Goal: Task Accomplishment & Management: Manage account settings

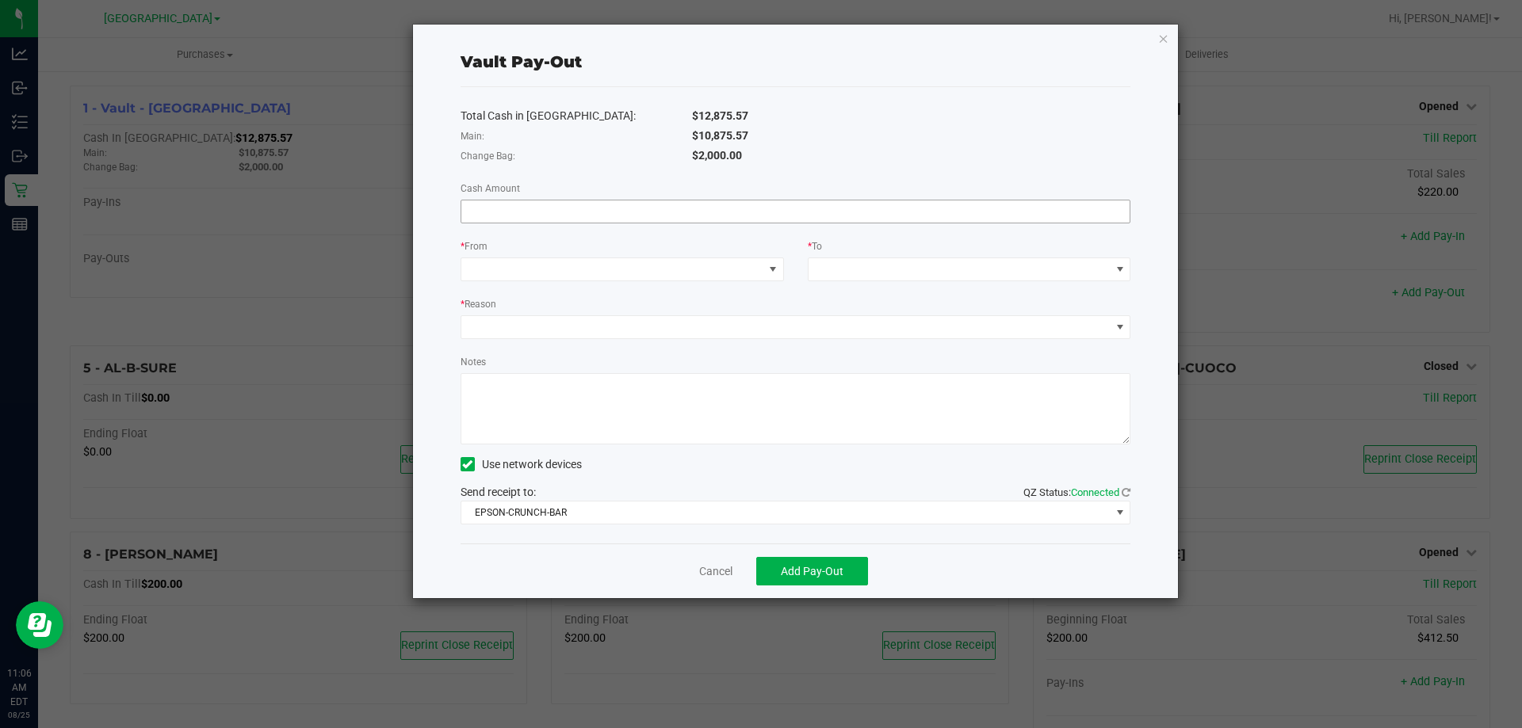
click at [747, 206] on input at bounding box center [795, 212] width 669 height 22
click at [663, 260] on span at bounding box center [612, 269] width 302 height 22
type input "$10,875.57"
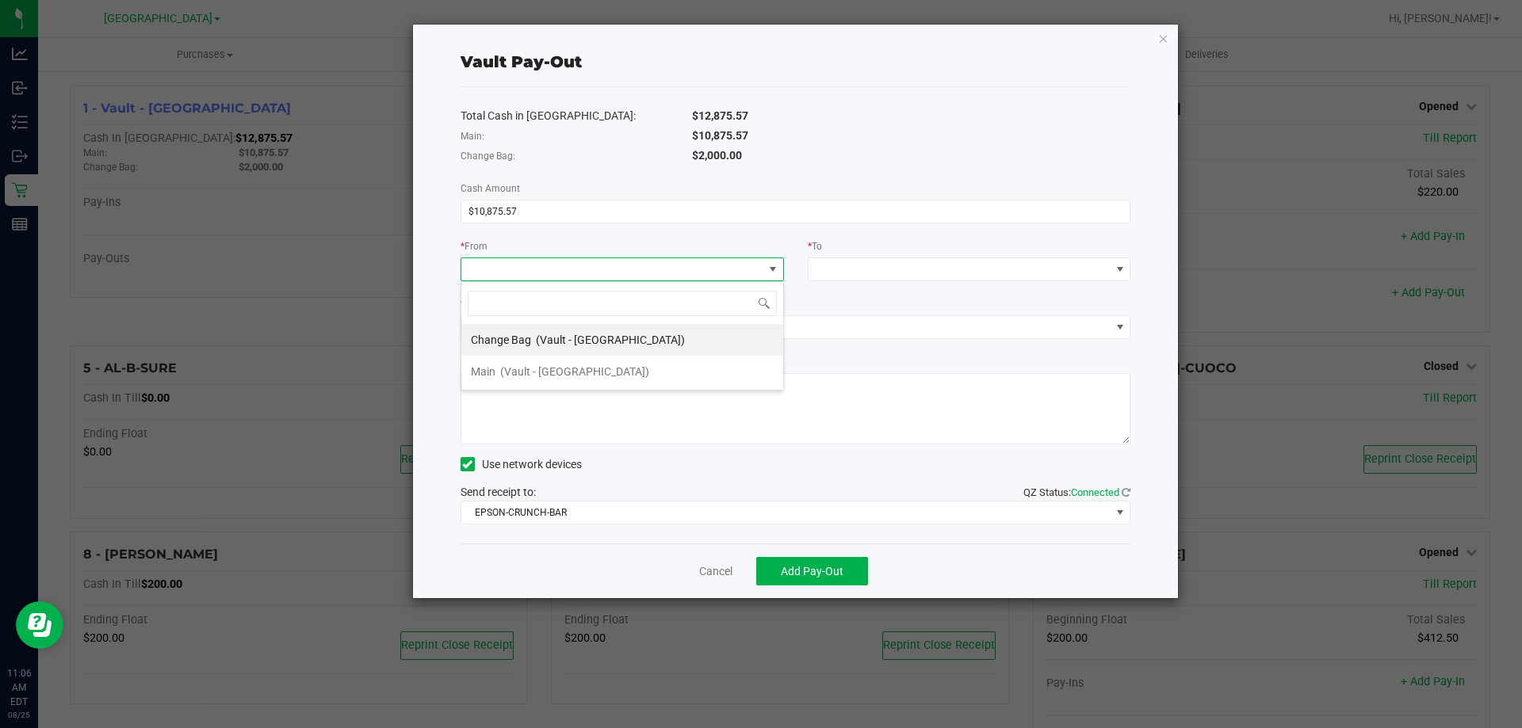
scroll to position [24, 323]
click at [571, 372] on span "(Vault - North Port WC)" at bounding box center [574, 371] width 149 height 13
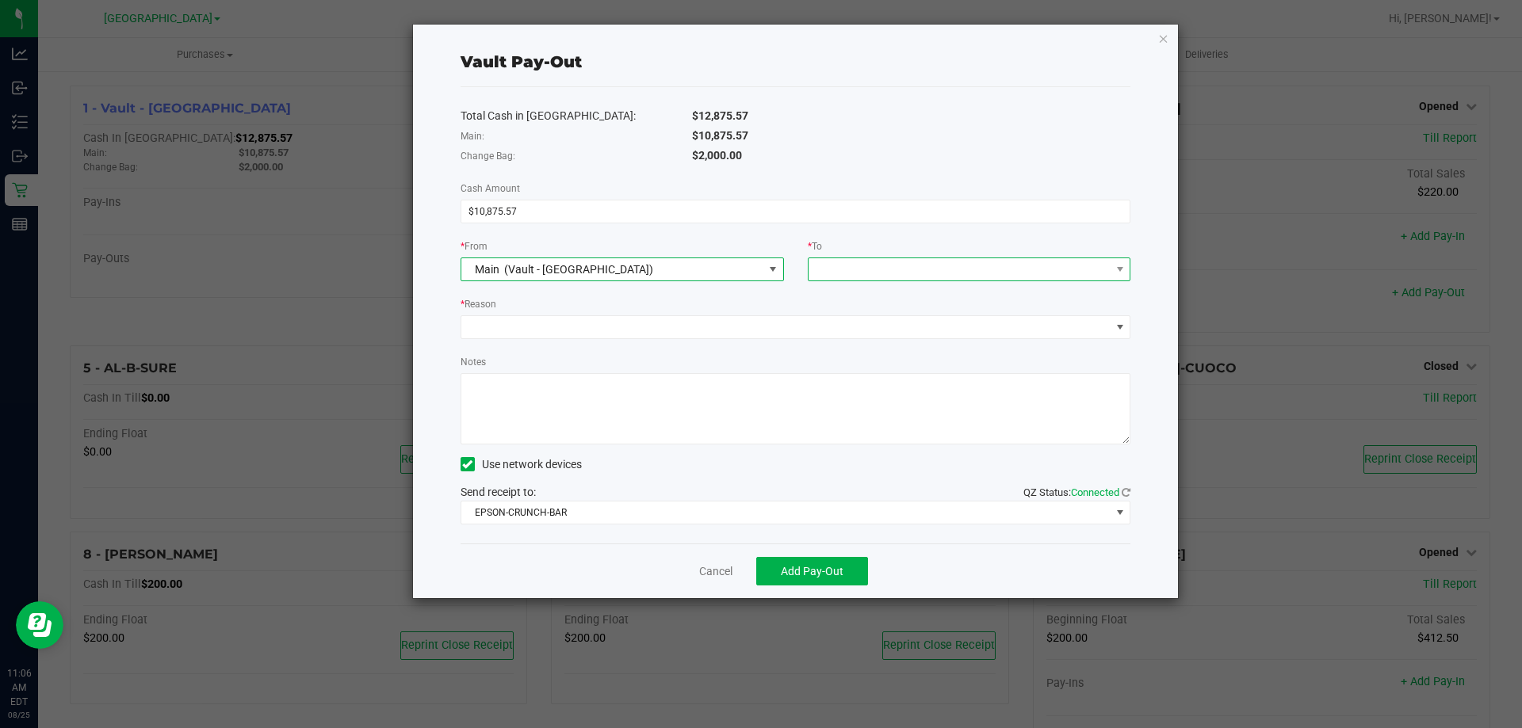
click at [959, 270] on span at bounding box center [959, 269] width 302 height 22
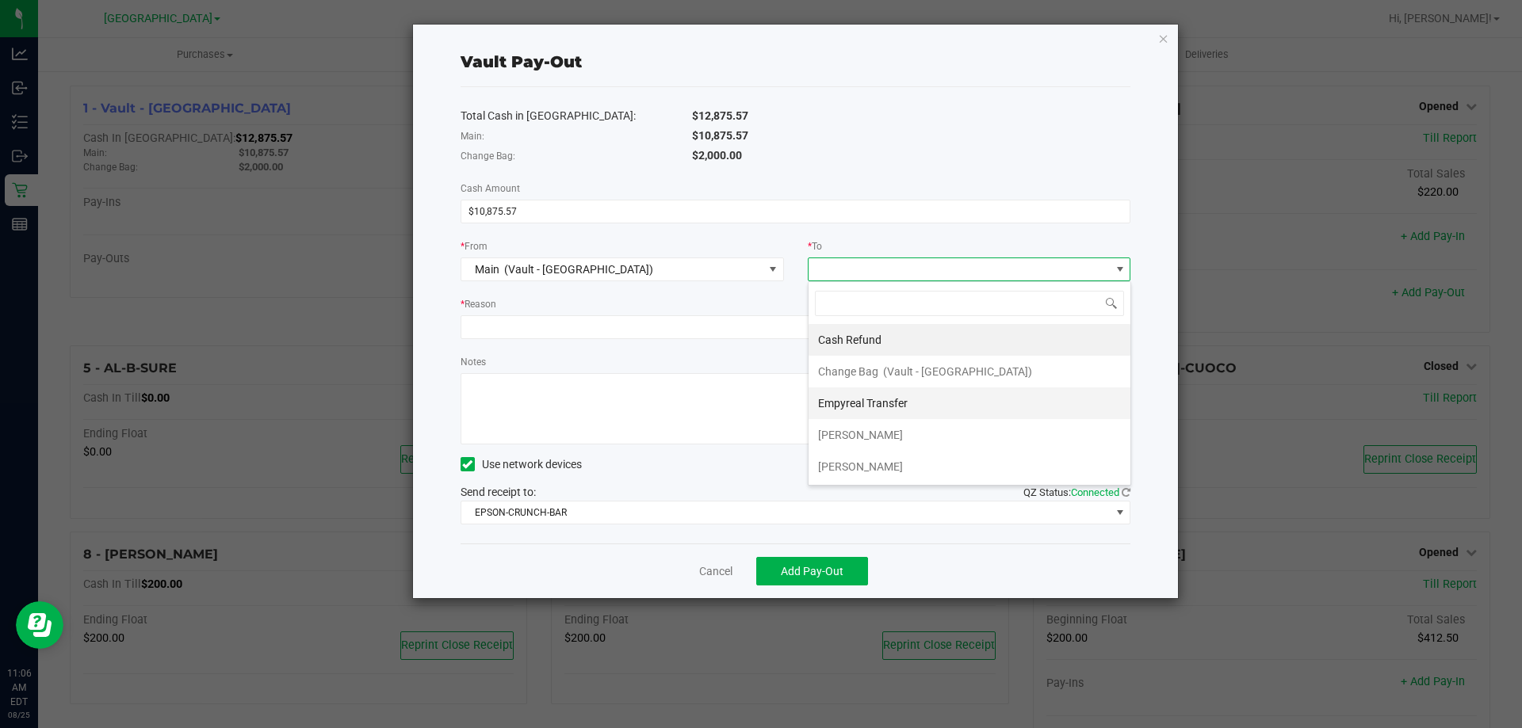
click at [893, 403] on span "Empyreal Transfer" at bounding box center [863, 403] width 90 height 13
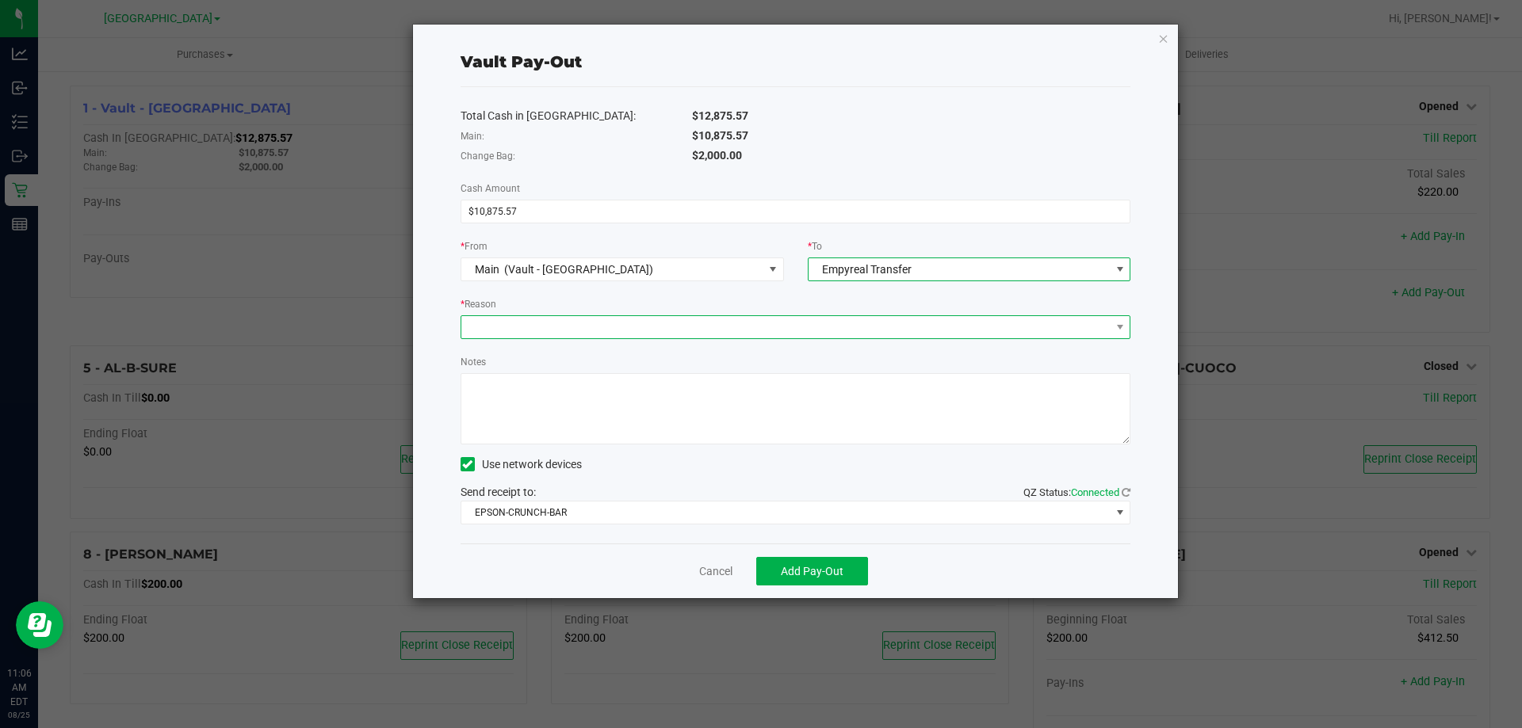
click at [674, 320] on span at bounding box center [785, 327] width 649 height 22
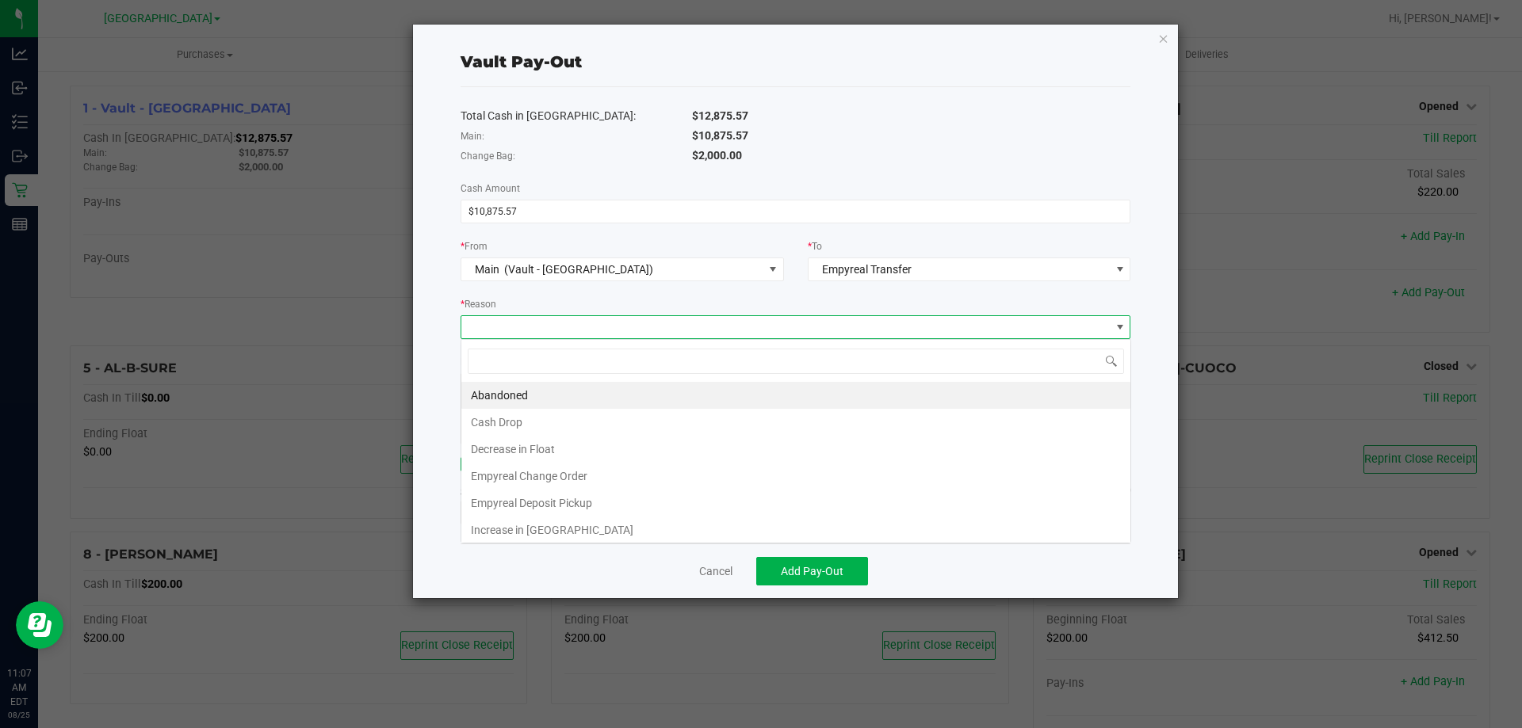
scroll to position [24, 670]
click at [569, 507] on li "Empyreal Deposit Pickup" at bounding box center [795, 503] width 669 height 27
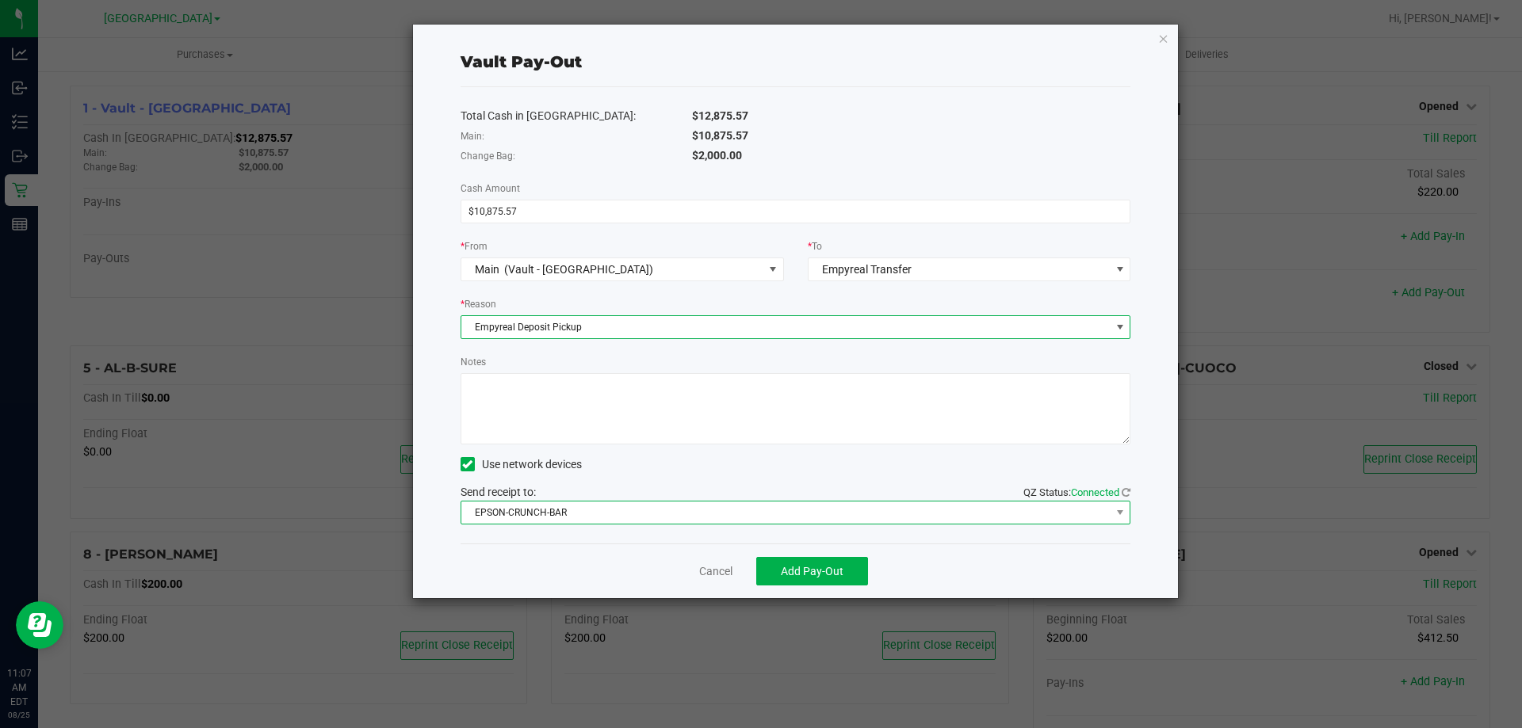
click at [704, 520] on span "EPSON-CRUNCH-BAR" at bounding box center [785, 513] width 649 height 22
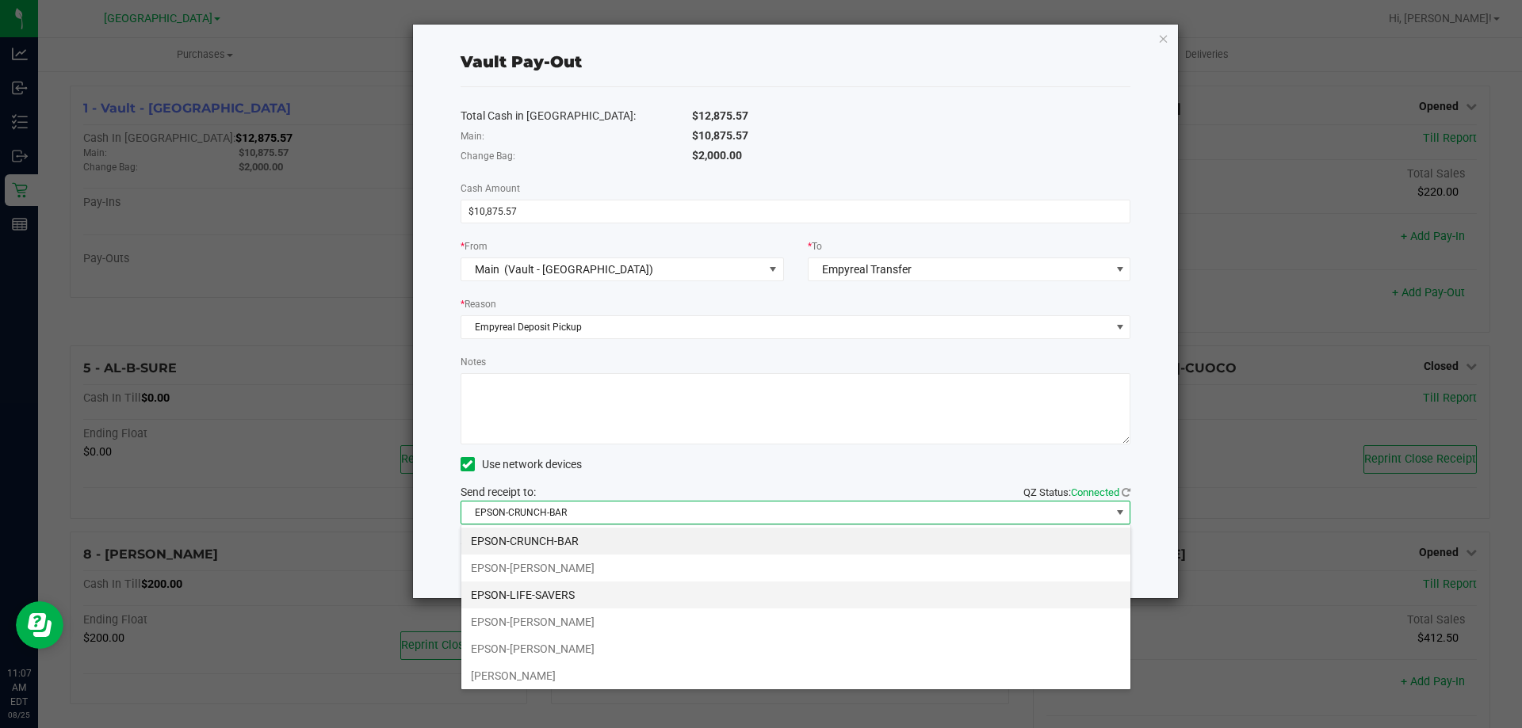
click at [565, 588] on li "EPSON-LIFE-SAVERS" at bounding box center [795, 595] width 669 height 27
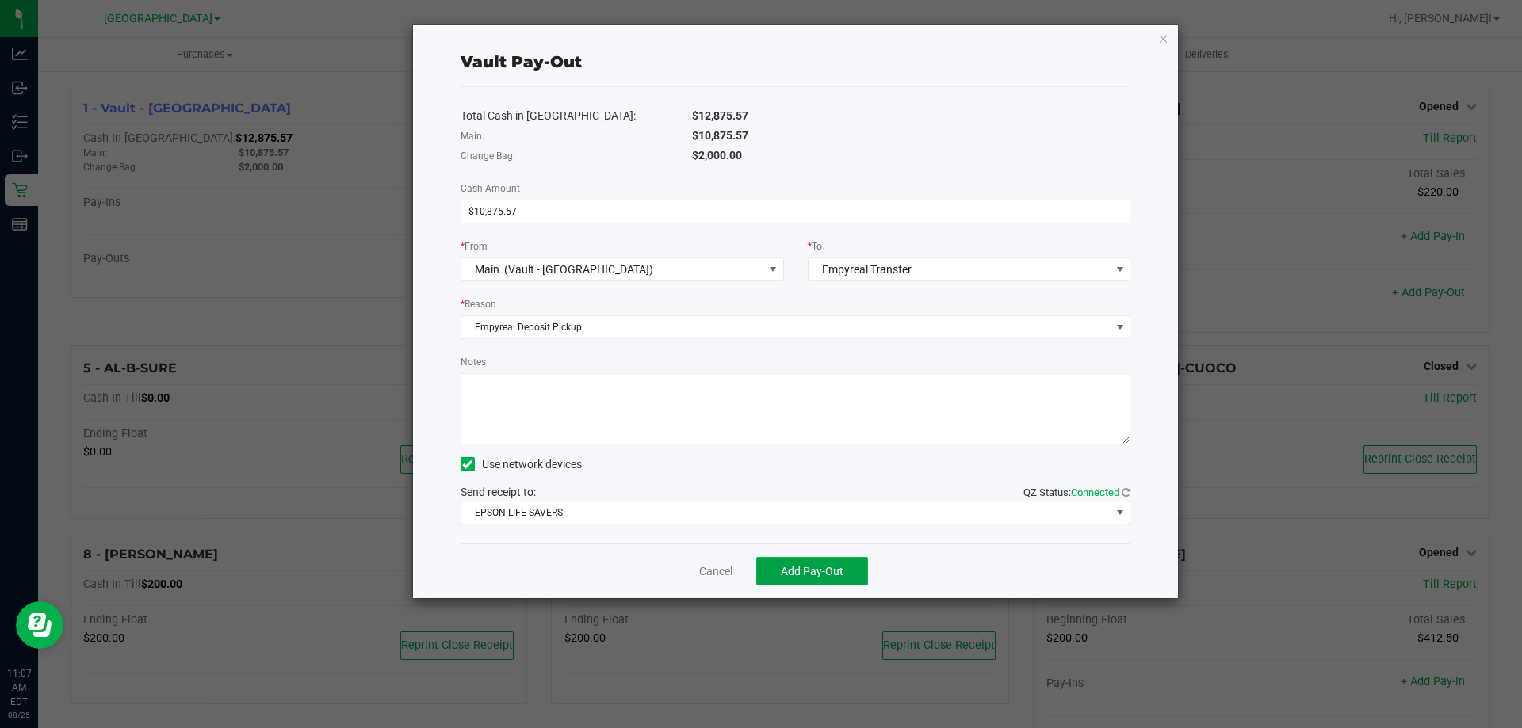
click at [794, 571] on span "Add Pay-Out" at bounding box center [812, 571] width 63 height 13
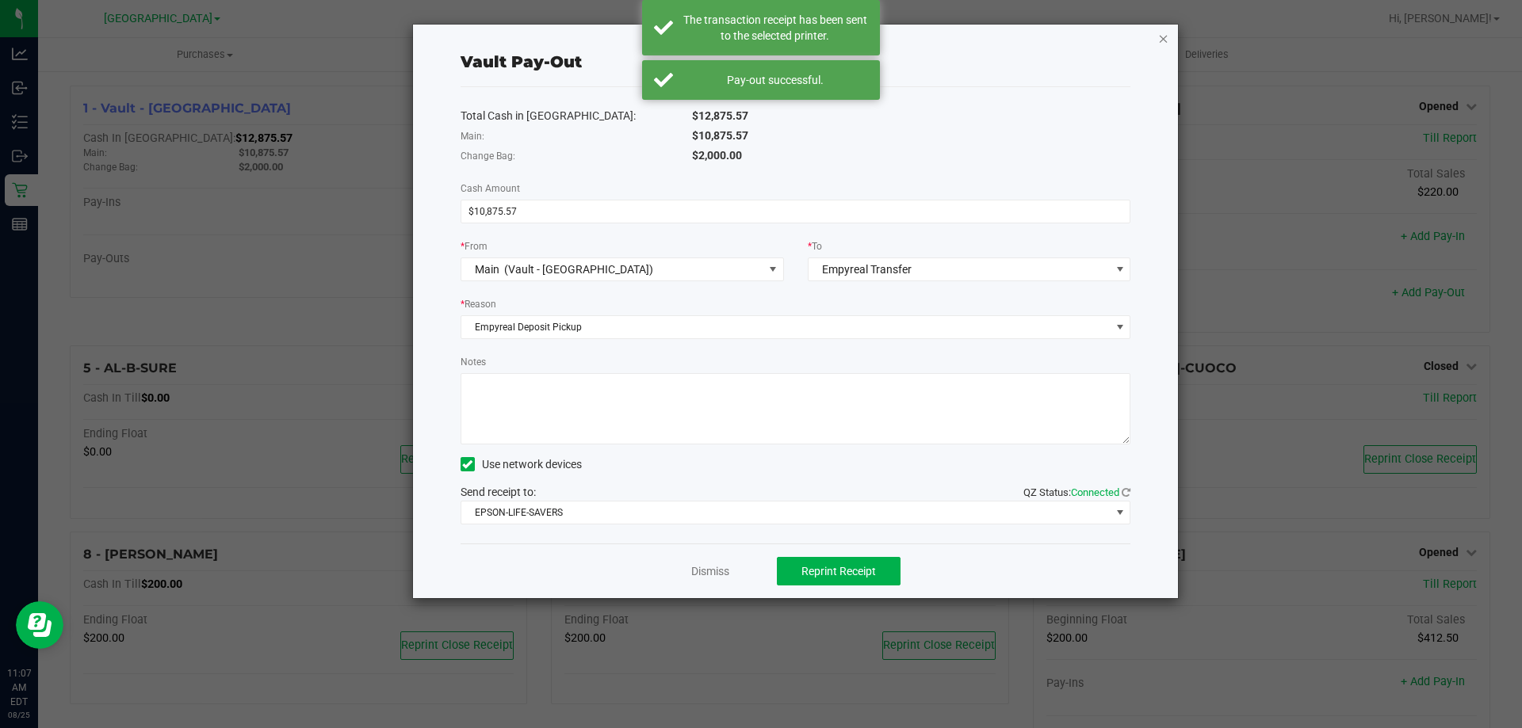
click at [1164, 32] on icon "button" at bounding box center [1163, 38] width 11 height 19
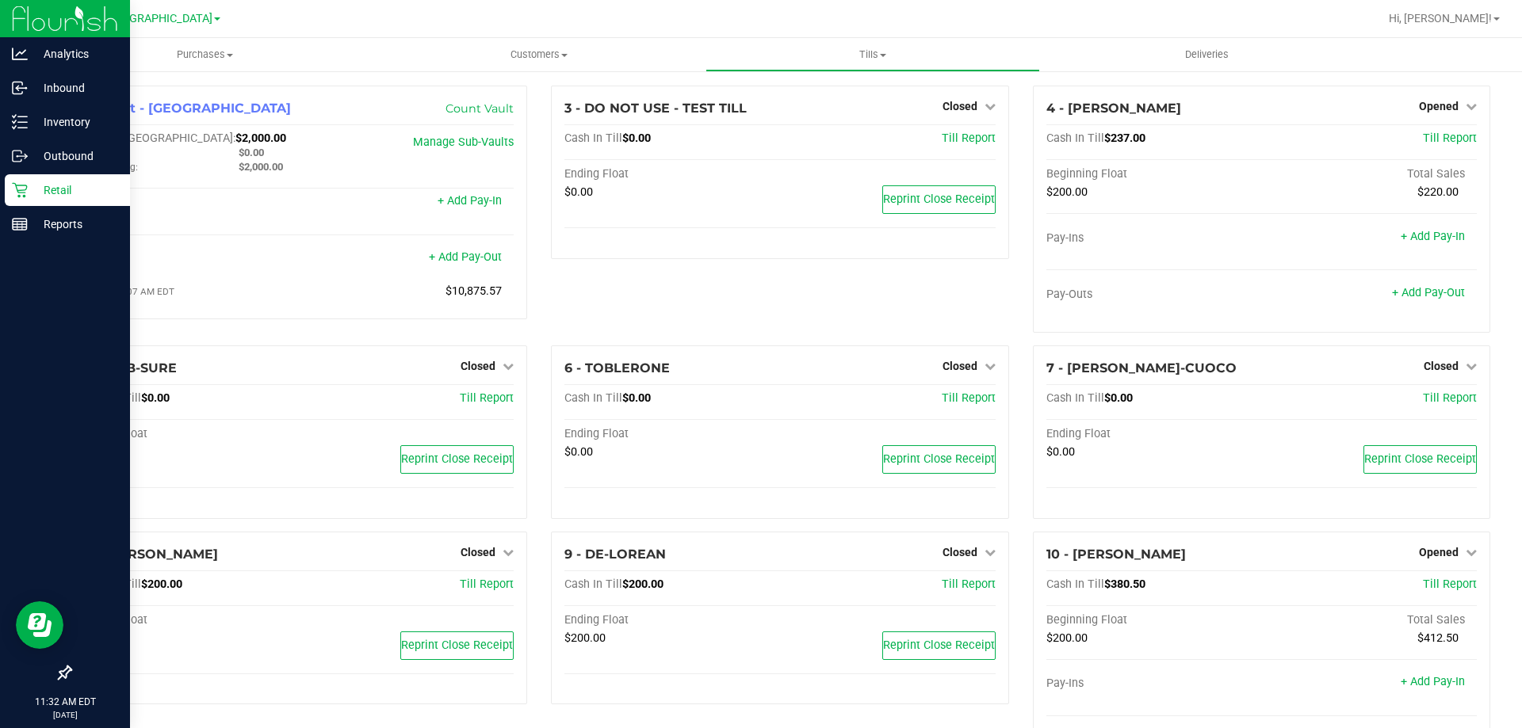
click at [13, 195] on icon at bounding box center [20, 190] width 16 height 16
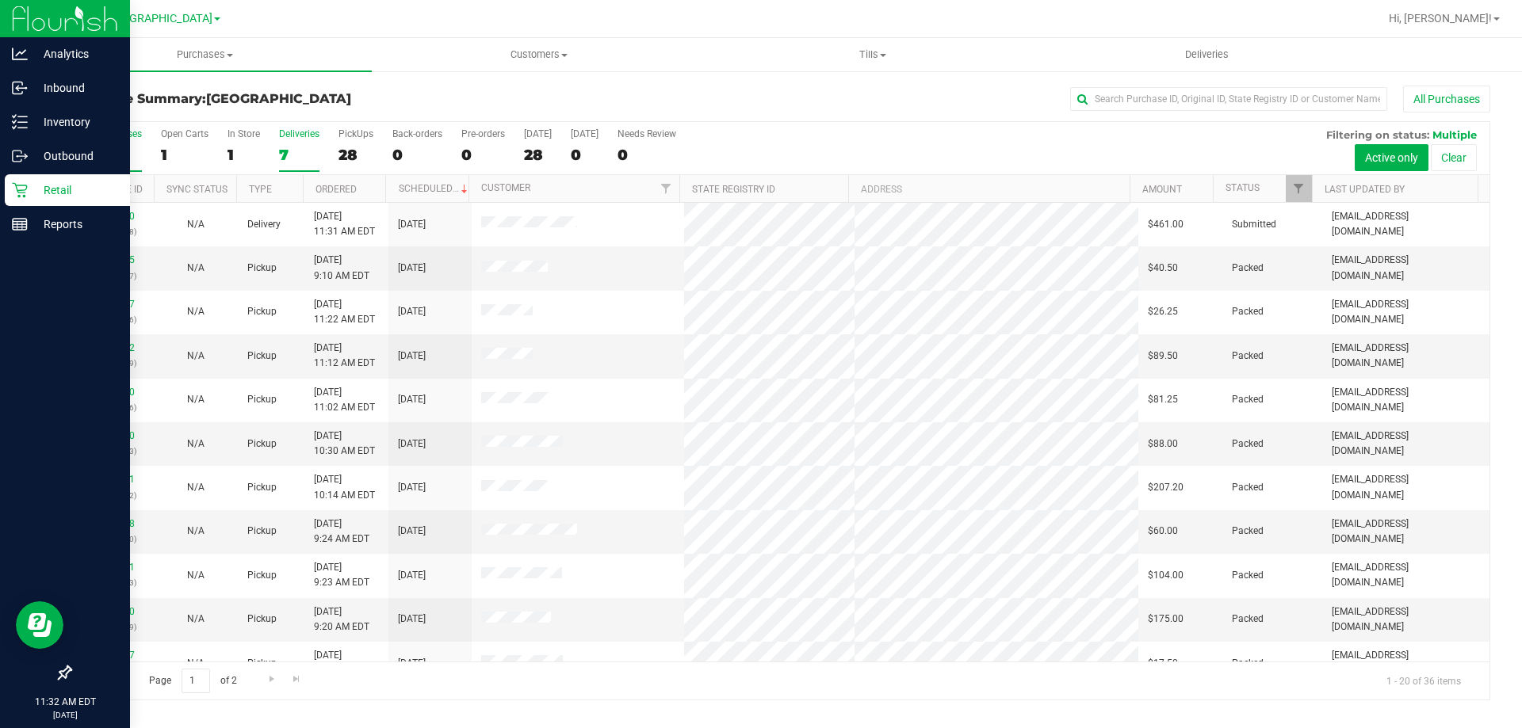
click at [296, 151] on div "7" at bounding box center [299, 155] width 40 height 18
click at [0, 0] on input "Deliveries 7" at bounding box center [0, 0] width 0 height 0
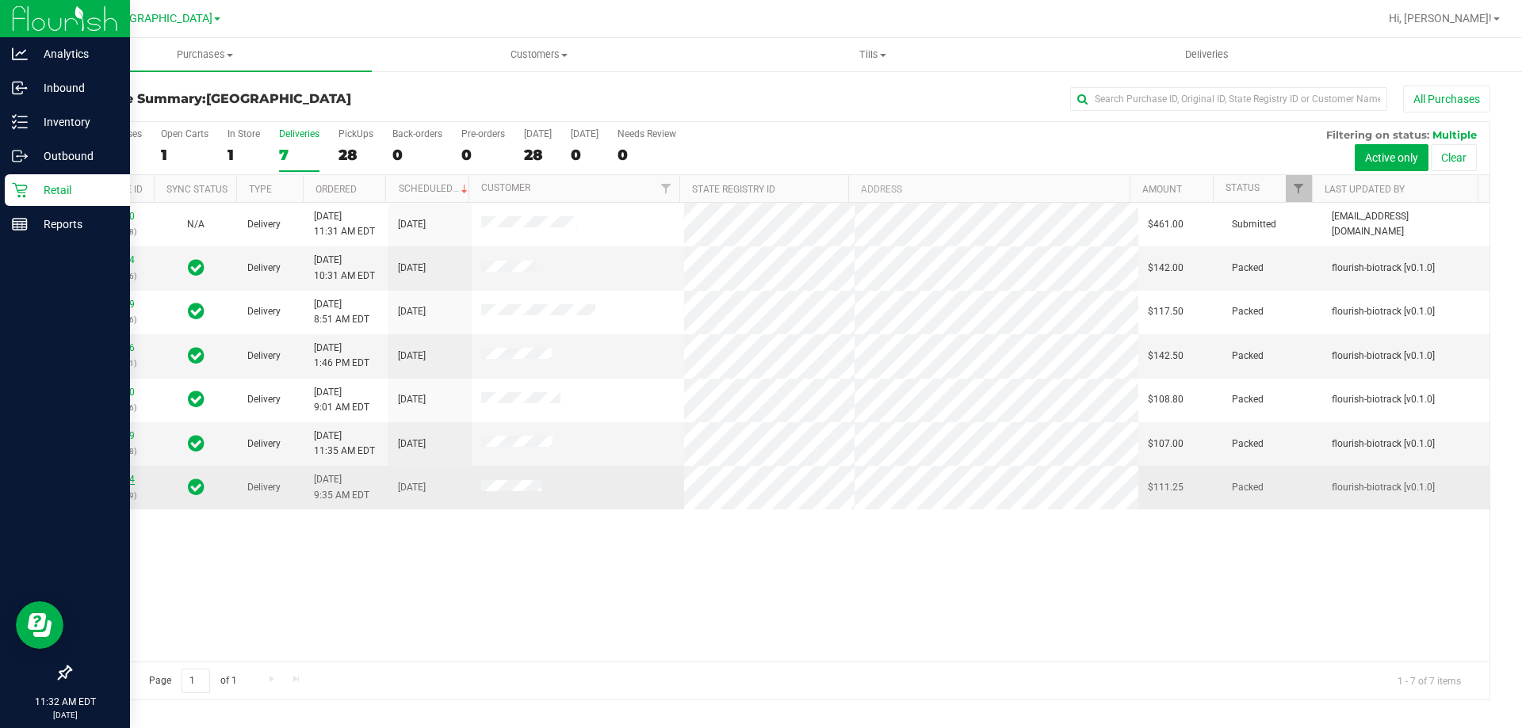
click at [121, 478] on link "11841454" at bounding box center [112, 479] width 44 height 11
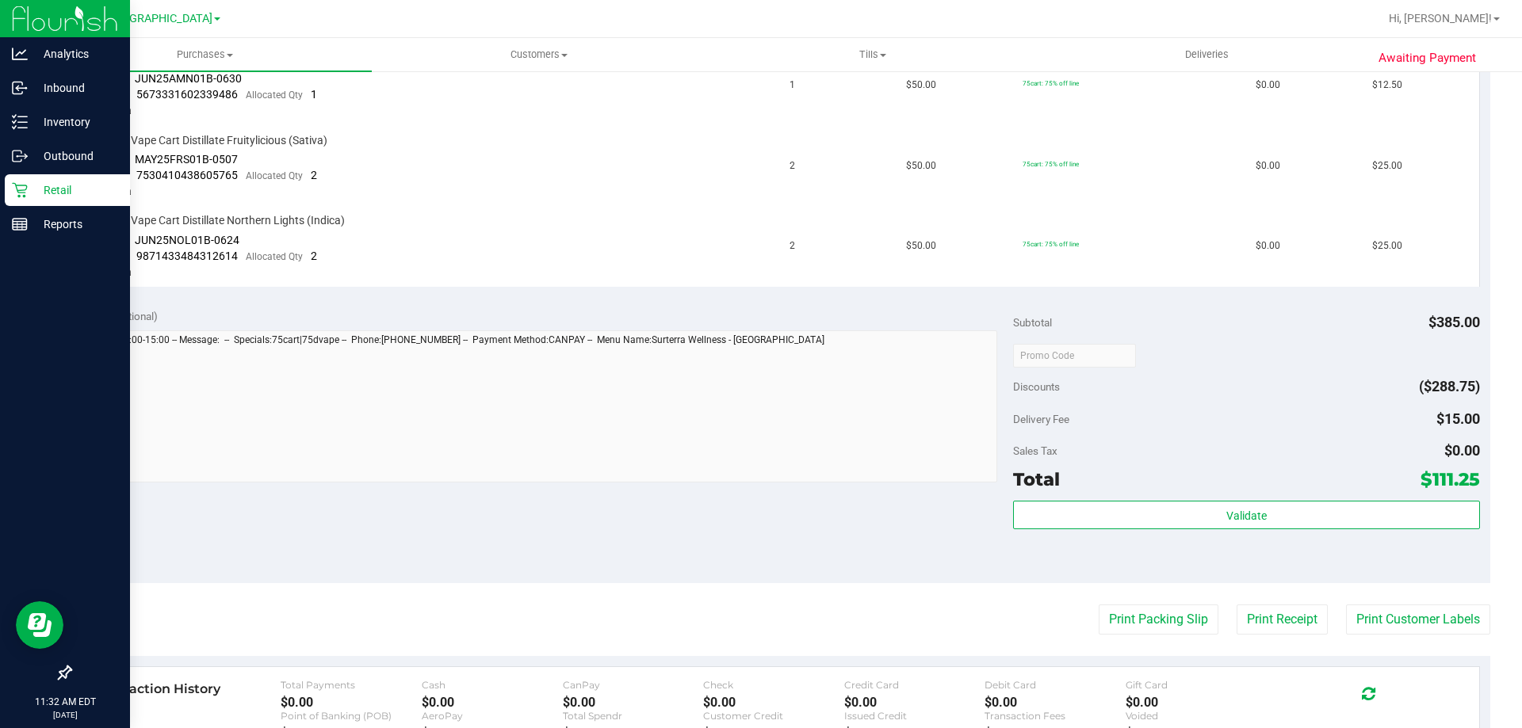
scroll to position [714, 0]
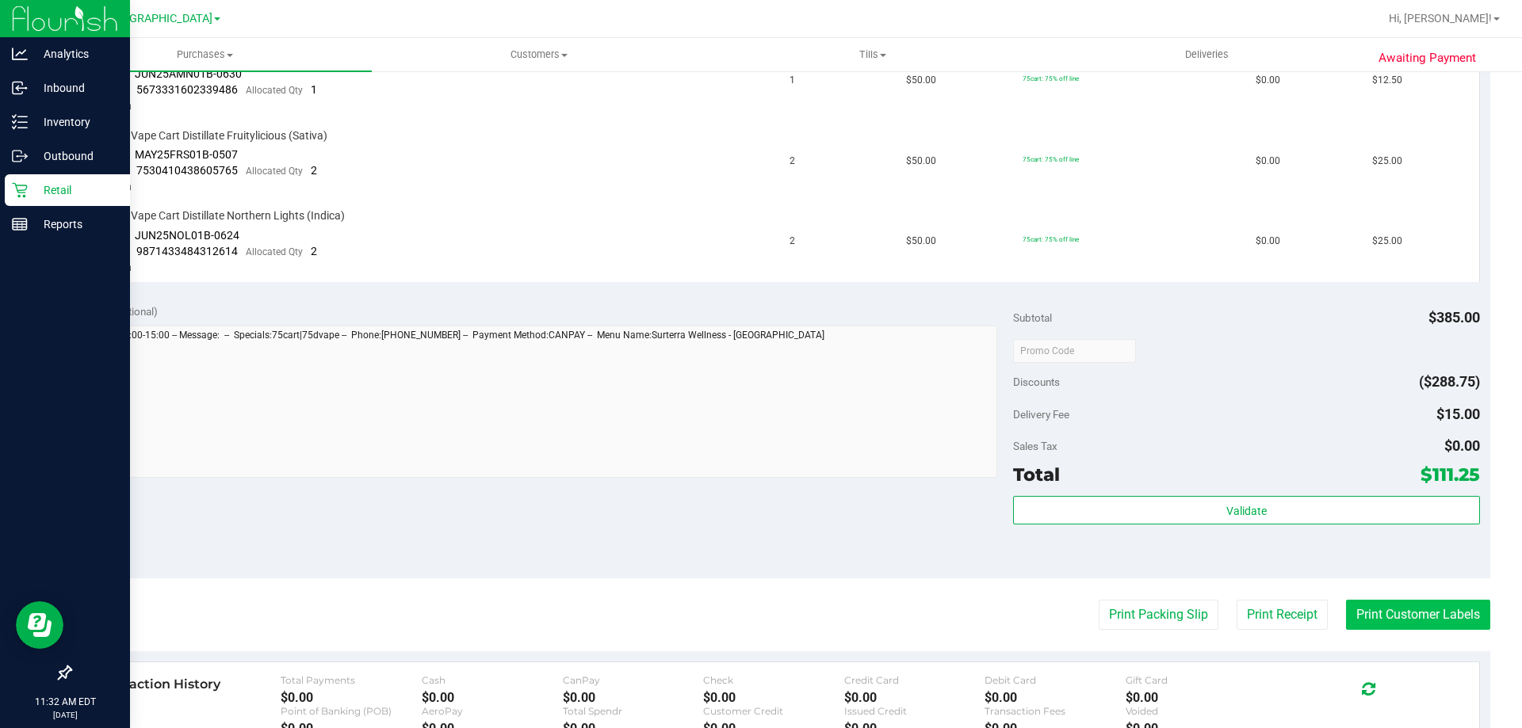
click at [1366, 621] on button "Print Customer Labels" at bounding box center [1418, 615] width 144 height 30
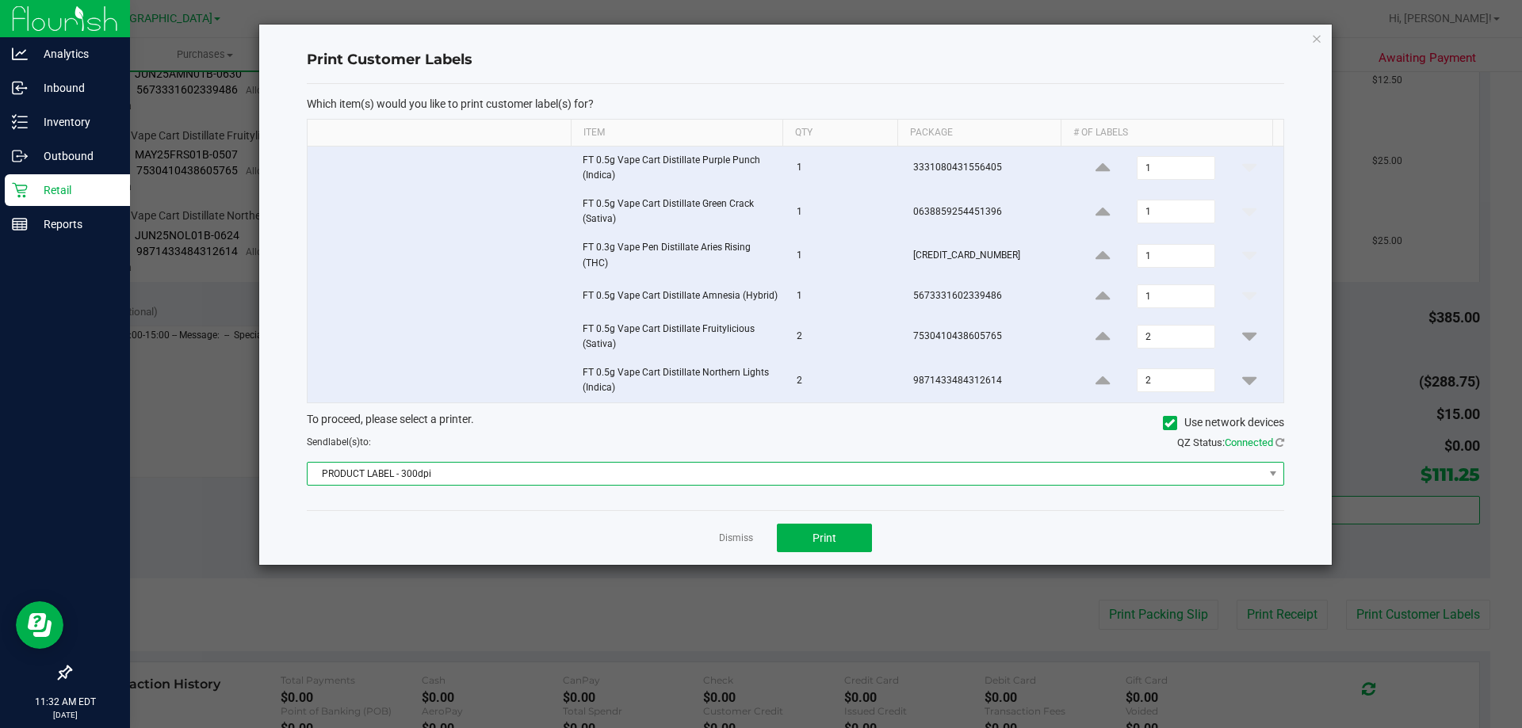
click at [543, 480] on span "PRODUCT LABEL - 300dpi" at bounding box center [786, 474] width 956 height 22
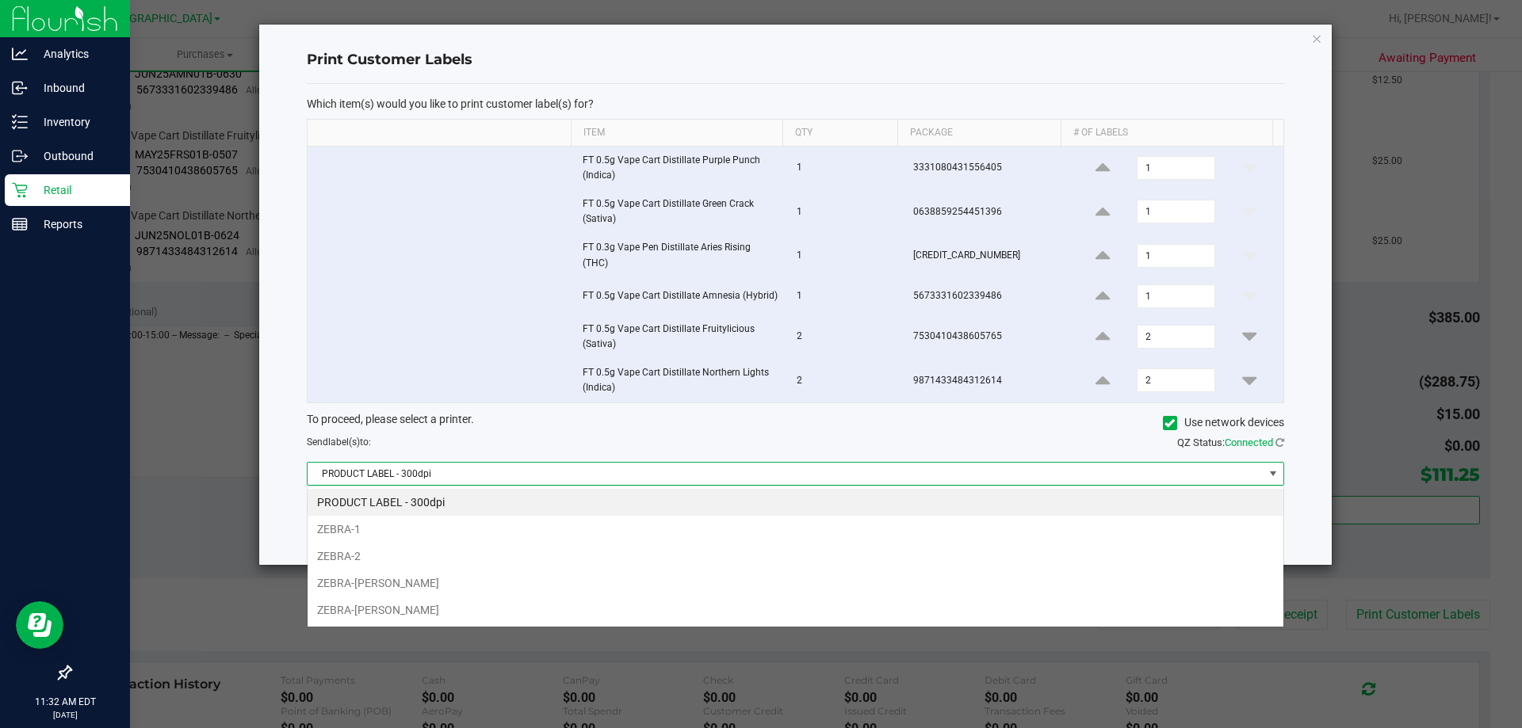
scroll to position [24, 976]
click at [455, 611] on li "ZEBRA-VANCE-JOY" at bounding box center [796, 610] width 976 height 27
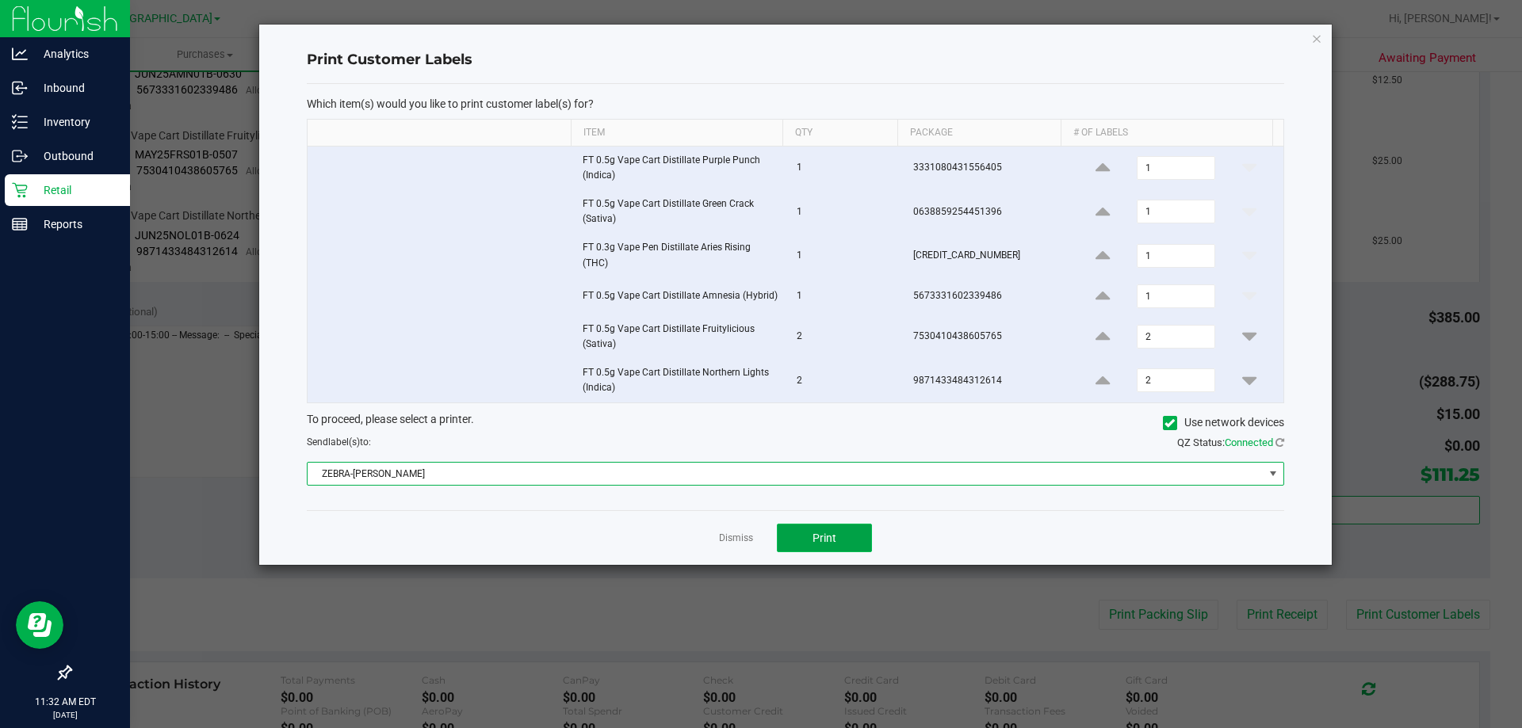
click at [836, 539] on button "Print" at bounding box center [824, 538] width 95 height 29
click at [733, 537] on link "Dismiss" at bounding box center [736, 538] width 34 height 13
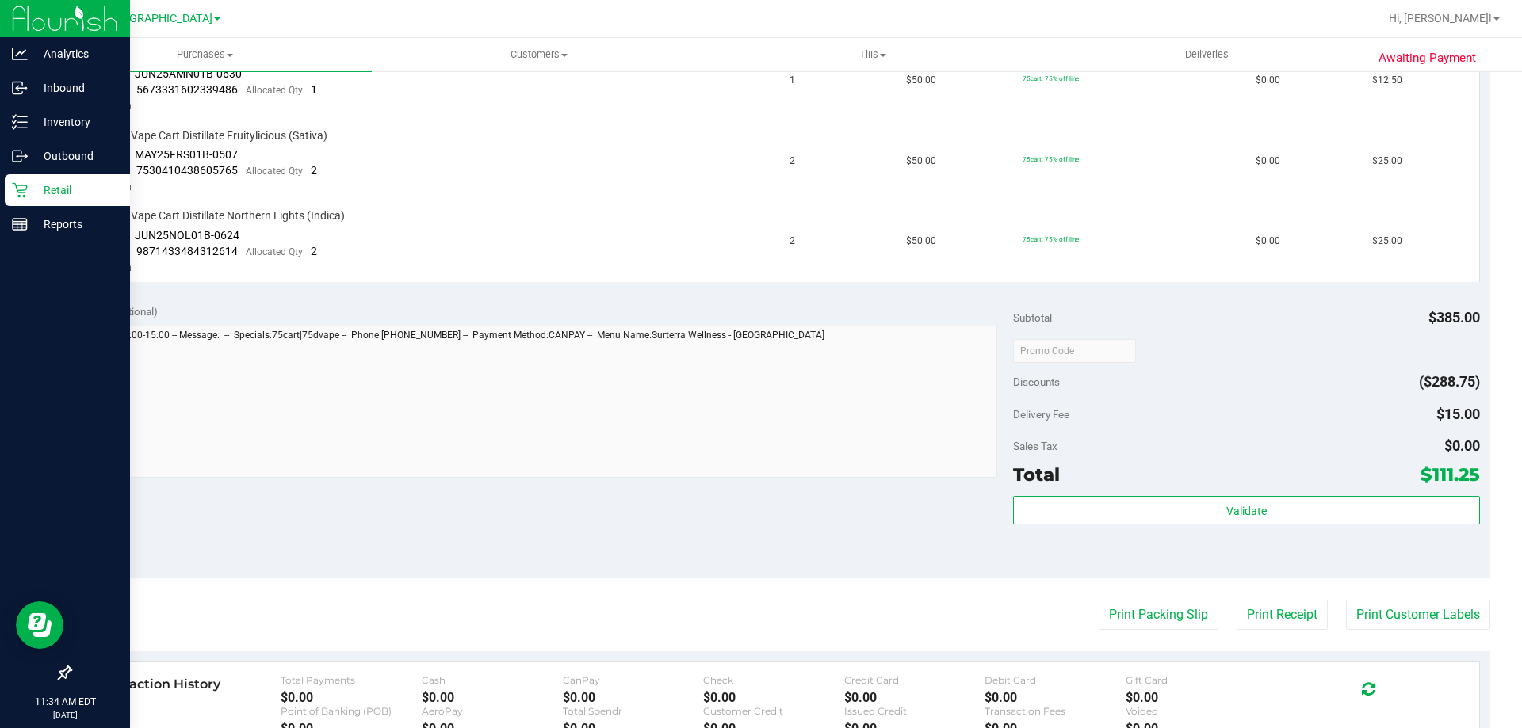
click at [30, 199] on p "Retail" at bounding box center [75, 190] width 95 height 19
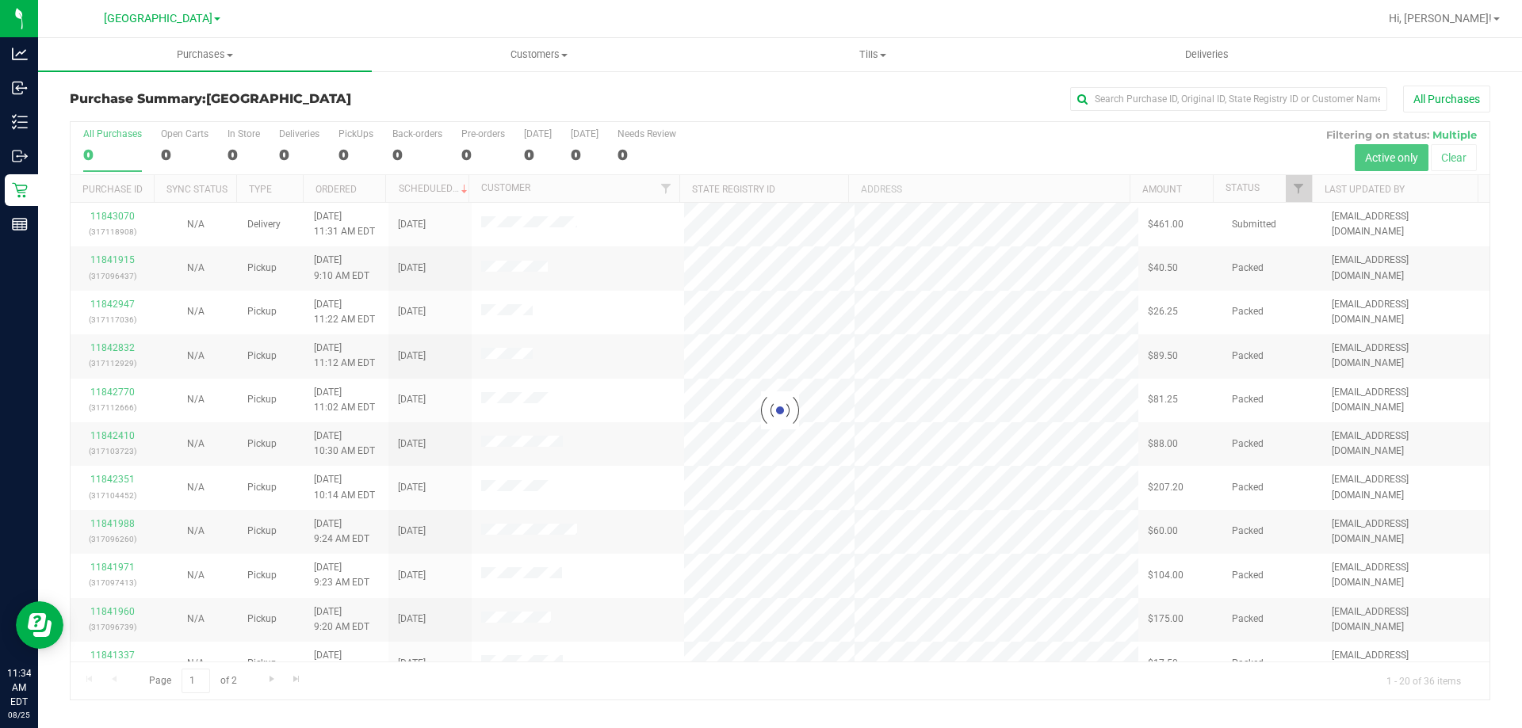
click at [279, 149] on div at bounding box center [780, 411] width 1419 height 578
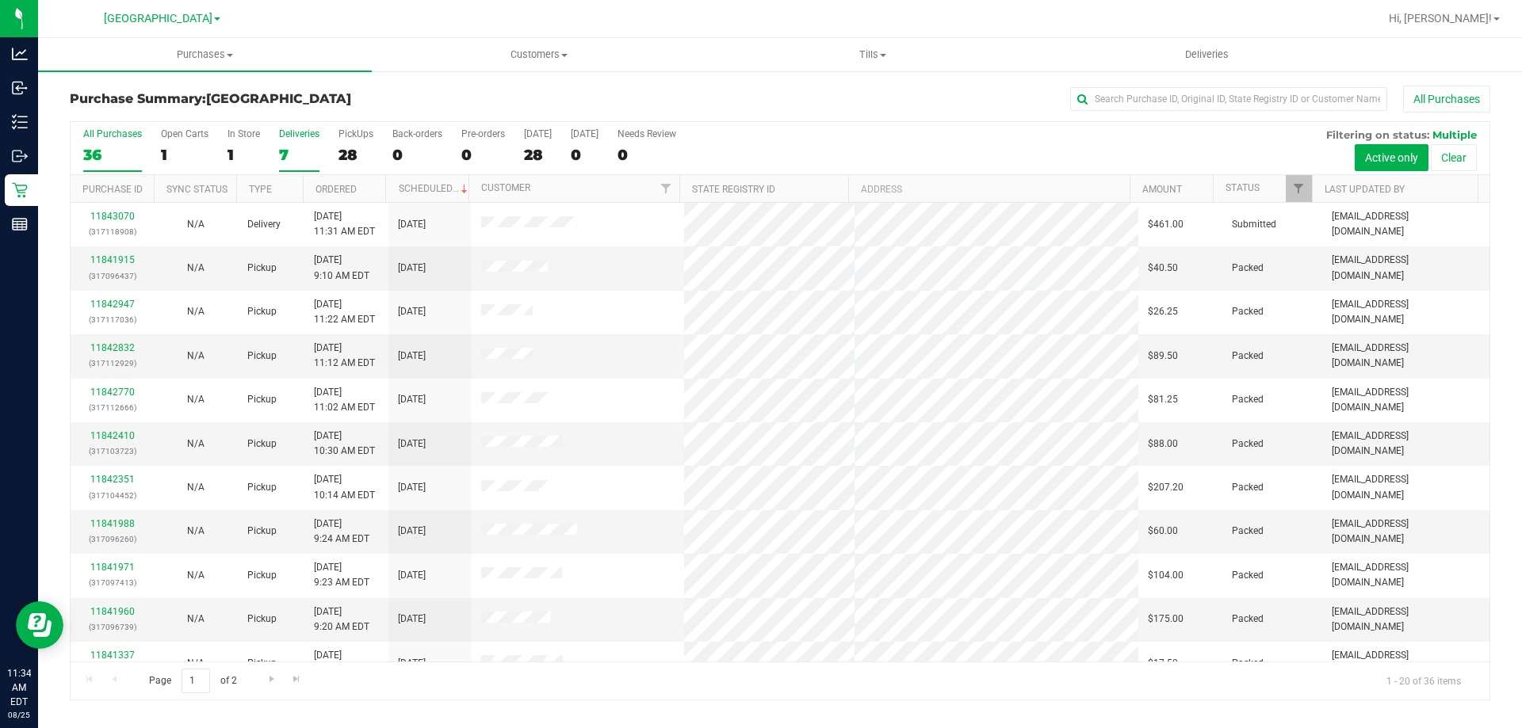
click at [300, 142] on label "Deliveries 7" at bounding box center [299, 150] width 40 height 44
click at [0, 0] on input "Deliveries 7" at bounding box center [0, 0] width 0 height 0
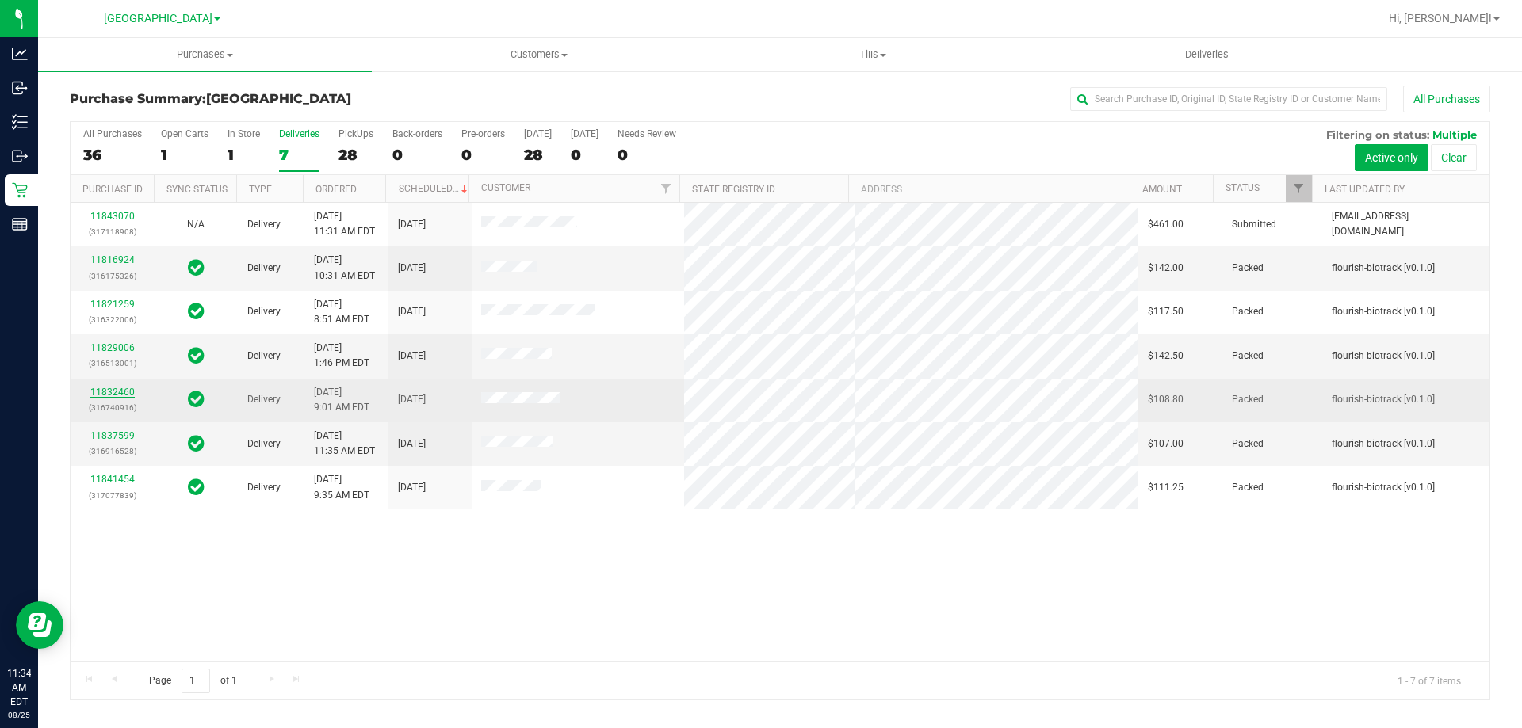
click at [117, 388] on link "11832460" at bounding box center [112, 392] width 44 height 11
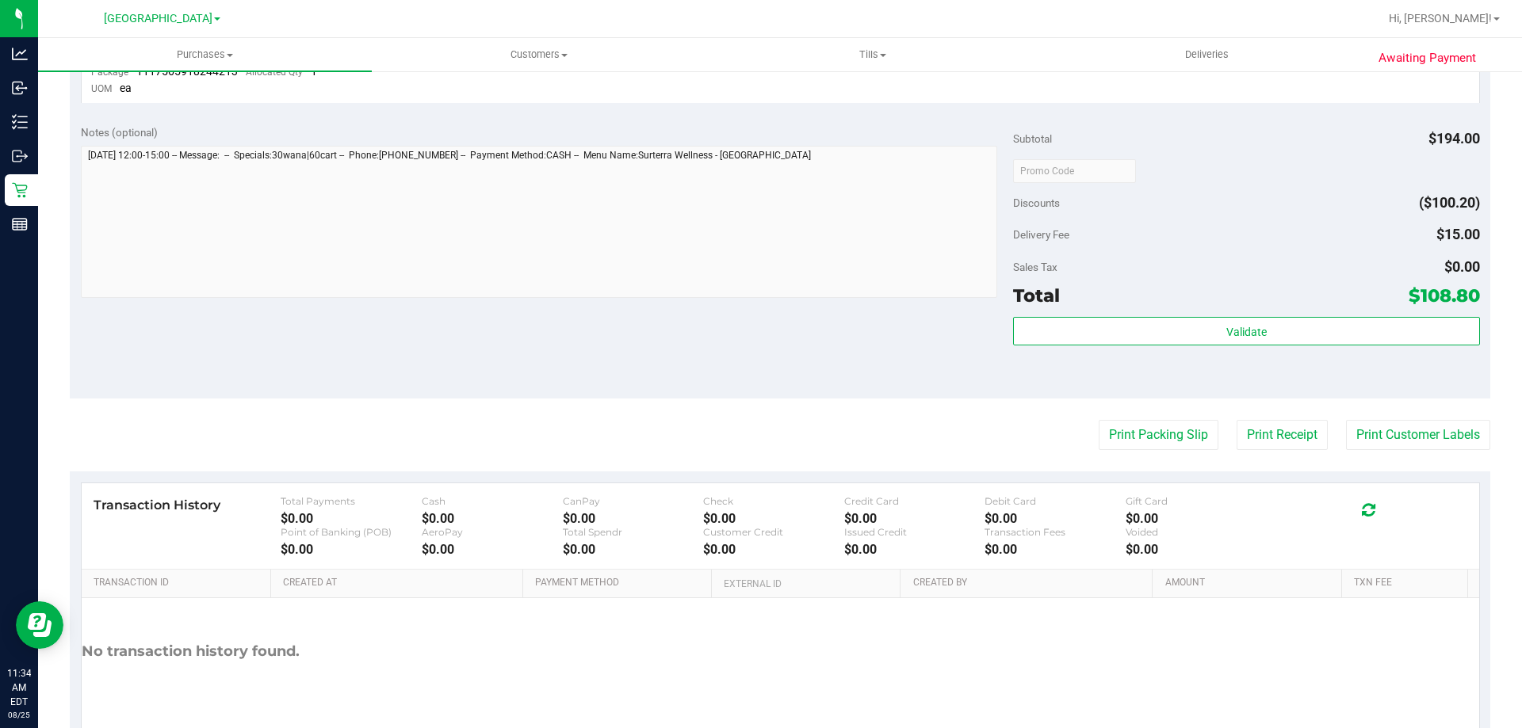
scroll to position [674, 0]
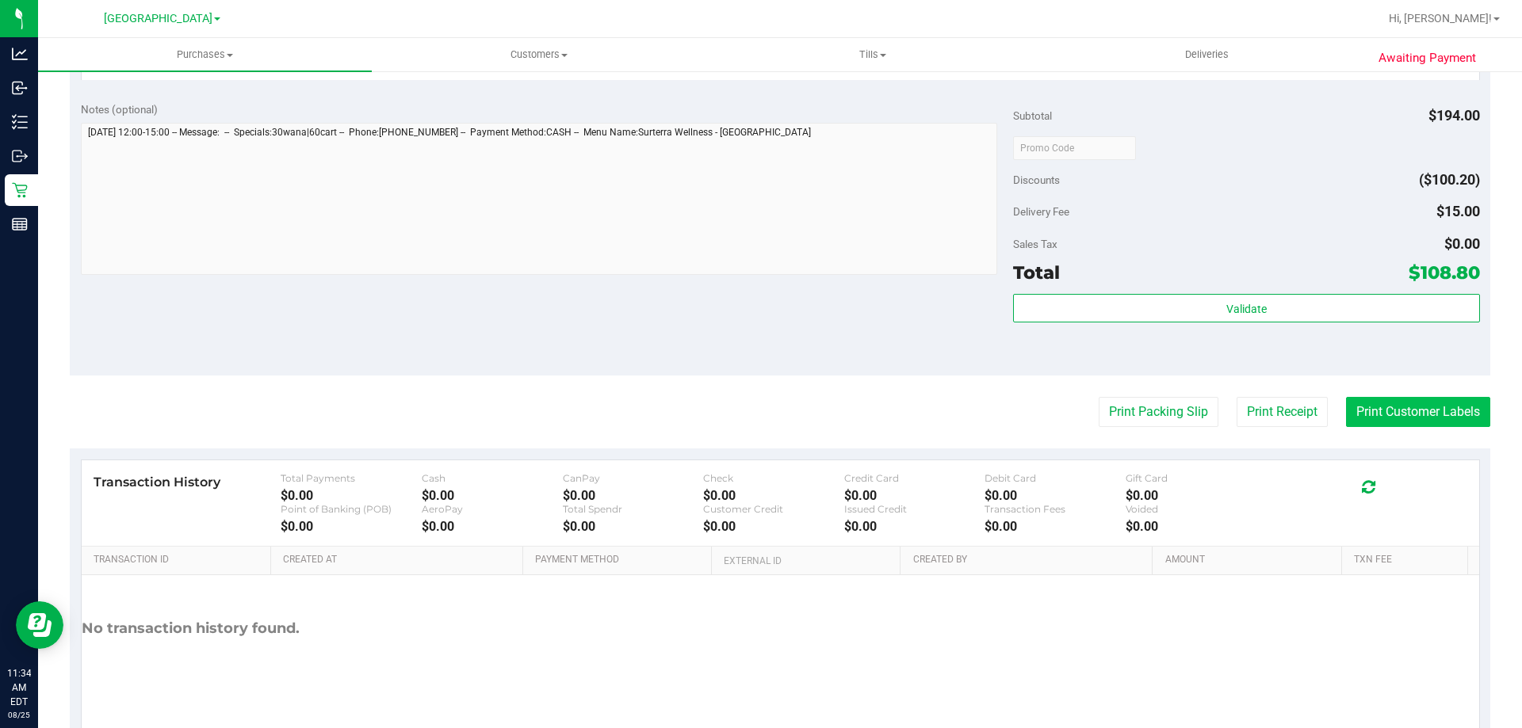
click at [1361, 411] on button "Print Customer Labels" at bounding box center [1418, 412] width 144 height 30
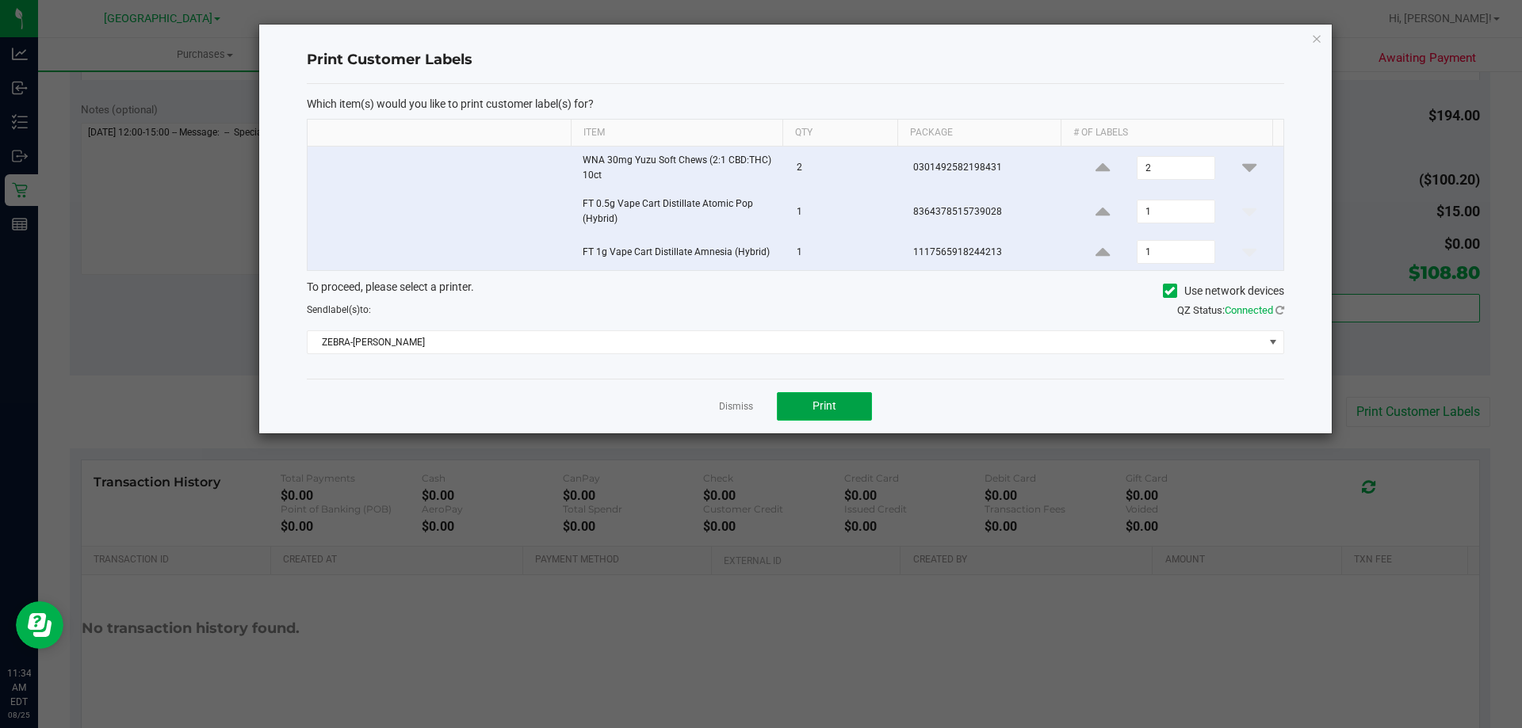
click at [835, 395] on button "Print" at bounding box center [824, 406] width 95 height 29
click at [743, 406] on link "Dismiss" at bounding box center [736, 406] width 34 height 13
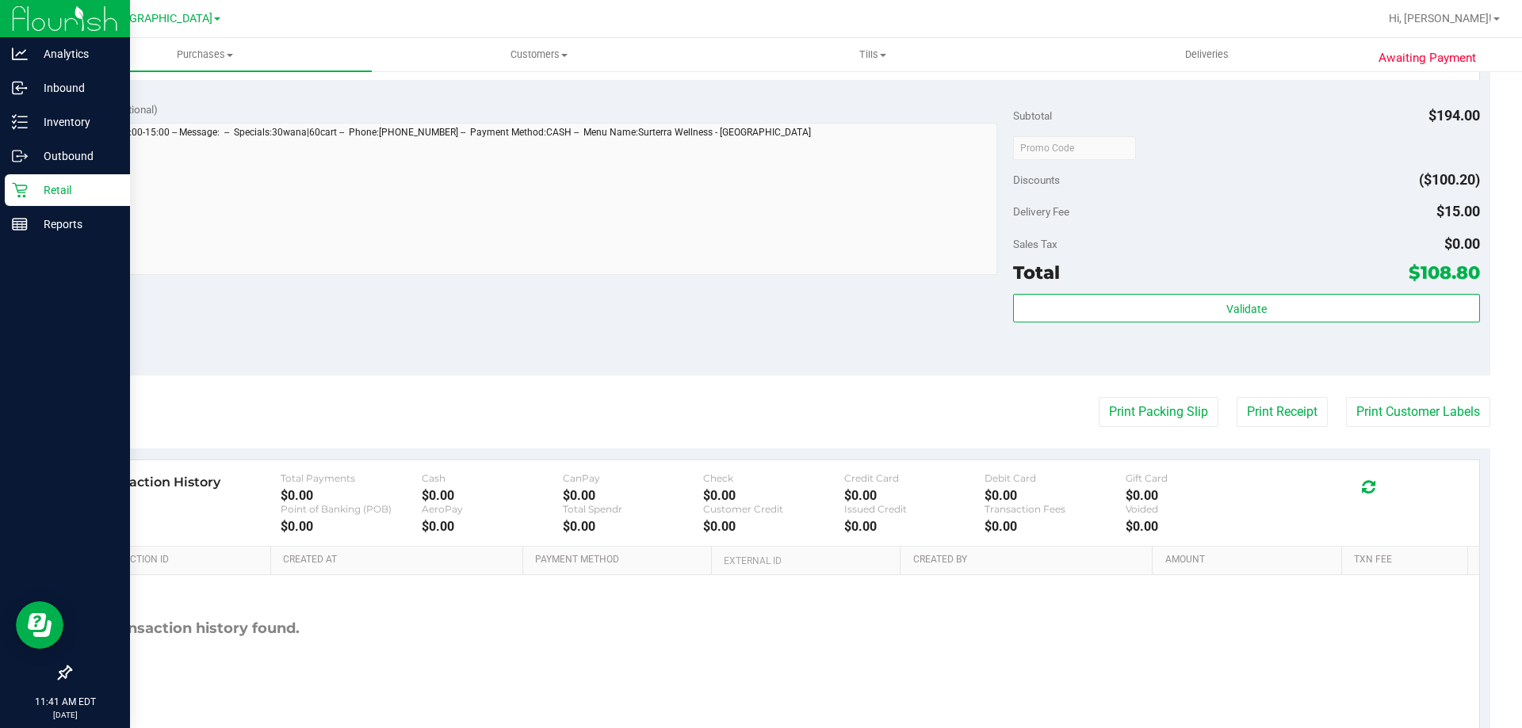
click at [27, 178] on div "Retail" at bounding box center [67, 190] width 125 height 32
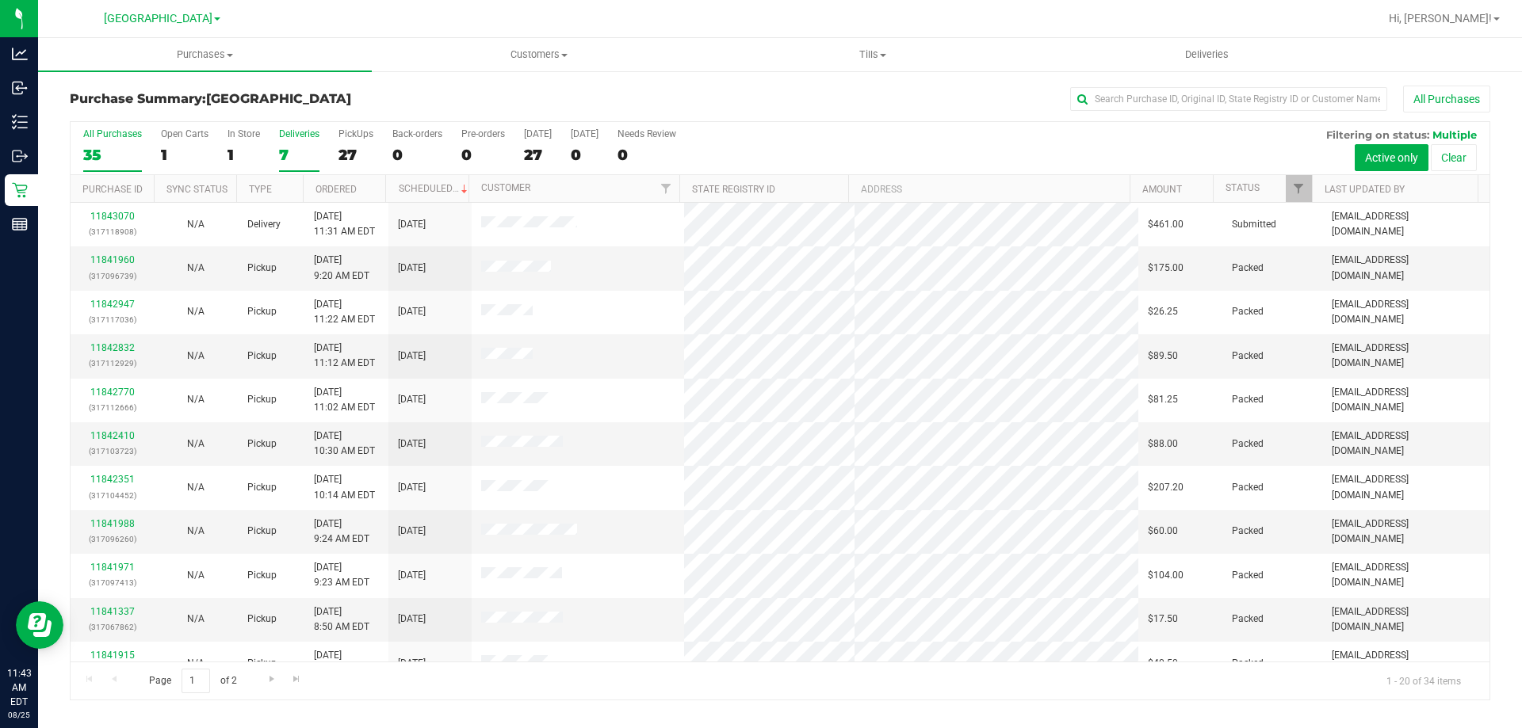
click at [312, 150] on div "7" at bounding box center [299, 155] width 40 height 18
click at [0, 0] on input "Deliveries 7" at bounding box center [0, 0] width 0 height 0
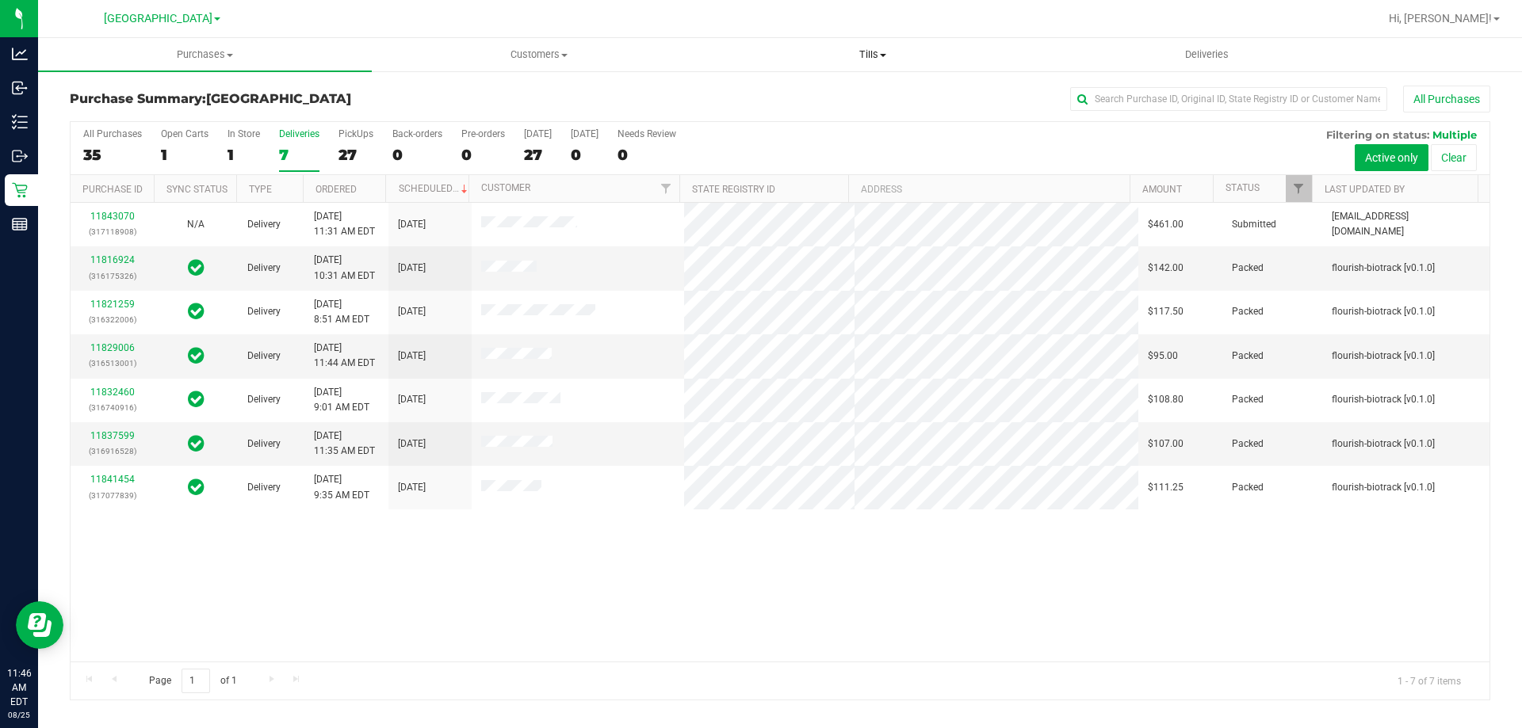
click at [853, 44] on uib-tab-heading "Tills Manage tills Reconcile e-payments" at bounding box center [872, 55] width 332 height 32
click at [834, 89] on li "Manage tills" at bounding box center [872, 95] width 334 height 19
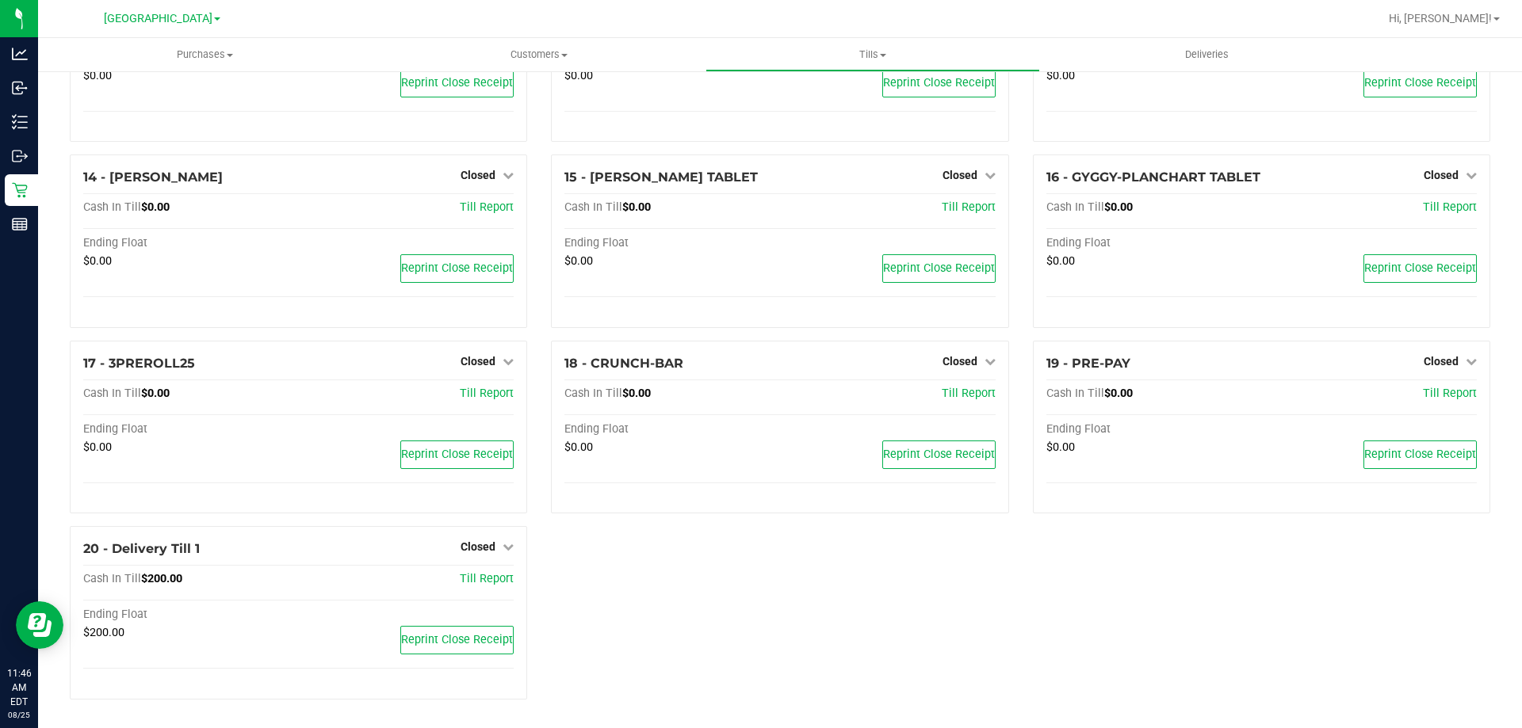
scroll to position [823, 0]
click at [480, 542] on span "Closed" at bounding box center [477, 547] width 35 height 13
click at [460, 580] on link "Open Till" at bounding box center [478, 580] width 42 height 13
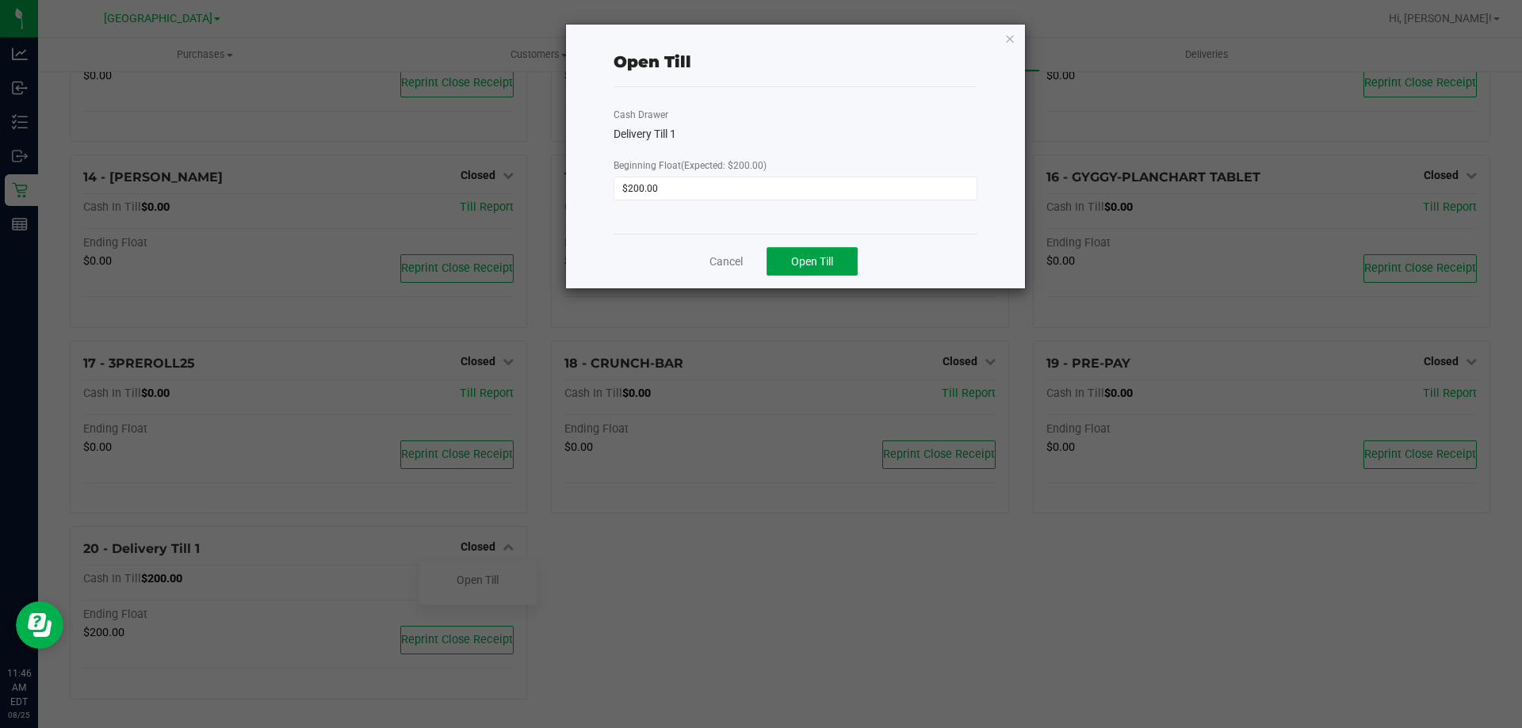
click at [820, 258] on span "Open Till" at bounding box center [812, 261] width 42 height 13
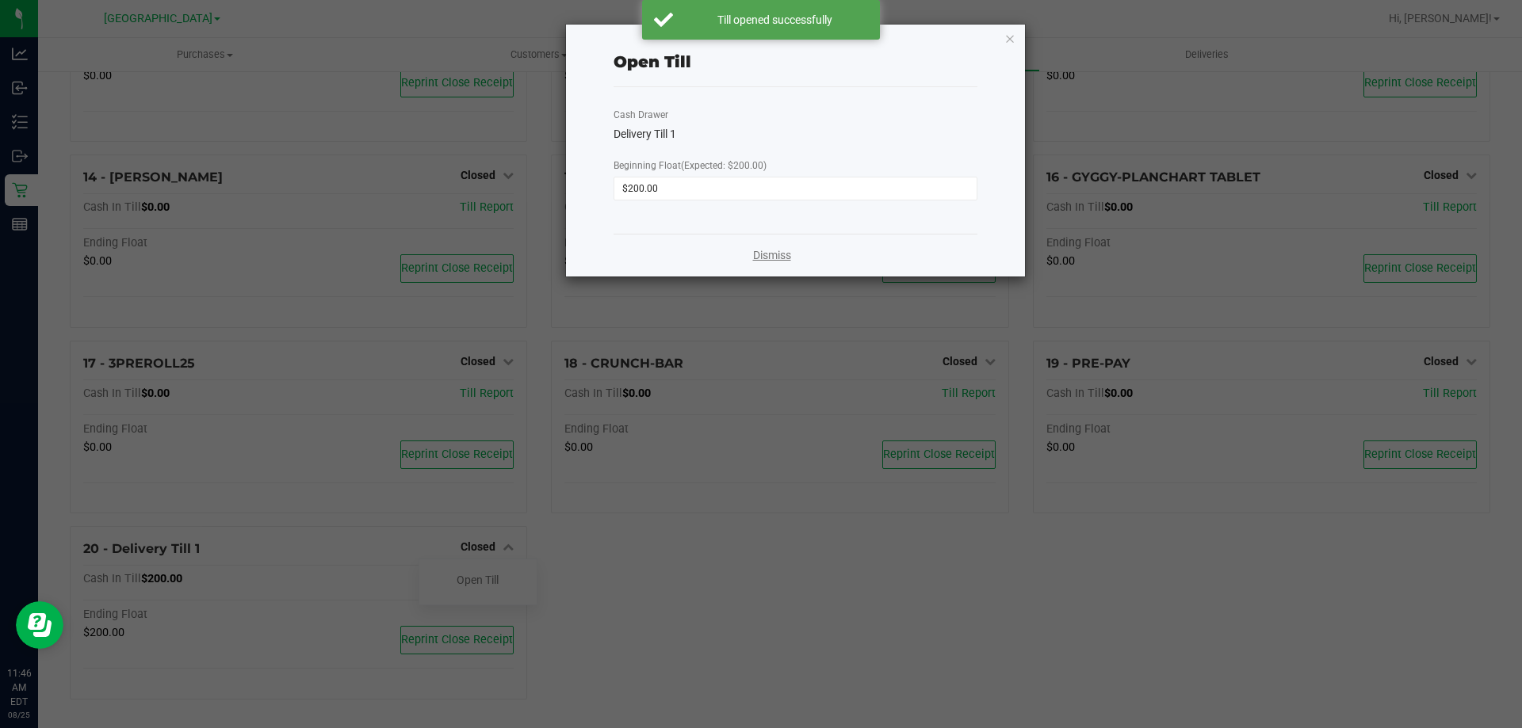
click at [761, 249] on link "Dismiss" at bounding box center [772, 255] width 38 height 17
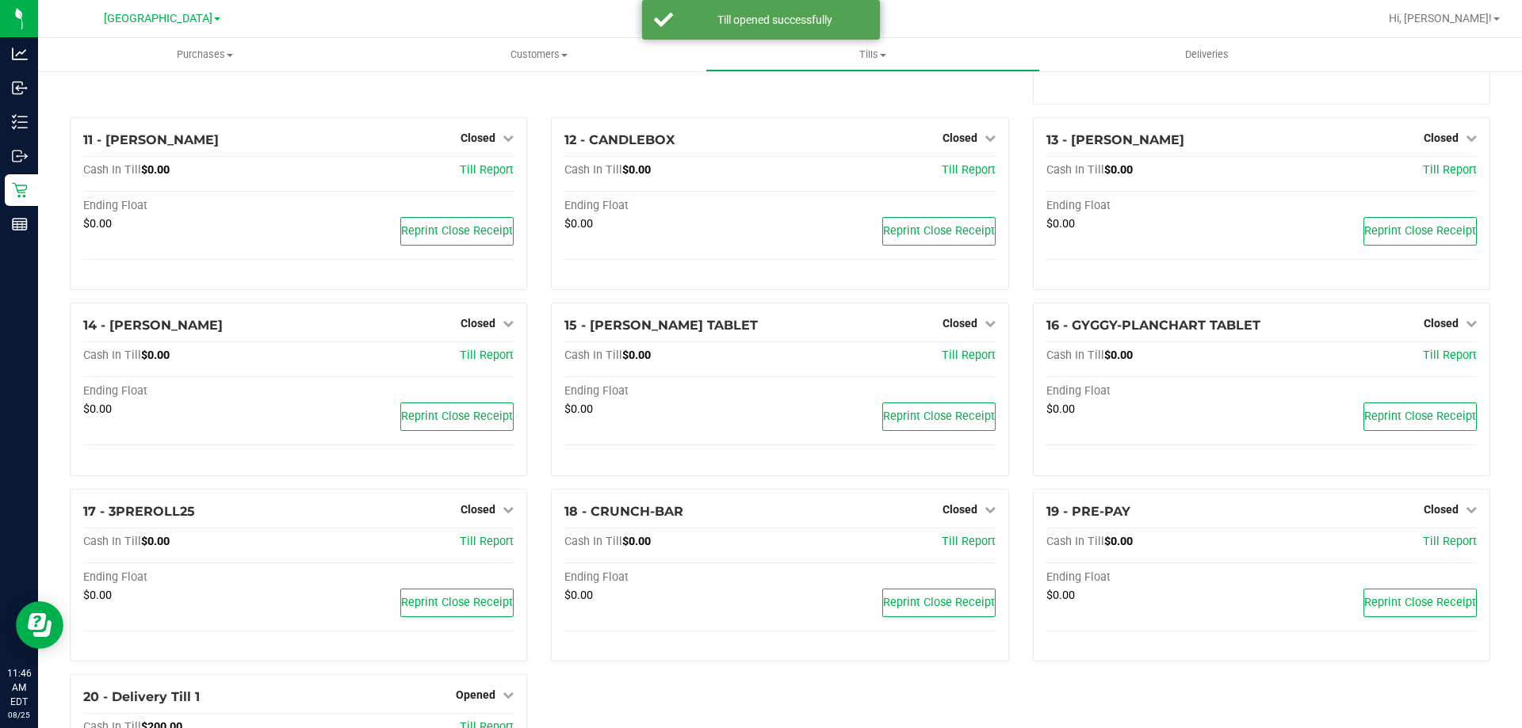
scroll to position [183, 0]
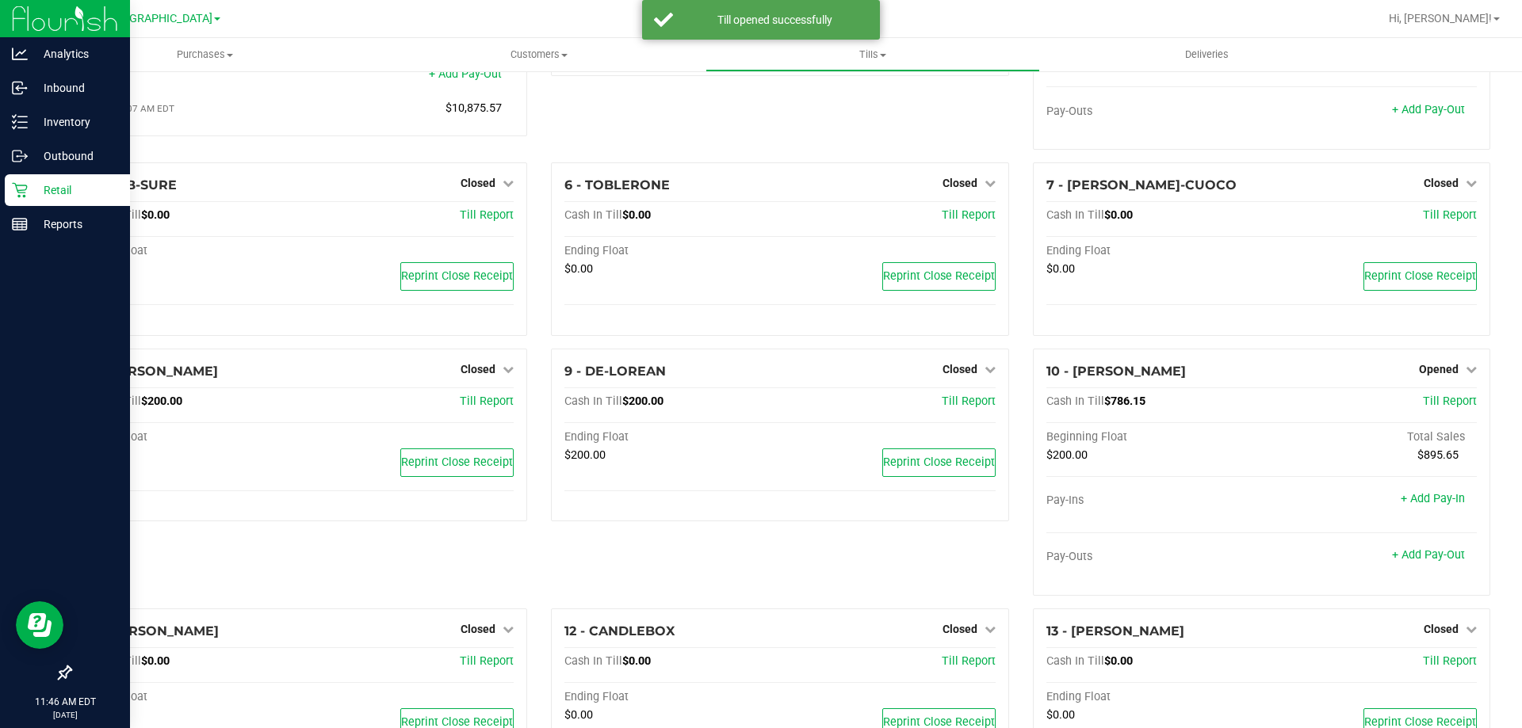
drag, startPoint x: 16, startPoint y: 195, endPoint x: 55, endPoint y: 183, distance: 40.6
click at [17, 195] on icon at bounding box center [20, 190] width 16 height 16
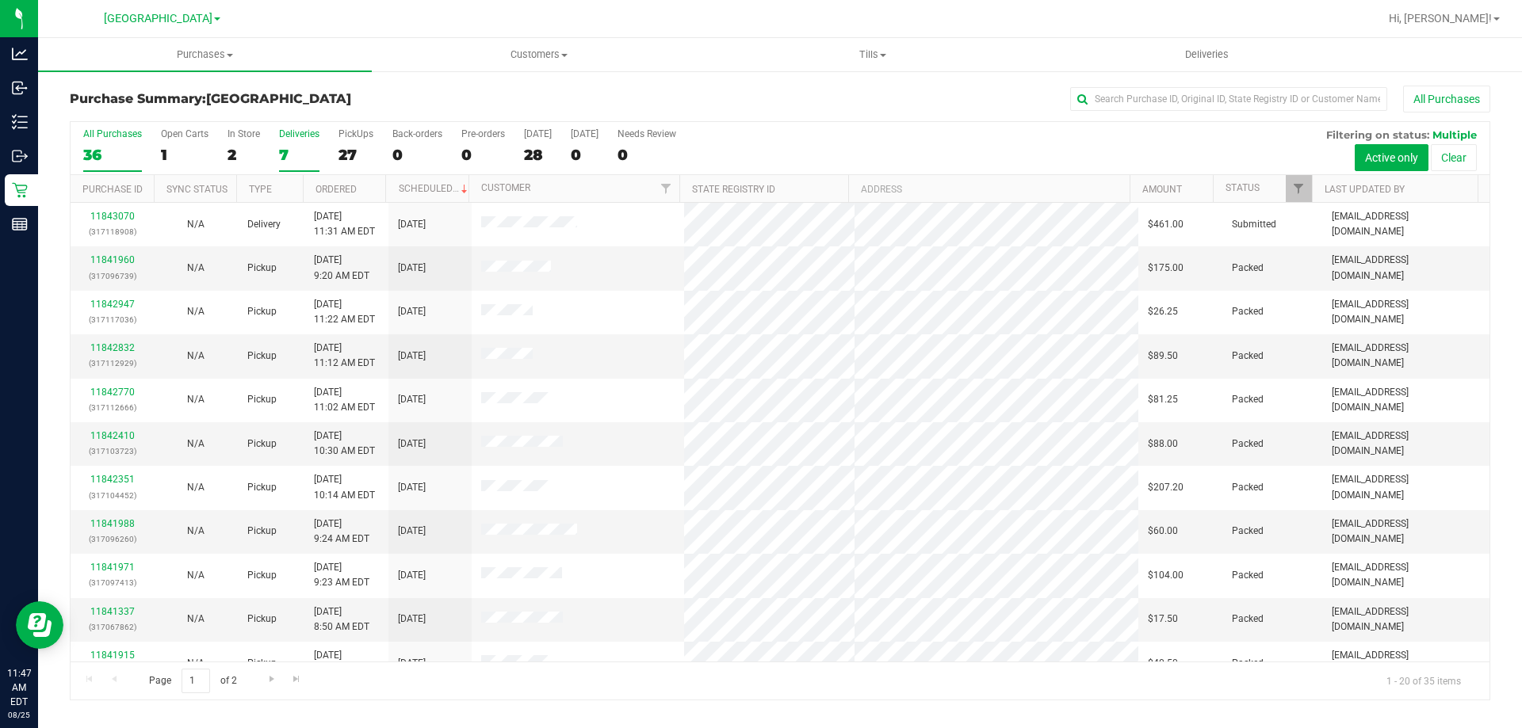
click at [308, 146] on div "7" at bounding box center [299, 155] width 40 height 18
click at [0, 0] on input "Deliveries 7" at bounding box center [0, 0] width 0 height 0
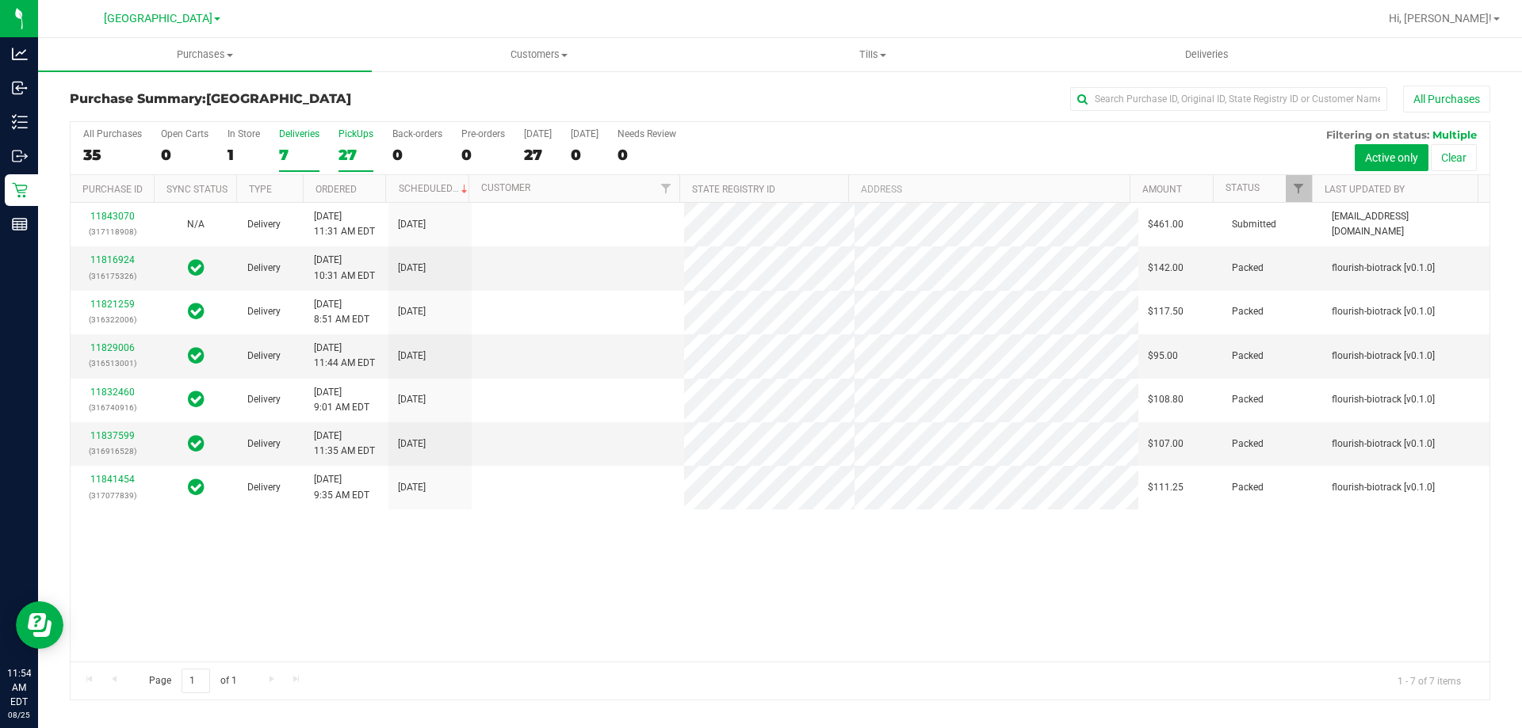
click at [348, 154] on div "27" at bounding box center [355, 155] width 35 height 18
click at [0, 0] on input "PickUps 27" at bounding box center [0, 0] width 0 height 0
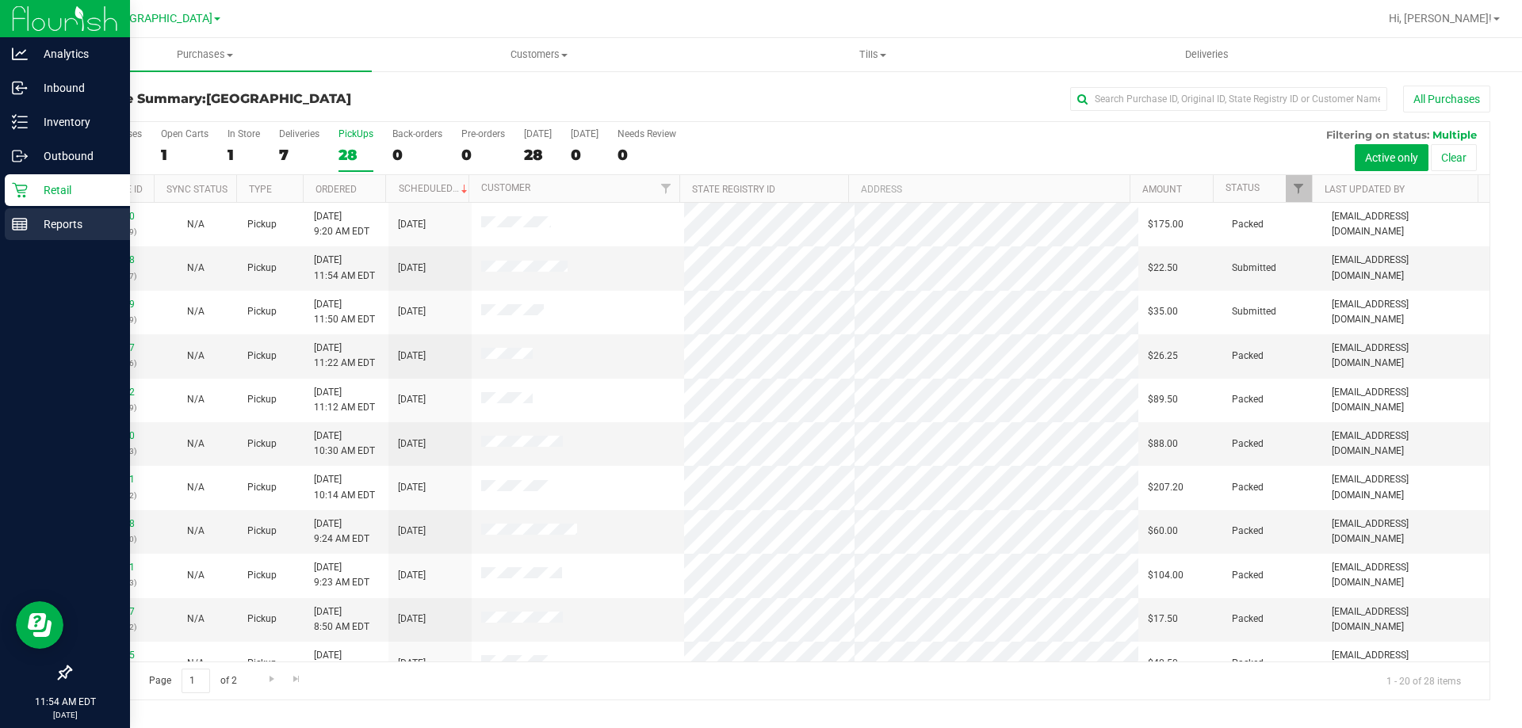
click at [24, 227] on line at bounding box center [20, 227] width 14 height 0
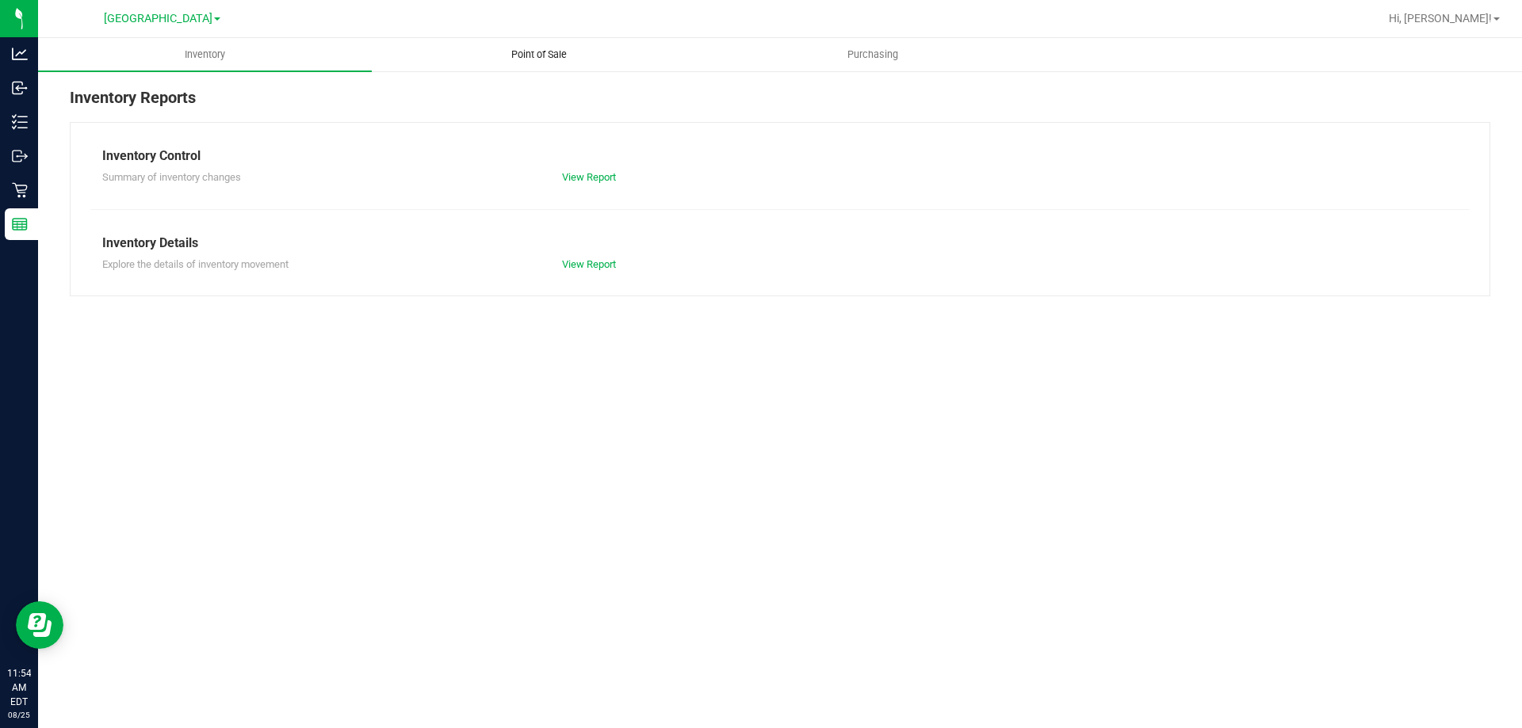
click at [499, 53] on span "Point of Sale" at bounding box center [539, 55] width 98 height 14
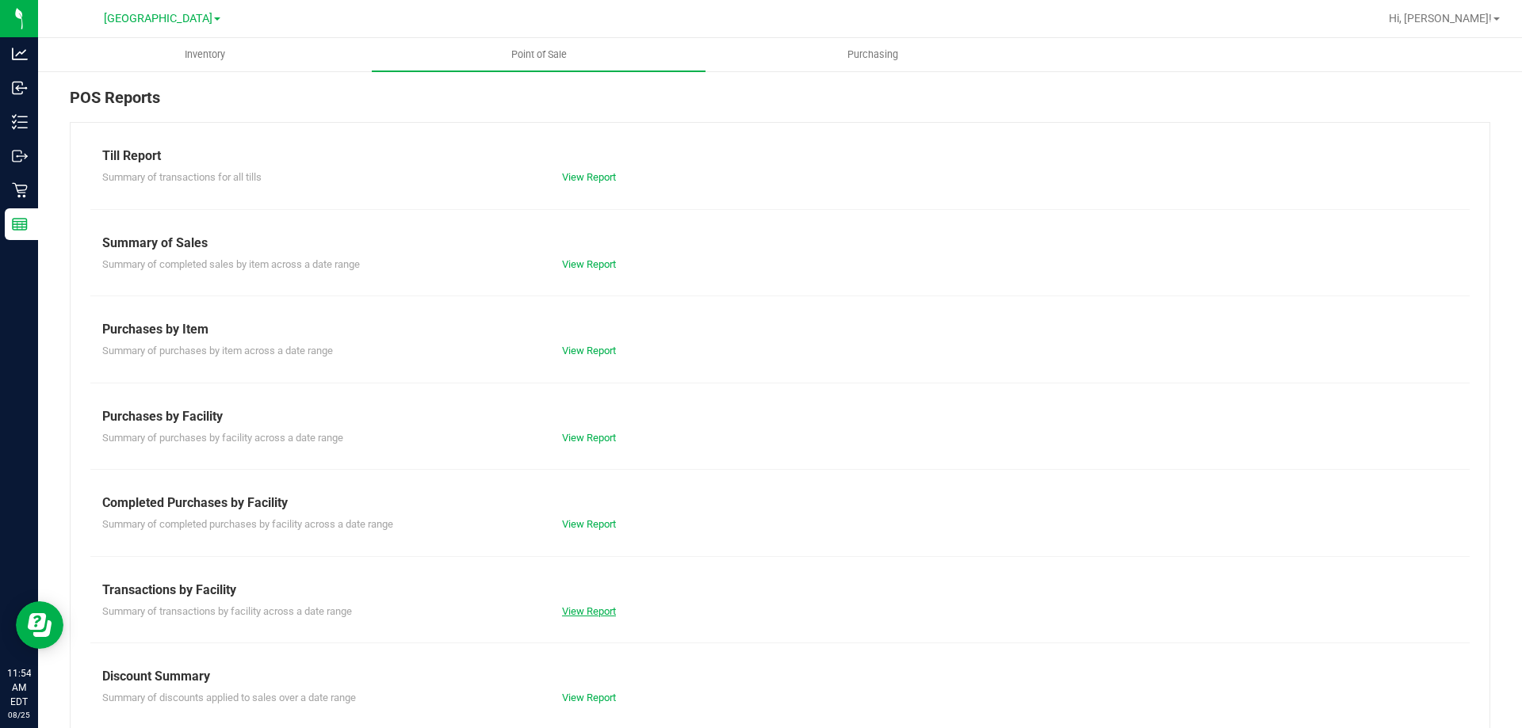
click at [587, 611] on link "View Report" at bounding box center [589, 612] width 54 height 12
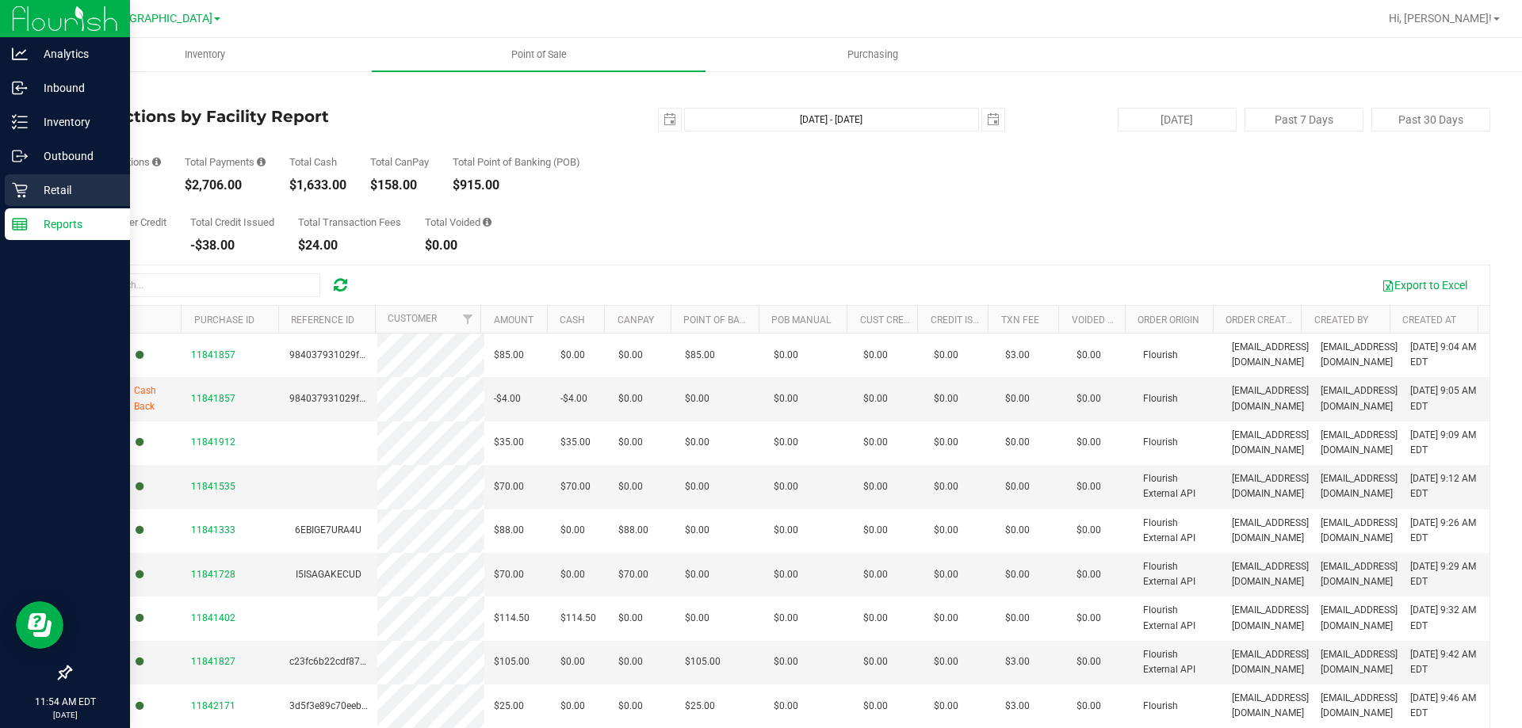
click at [36, 183] on p "Retail" at bounding box center [75, 190] width 95 height 19
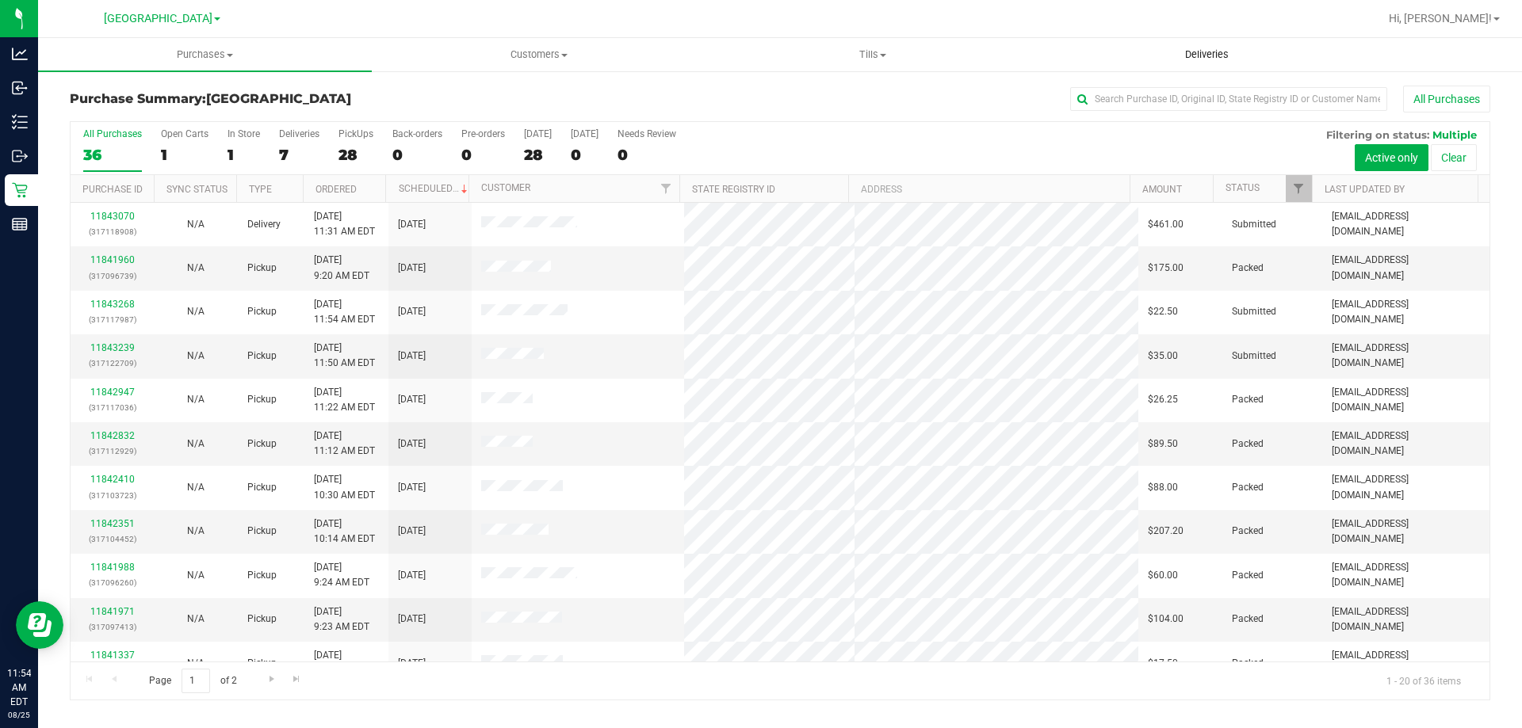
click at [1213, 44] on uib-tab-heading "Deliveries" at bounding box center [1207, 55] width 332 height 32
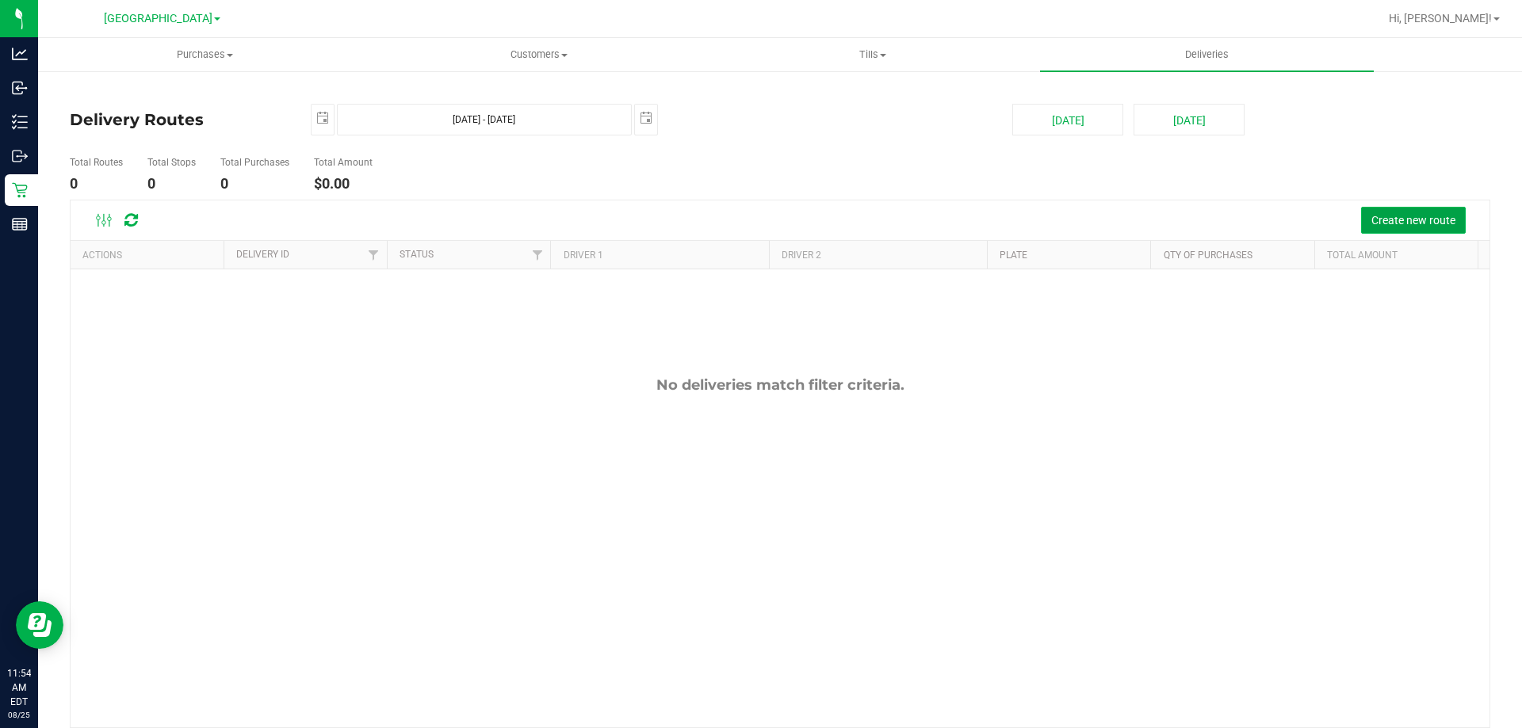
click at [1439, 212] on button "Create new route" at bounding box center [1413, 220] width 105 height 27
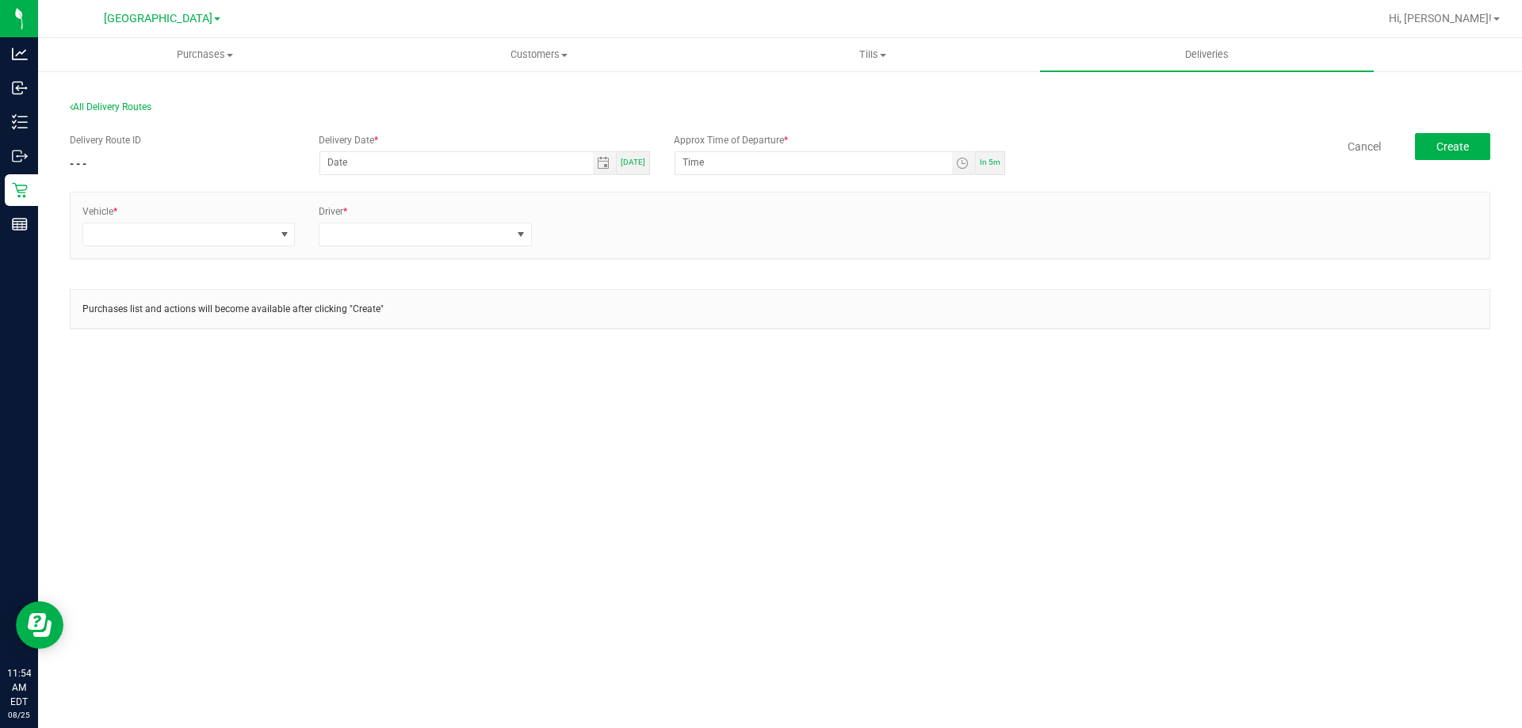
click at [626, 161] on span "Today" at bounding box center [633, 162] width 25 height 9
type input "[DATE]"
click at [965, 170] on span "Toggle time list" at bounding box center [963, 163] width 23 height 22
click at [701, 358] on span "12" at bounding box center [706, 361] width 11 height 11
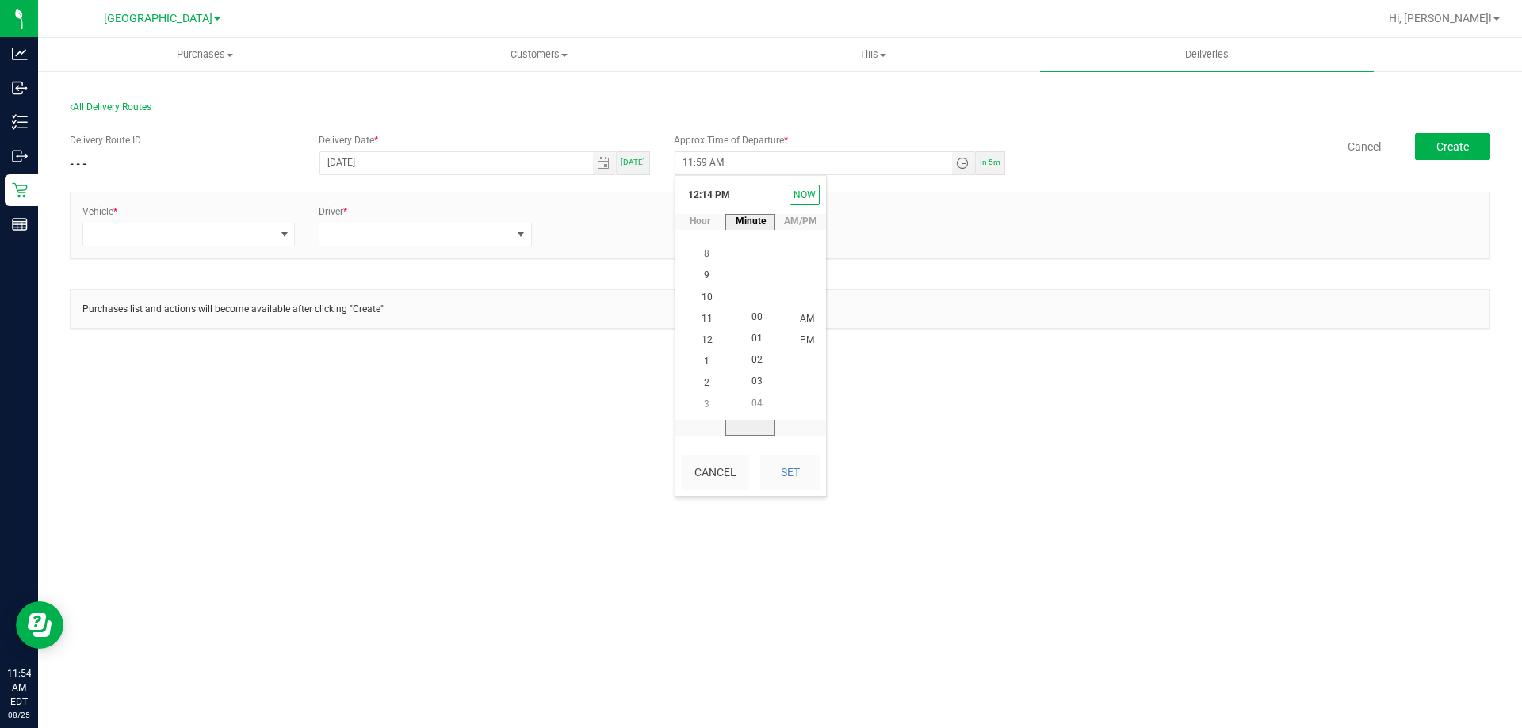
scroll to position [0, 0]
click at [757, 364] on li "05" at bounding box center [757, 361] width 38 height 21
click at [804, 342] on span "PM" at bounding box center [807, 340] width 14 height 11
click at [798, 469] on button "Set" at bounding box center [789, 472] width 59 height 35
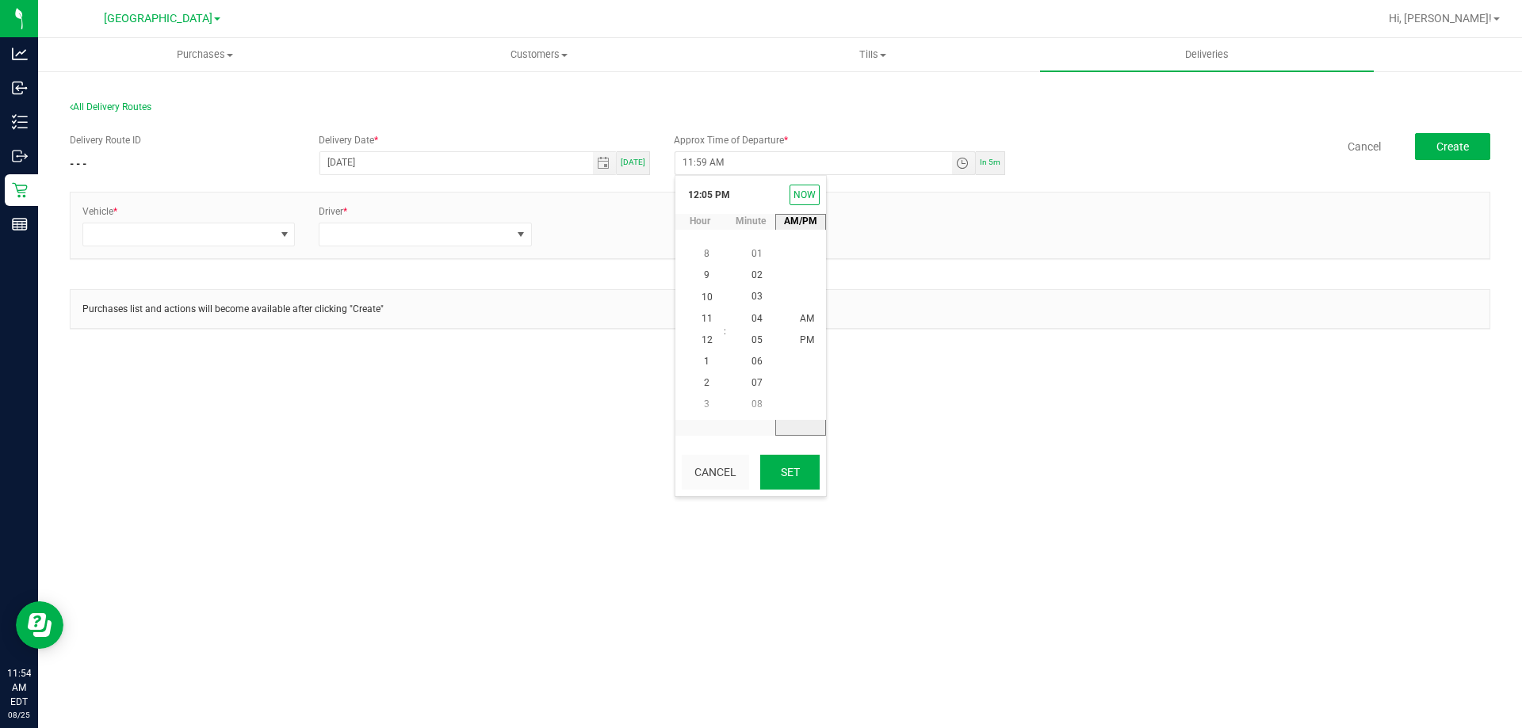
type input "12:05 PM"
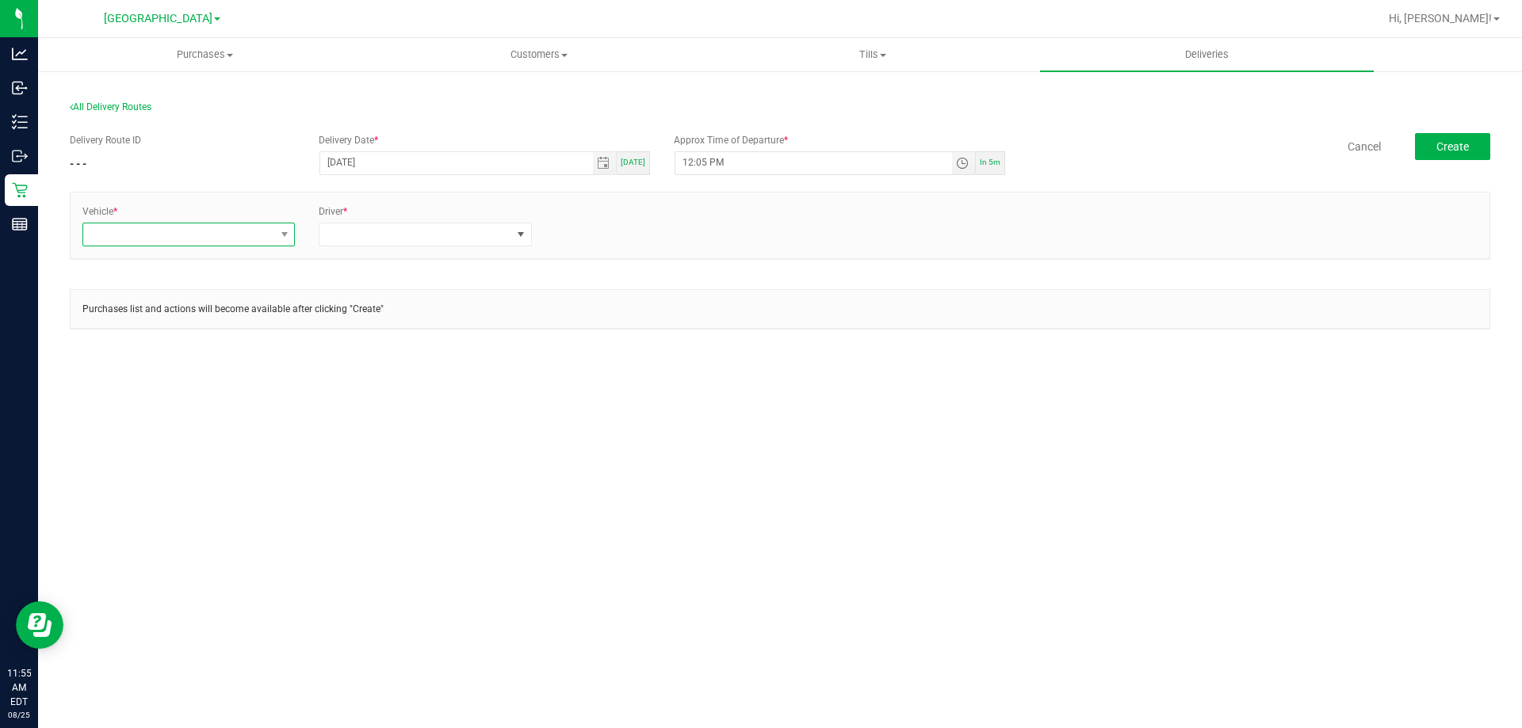
click at [220, 236] on span at bounding box center [178, 235] width 191 height 22
type input "rog"
click at [178, 428] on li "FL-ROGUE-07" at bounding box center [188, 437] width 211 height 27
click at [380, 238] on span at bounding box center [414, 235] width 191 height 22
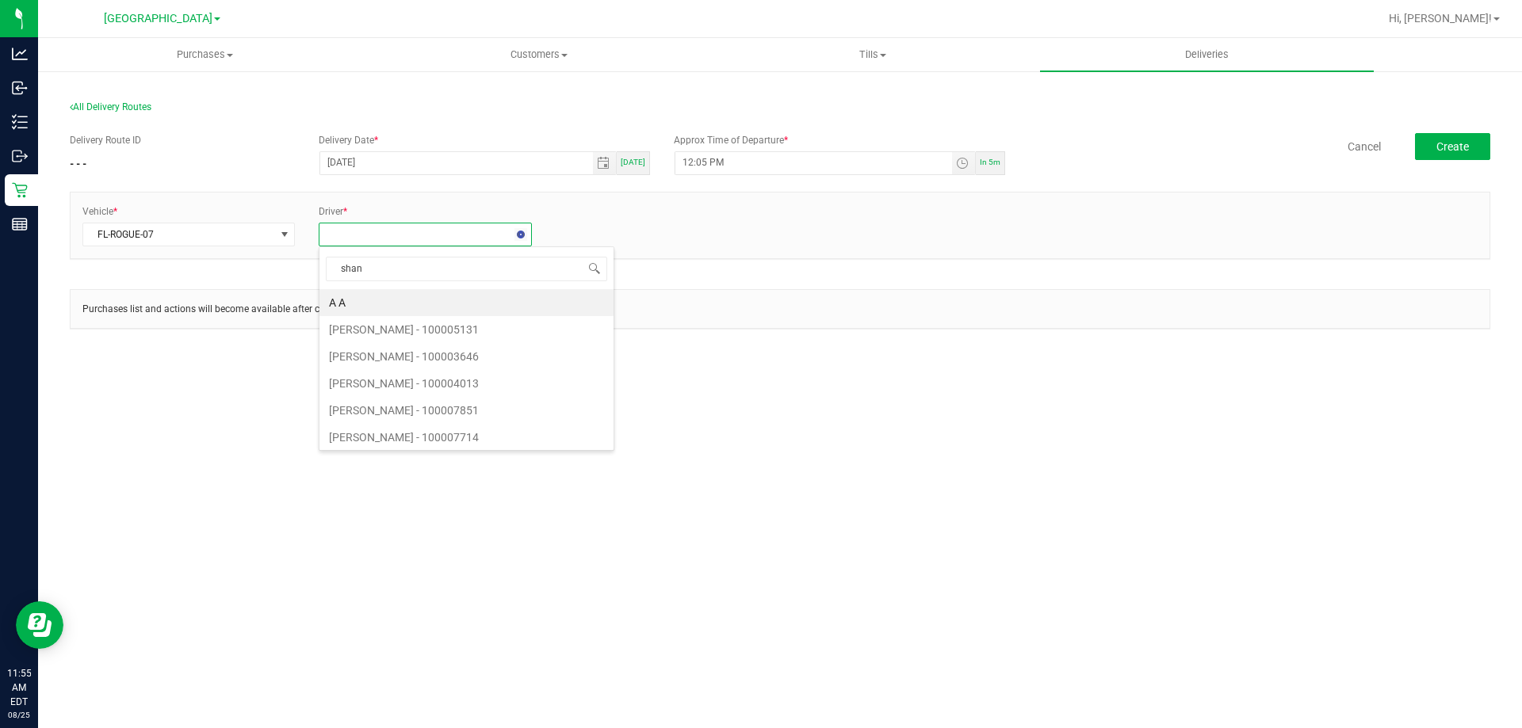
type input "shane"
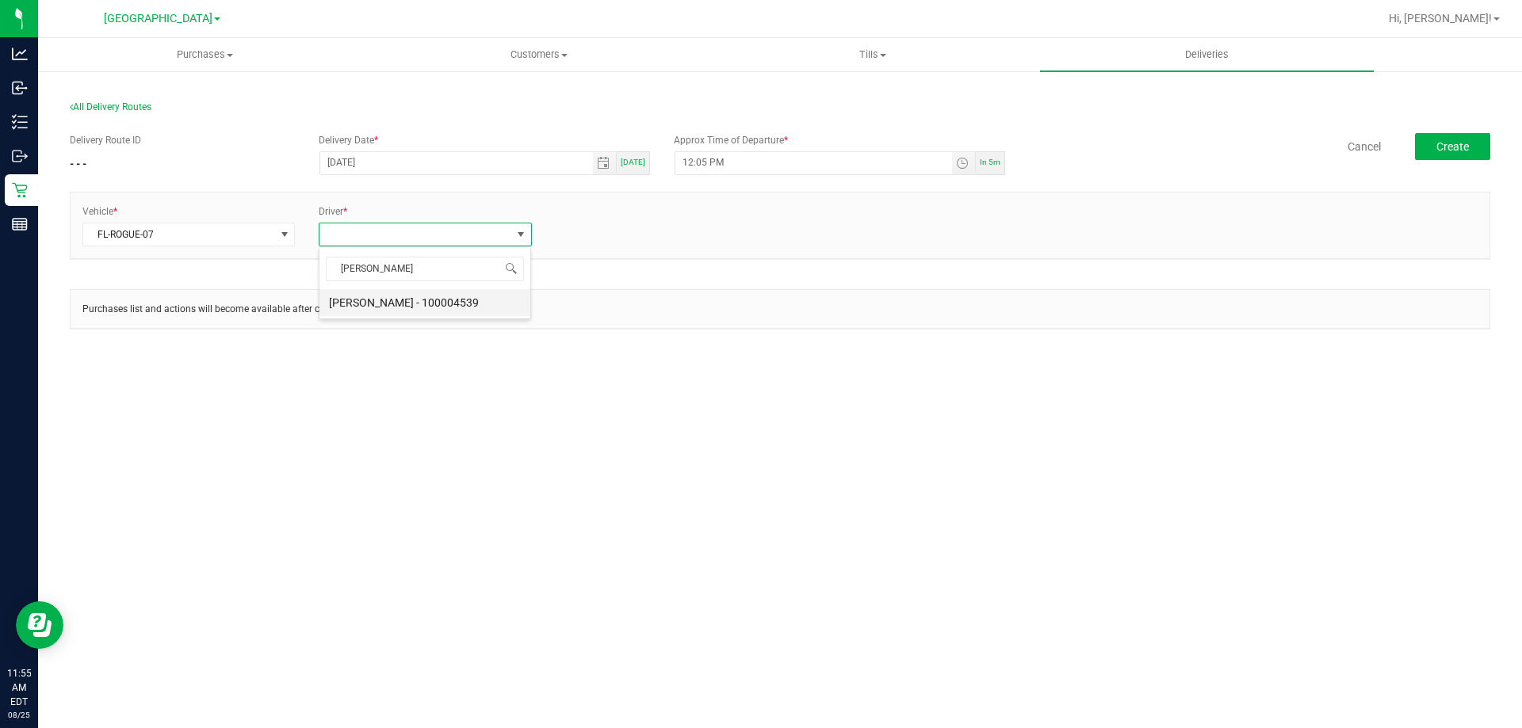
click at [419, 307] on li "Shane Layton - 100004539" at bounding box center [424, 302] width 211 height 27
click at [586, 235] on link "+ Add Driver" at bounding box center [582, 229] width 52 height 11
click at [587, 236] on span at bounding box center [651, 235] width 191 height 22
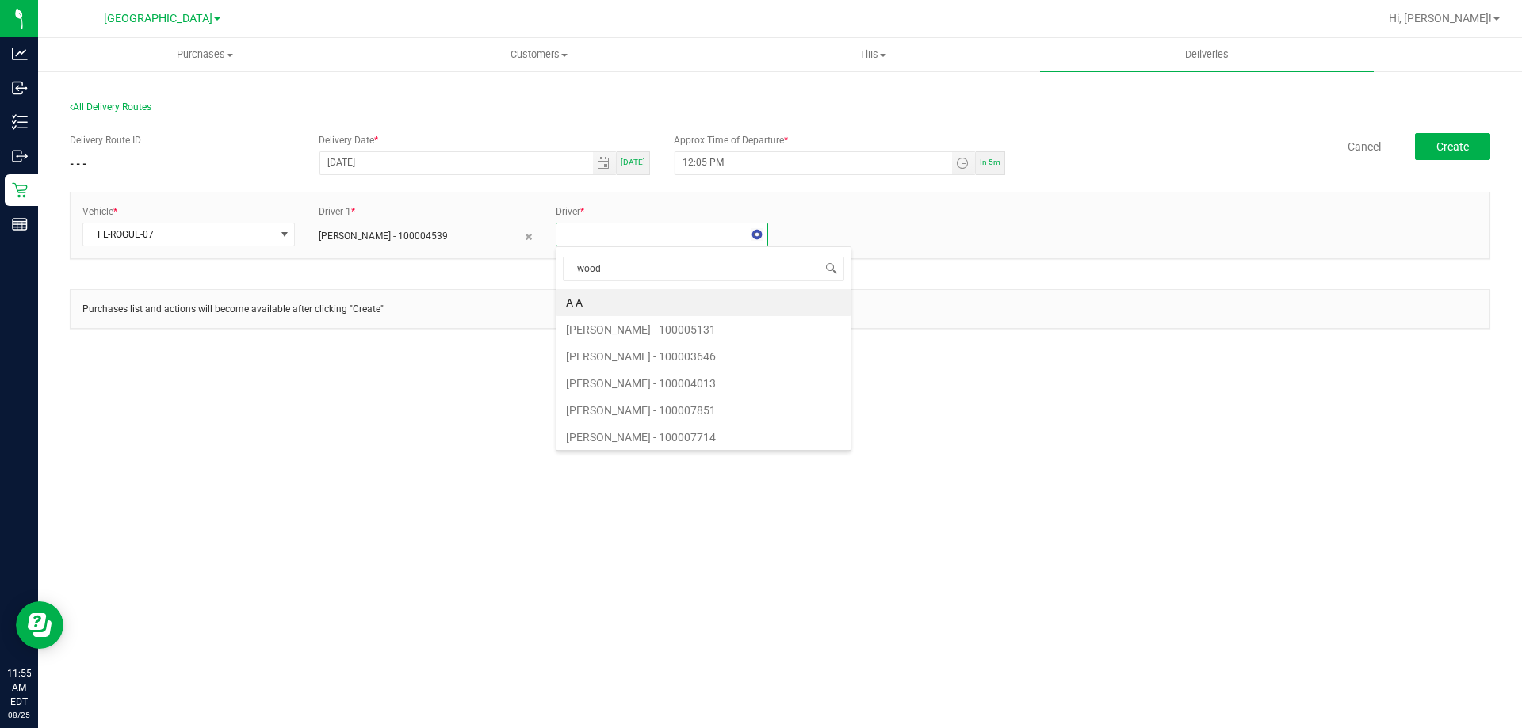
type input "woodi"
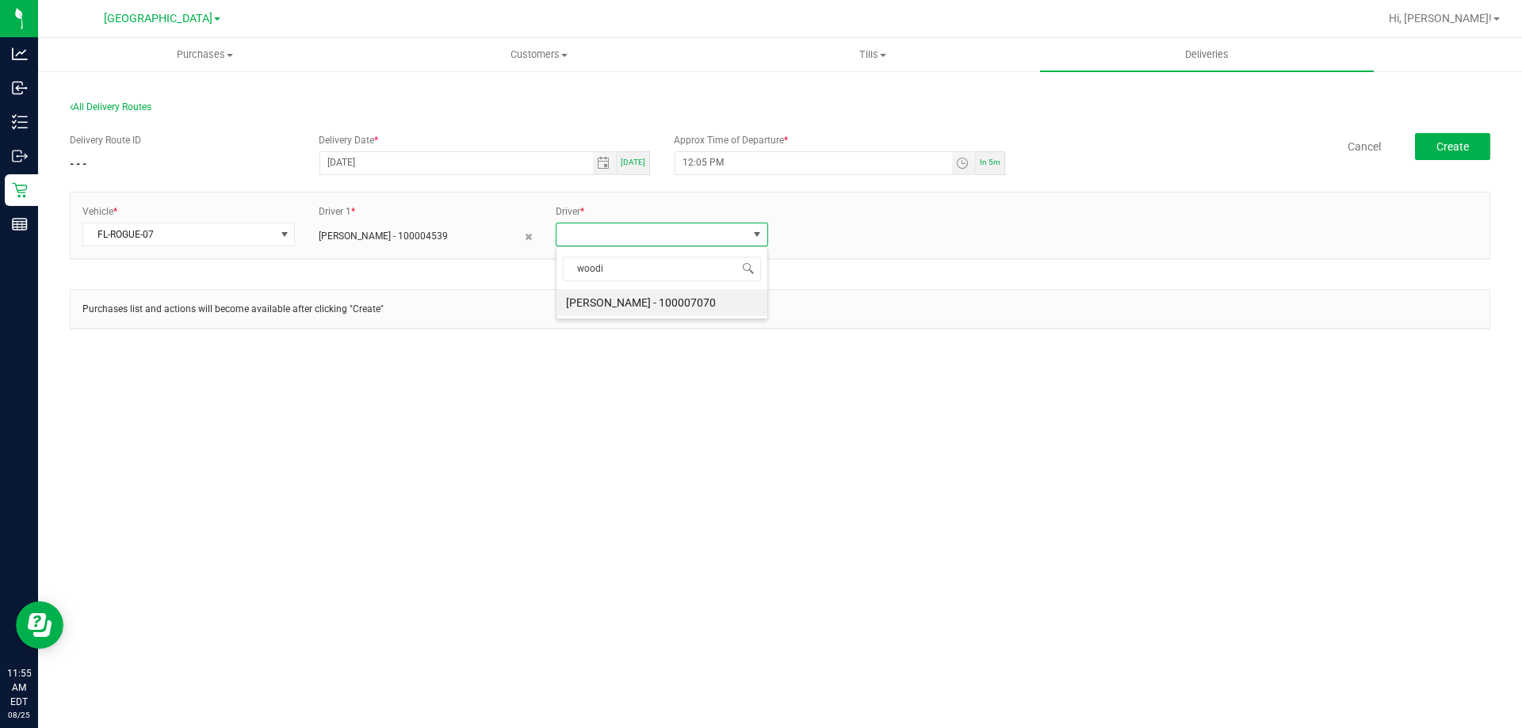
click at [628, 308] on li "WOODIE PERKINS - 100007070" at bounding box center [661, 302] width 211 height 27
click at [1446, 143] on span "Create" at bounding box center [1452, 146] width 32 height 13
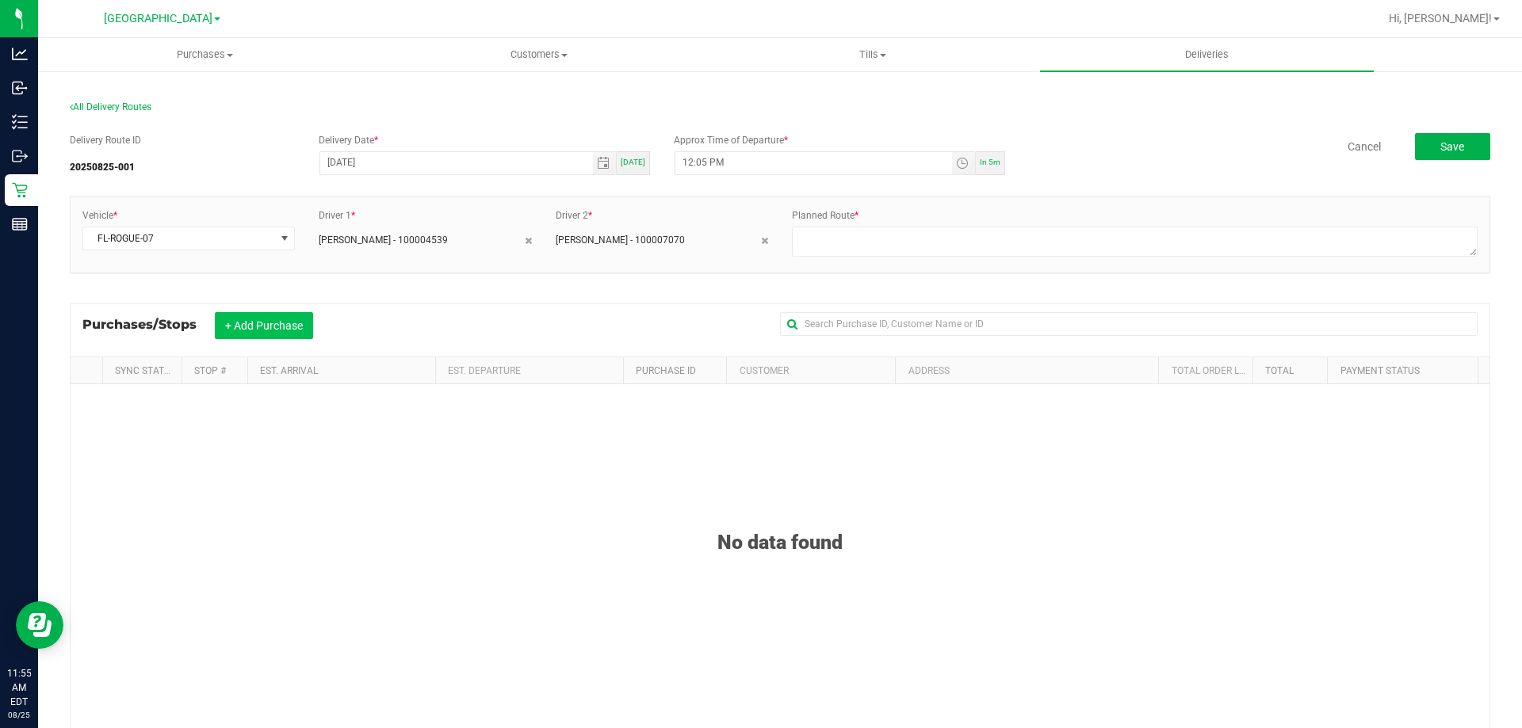
click at [283, 327] on button "+ Add Purchase" at bounding box center [264, 325] width 98 height 27
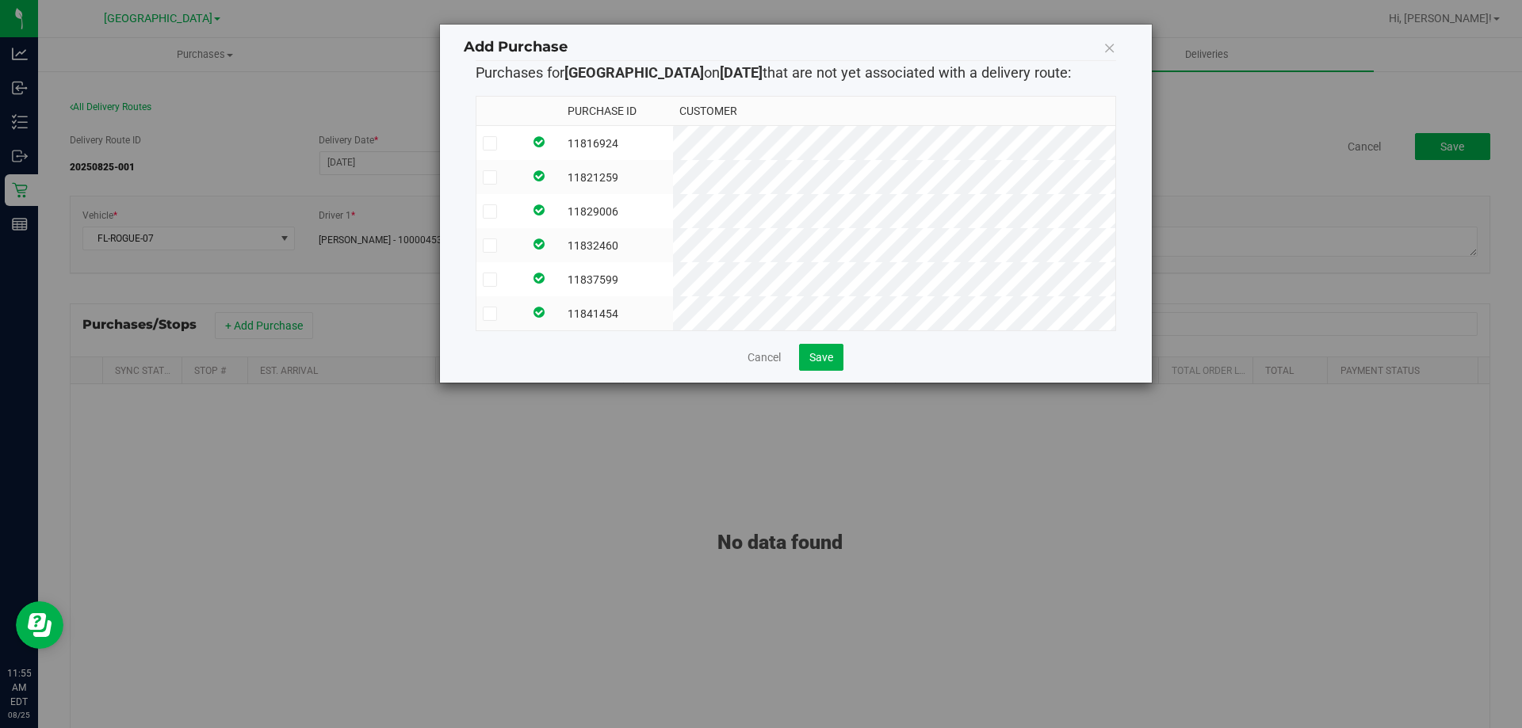
click at [517, 149] on label at bounding box center [500, 143] width 34 height 14
click at [0, 0] on input "checkbox" at bounding box center [0, 0] width 0 height 0
click at [523, 186] on td at bounding box center [499, 177] width 47 height 34
click at [517, 211] on label at bounding box center [500, 211] width 34 height 14
click at [0, 0] on input "checkbox" at bounding box center [0, 0] width 0 height 0
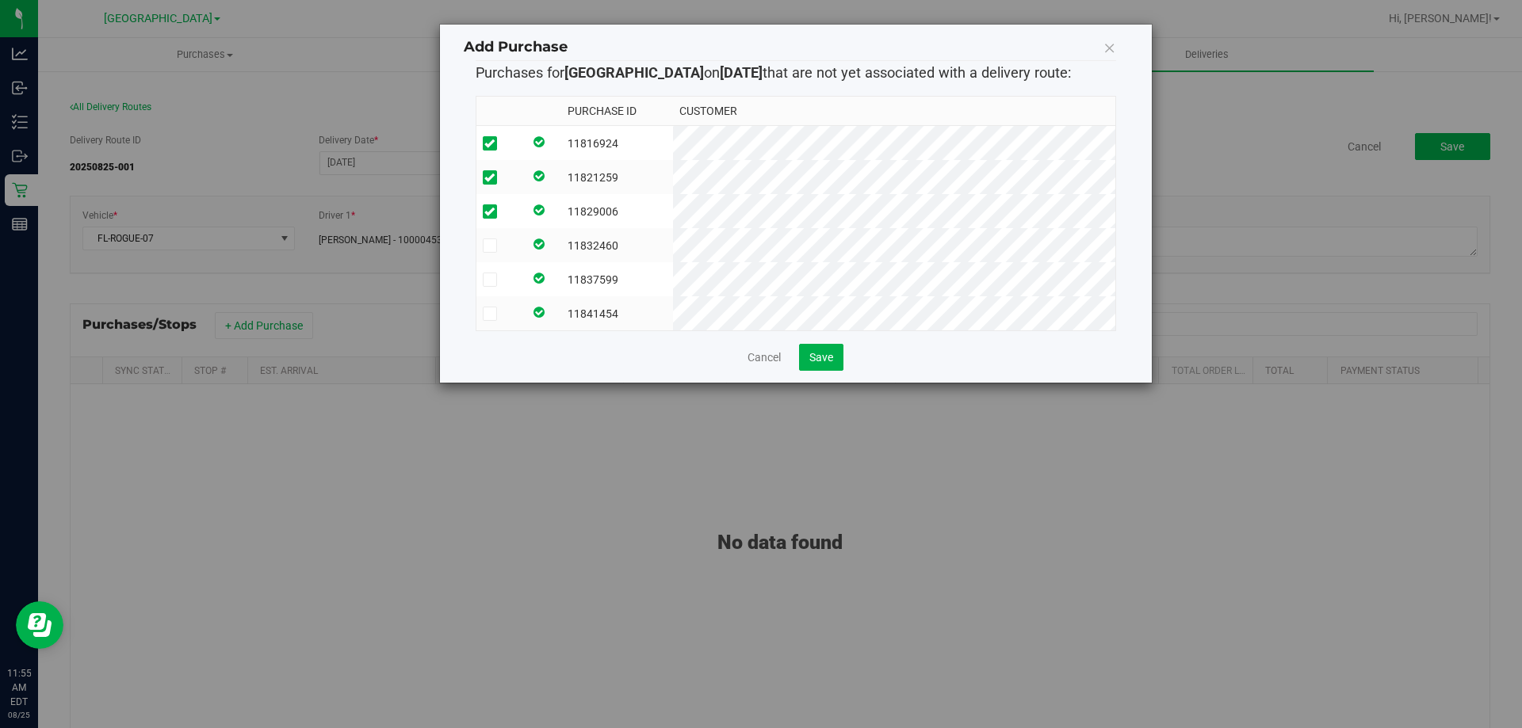
drag, startPoint x: 523, startPoint y: 242, endPoint x: 523, endPoint y: 277, distance: 35.7
click at [517, 244] on label at bounding box center [500, 246] width 34 height 14
click at [0, 0] on input "checkbox" at bounding box center [0, 0] width 0 height 0
drag, startPoint x: 523, startPoint y: 277, endPoint x: 521, endPoint y: 300, distance: 22.3
click at [517, 278] on label at bounding box center [500, 280] width 34 height 14
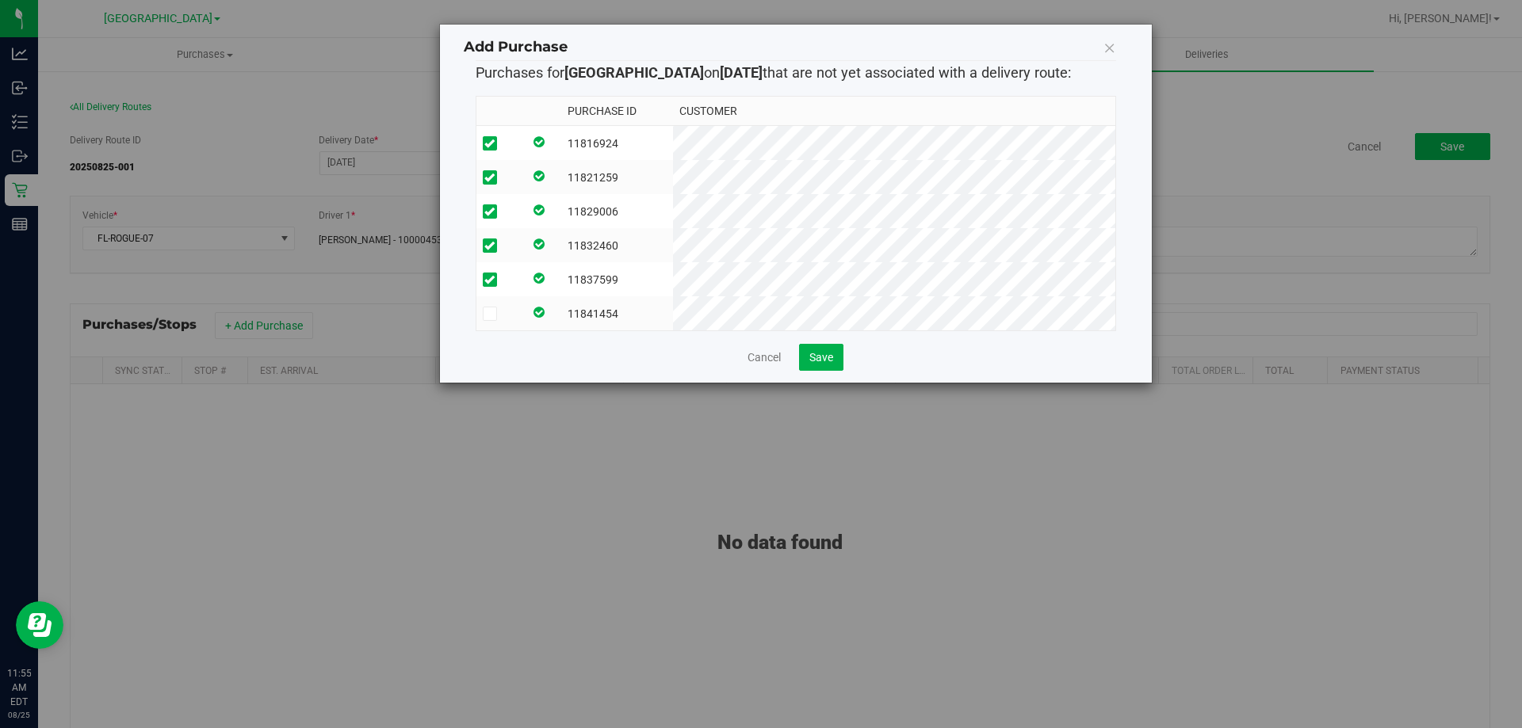
click at [0, 0] on input "checkbox" at bounding box center [0, 0] width 0 height 0
click at [521, 303] on td at bounding box center [499, 313] width 47 height 34
click at [807, 364] on button "Save" at bounding box center [821, 357] width 44 height 27
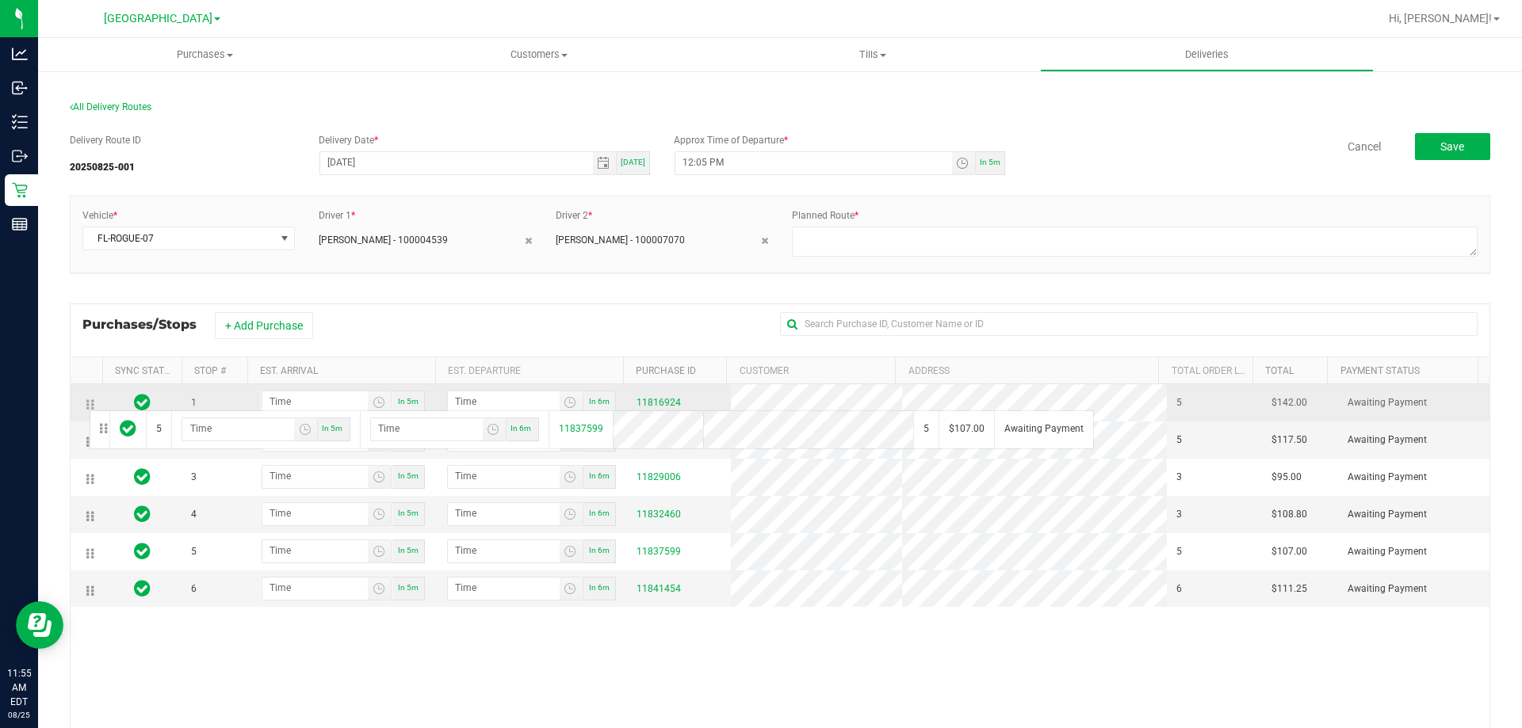
drag, startPoint x: 92, startPoint y: 551, endPoint x: 87, endPoint y: 401, distance: 149.9
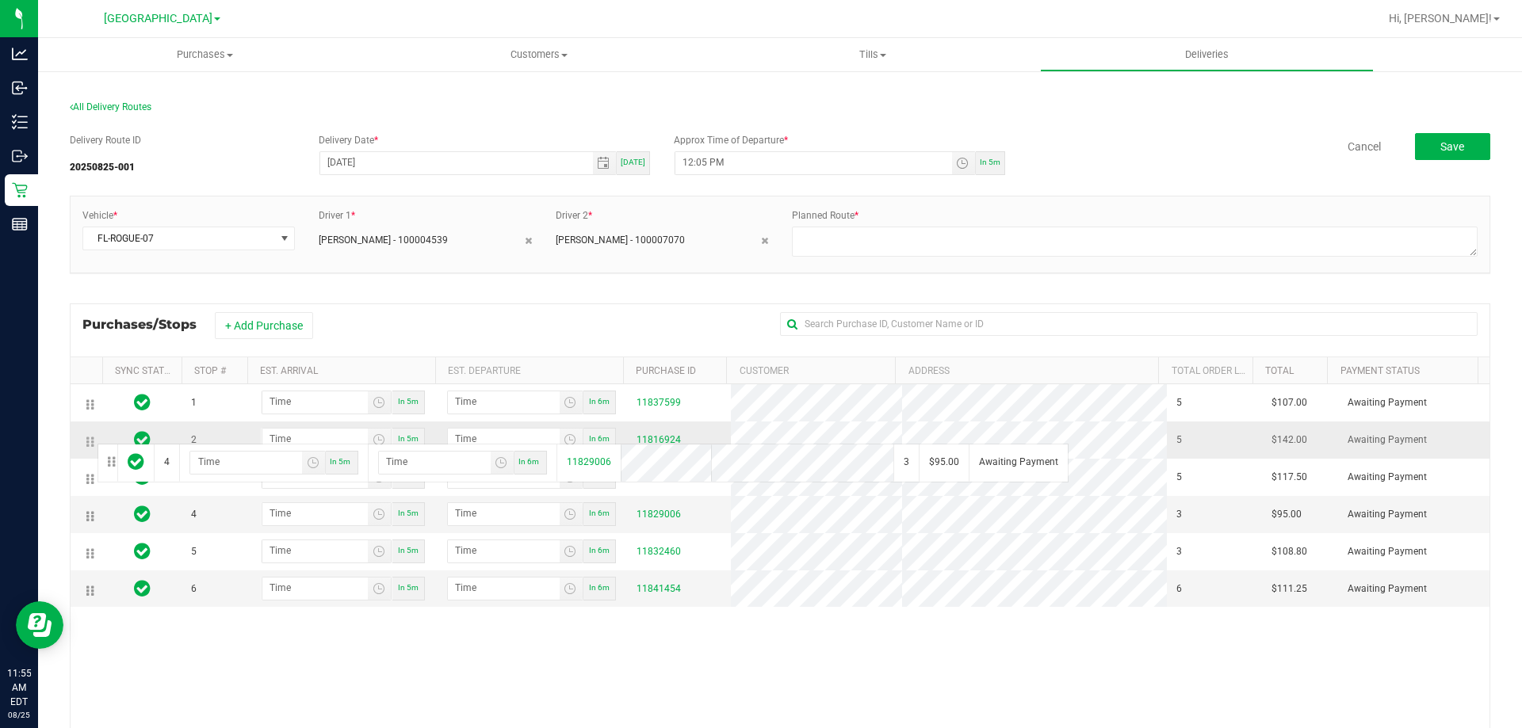
drag, startPoint x: 90, startPoint y: 516, endPoint x: 95, endPoint y: 442, distance: 73.9
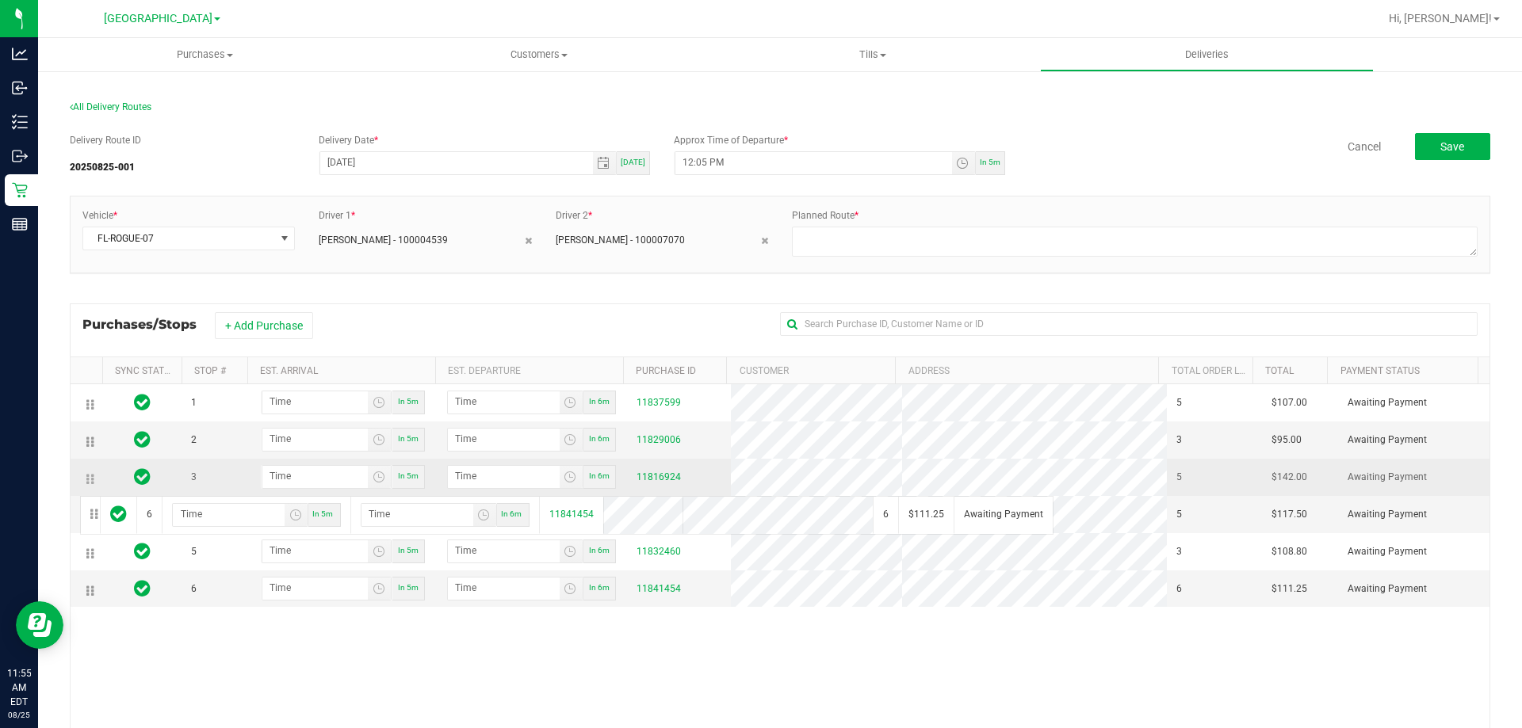
drag, startPoint x: 93, startPoint y: 594, endPoint x: 90, endPoint y: 477, distance: 117.3
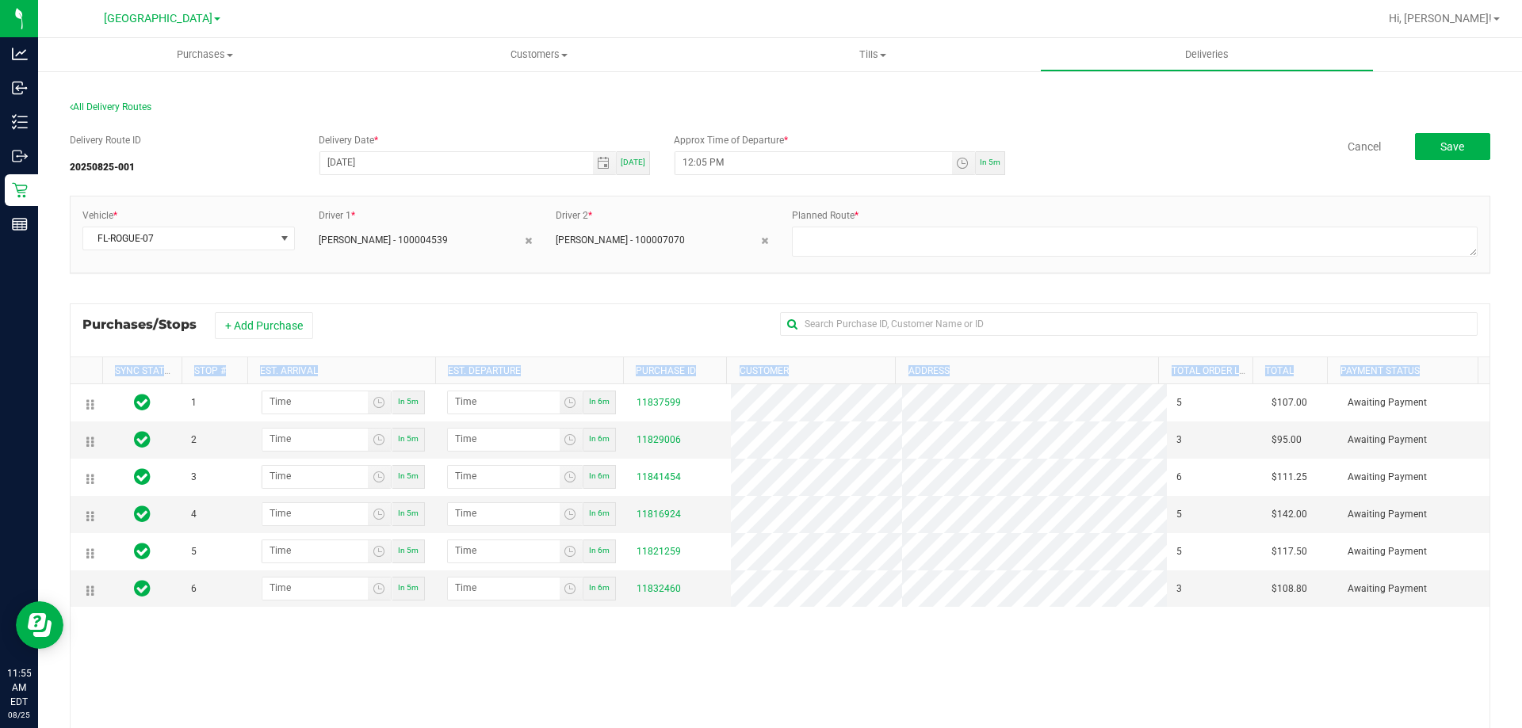
click at [152, 628] on div "1 In 5m In 6m 11837599 5 $107.00 Awaiting Payment 2 In 5m In 6m 11829006 3 $95.…" at bounding box center [780, 613] width 1419 height 459
drag, startPoint x: 219, startPoint y: 695, endPoint x: 209, endPoint y: 707, distance: 15.2
click at [220, 695] on div "1 In 5m In 6m 11837599 5 $107.00 Awaiting Payment 2 In 5m In 6m 11829006 3 $95.…" at bounding box center [780, 613] width 1419 height 459
click at [208, 715] on div "1 In 5m In 6m 11837599 5 $107.00 Awaiting Payment 2 In 5m In 6m 11829006 3 $95.…" at bounding box center [780, 613] width 1419 height 459
click at [58, 542] on div "All Delivery Routes Delivery Route ID 20250825-001 Delivery Date * 08/25/2025 T…" at bounding box center [780, 497] width 1444 height 823
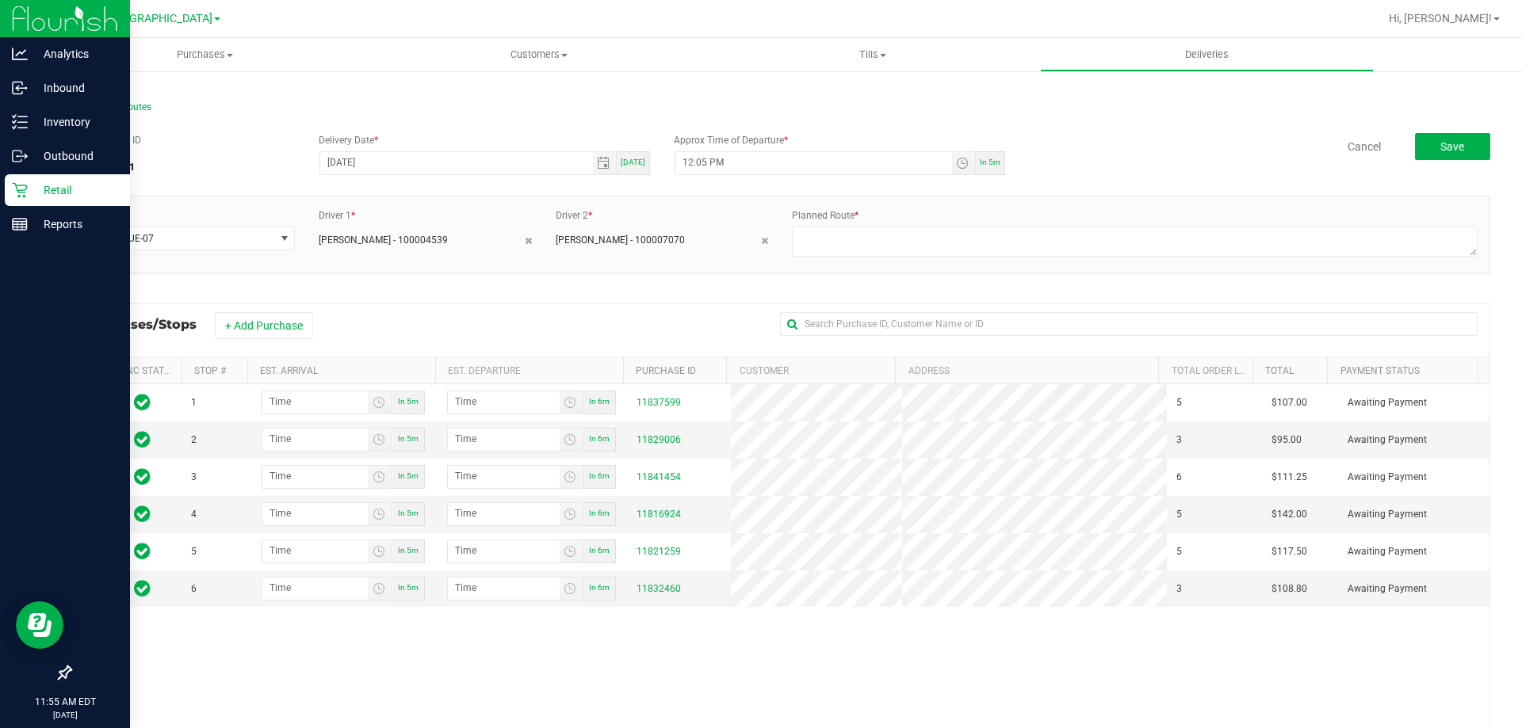
click at [47, 296] on div at bounding box center [65, 450] width 130 height 415
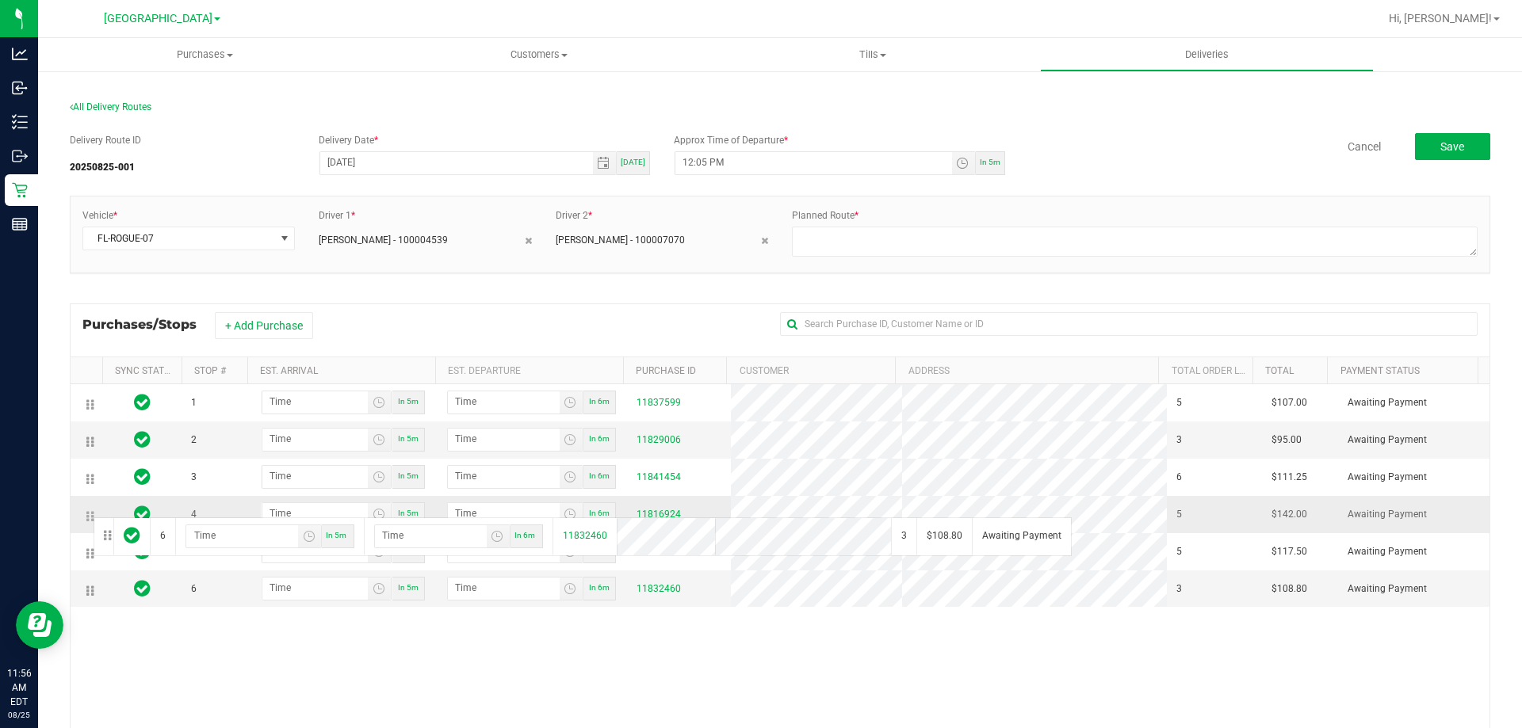
drag, startPoint x: 90, startPoint y: 587, endPoint x: 91, endPoint y: 516, distance: 71.3
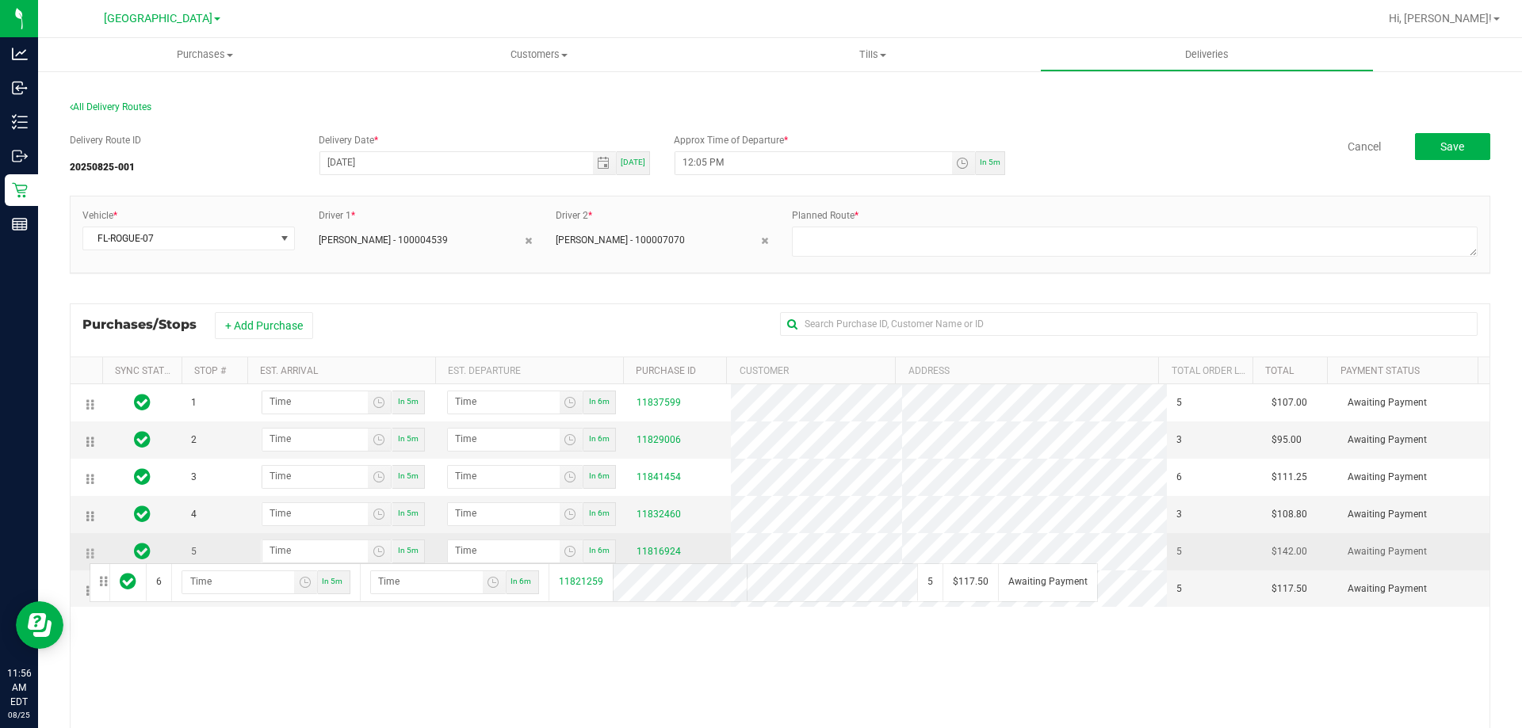
drag, startPoint x: 90, startPoint y: 590, endPoint x: 87, endPoint y: 560, distance: 31.0
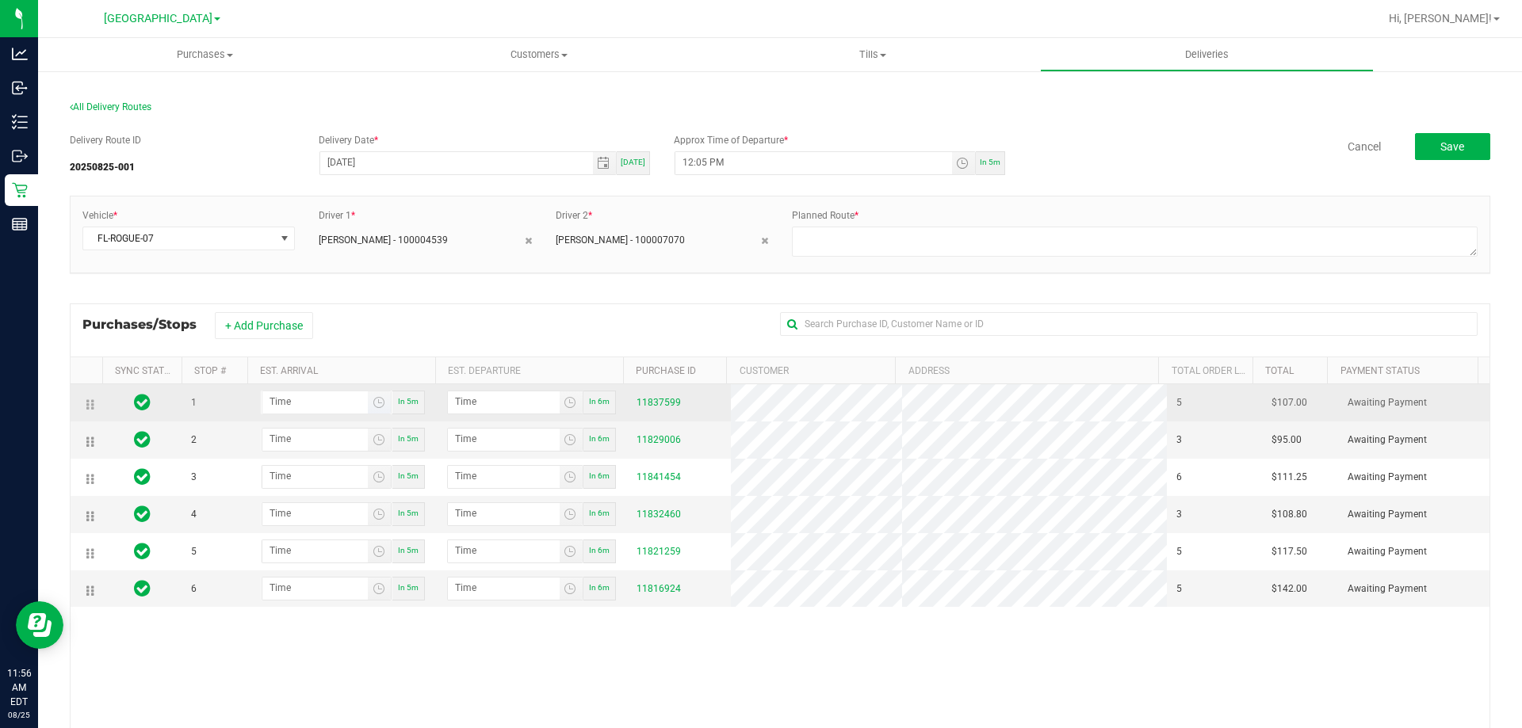
click at [372, 395] on span "Toggle time list" at bounding box center [379, 403] width 23 height 22
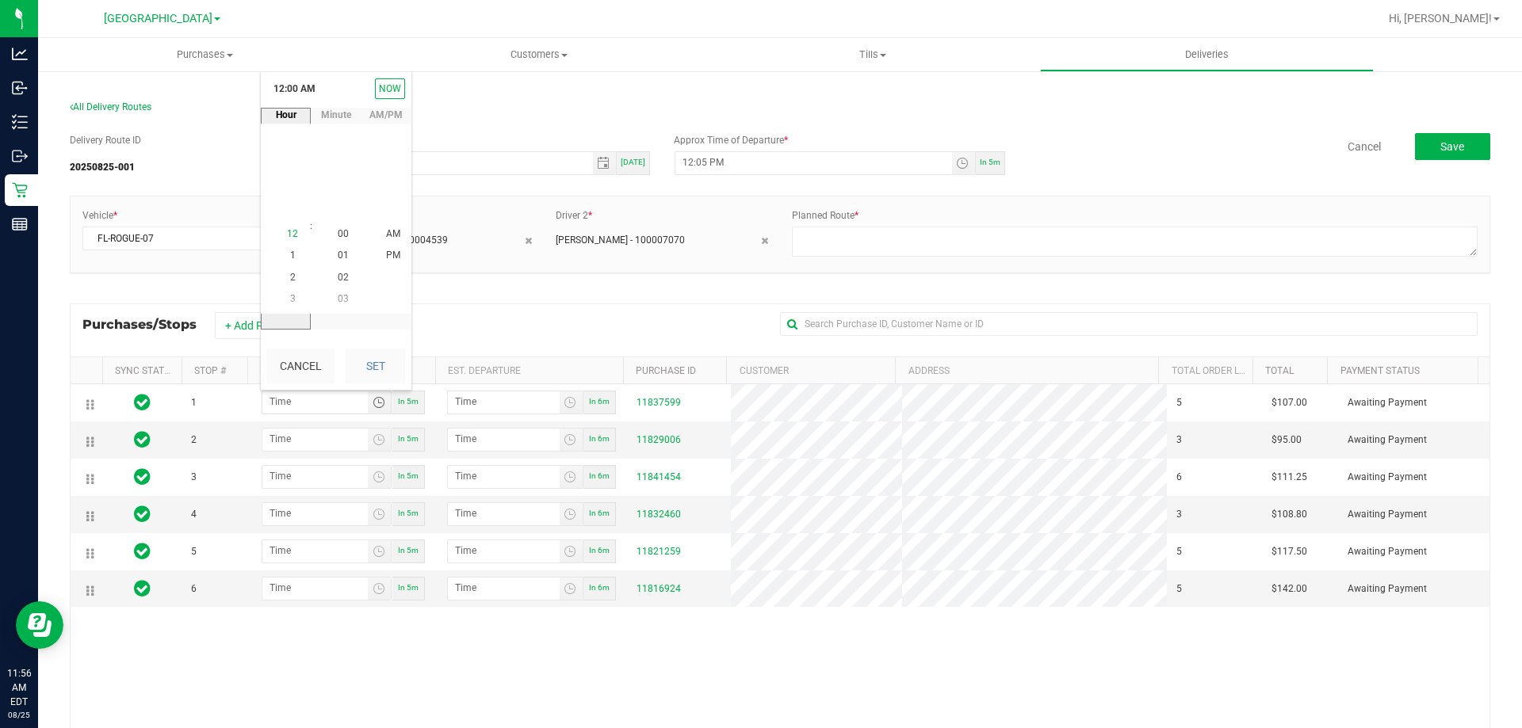
click at [287, 234] on span "12" at bounding box center [292, 234] width 11 height 11
click at [338, 233] on span "30" at bounding box center [343, 233] width 11 height 11
click at [386, 257] on span "PM" at bounding box center [393, 255] width 14 height 11
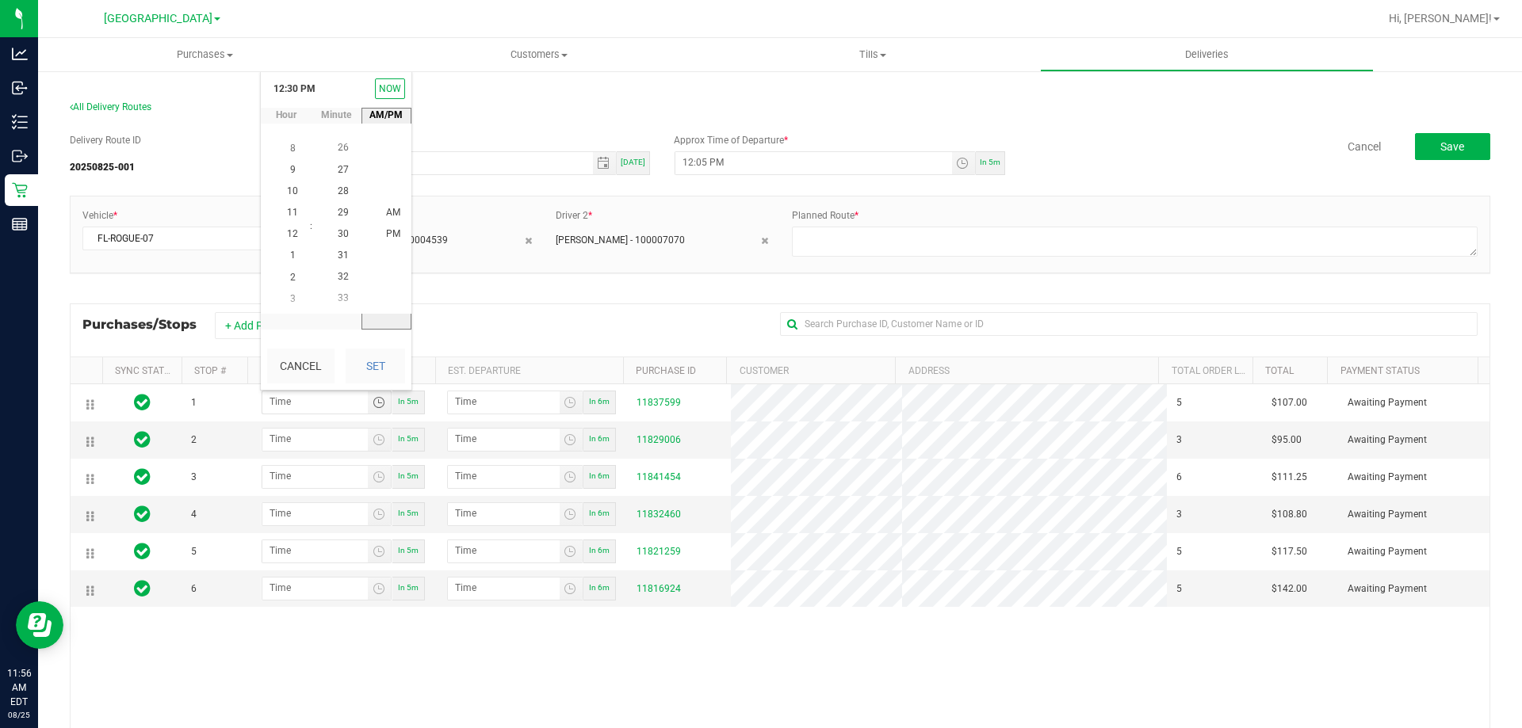
click at [371, 358] on button "Set" at bounding box center [375, 366] width 59 height 35
type input "12:30 PM"
type input "12:31 PM"
click at [373, 441] on span "Toggle time list" at bounding box center [379, 440] width 13 height 13
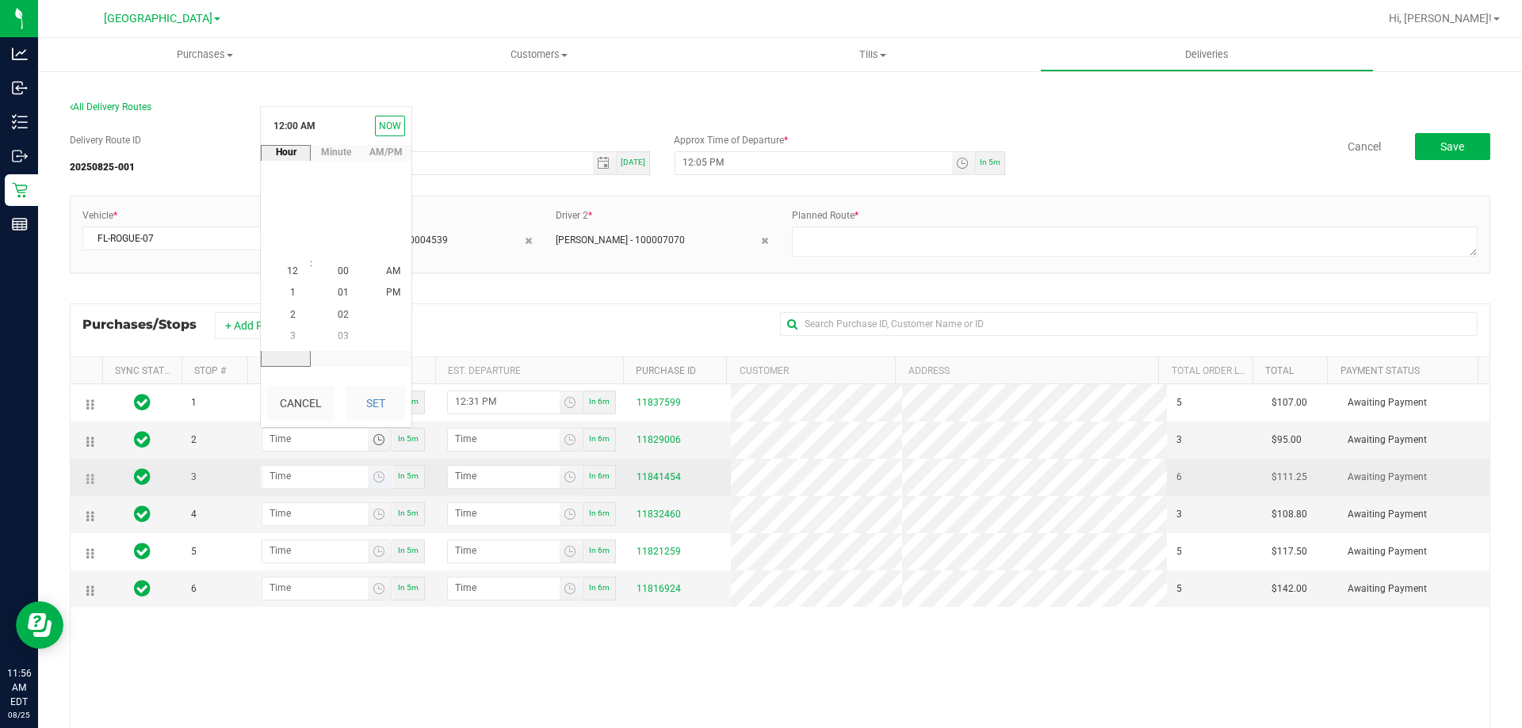
scroll to position [0, 0]
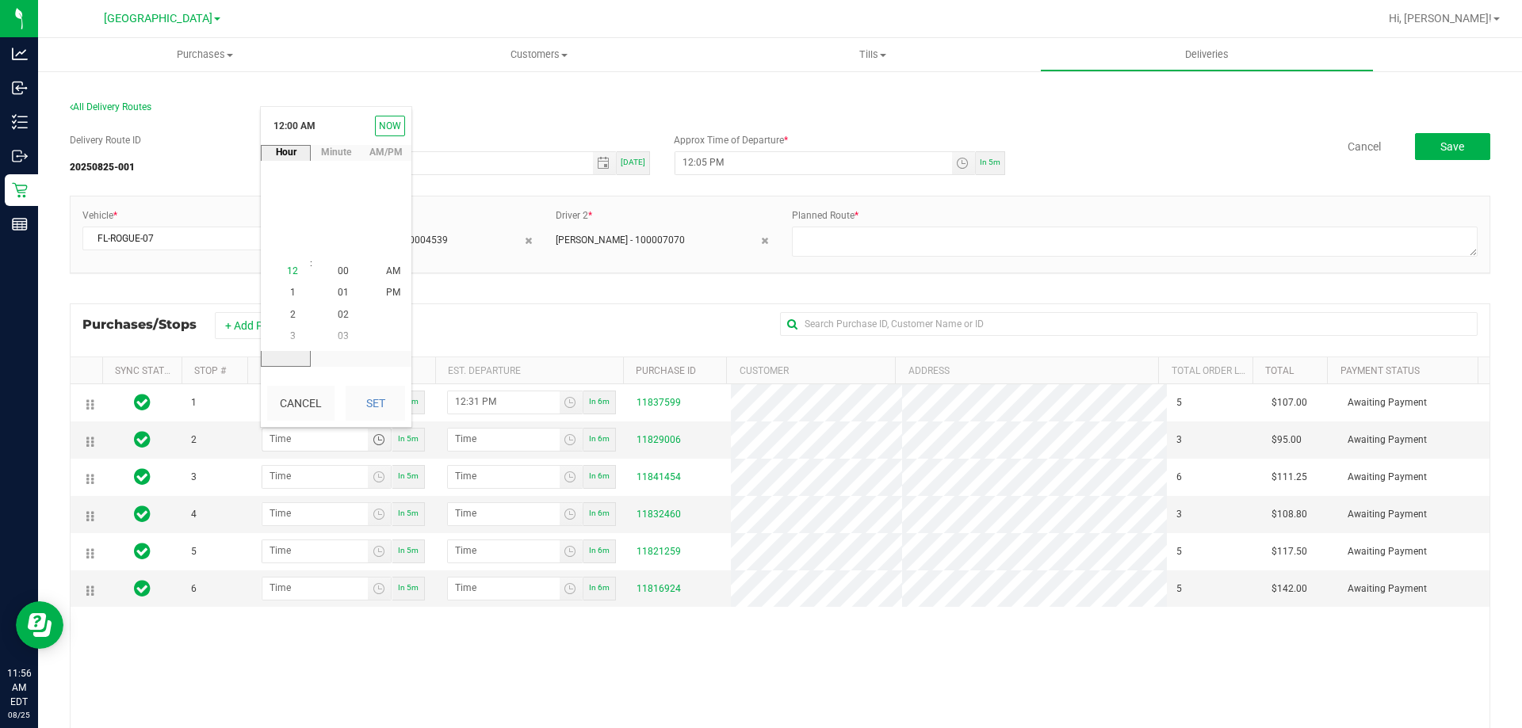
click at [290, 266] on span "12" at bounding box center [292, 271] width 11 height 11
click at [341, 206] on li "50" at bounding box center [343, 207] width 38 height 21
click at [388, 294] on span "PM" at bounding box center [393, 293] width 14 height 11
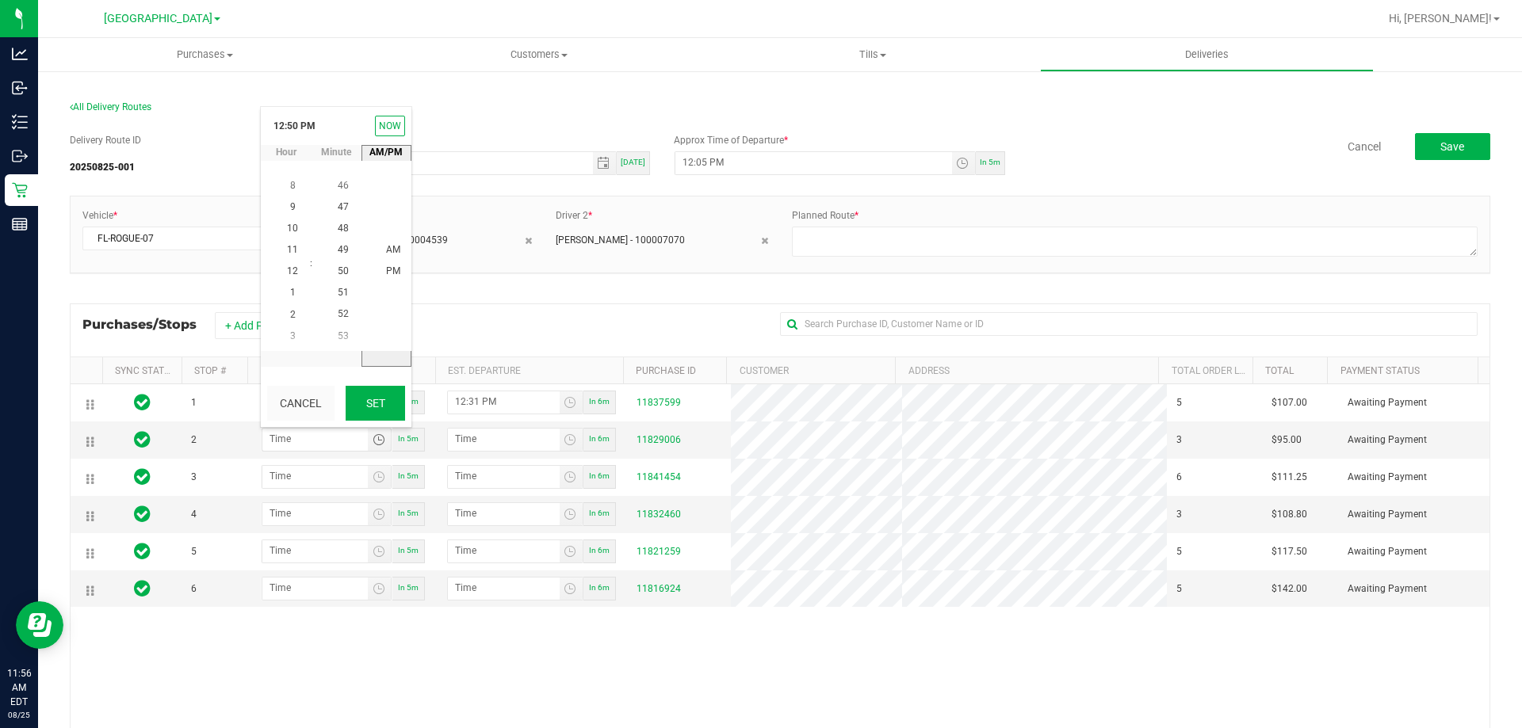
click at [384, 407] on button "Set" at bounding box center [375, 403] width 59 height 35
type input "12:50 PM"
type input "12:51 PM"
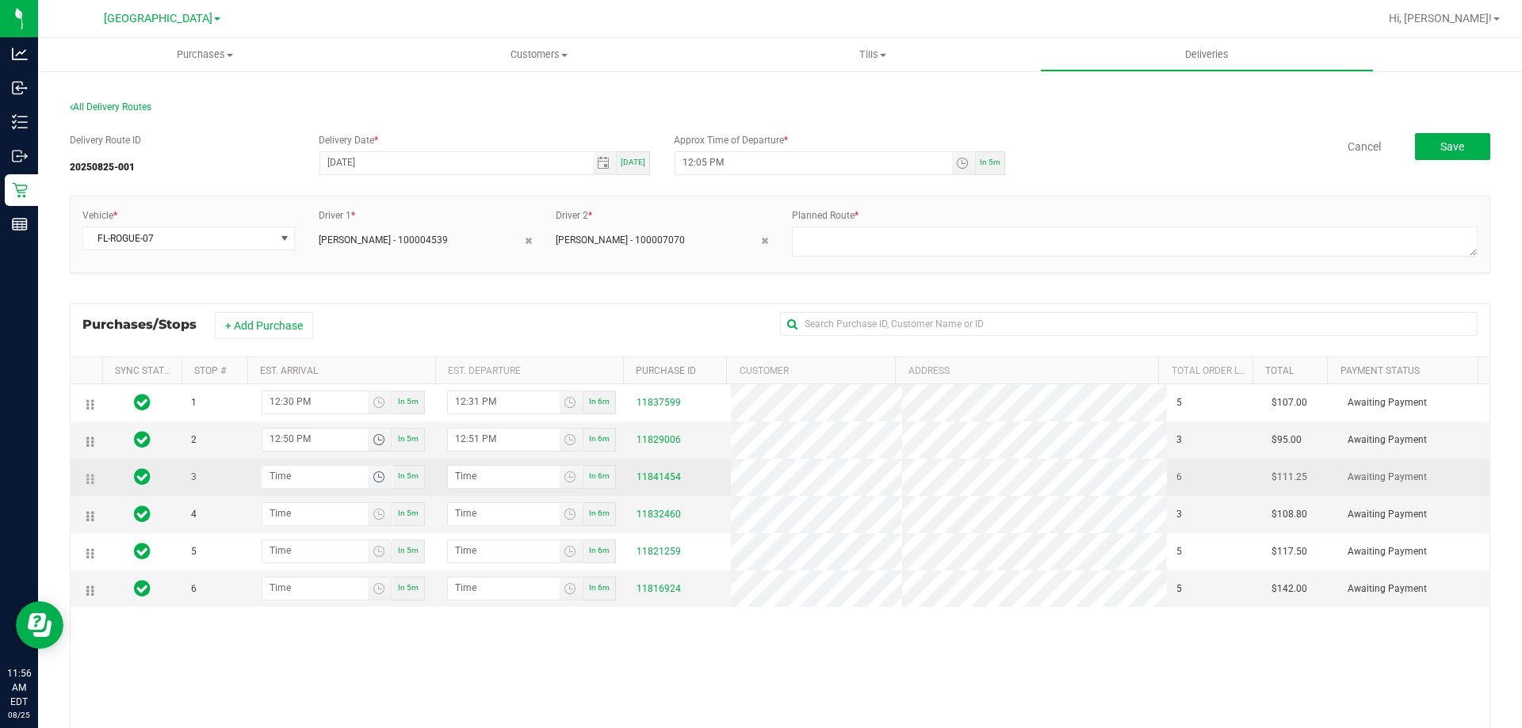
click at [373, 483] on span "Toggle time list" at bounding box center [379, 477] width 13 height 13
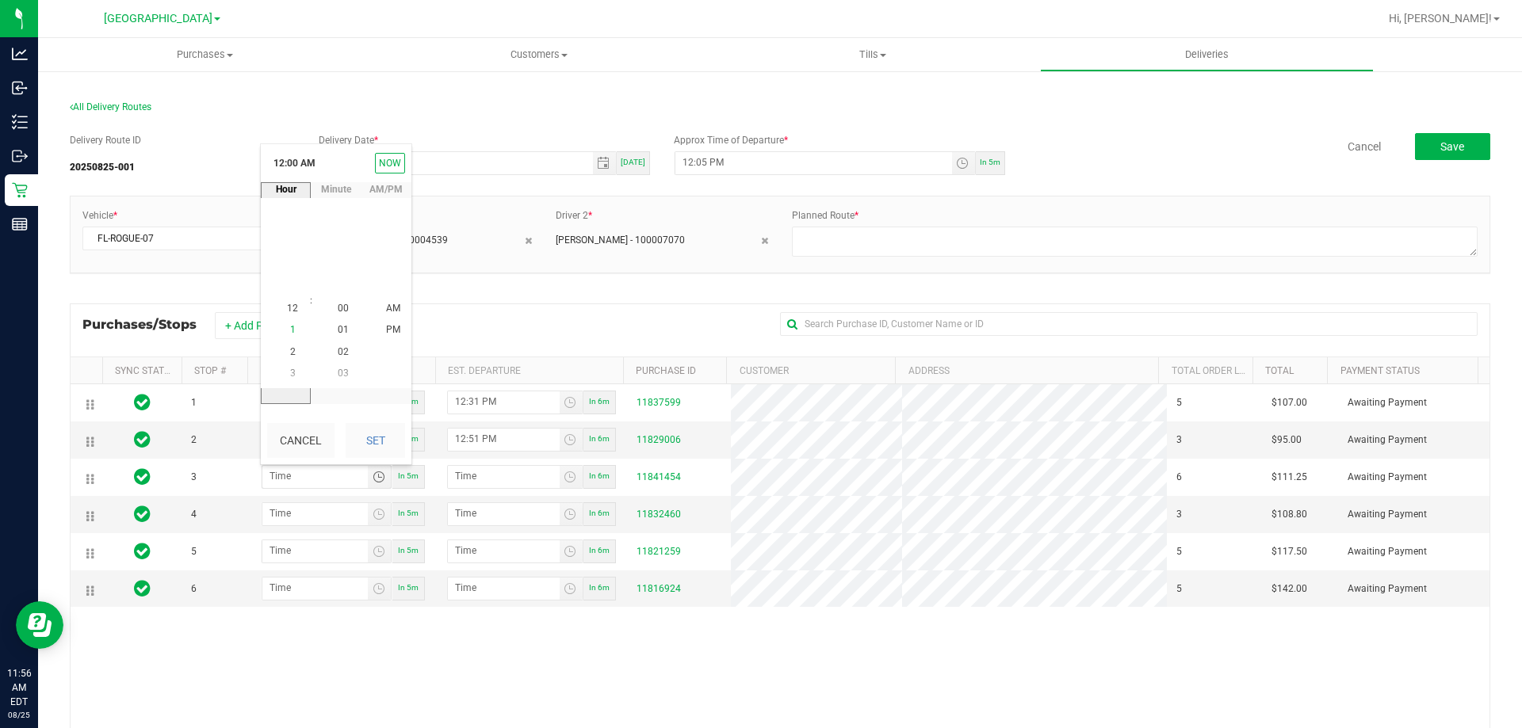
click at [280, 324] on li "1" at bounding box center [292, 330] width 38 height 21
click at [338, 246] on span "45" at bounding box center [343, 244] width 11 height 11
click at [389, 327] on span "PM" at bounding box center [393, 330] width 14 height 11
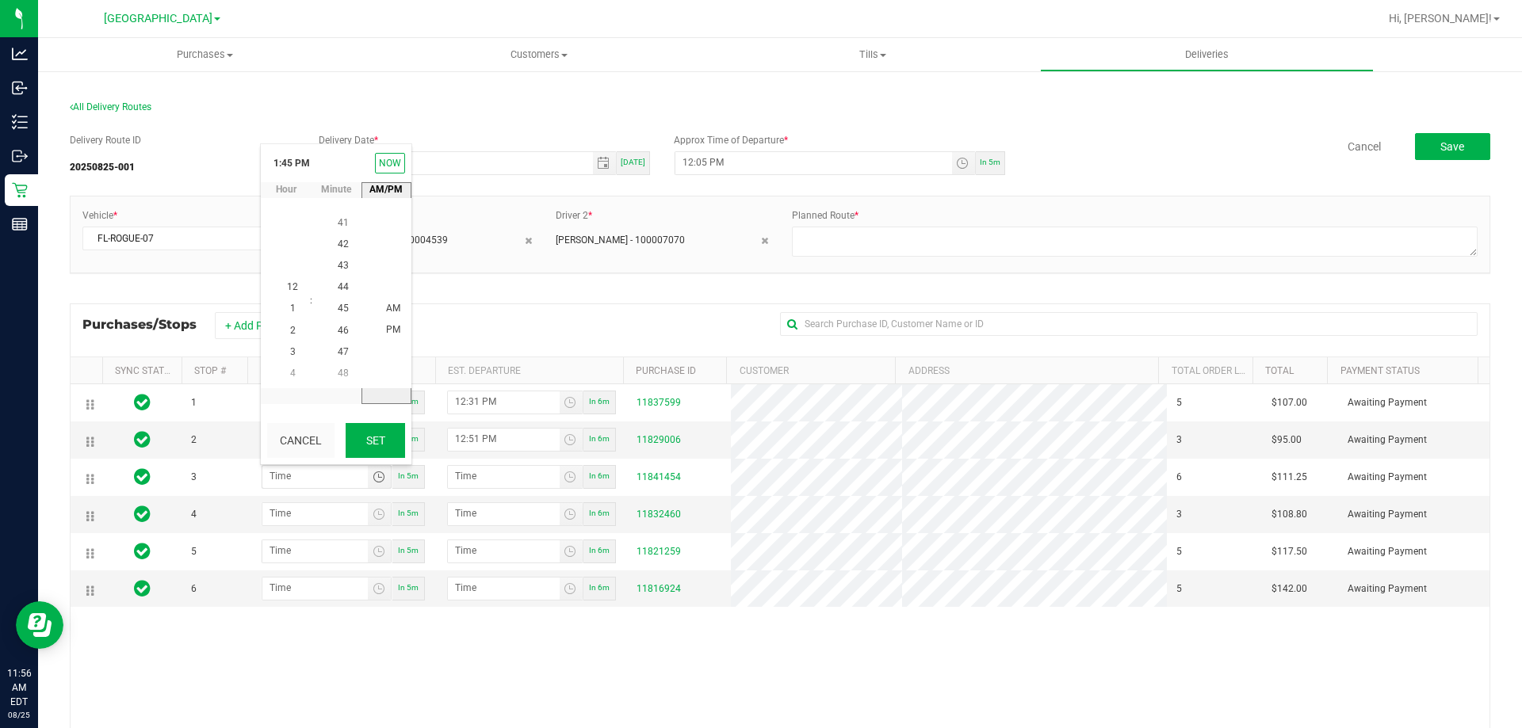
scroll to position [21, 0]
click at [373, 444] on button "Set" at bounding box center [375, 440] width 59 height 35
type input "1:45 PM"
type input "1:46 PM"
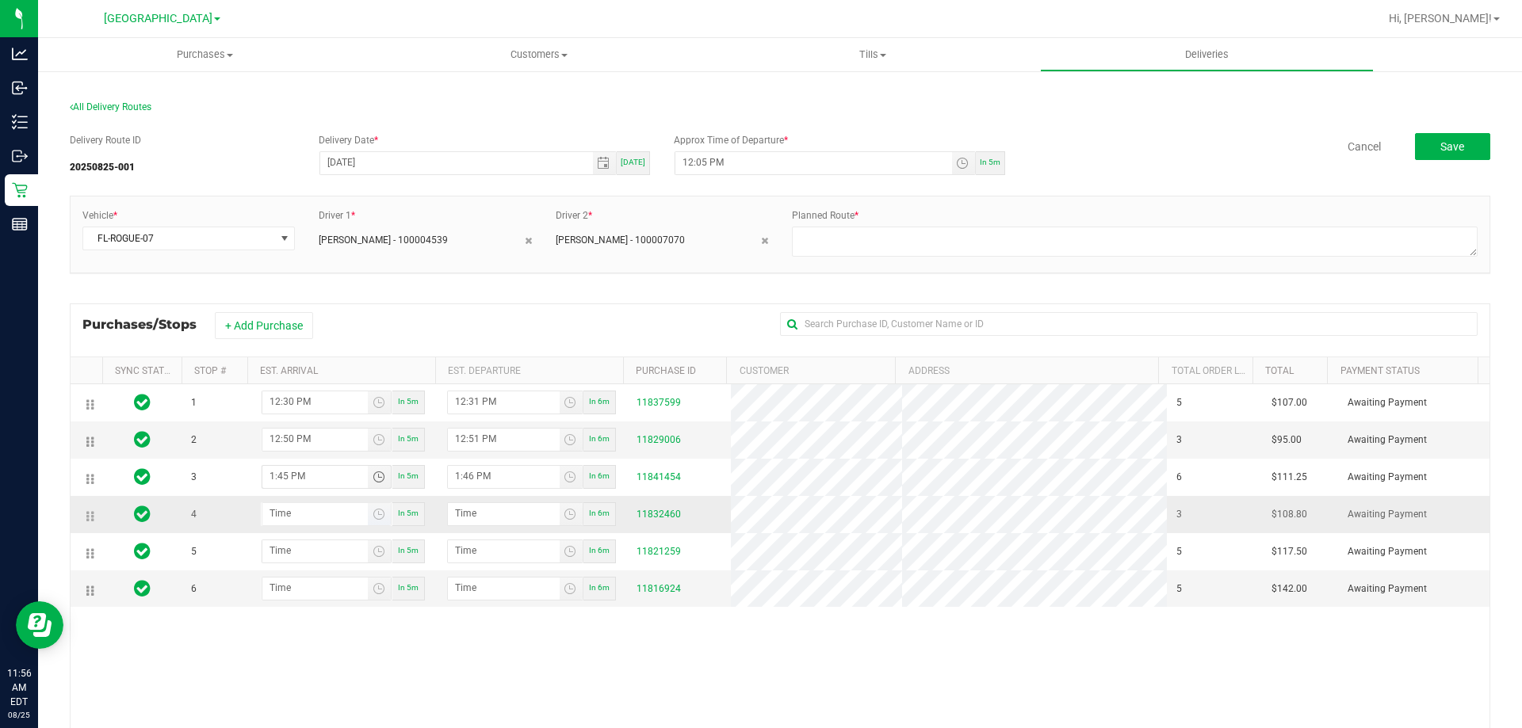
click at [375, 506] on span "Toggle time list" at bounding box center [379, 514] width 23 height 22
click at [290, 388] on span "2" at bounding box center [293, 389] width 6 height 11
click at [338, 261] on span "40" at bounding box center [343, 259] width 11 height 11
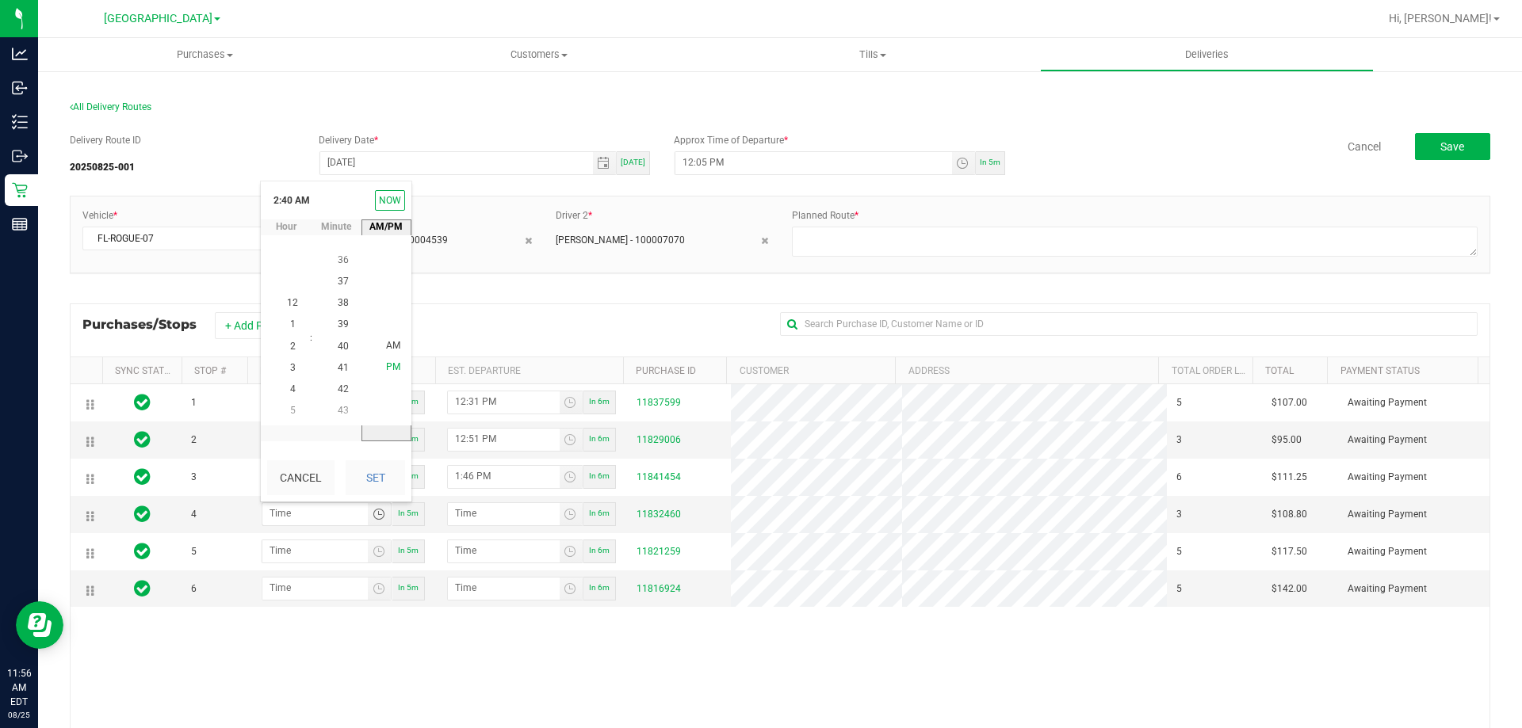
click at [386, 369] on span "PM" at bounding box center [393, 367] width 14 height 11
click at [378, 484] on button "Set" at bounding box center [375, 477] width 59 height 35
type input "2:40 PM"
type input "2:41 PM"
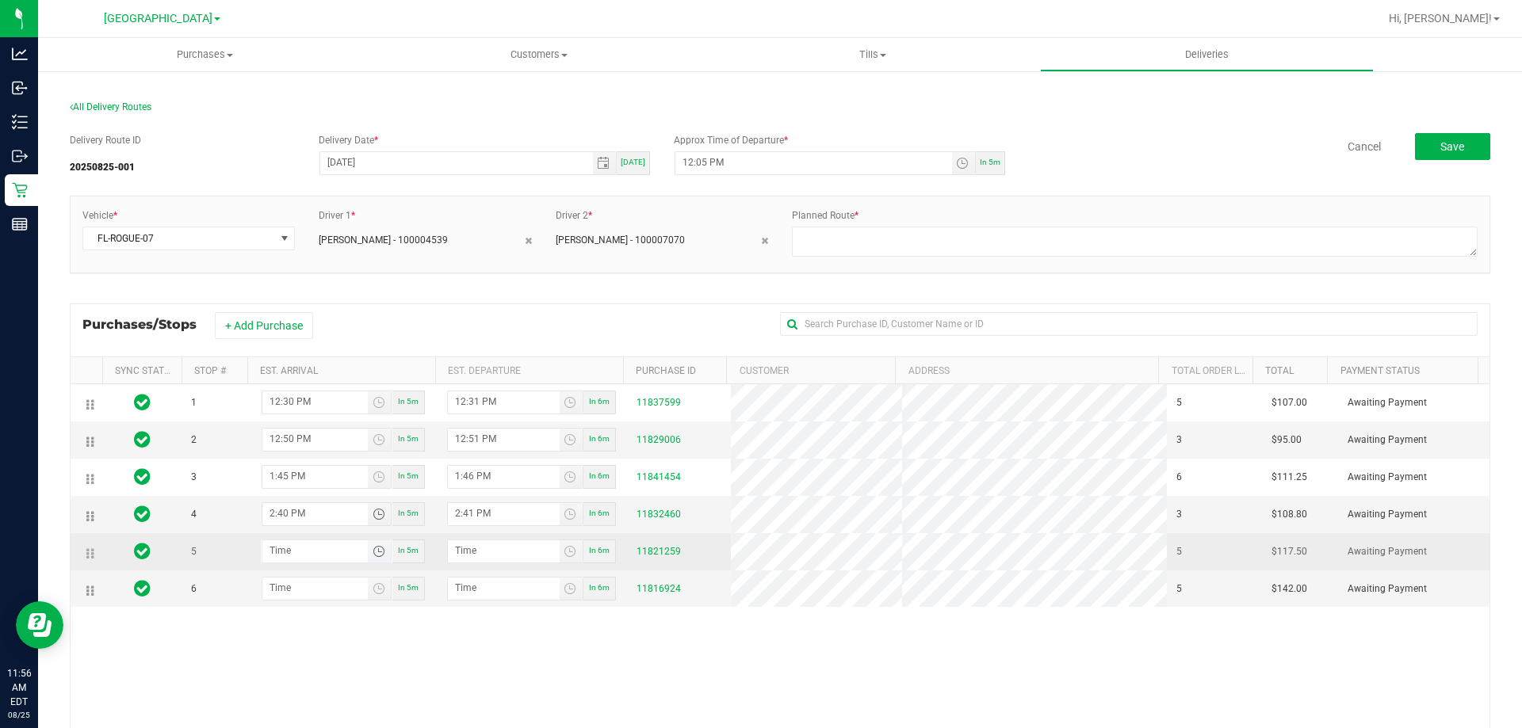
click at [373, 557] on span "Toggle time list" at bounding box center [379, 551] width 13 height 13
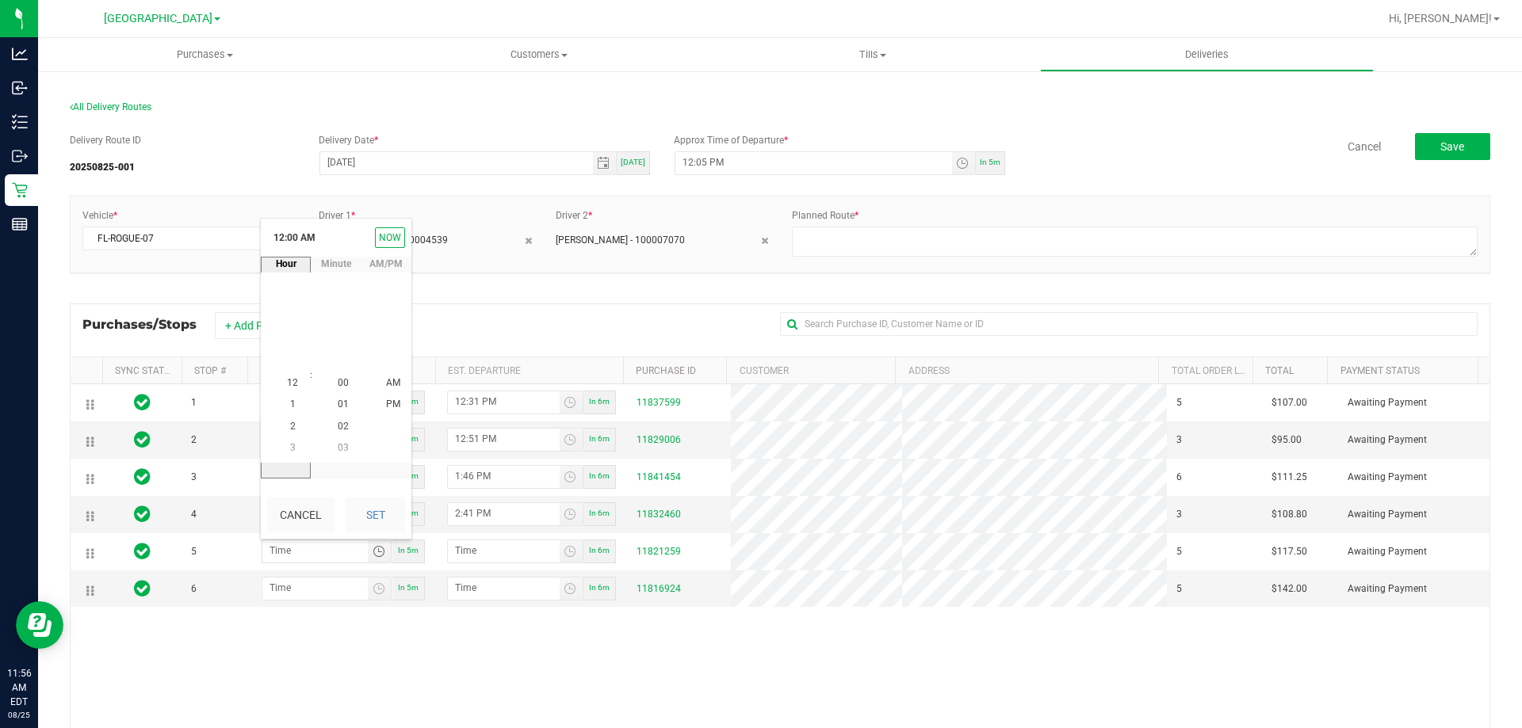
click at [279, 419] on li "2" at bounding box center [292, 426] width 38 height 21
click at [290, 379] on span "2" at bounding box center [293, 383] width 6 height 11
click at [338, 365] on span "55" at bounding box center [343, 361] width 11 height 11
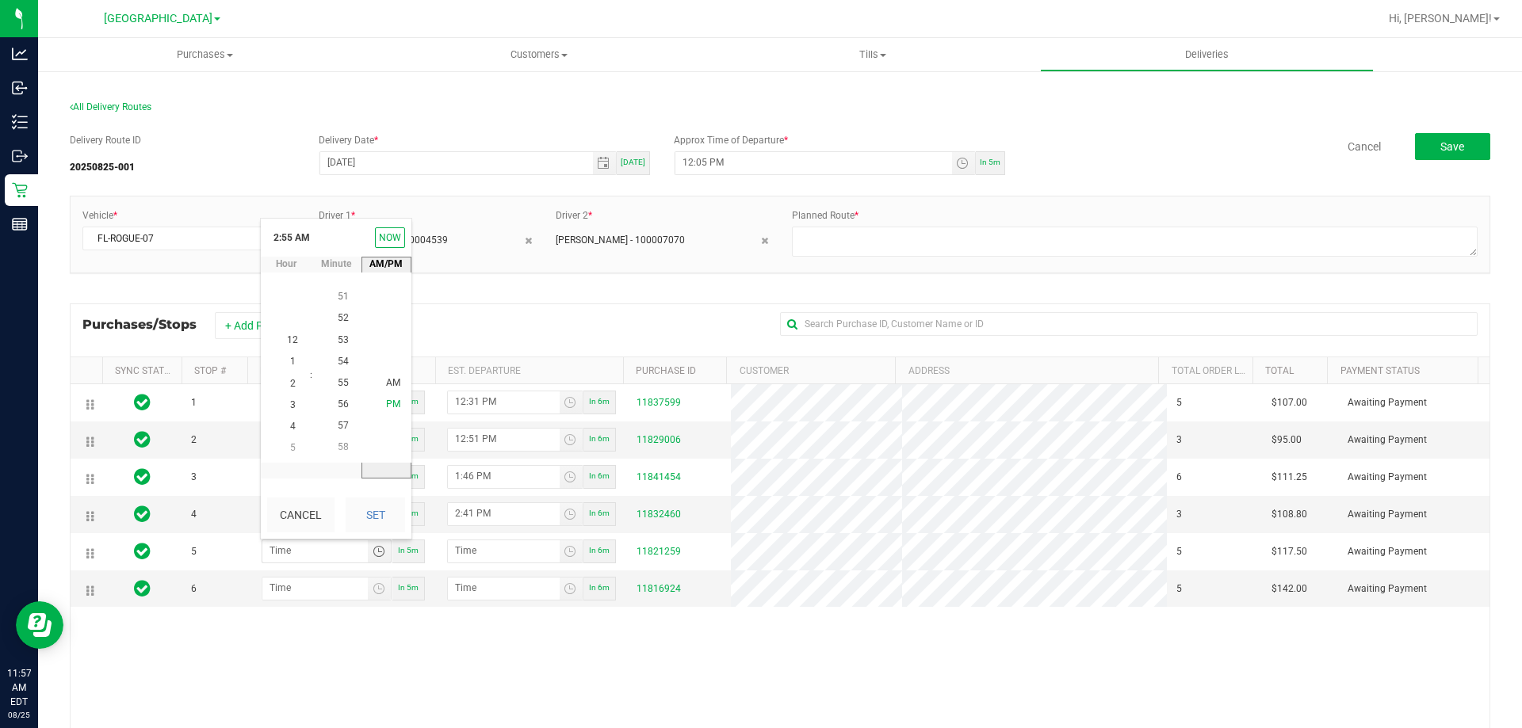
click at [379, 407] on li "PM" at bounding box center [393, 405] width 38 height 21
click at [376, 511] on button "Set" at bounding box center [375, 515] width 59 height 35
type input "2:55 PM"
type input "2:56 PM"
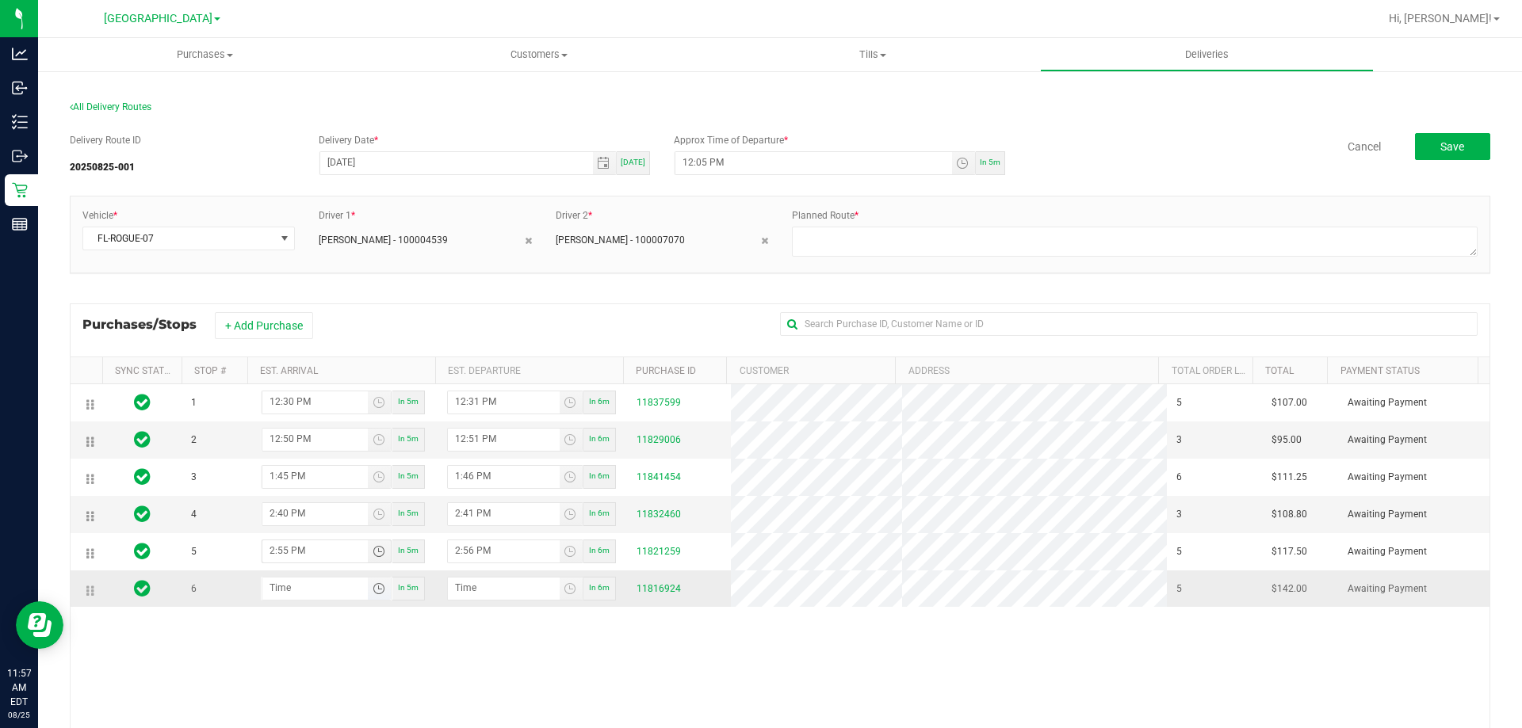
click at [373, 586] on span "Toggle time list" at bounding box center [379, 589] width 13 height 13
click at [280, 481] on li "3" at bounding box center [292, 485] width 38 height 21
click at [338, 397] on span "25" at bounding box center [343, 399] width 11 height 11
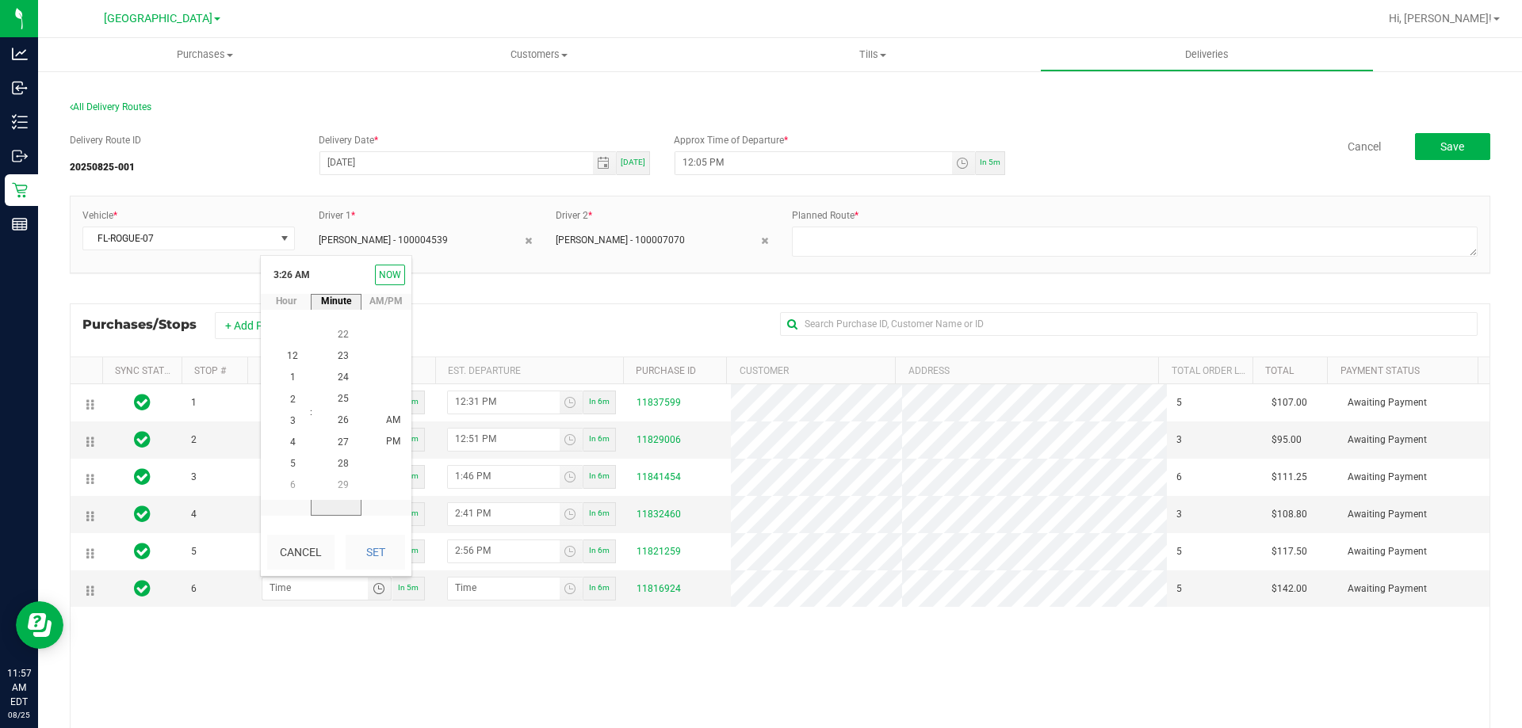
scroll to position [538, 0]
click at [386, 438] on span "PM" at bounding box center [393, 442] width 14 height 11
click at [371, 548] on button "Set" at bounding box center [375, 552] width 59 height 35
type input "3:25 PM"
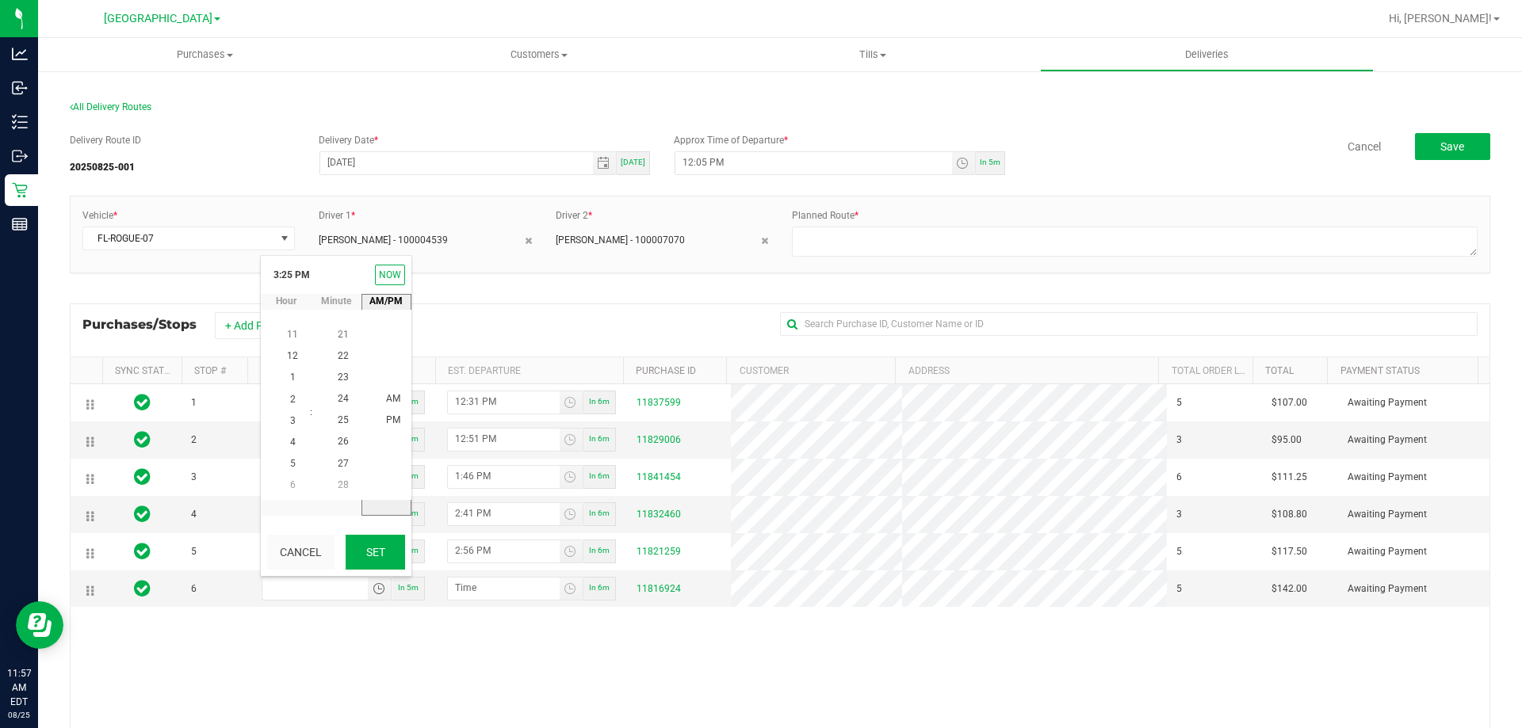
type input "3:26 PM"
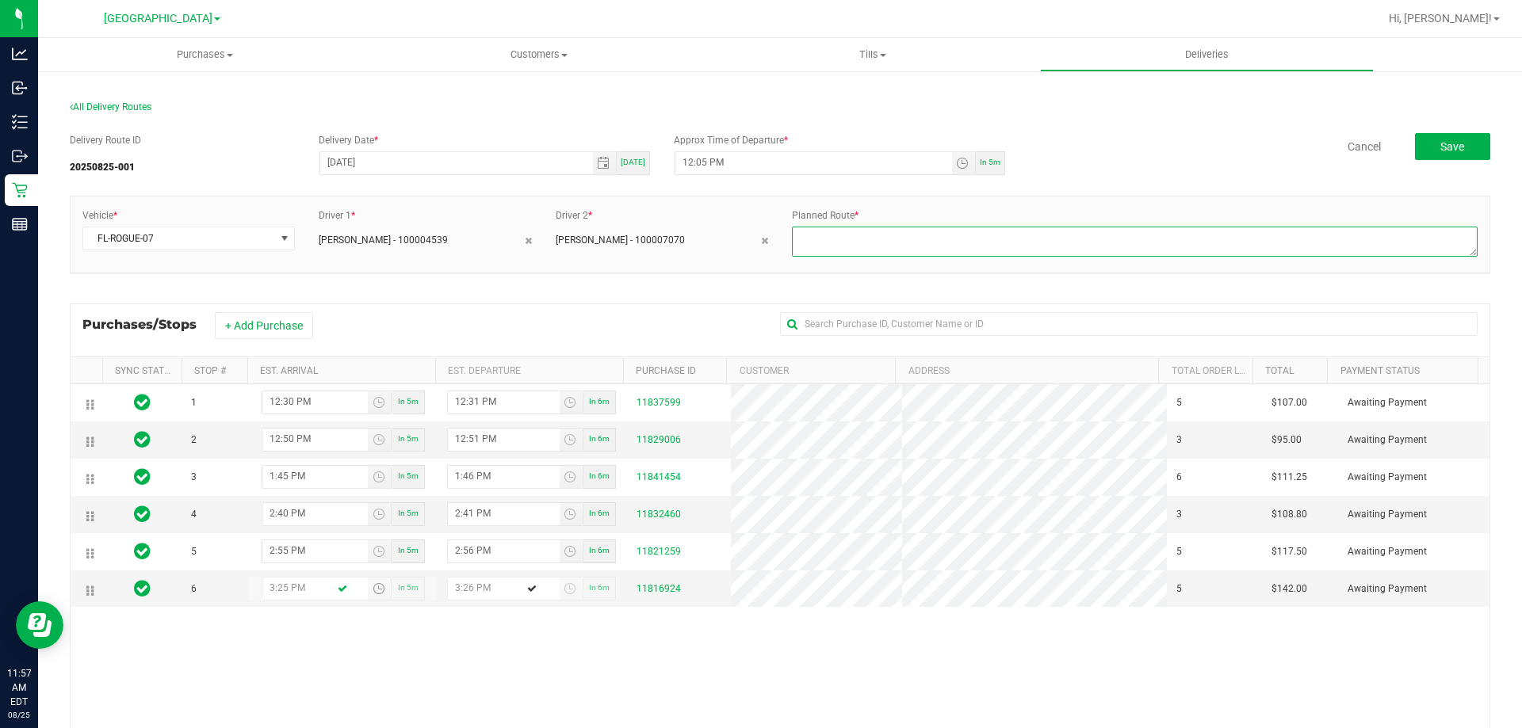
click at [913, 241] on textarea at bounding box center [1135, 242] width 686 height 30
type textarea "Route 1"
click at [1440, 152] on span "Save" at bounding box center [1452, 146] width 24 height 13
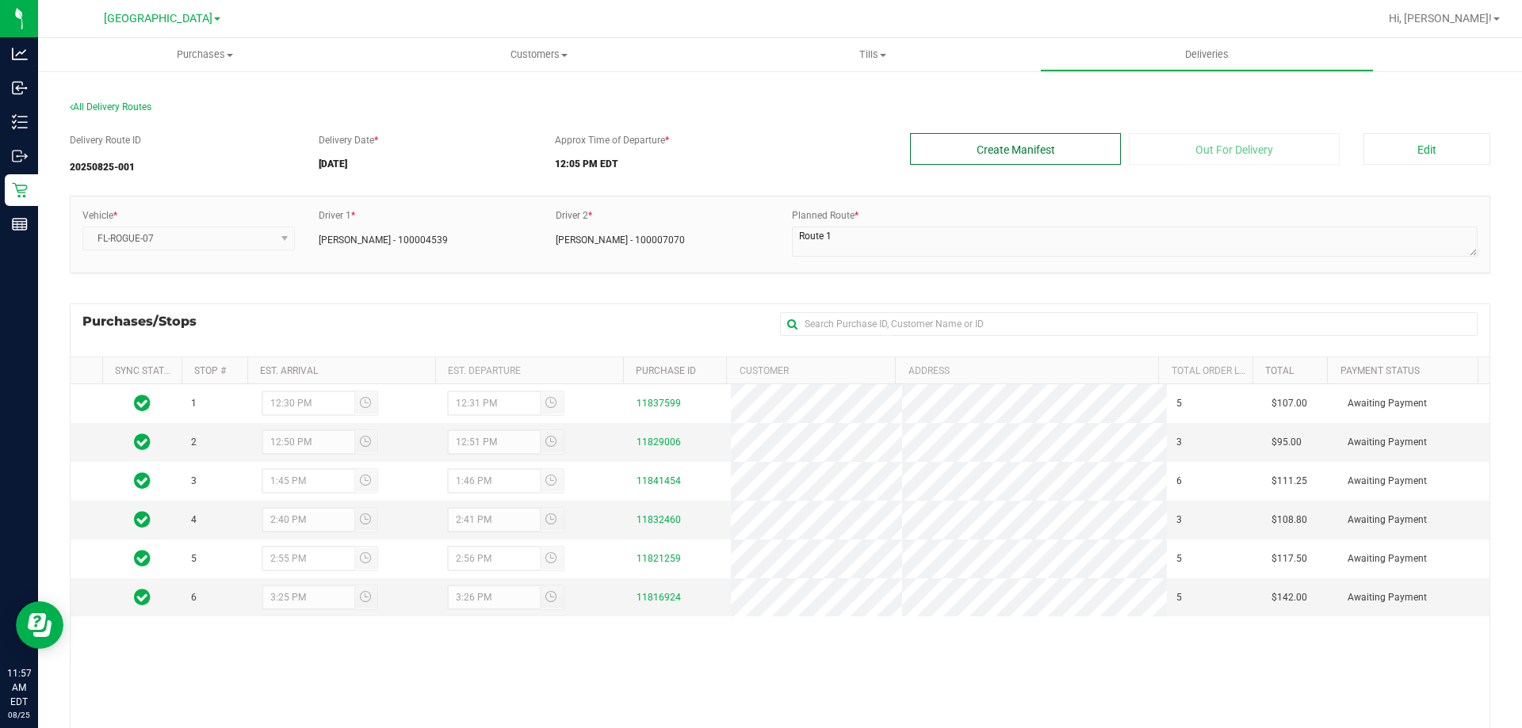
click at [1054, 133] on button "Create Manifest" at bounding box center [1015, 149] width 211 height 32
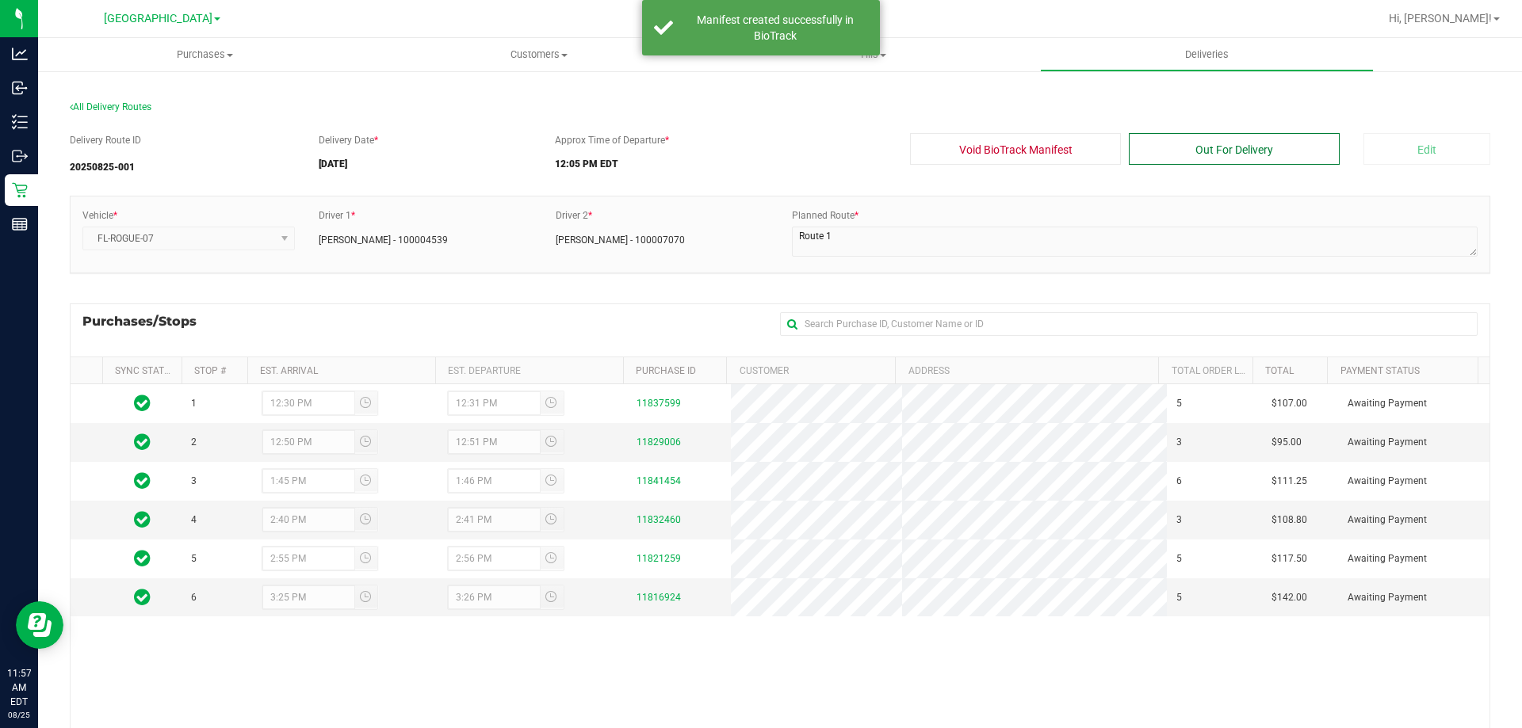
click at [1201, 165] on button "Out For Delivery" at bounding box center [1234, 149] width 211 height 32
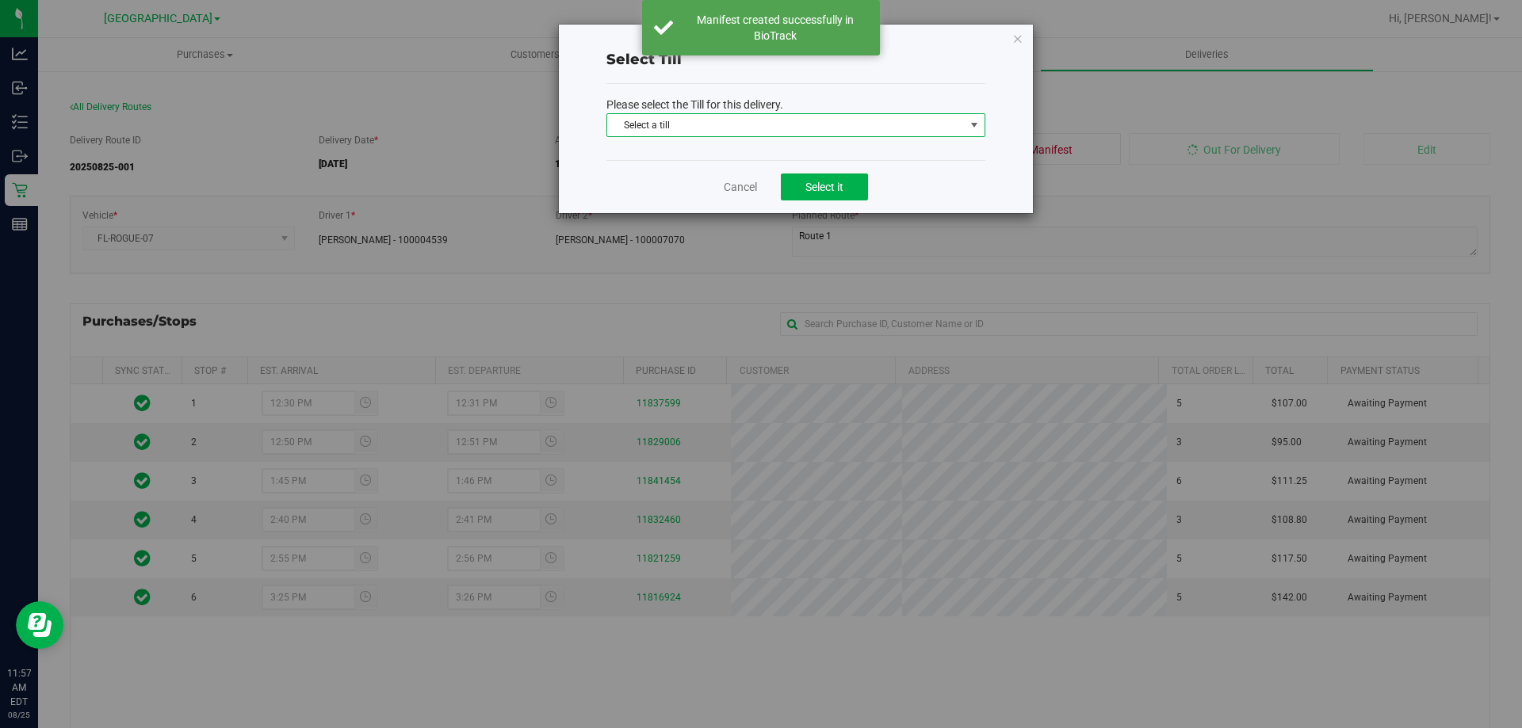
click at [665, 114] on span "Select a till" at bounding box center [795, 125] width 379 height 24
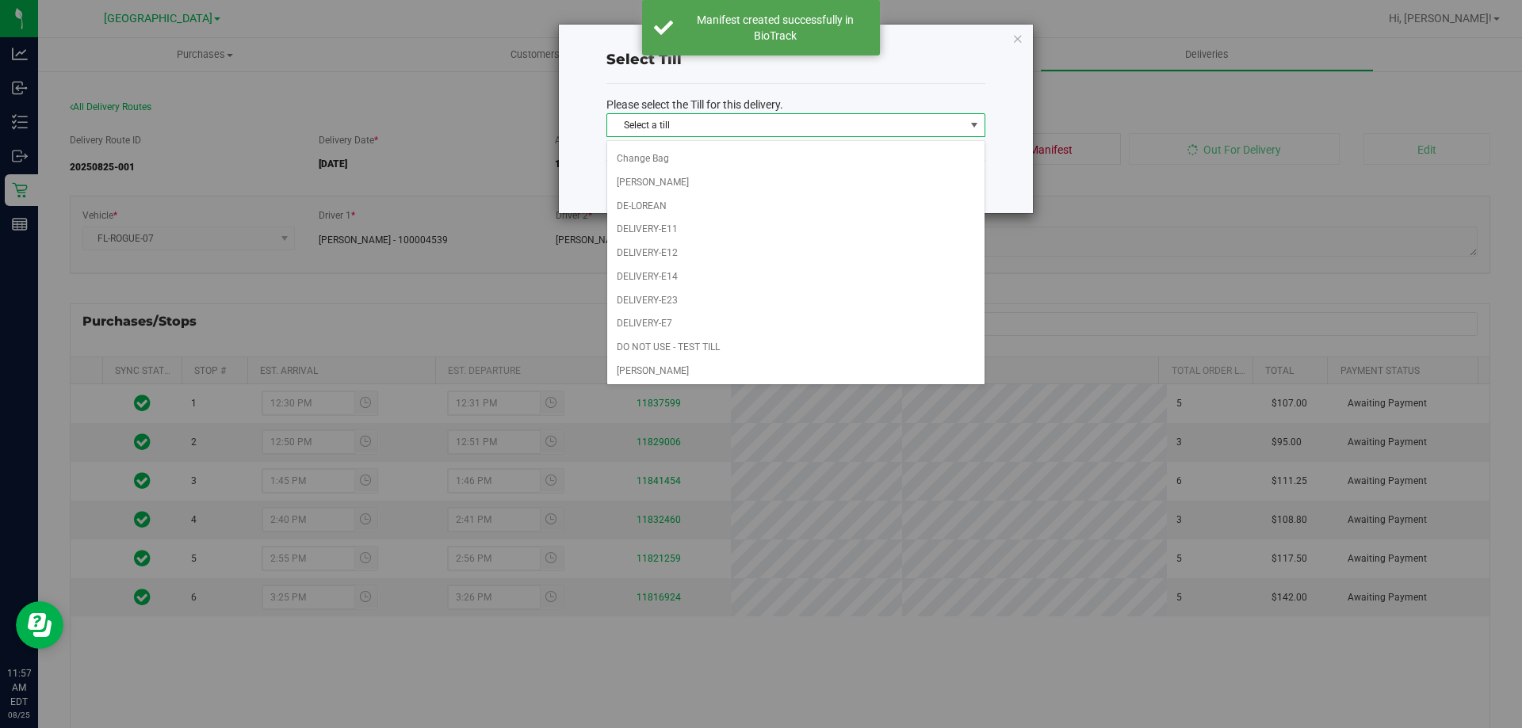
scroll to position [476, 0]
click at [693, 308] on li "Delivery Till 1" at bounding box center [795, 316] width 377 height 24
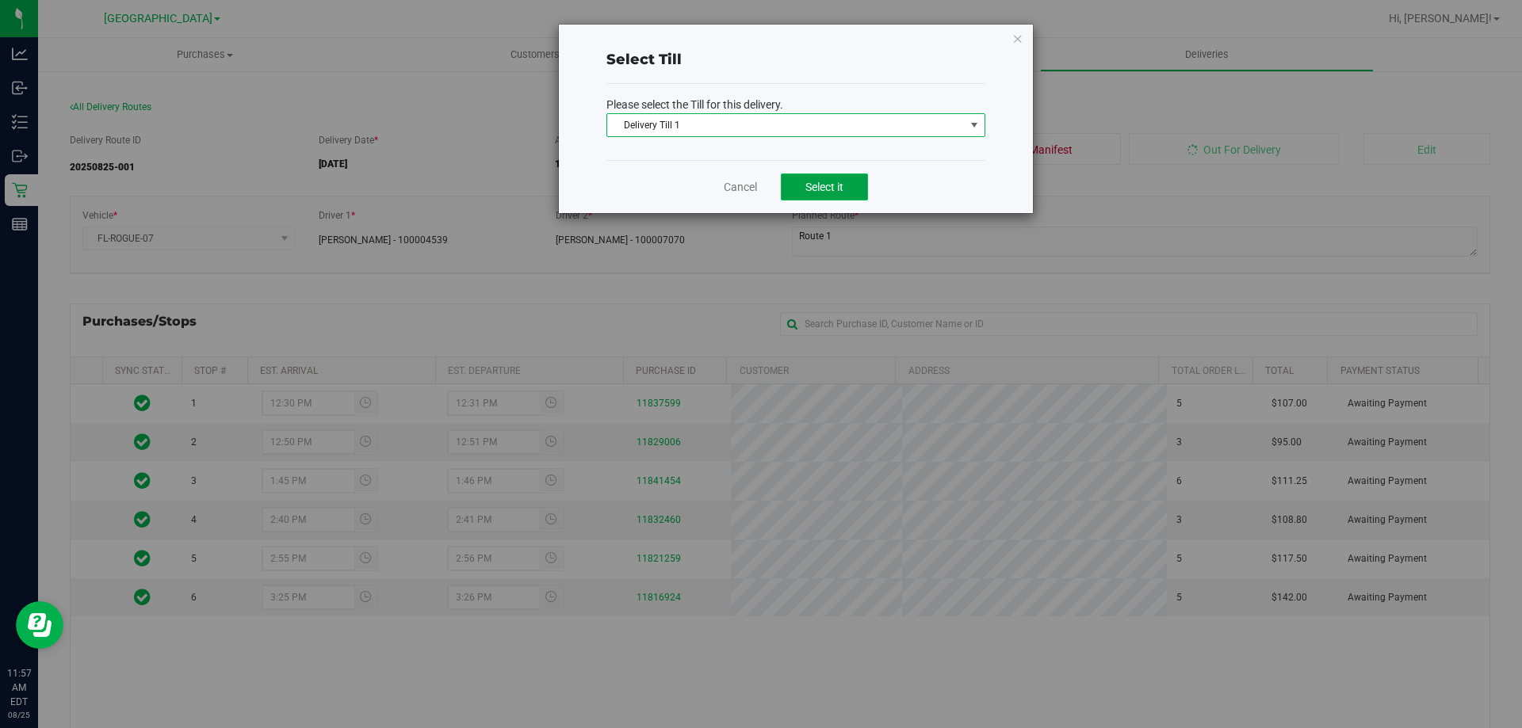
click at [813, 195] on button "Select it" at bounding box center [824, 187] width 87 height 27
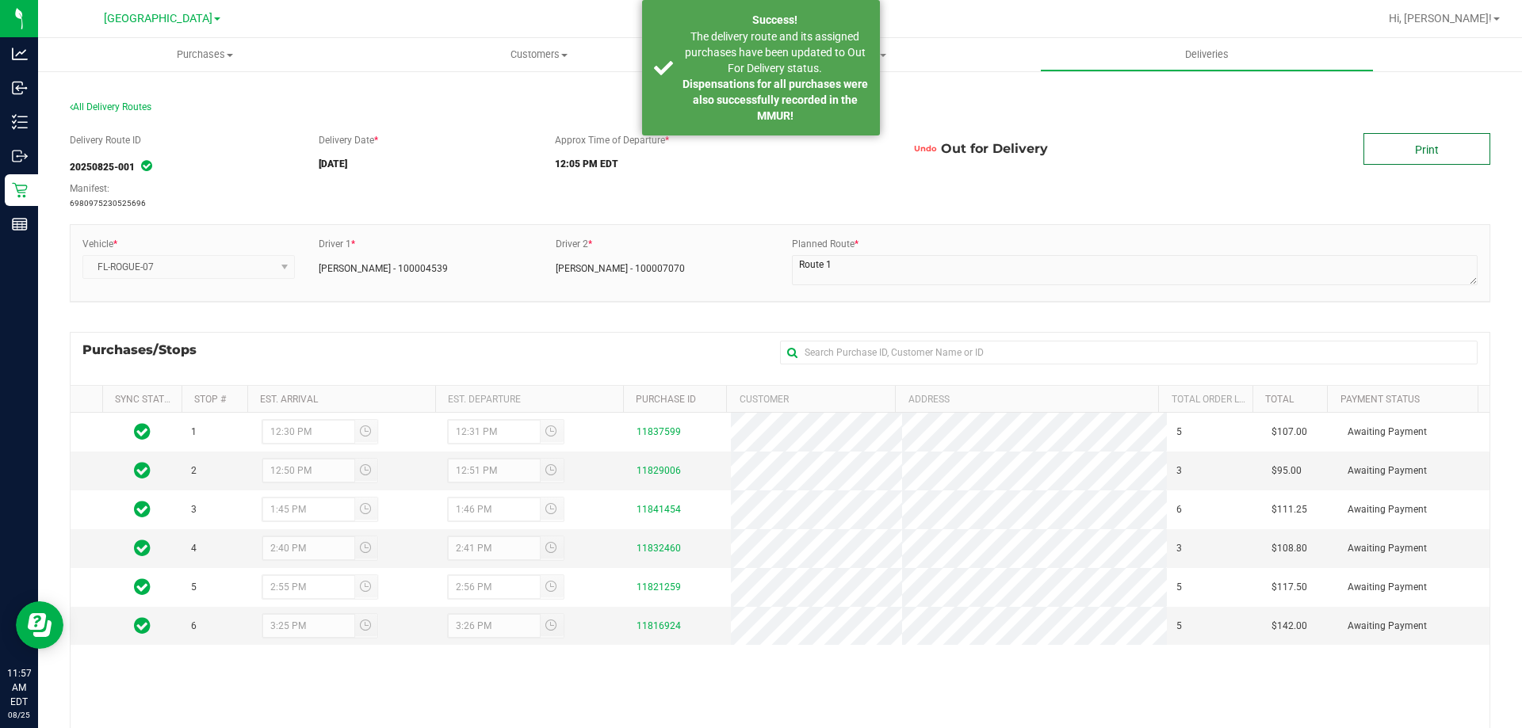
click at [1440, 150] on link "Print" at bounding box center [1426, 149] width 127 height 32
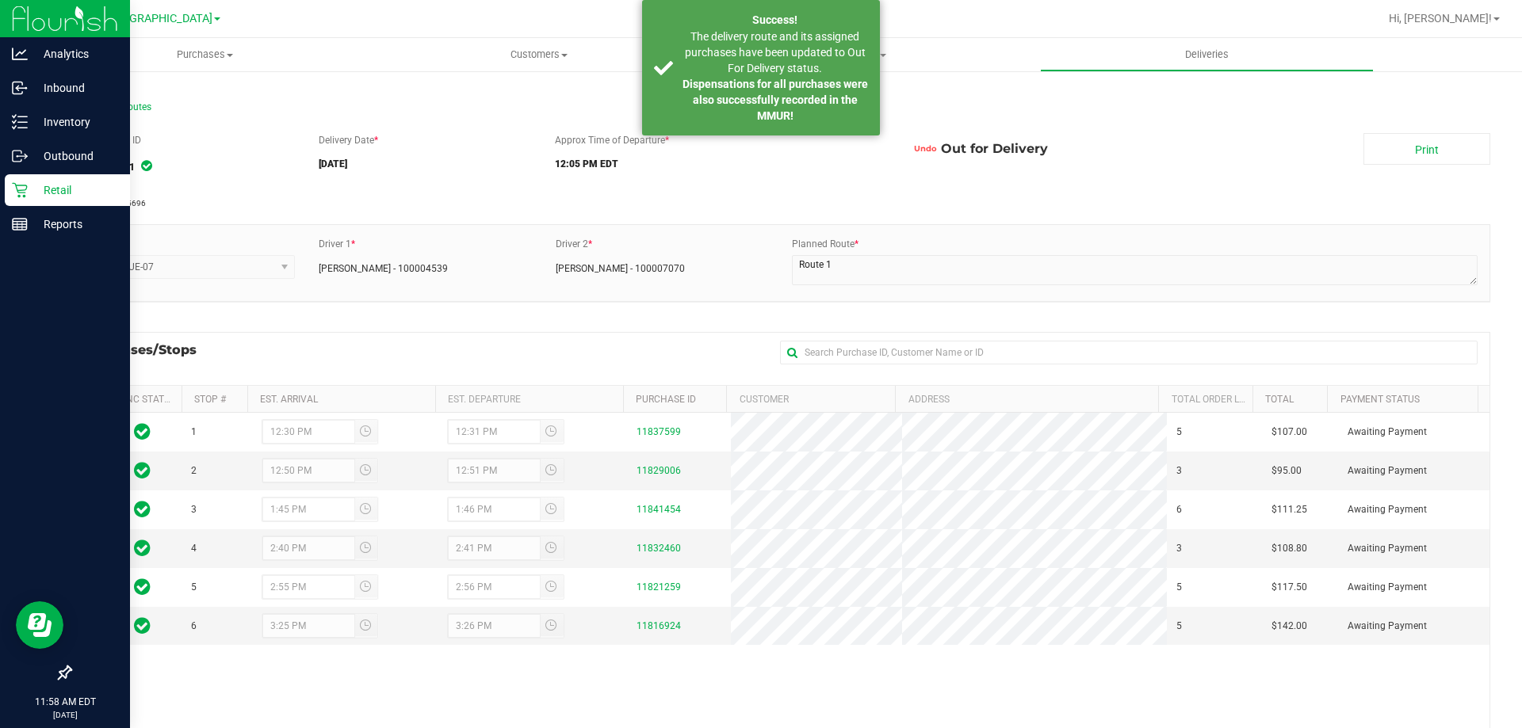
click at [20, 193] on icon at bounding box center [19, 190] width 15 height 15
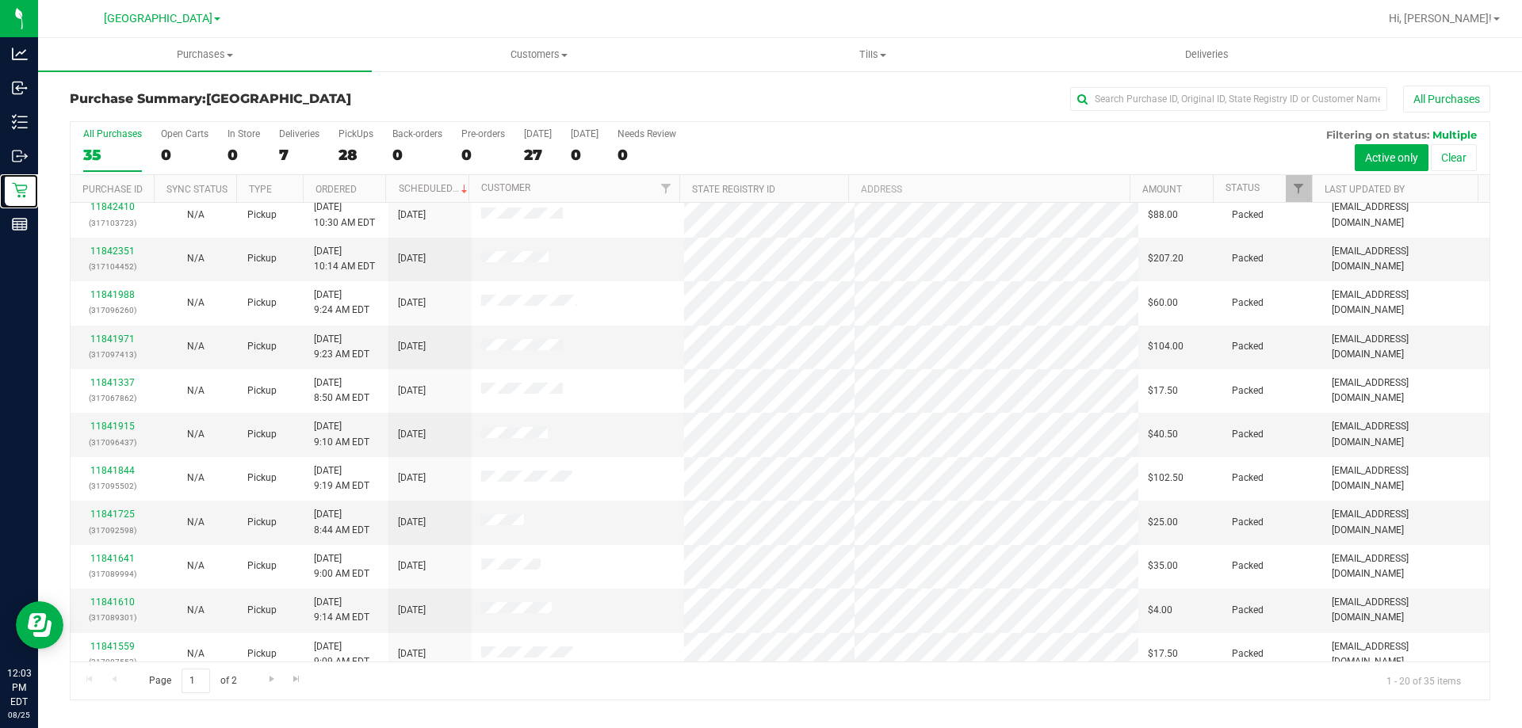
scroll to position [418, 0]
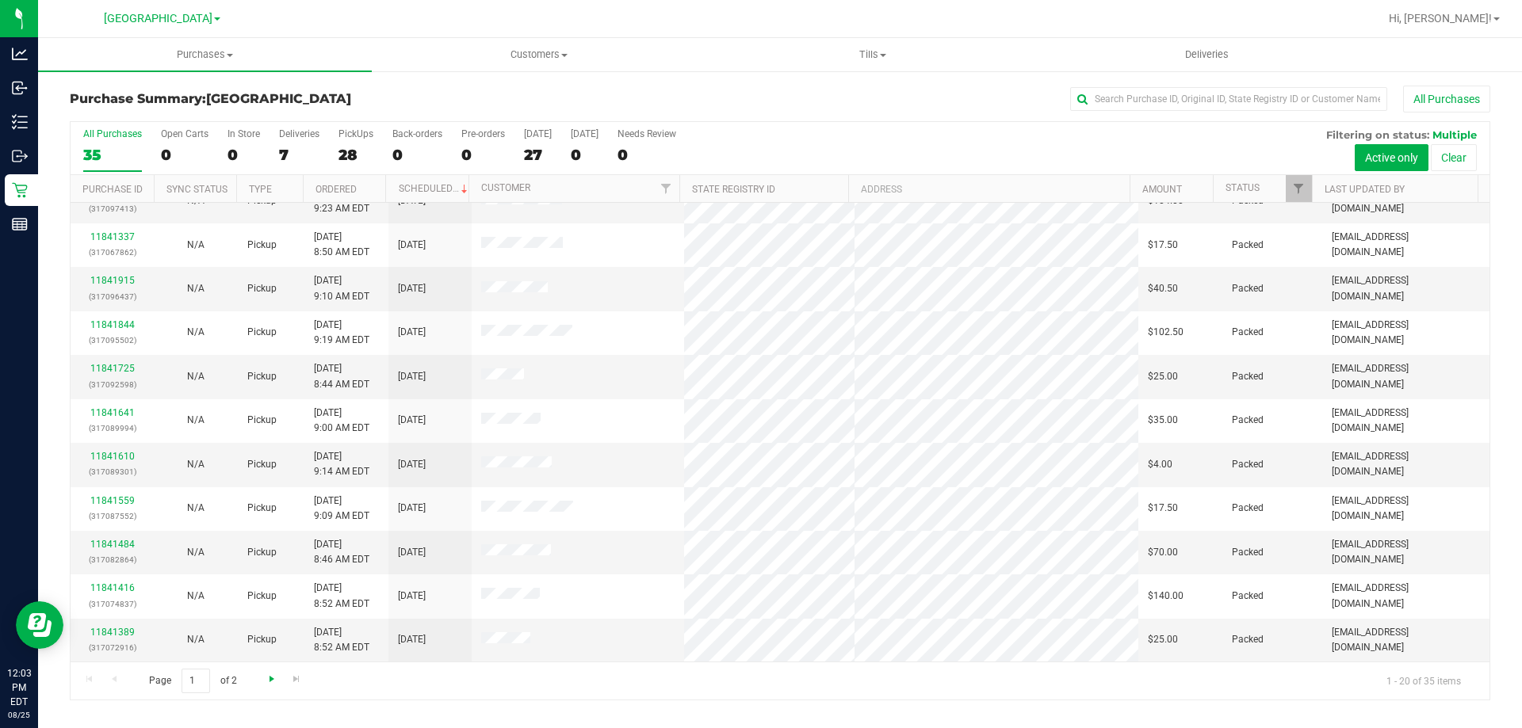
click at [269, 678] on span "Go to the next page" at bounding box center [272, 679] width 13 height 13
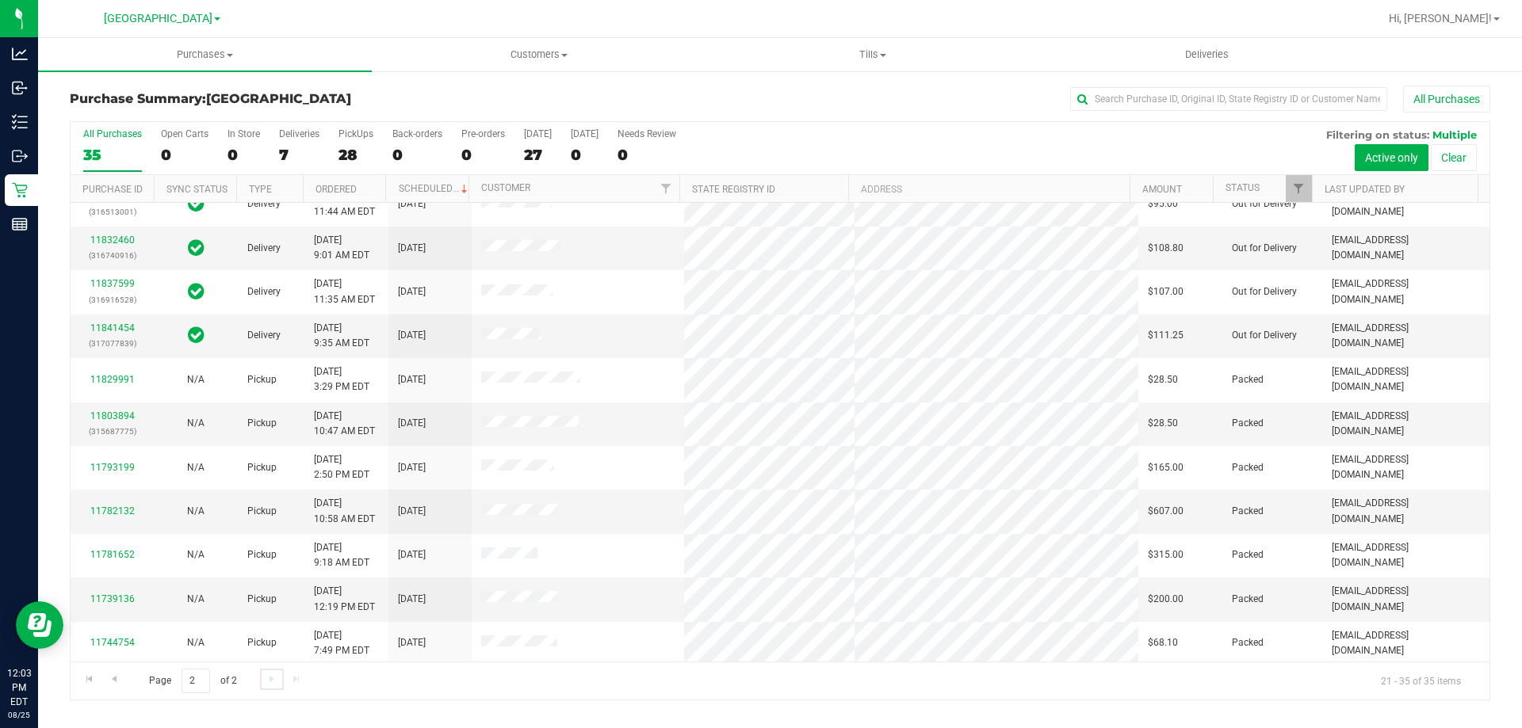
scroll to position [199, 0]
click at [114, 678] on span "Go to the previous page" at bounding box center [114, 679] width 13 height 13
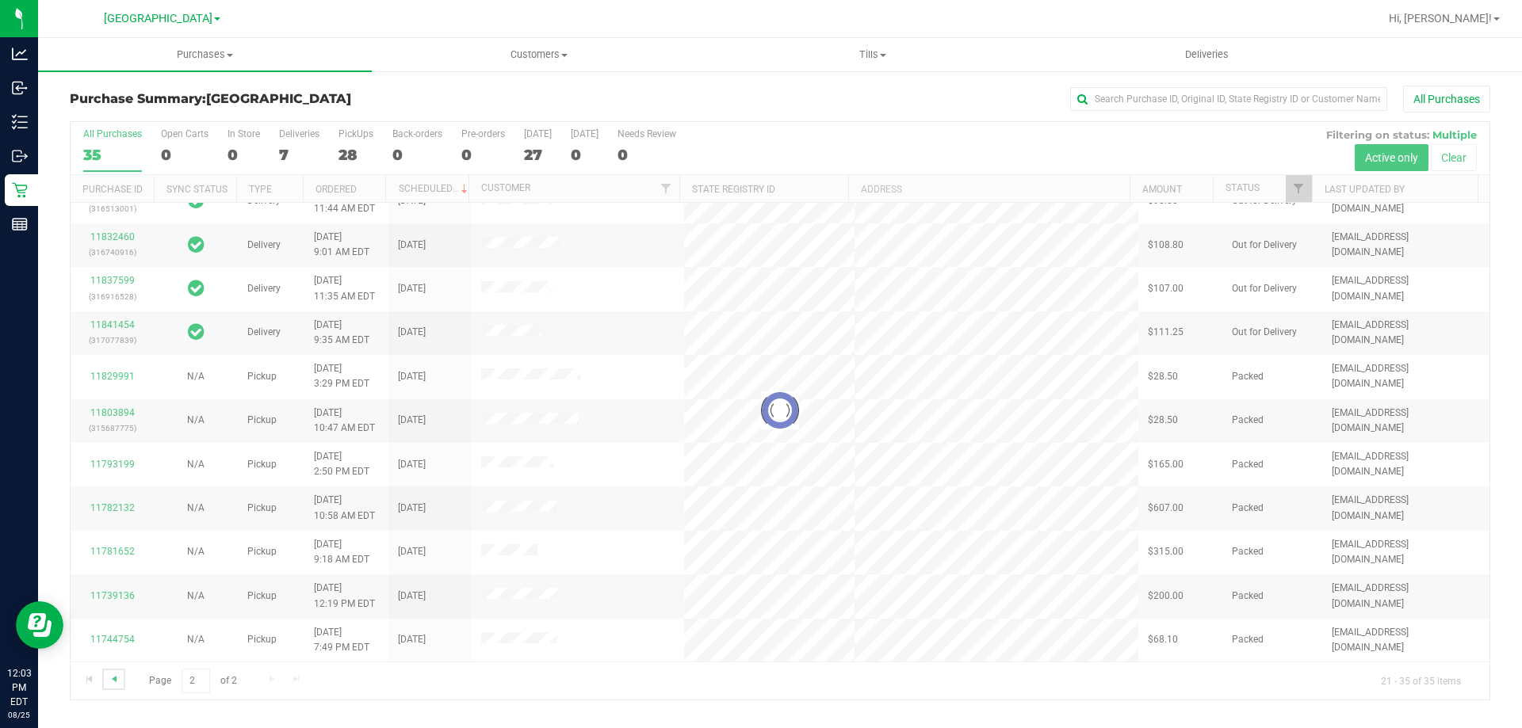
scroll to position [0, 0]
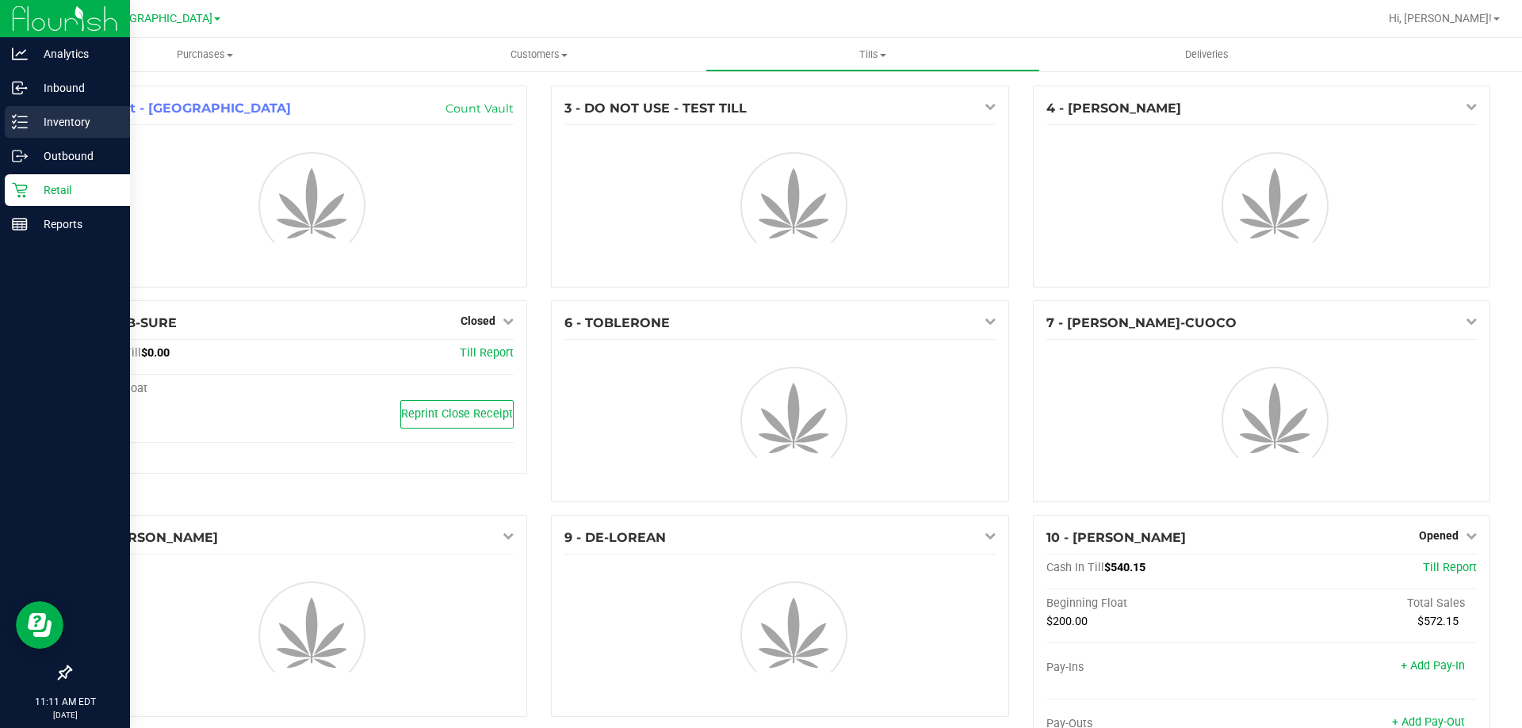
click at [40, 120] on p "Inventory" at bounding box center [75, 122] width 95 height 19
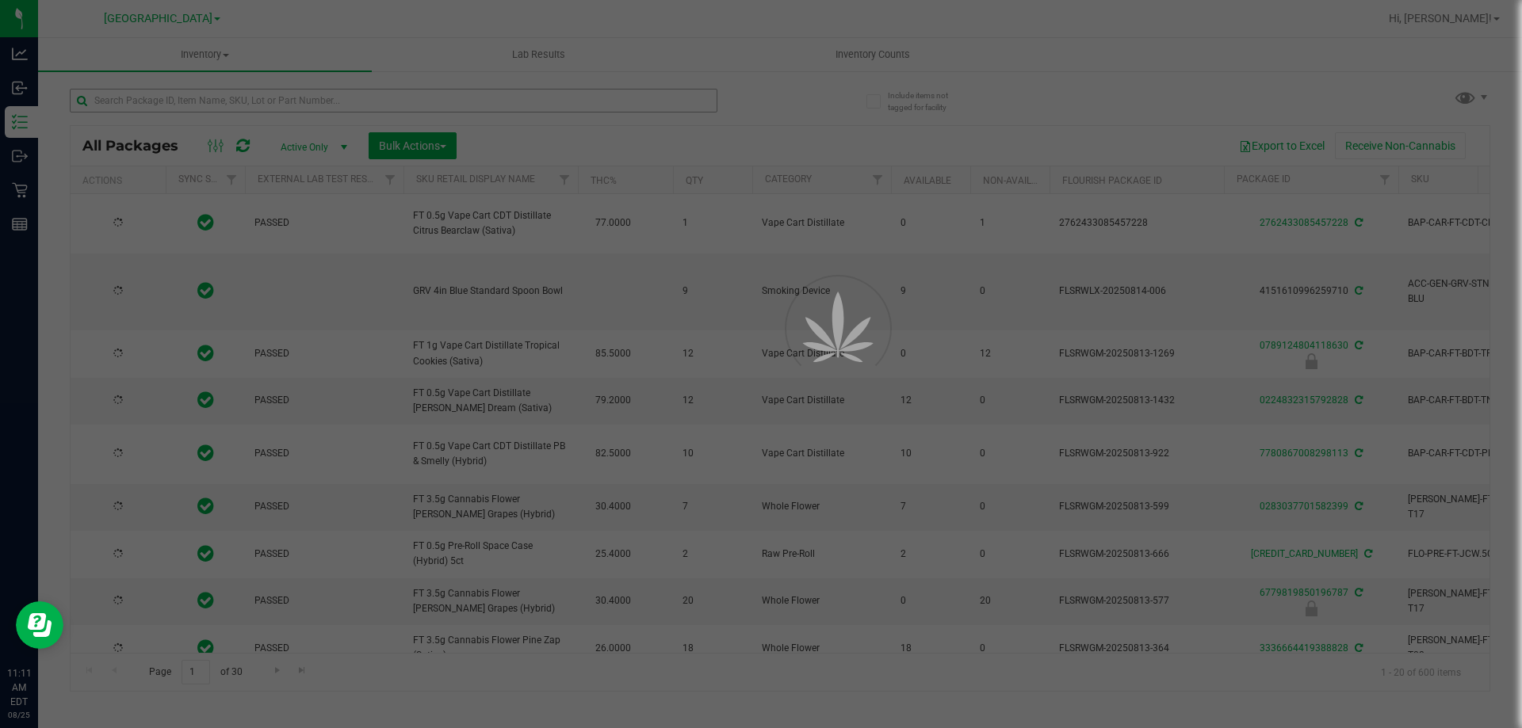
click at [205, 101] on div at bounding box center [761, 364] width 1522 height 728
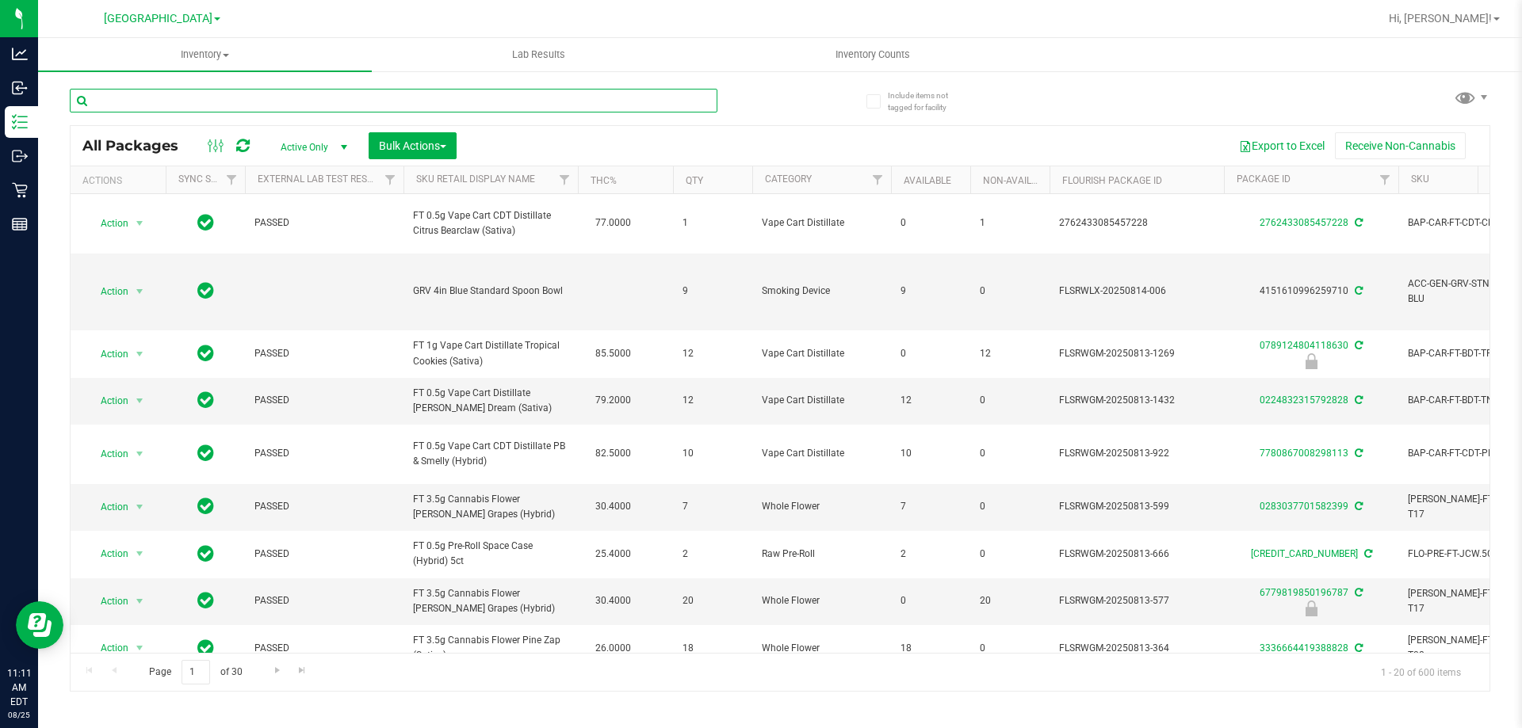
click at [205, 101] on input "text" at bounding box center [394, 101] width 648 height 24
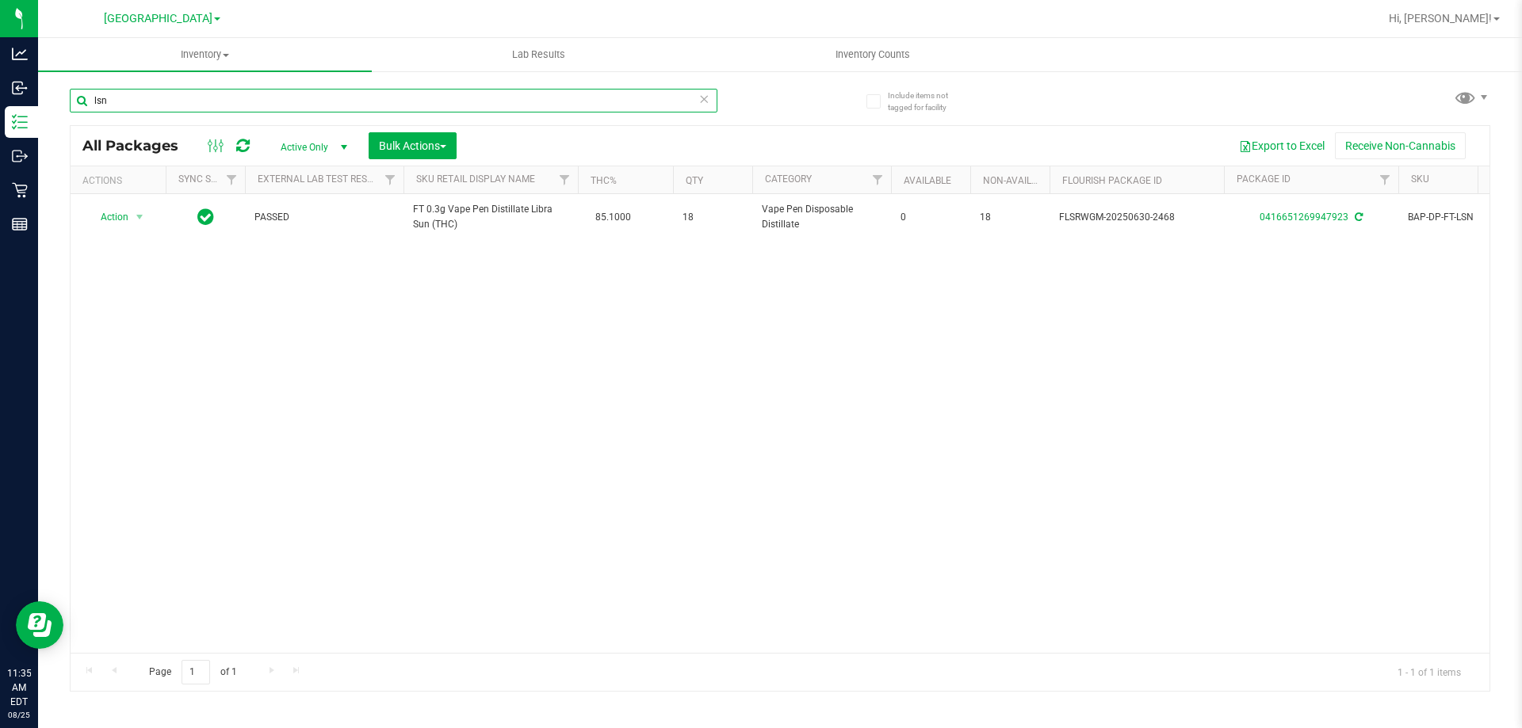
click at [104, 96] on input "lsn" at bounding box center [394, 101] width 648 height 24
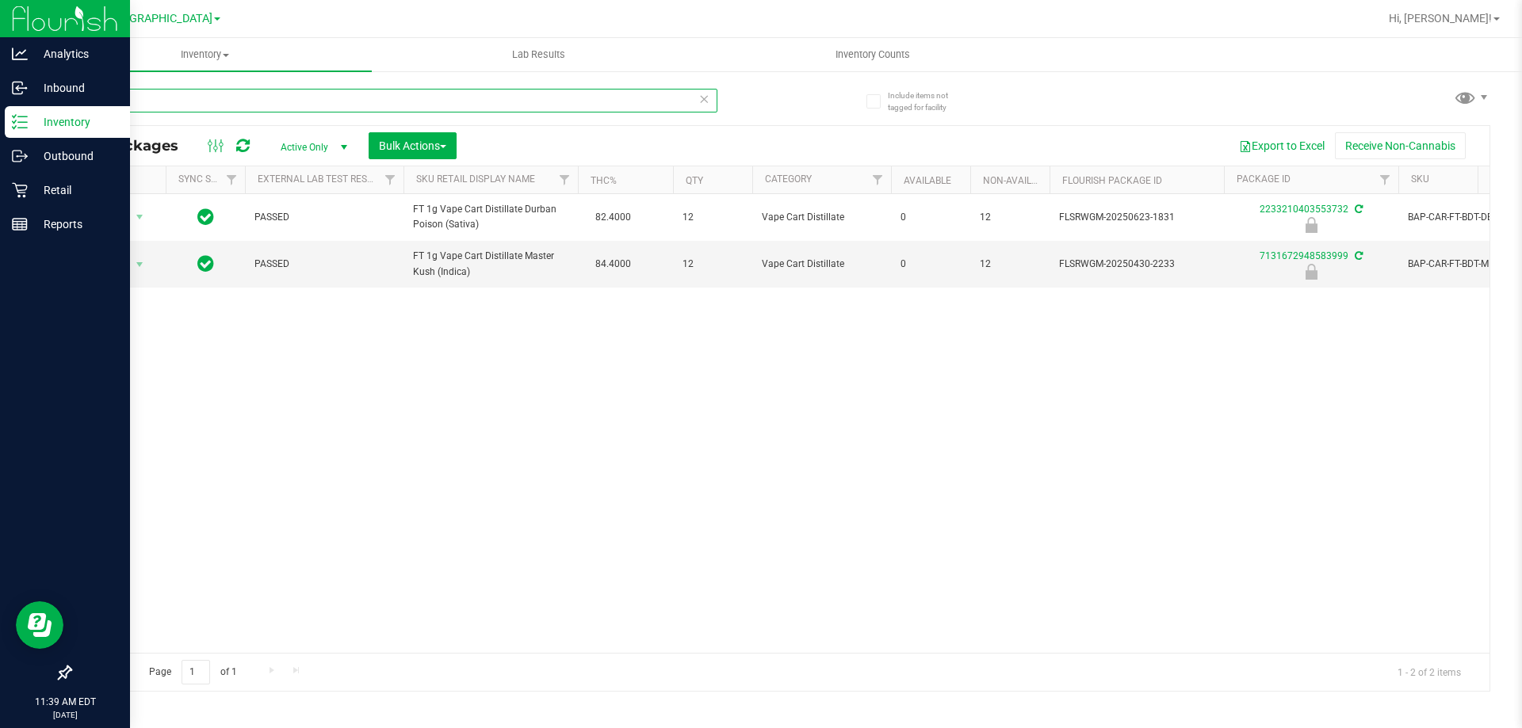
type input "2233"
click at [0, 418] on div at bounding box center [65, 450] width 130 height 415
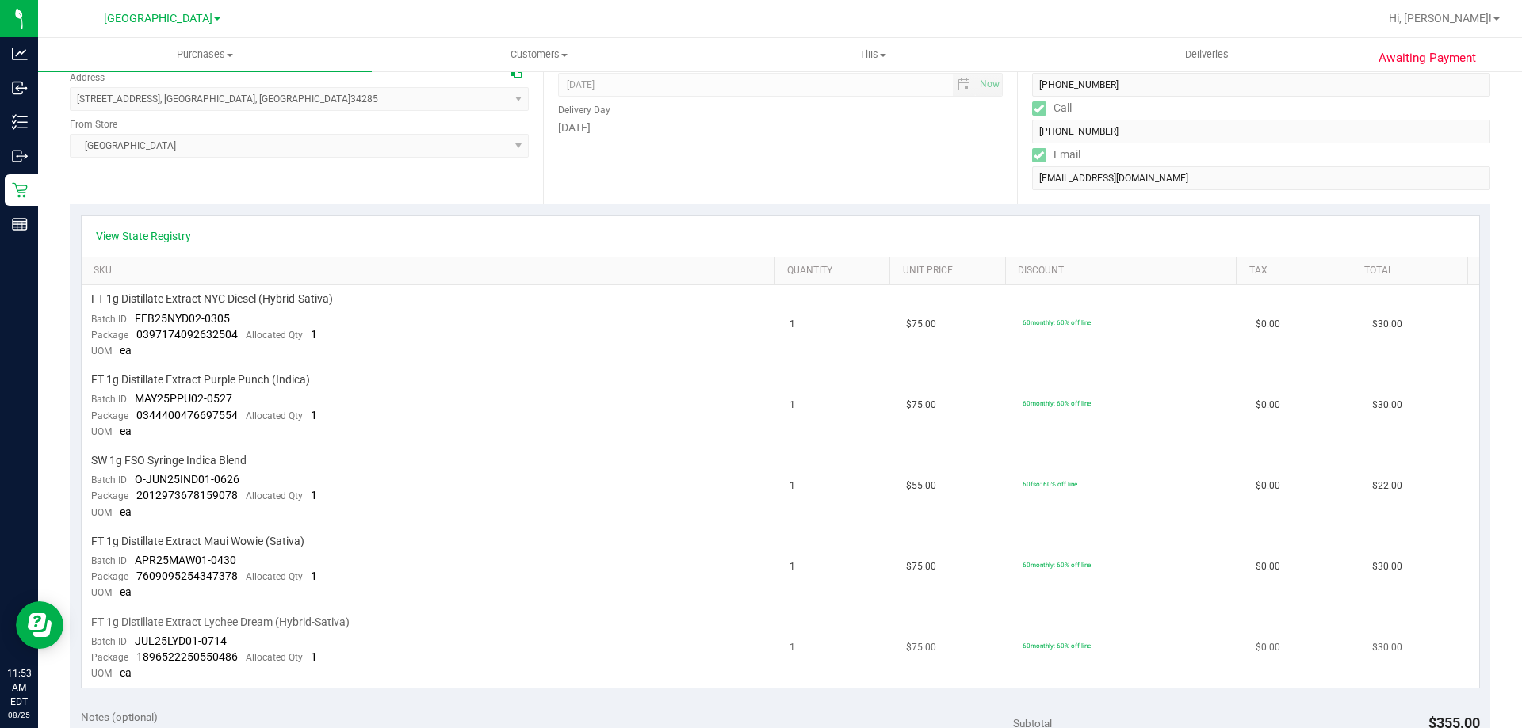
scroll to position [555, 0]
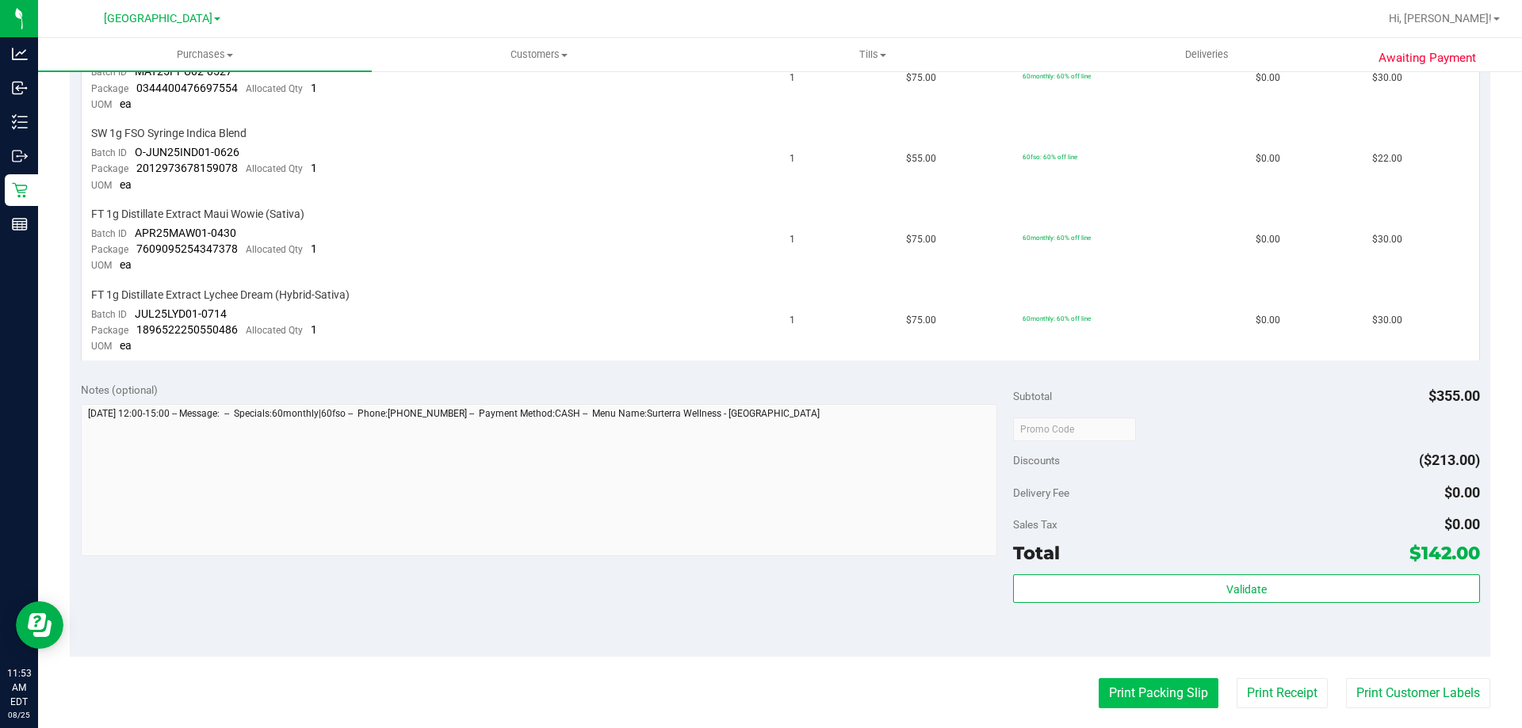
click at [1148, 682] on button "Print Packing Slip" at bounding box center [1159, 693] width 120 height 30
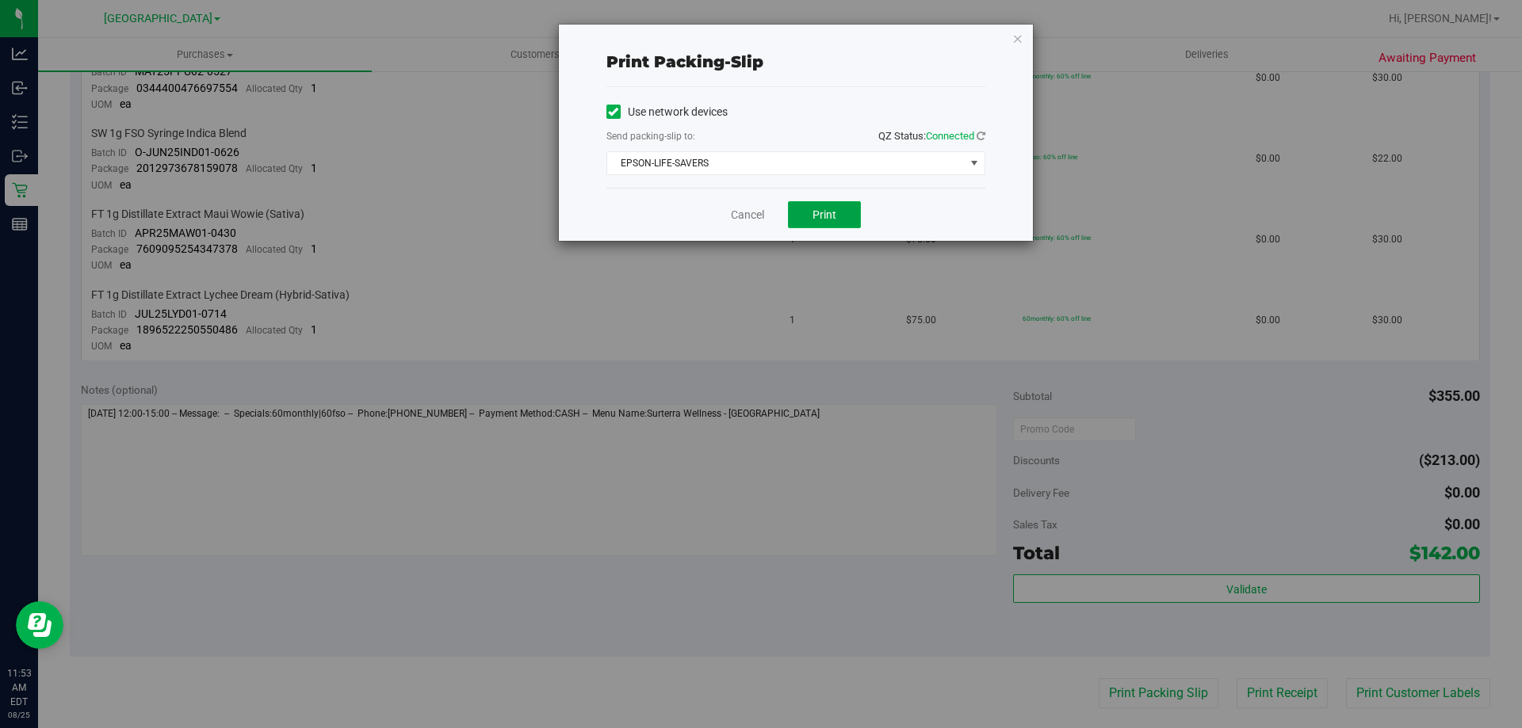
drag, startPoint x: 836, startPoint y: 216, endPoint x: 820, endPoint y: 232, distance: 23.0
click at [831, 220] on button "Print" at bounding box center [824, 214] width 73 height 27
drag, startPoint x: 761, startPoint y: 219, endPoint x: 751, endPoint y: 223, distance: 11.0
click at [760, 218] on link "Cancel" at bounding box center [747, 215] width 33 height 17
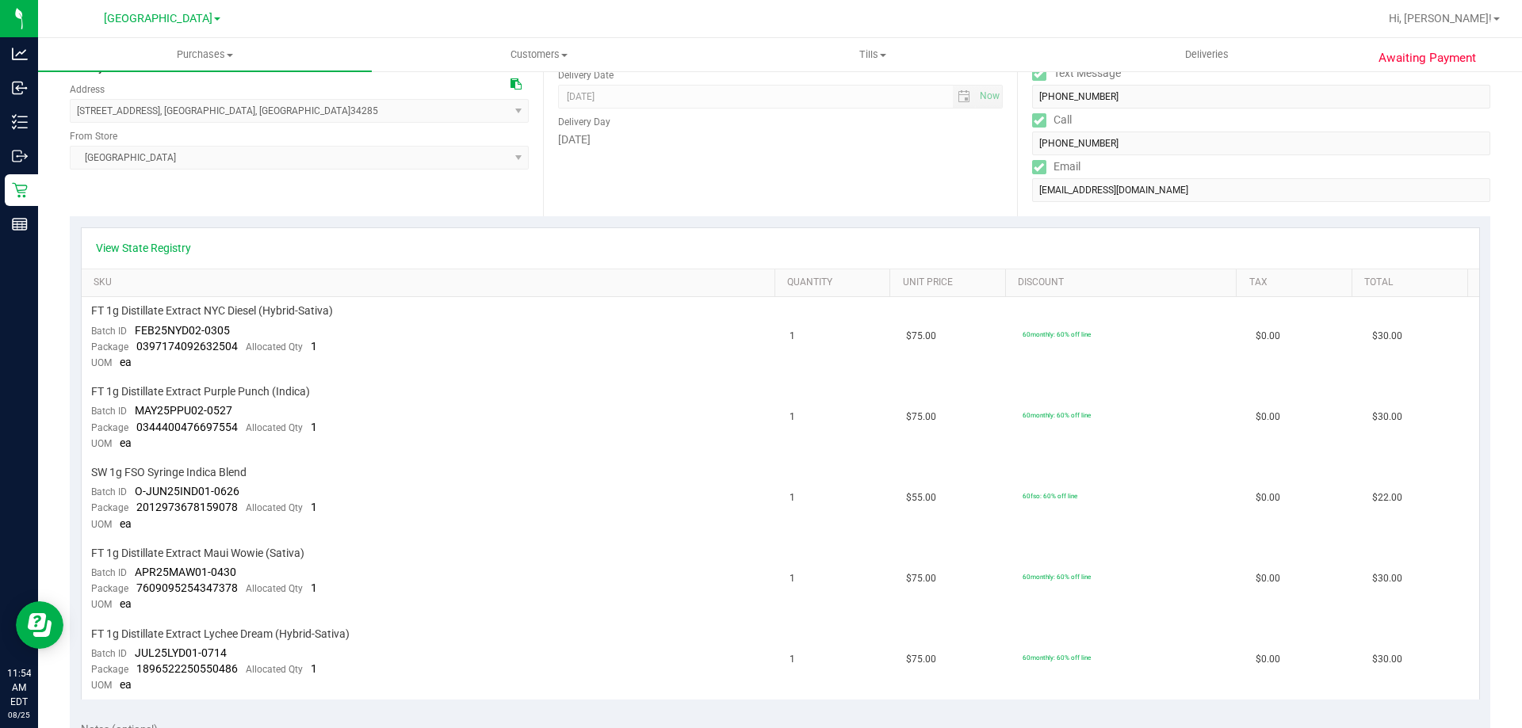
scroll to position [0, 0]
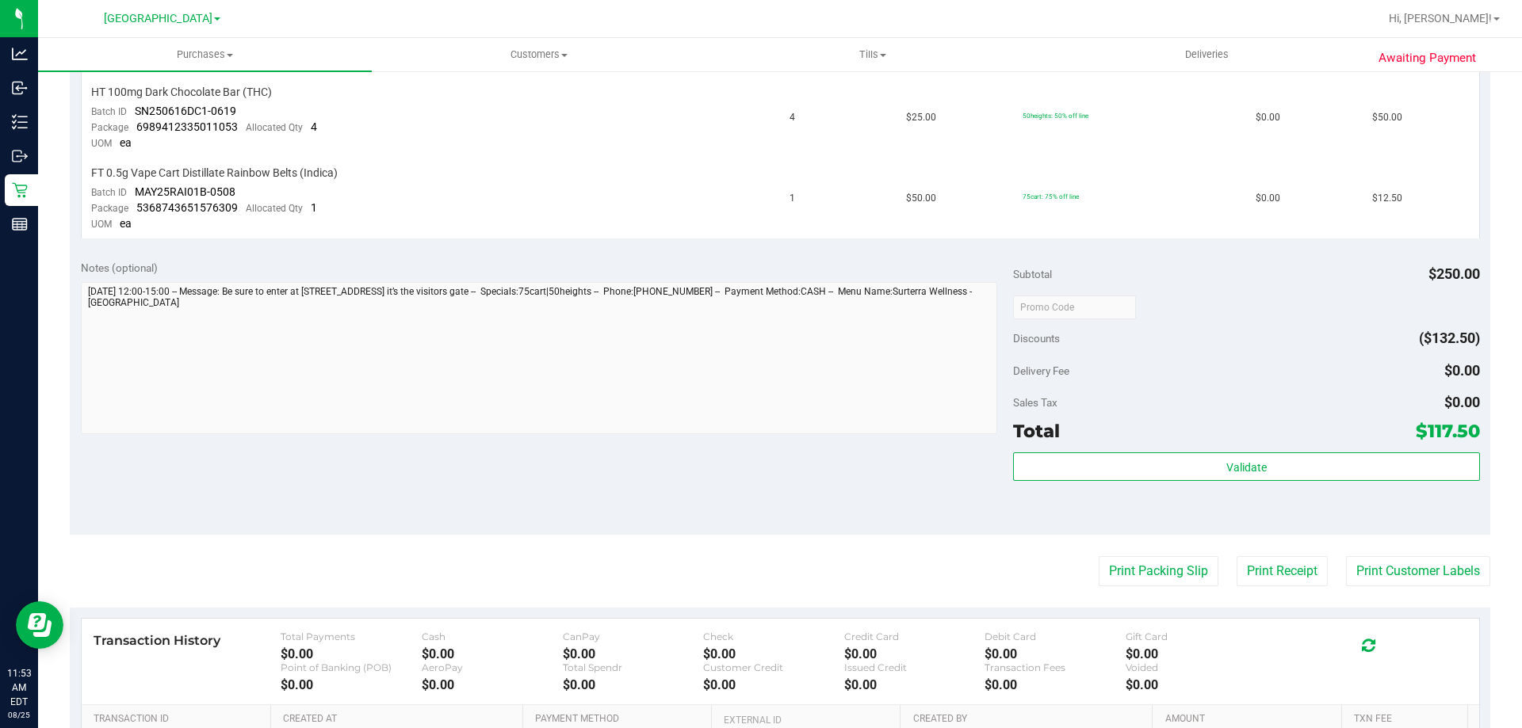
scroll to position [713, 0]
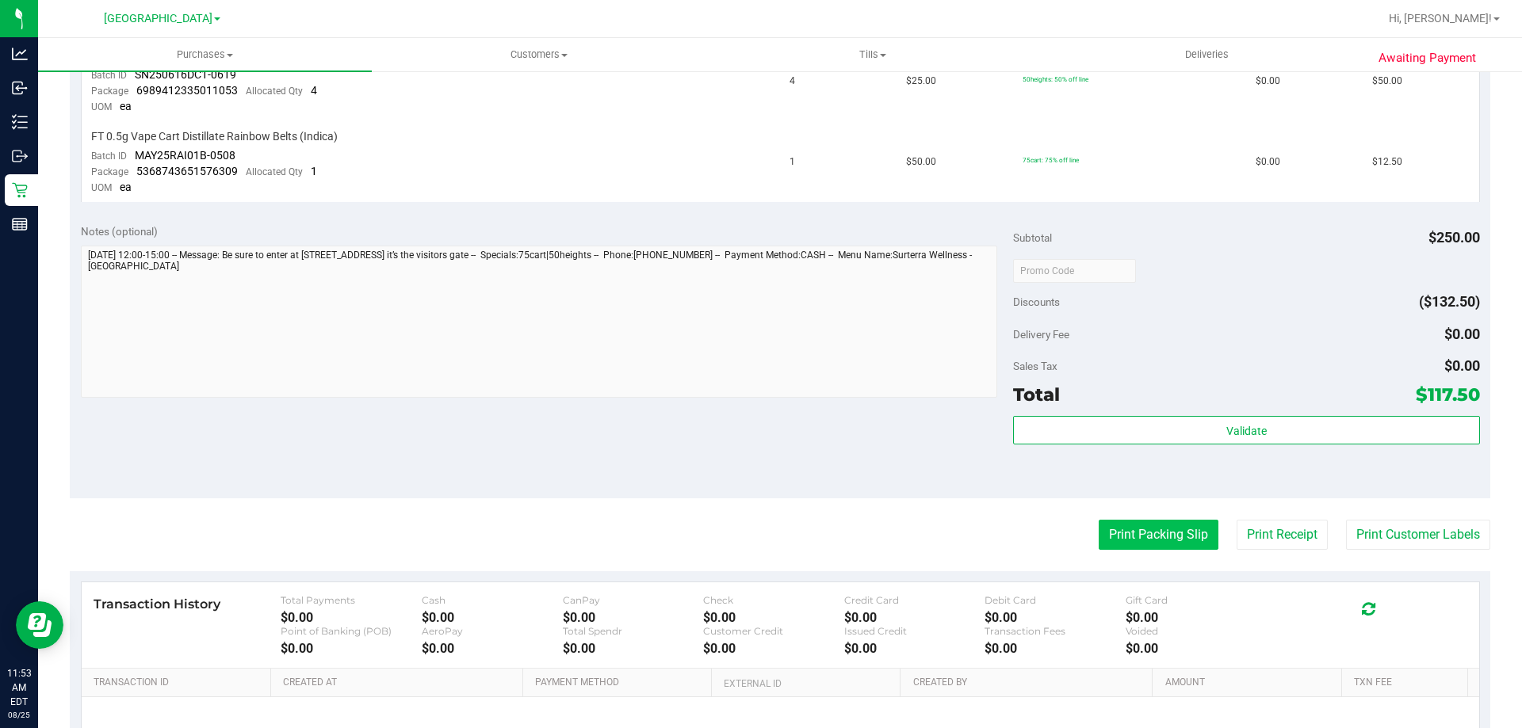
click at [1126, 536] on button "Print Packing Slip" at bounding box center [1159, 535] width 120 height 30
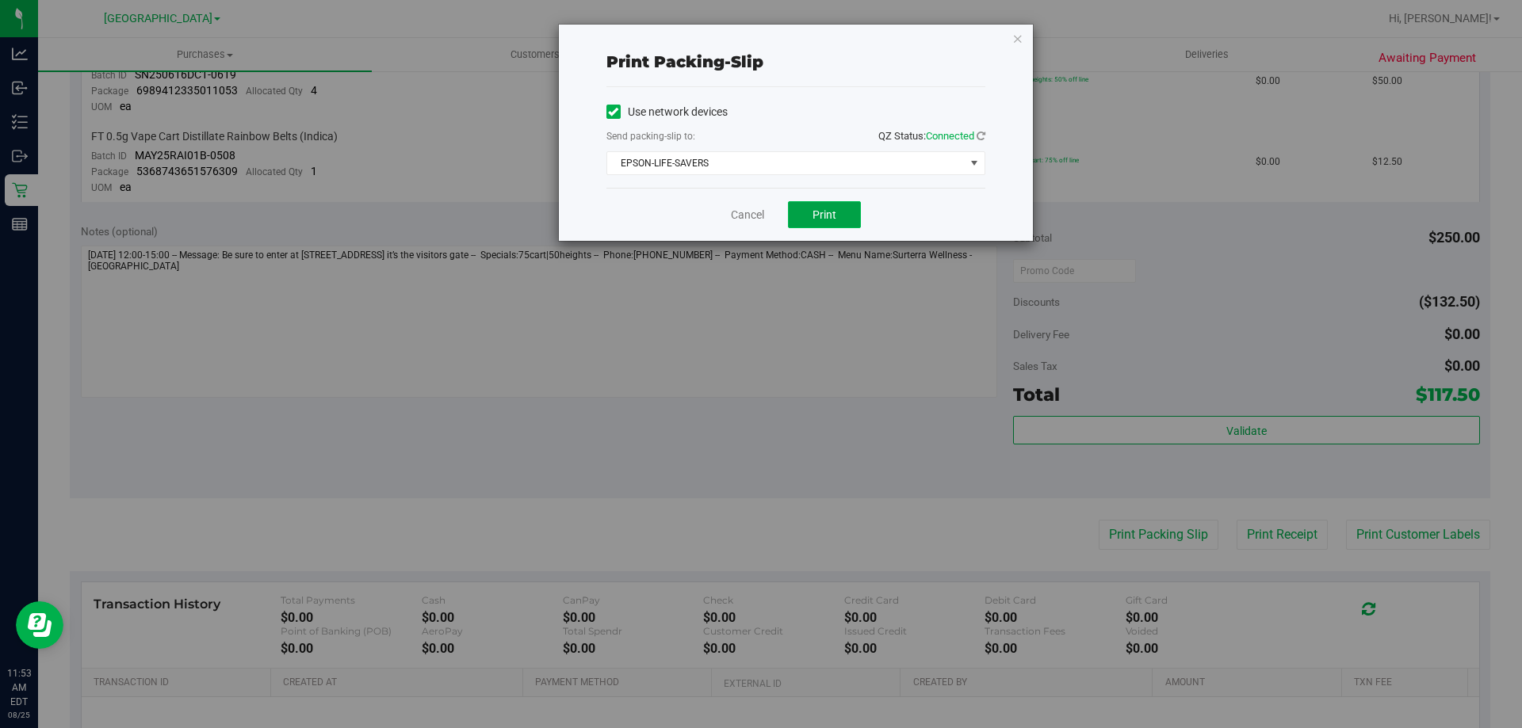
click at [806, 211] on button "Print" at bounding box center [824, 214] width 73 height 27
click at [736, 211] on link "Cancel" at bounding box center [747, 215] width 33 height 17
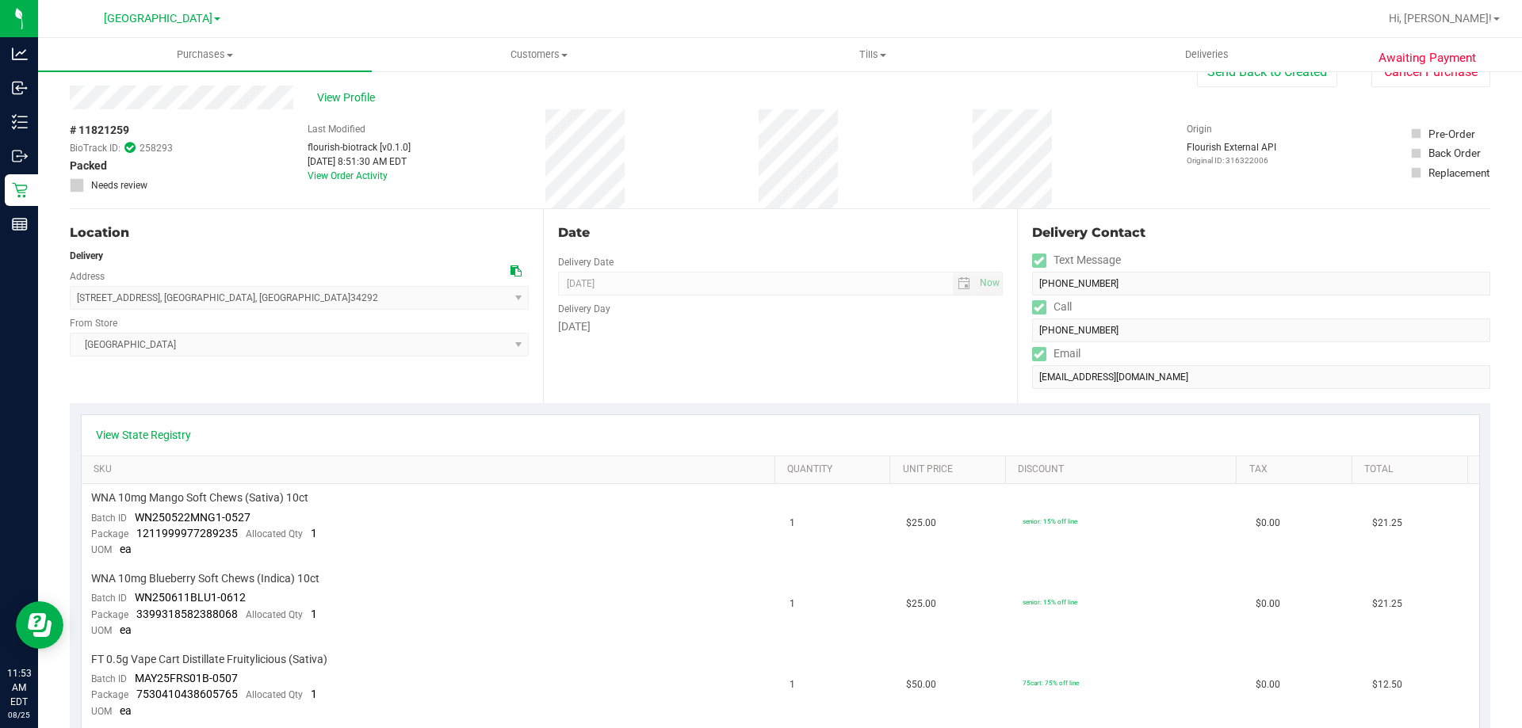
scroll to position [0, 0]
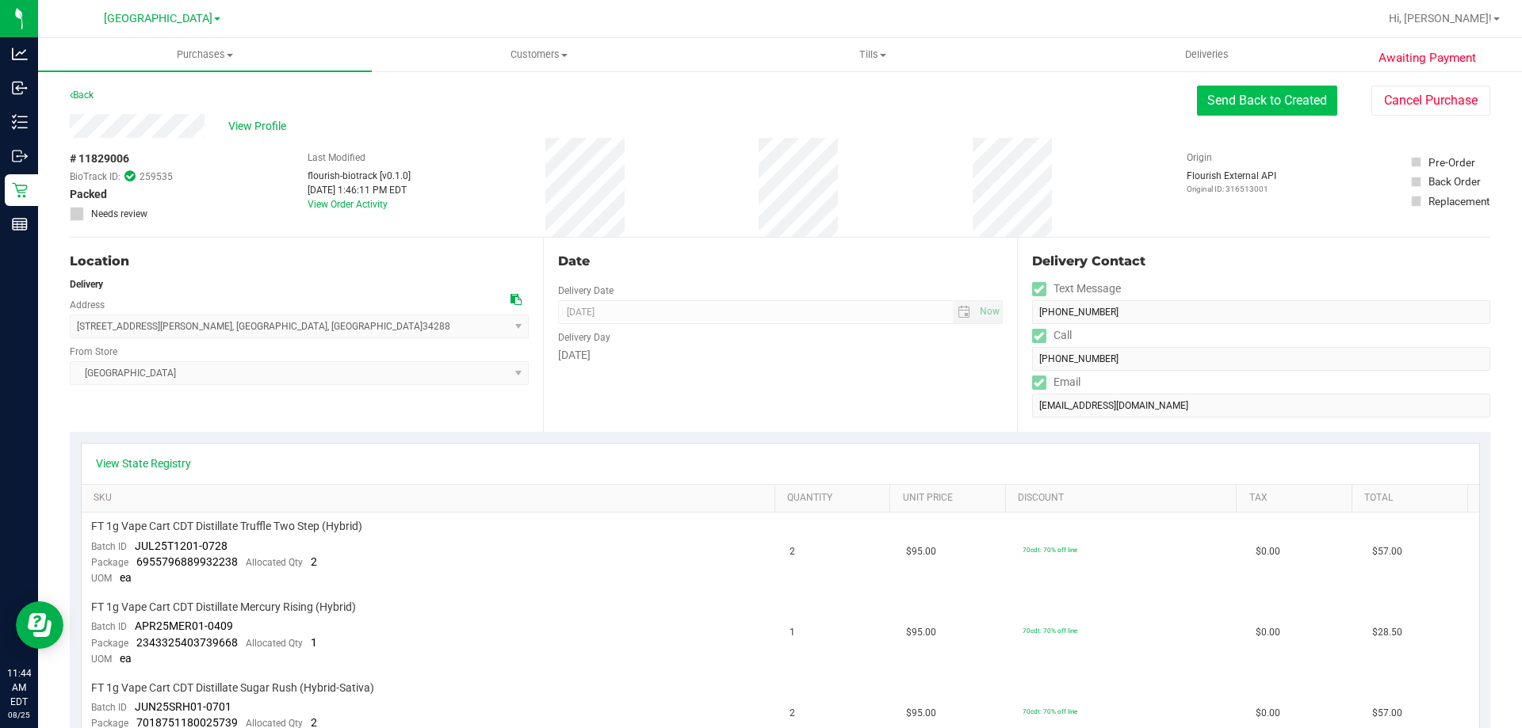
click at [1256, 97] on button "Send Back to Created" at bounding box center [1267, 101] width 140 height 30
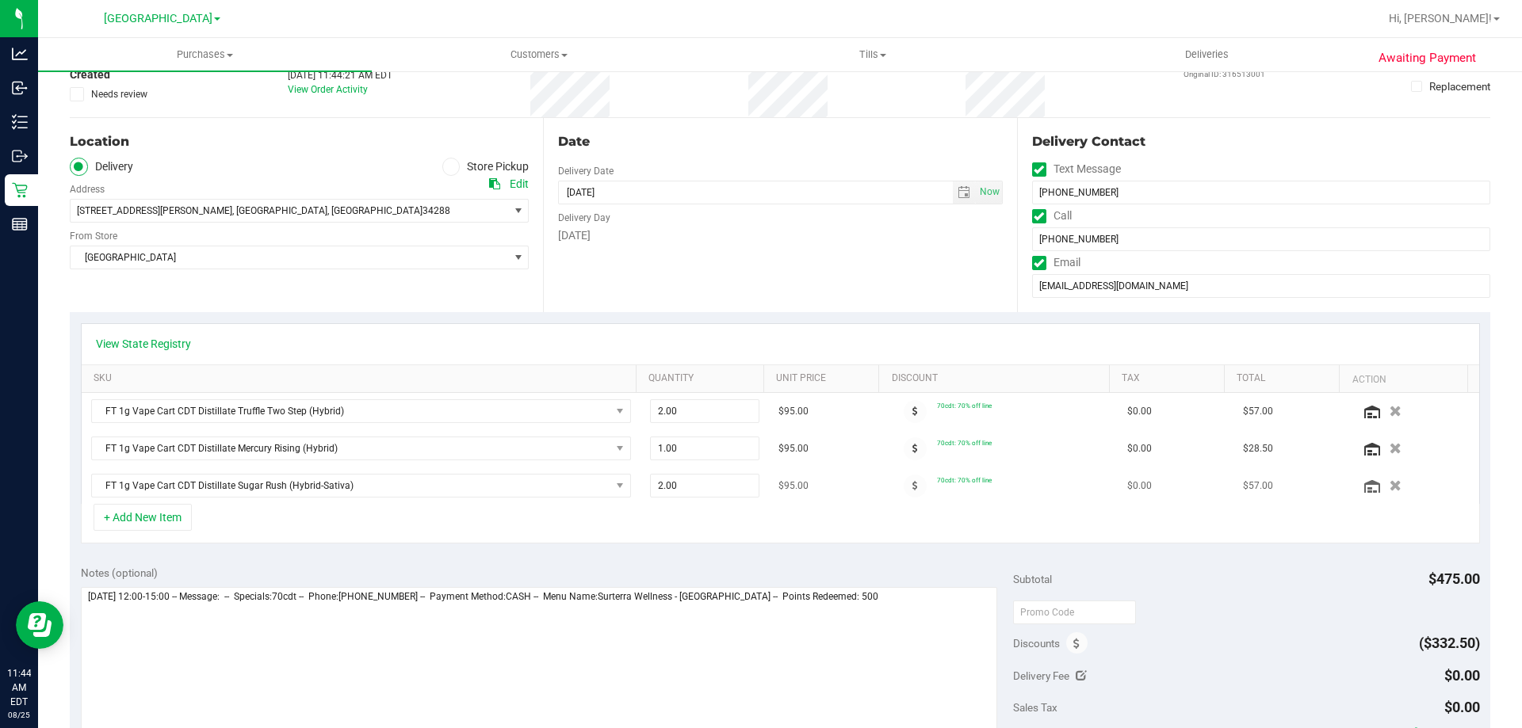
scroll to position [238, 0]
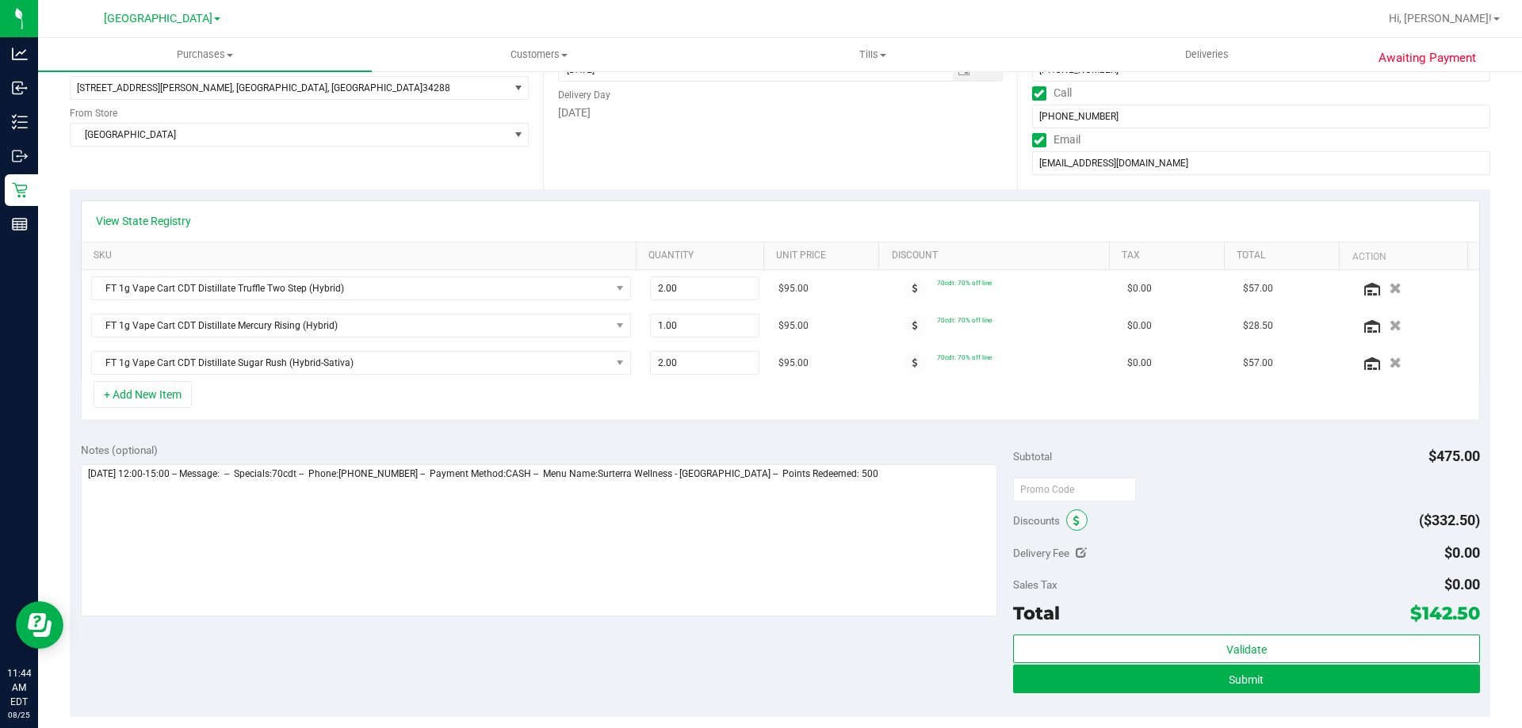
click at [1069, 528] on span at bounding box center [1076, 520] width 21 height 21
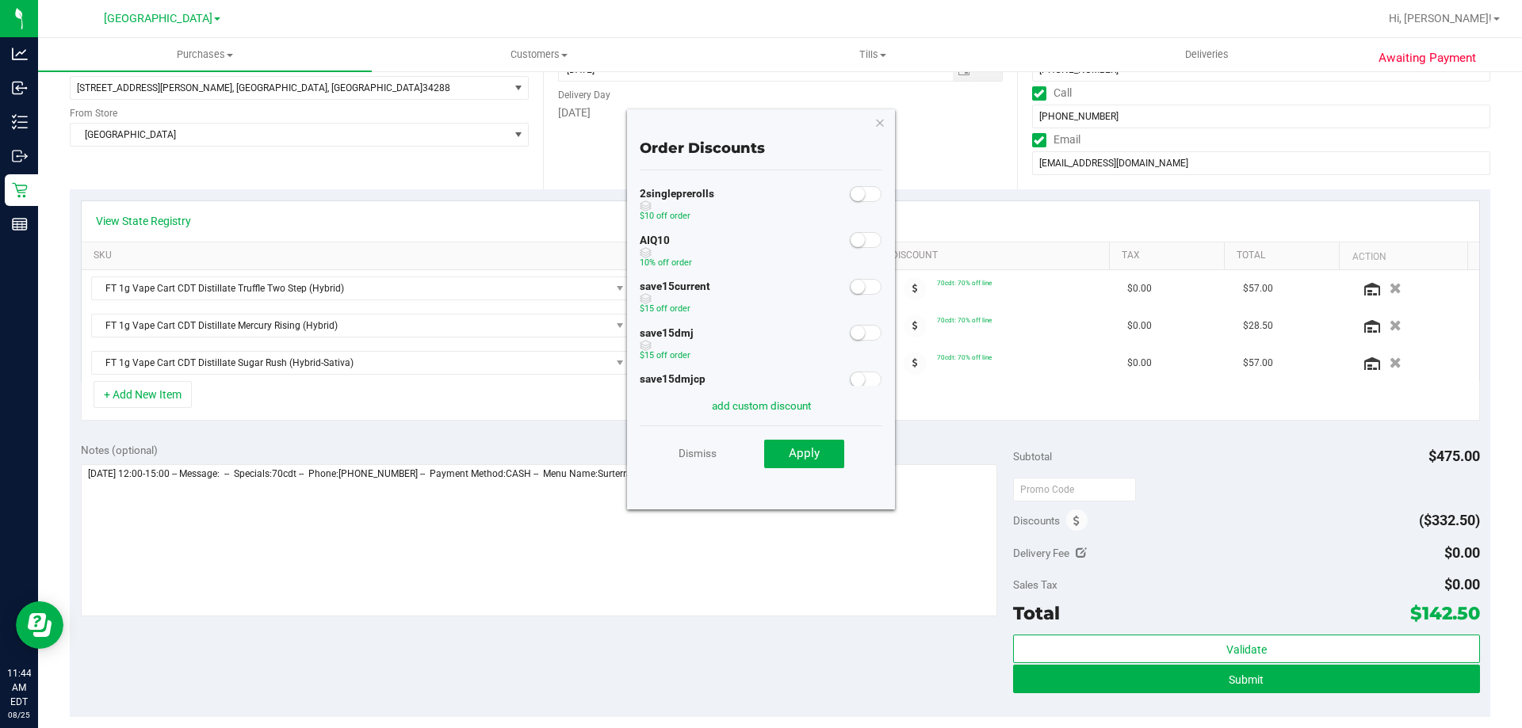
click at [857, 246] on span at bounding box center [866, 240] width 32 height 16
click at [823, 449] on button "Apply" at bounding box center [804, 454] width 80 height 29
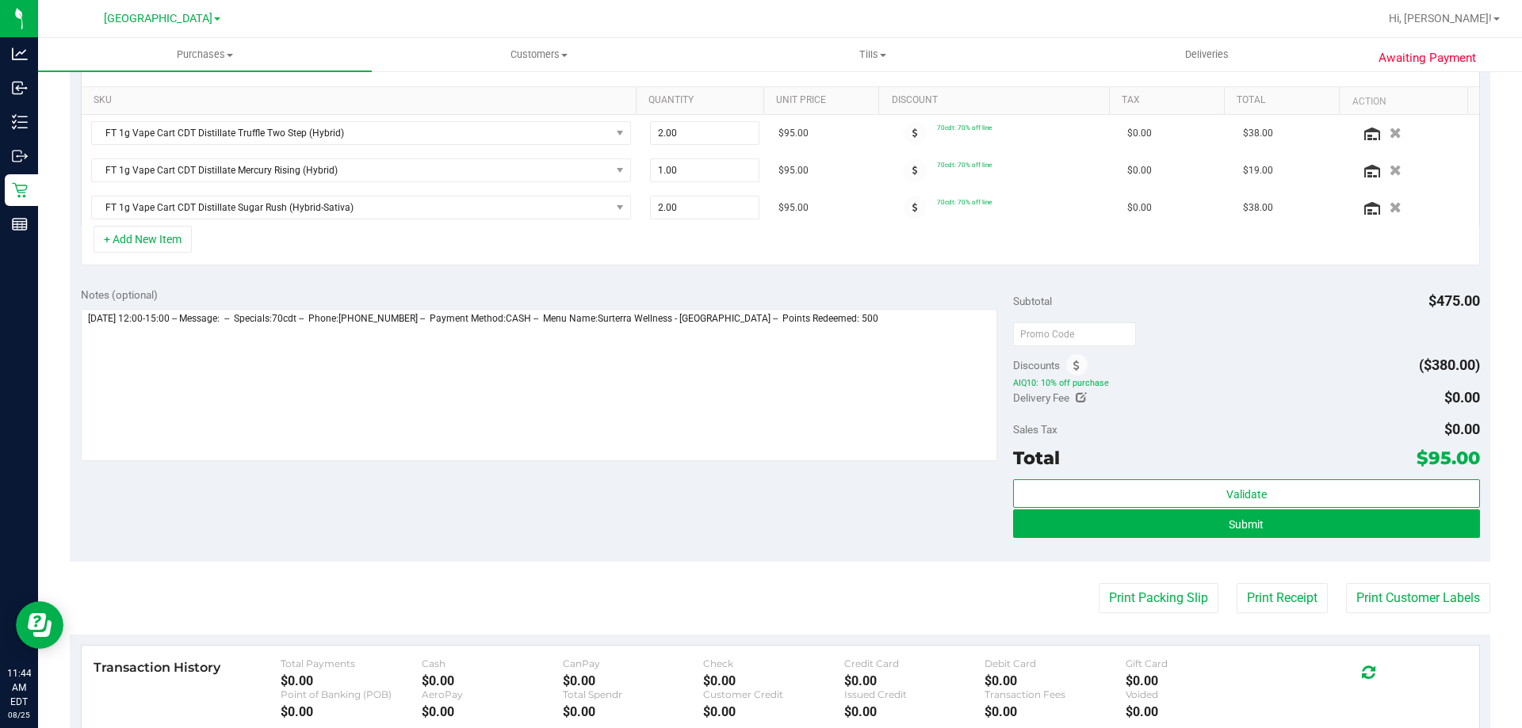
scroll to position [396, 0]
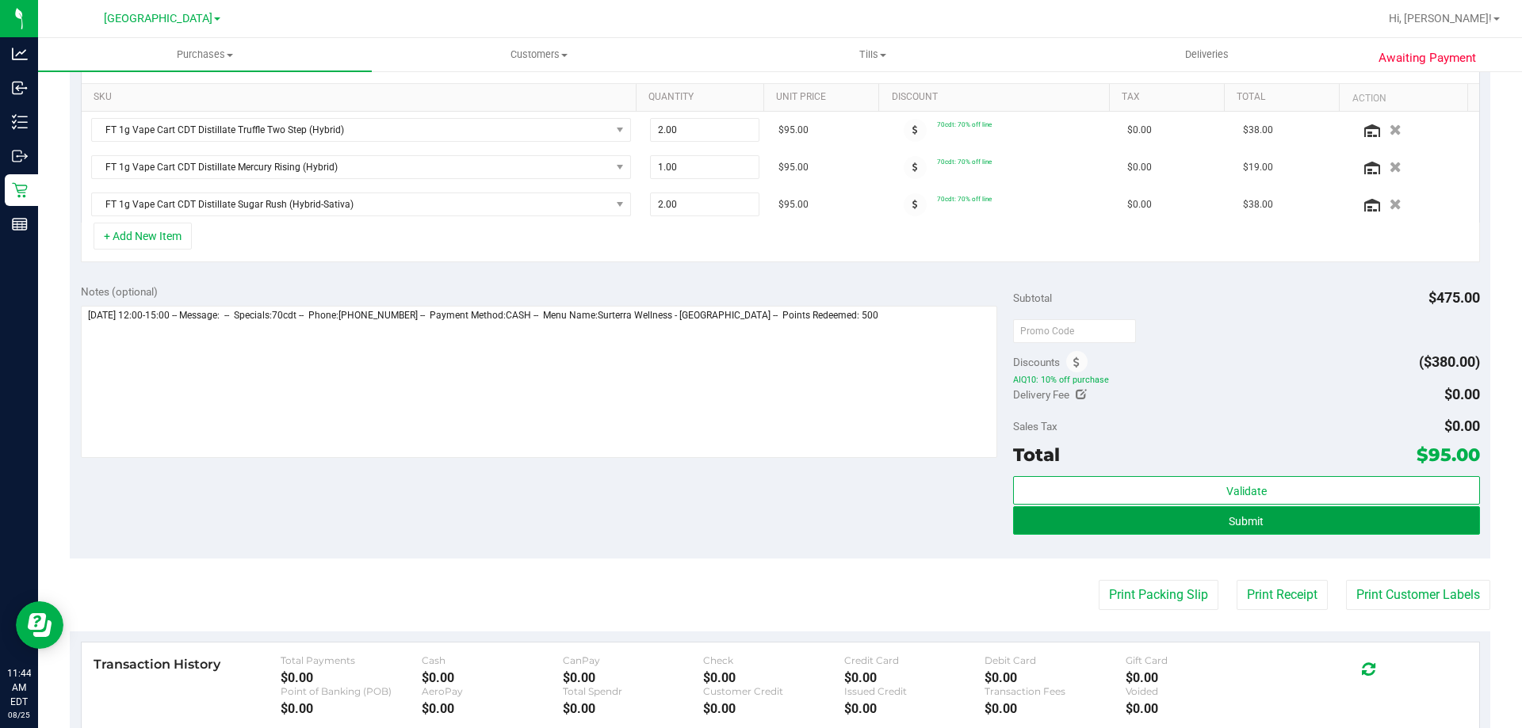
click at [1054, 525] on button "Submit" at bounding box center [1246, 520] width 466 height 29
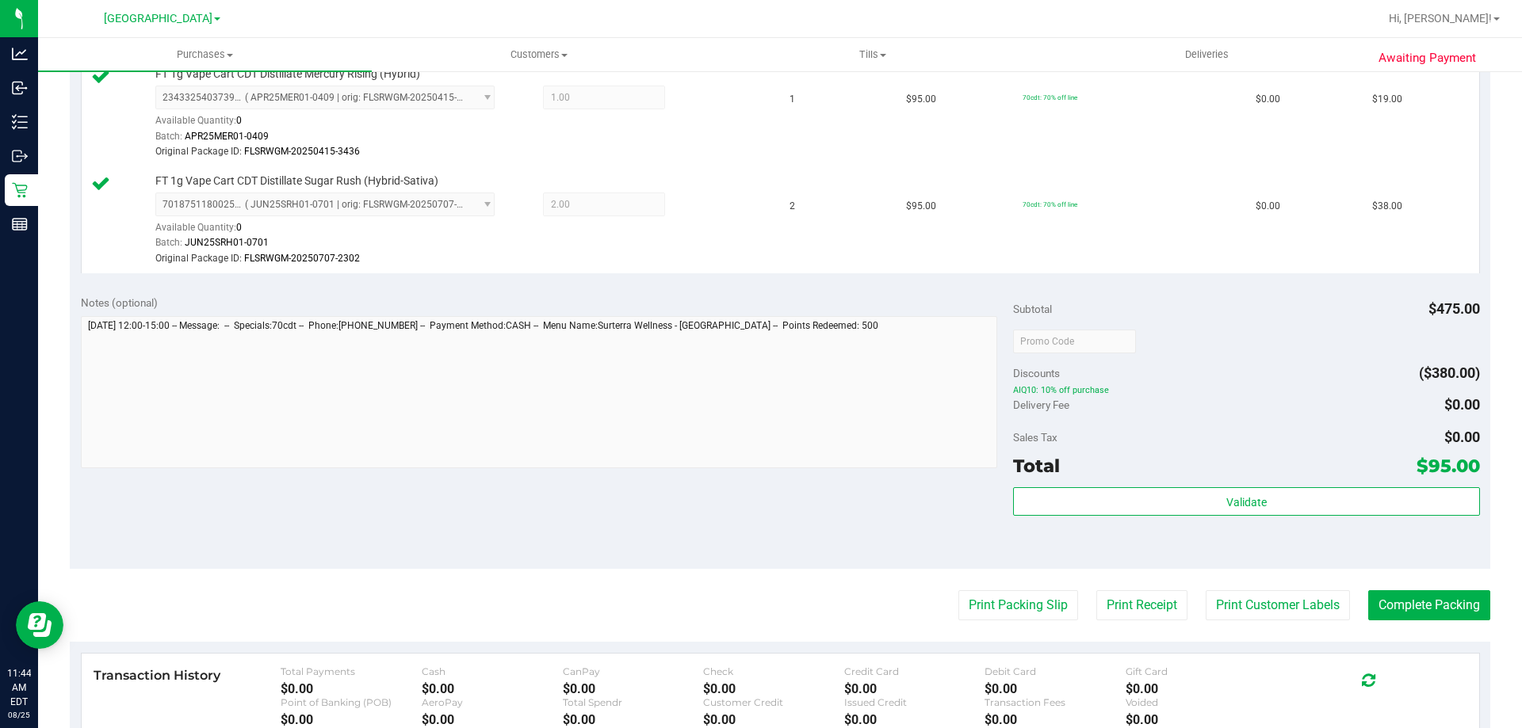
scroll to position [713, 0]
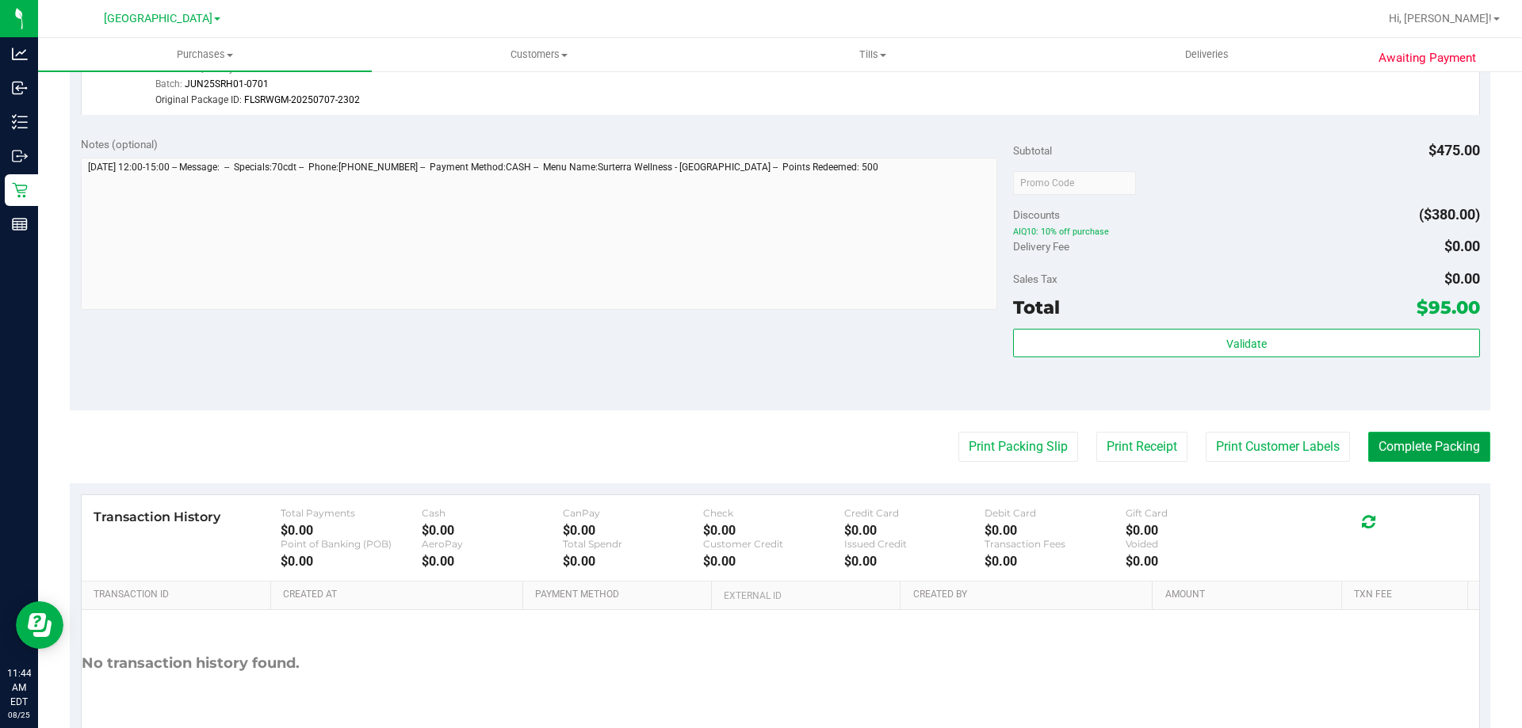
click at [1401, 444] on button "Complete Packing" at bounding box center [1429, 447] width 122 height 30
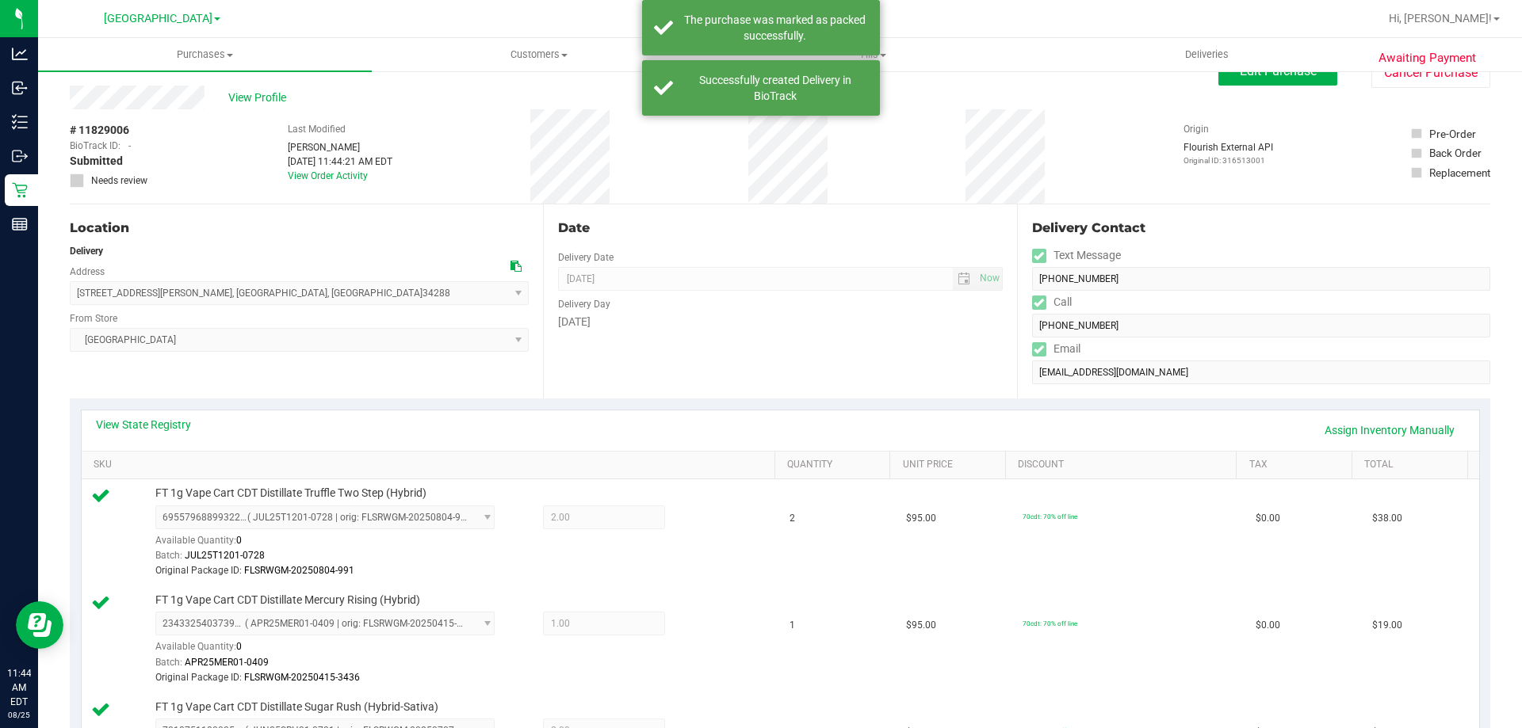
scroll to position [0, 0]
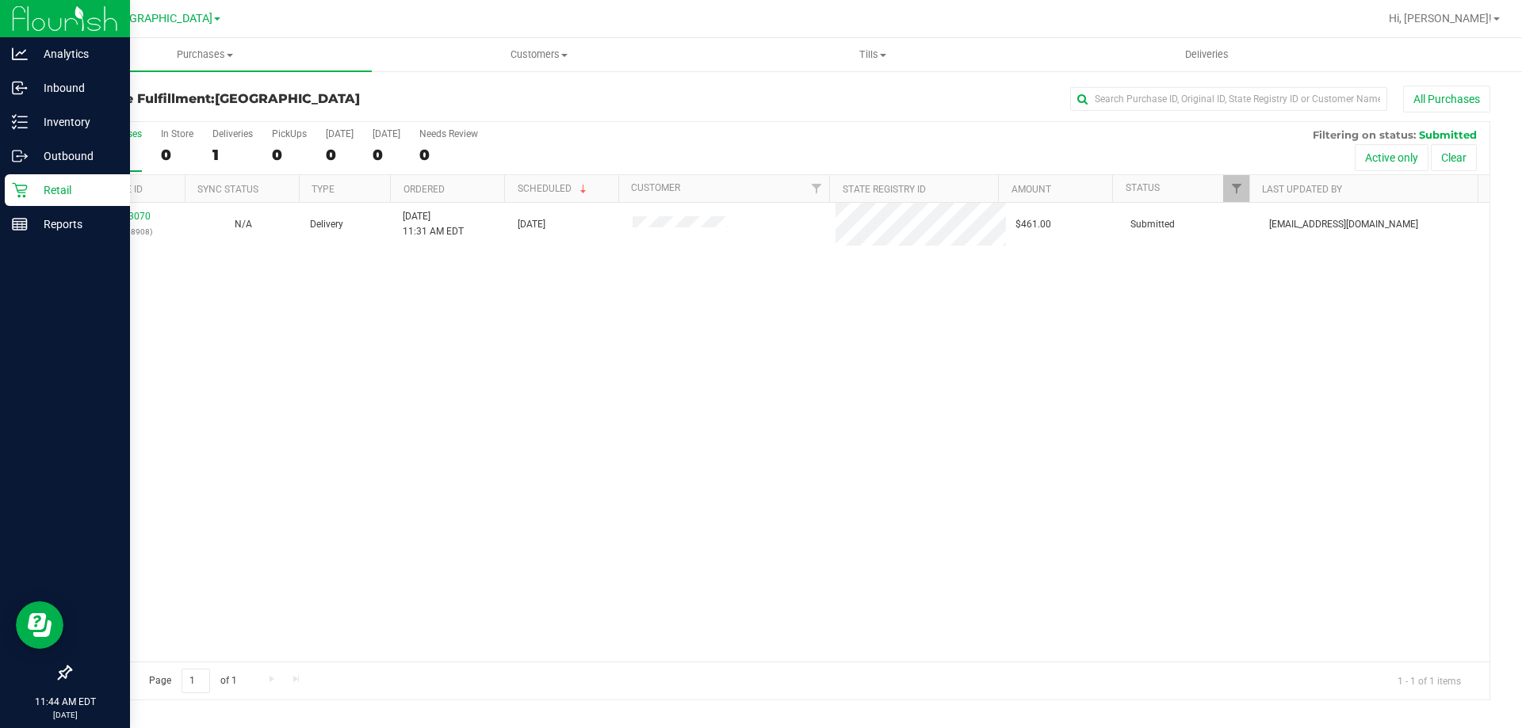
click at [52, 191] on p "Retail" at bounding box center [75, 190] width 95 height 19
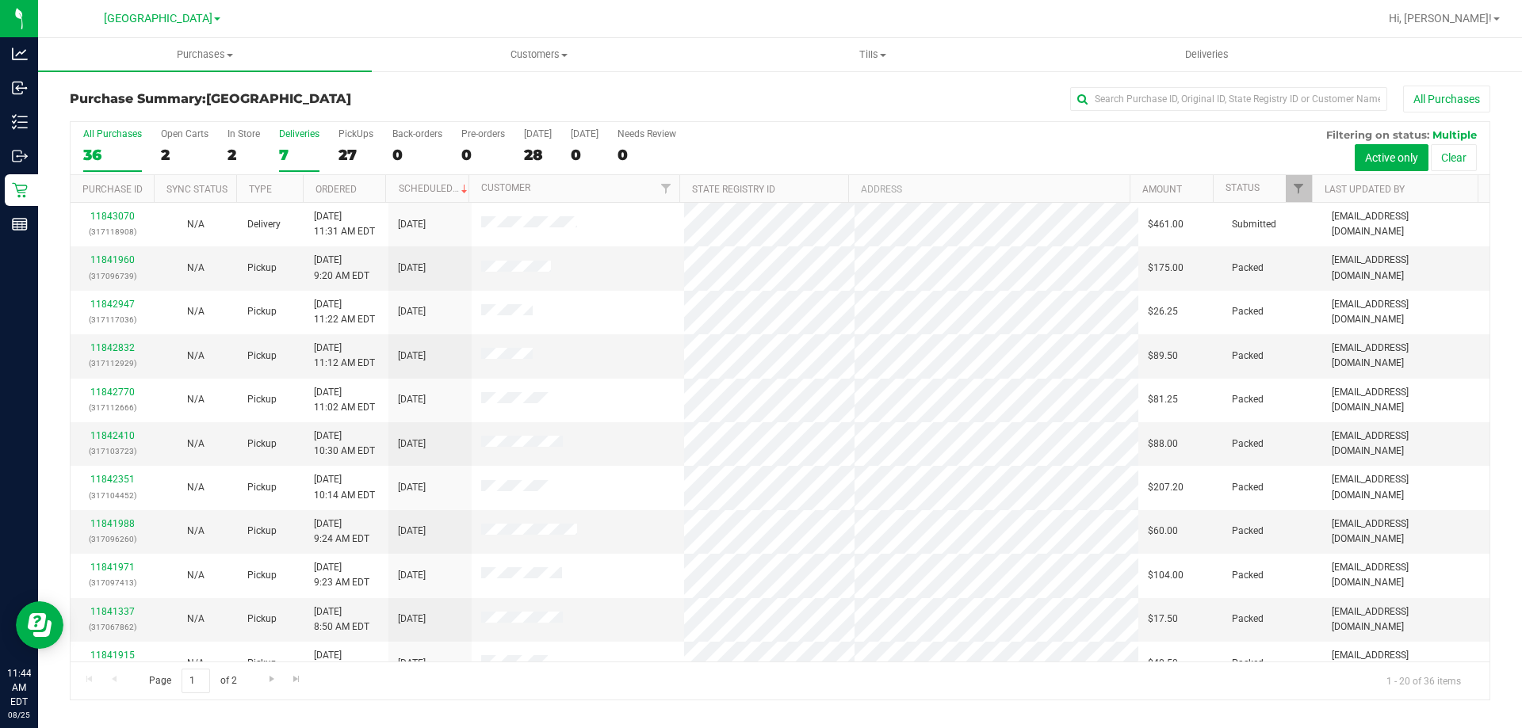
click at [291, 154] on div "7" at bounding box center [299, 155] width 40 height 18
click at [0, 0] on input "Deliveries 7" at bounding box center [0, 0] width 0 height 0
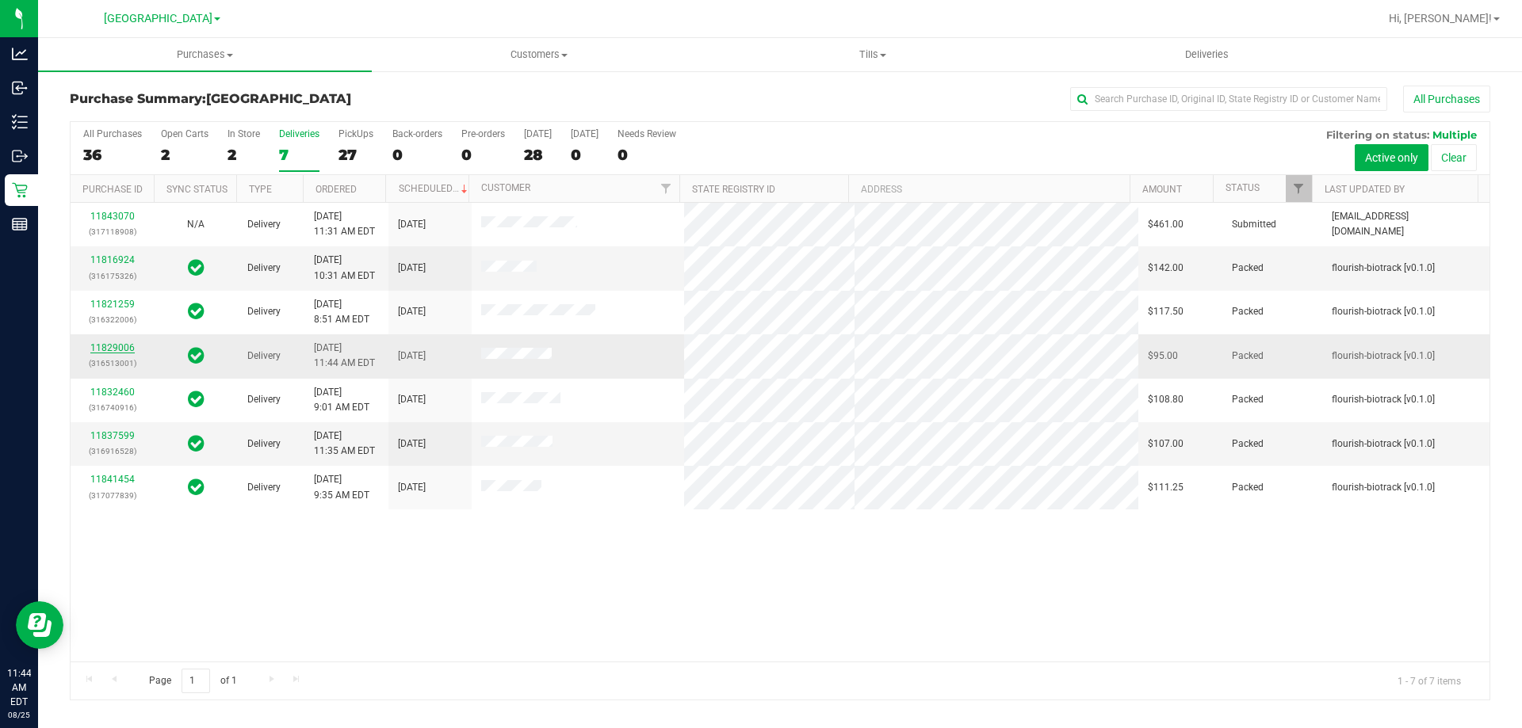
click at [126, 342] on link "11829006" at bounding box center [112, 347] width 44 height 11
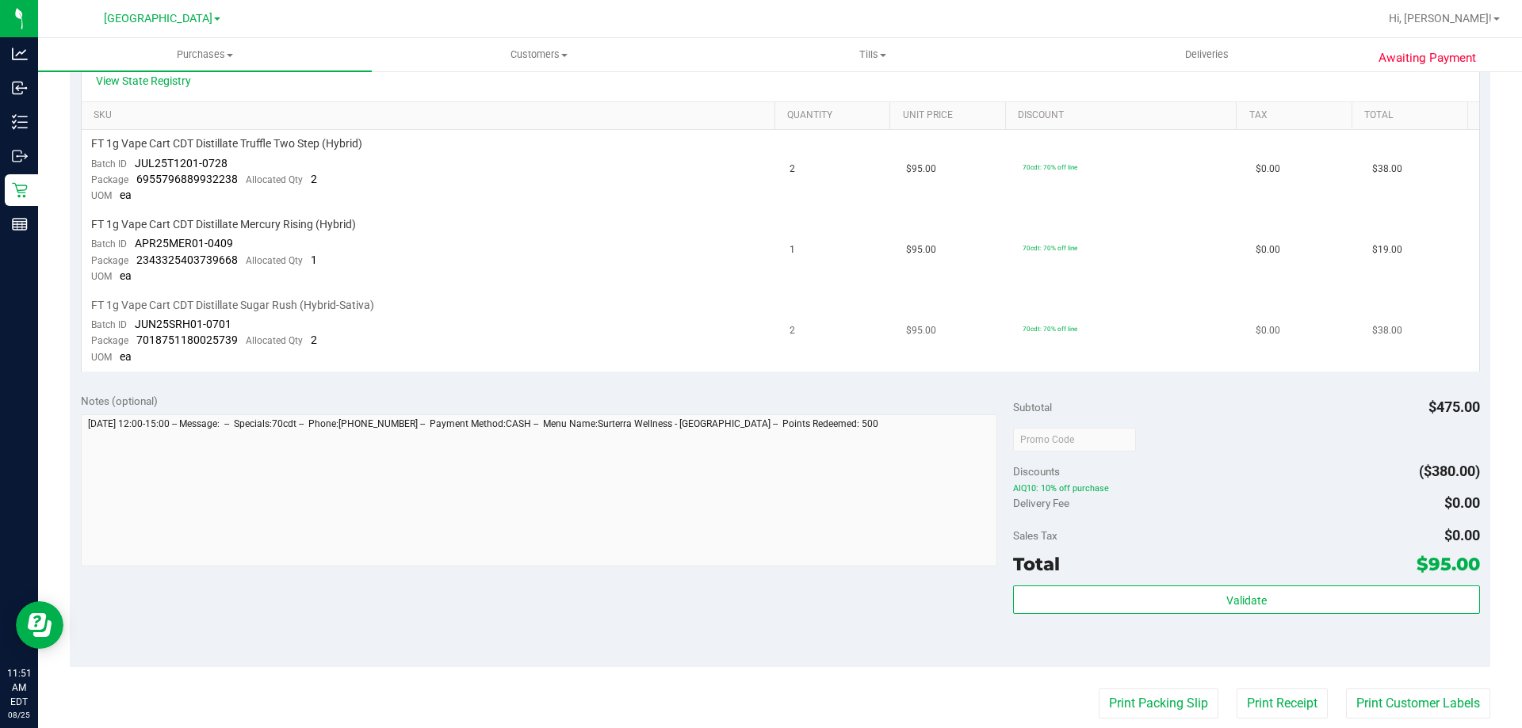
scroll to position [396, 0]
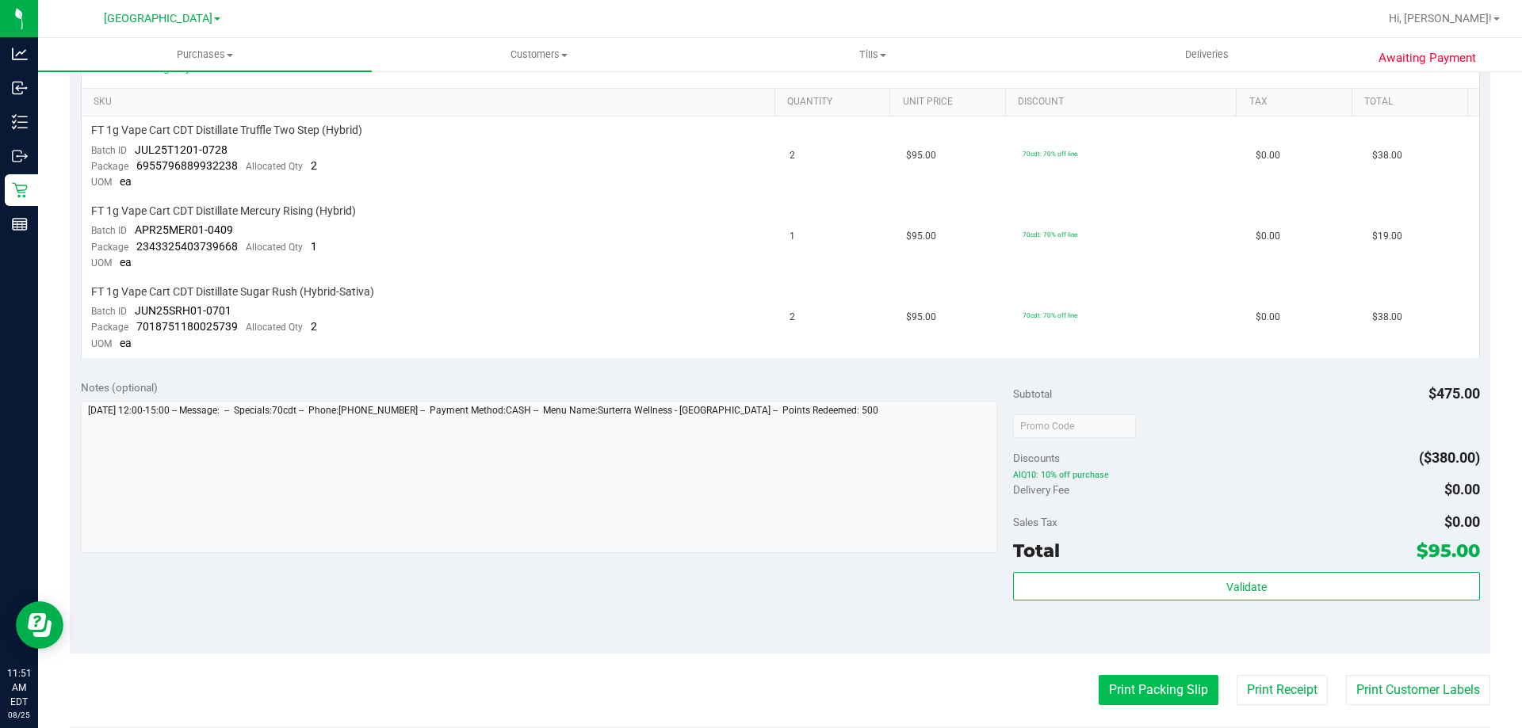
click at [1153, 691] on button "Print Packing Slip" at bounding box center [1159, 690] width 120 height 30
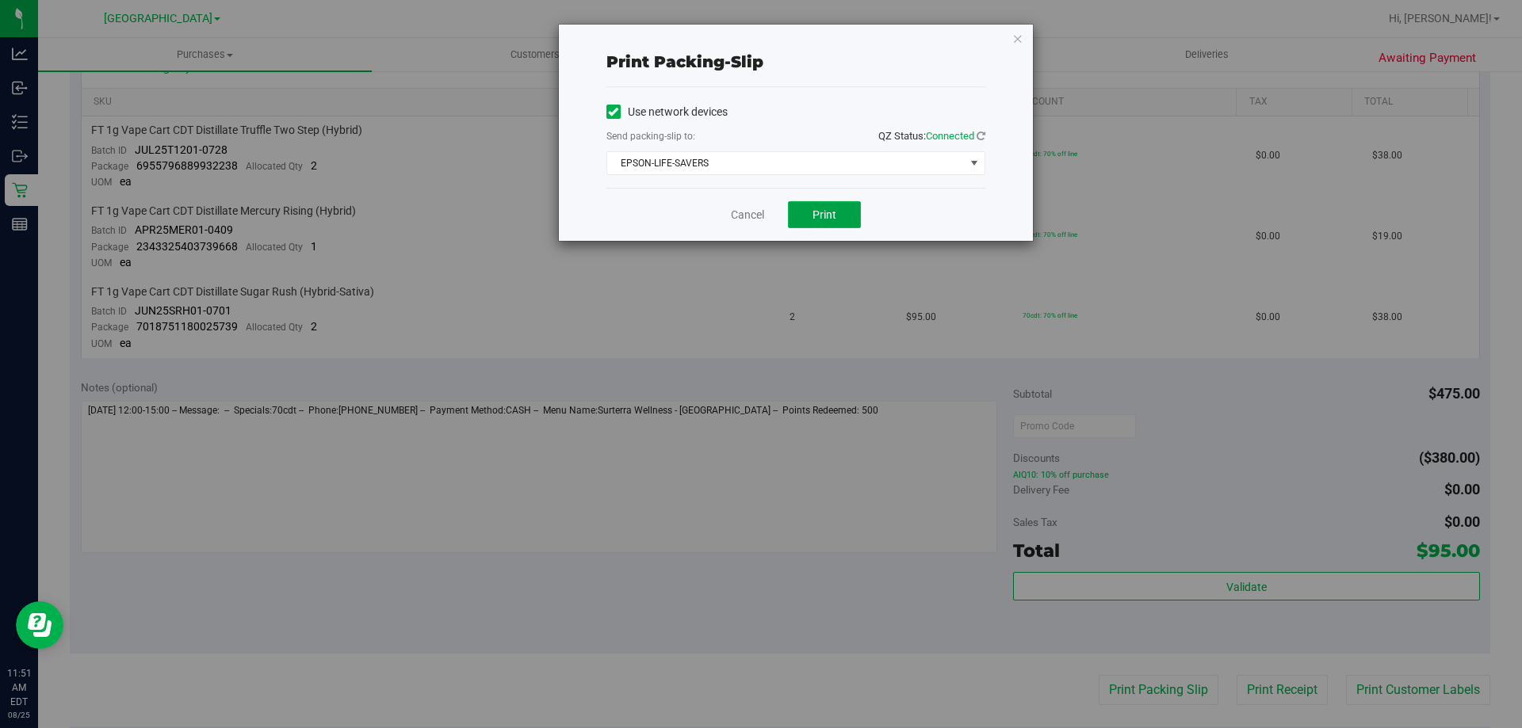
click at [840, 222] on button "Print" at bounding box center [824, 214] width 73 height 27
click at [739, 216] on link "Cancel" at bounding box center [747, 215] width 33 height 17
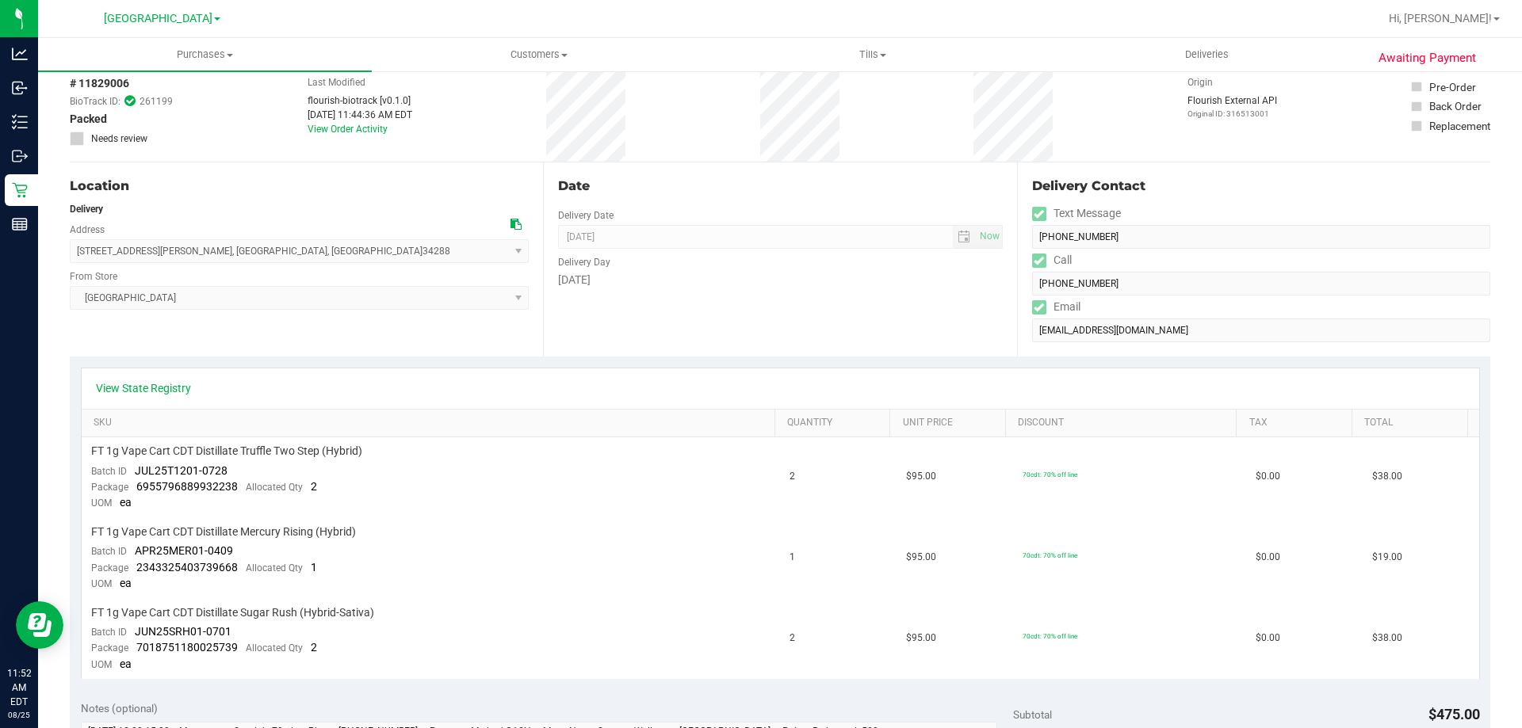
scroll to position [0, 0]
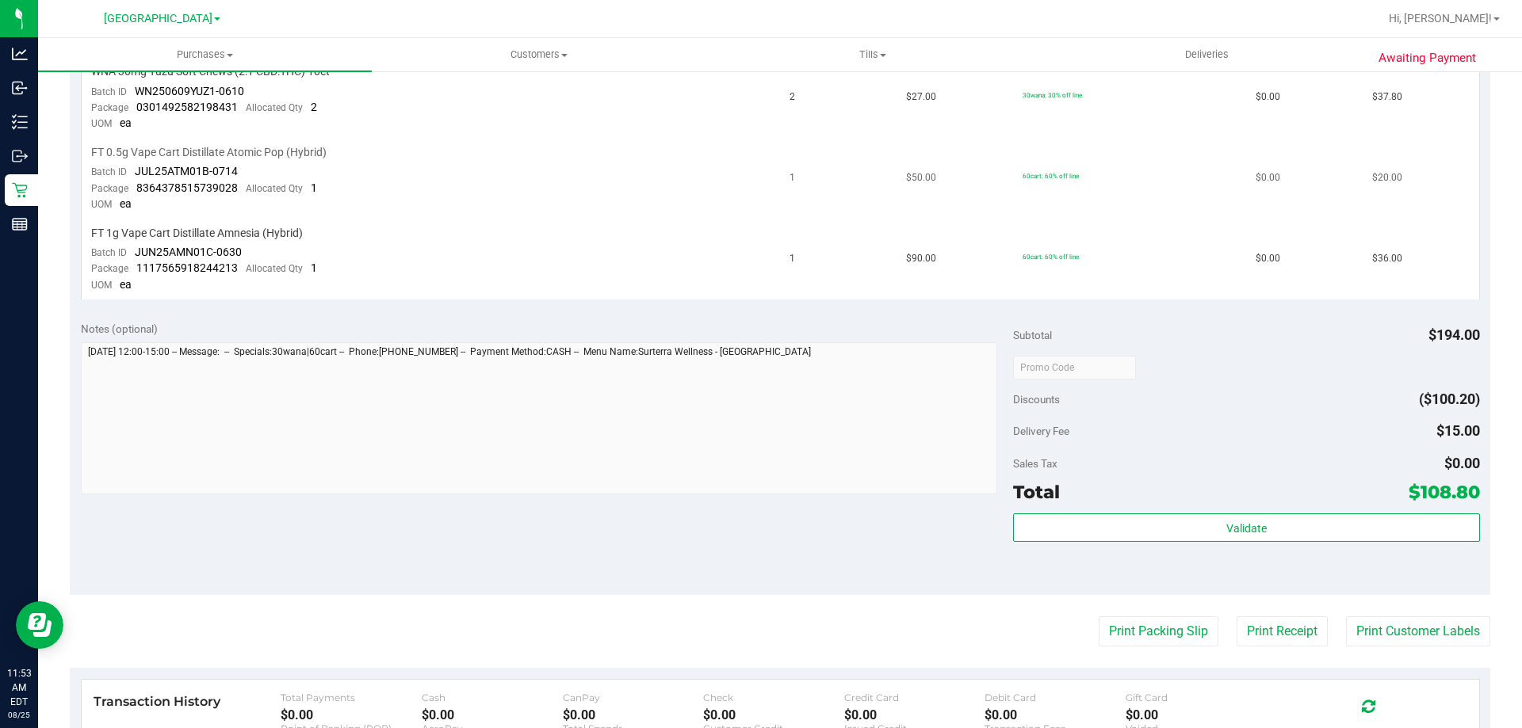
scroll to position [476, 0]
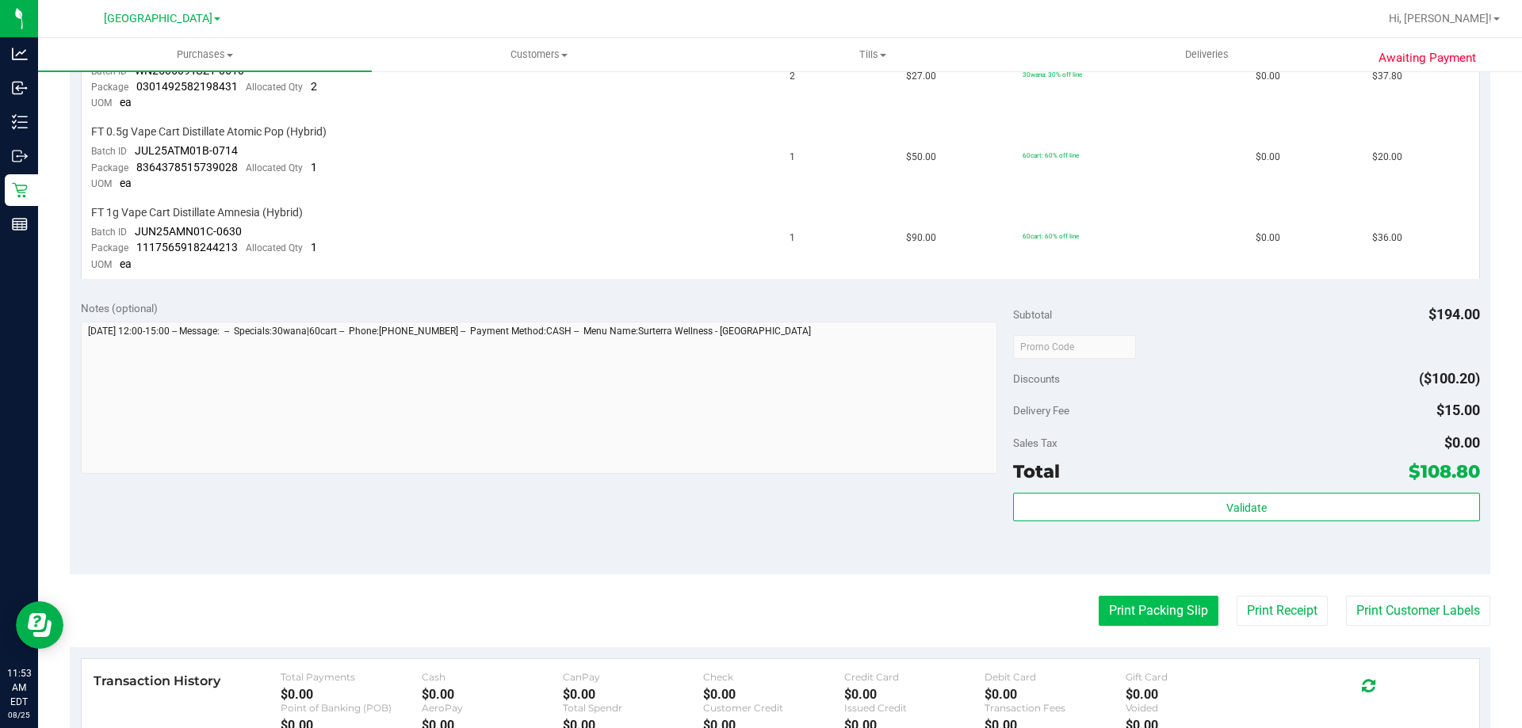
click at [1129, 610] on button "Print Packing Slip" at bounding box center [1159, 611] width 120 height 30
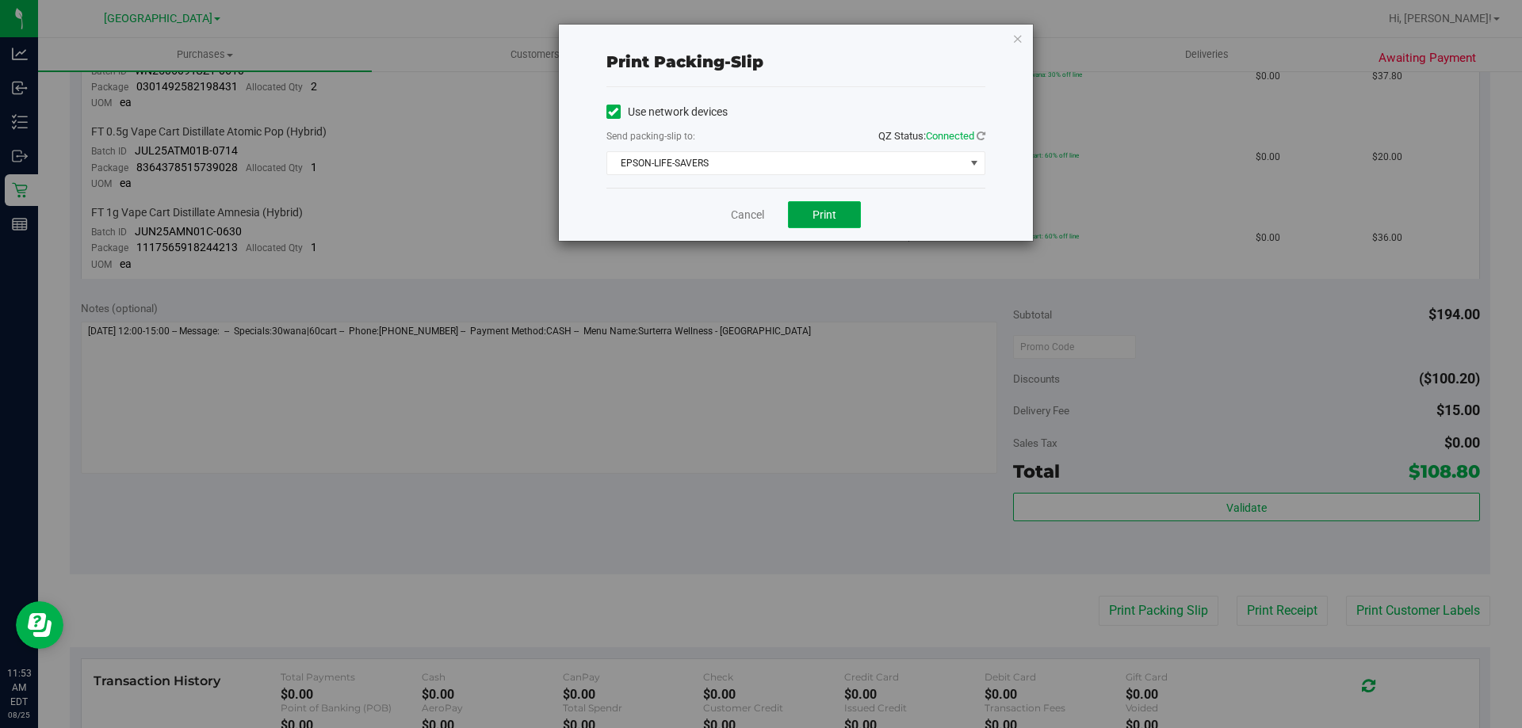
click at [805, 210] on button "Print" at bounding box center [824, 214] width 73 height 27
drag, startPoint x: 752, startPoint y: 220, endPoint x: 745, endPoint y: 226, distance: 9.0
click at [751, 220] on link "Cancel" at bounding box center [747, 215] width 33 height 17
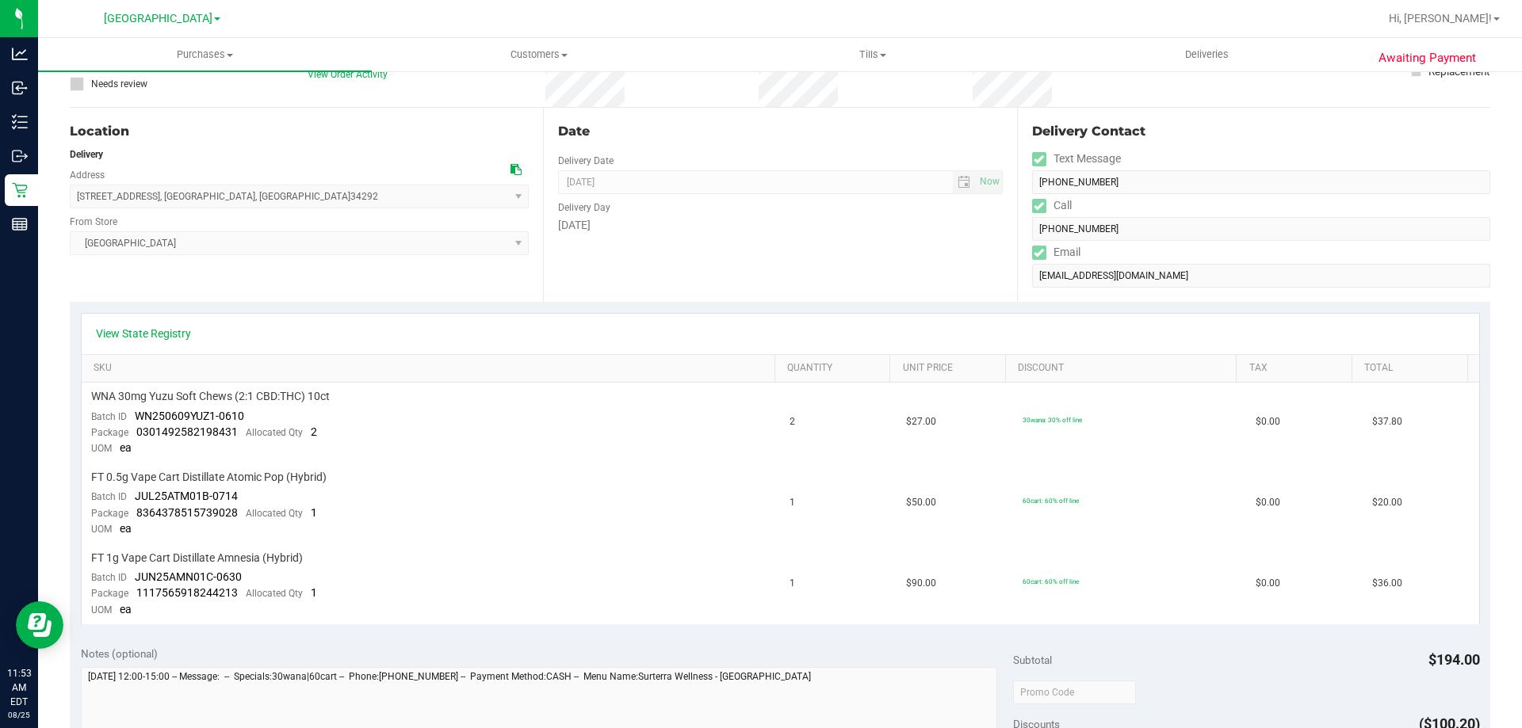
scroll to position [0, 0]
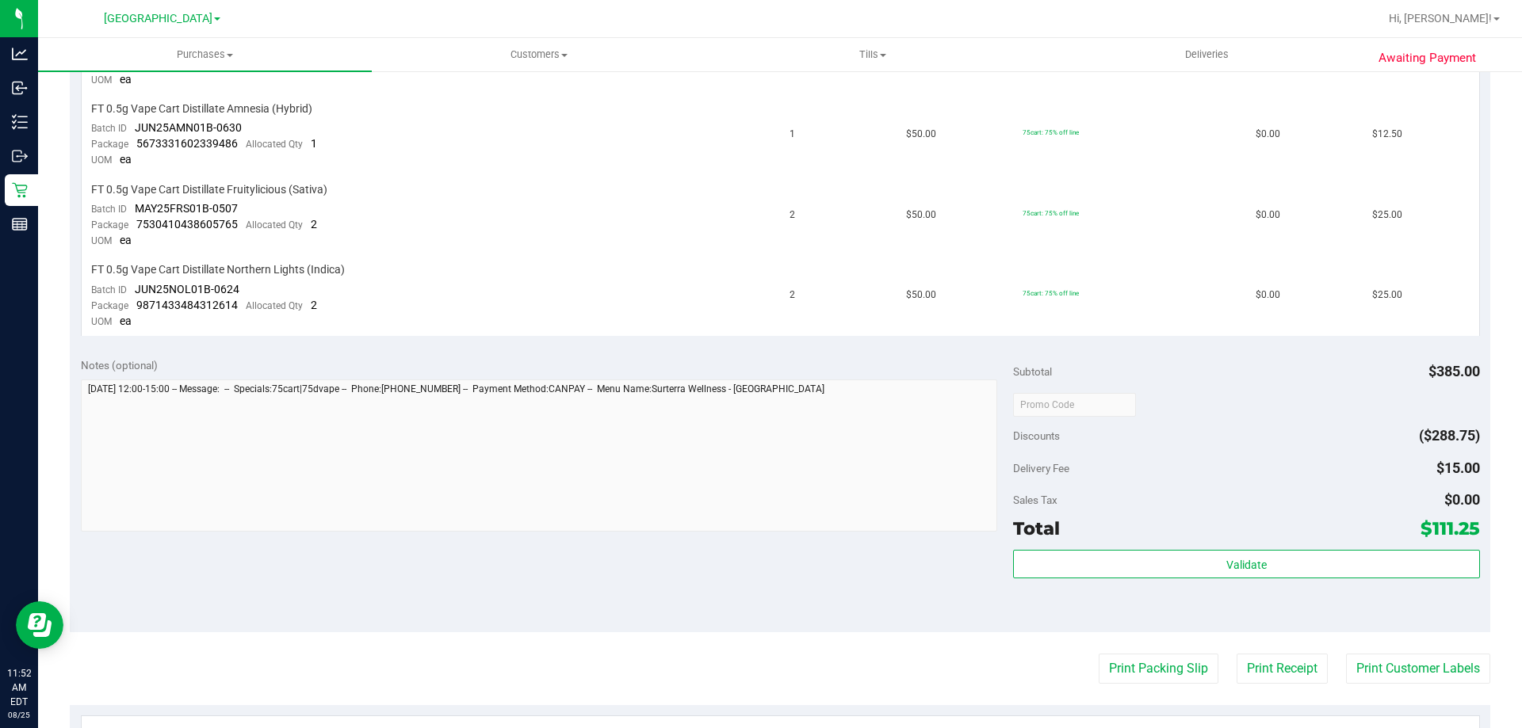
scroll to position [713, 0]
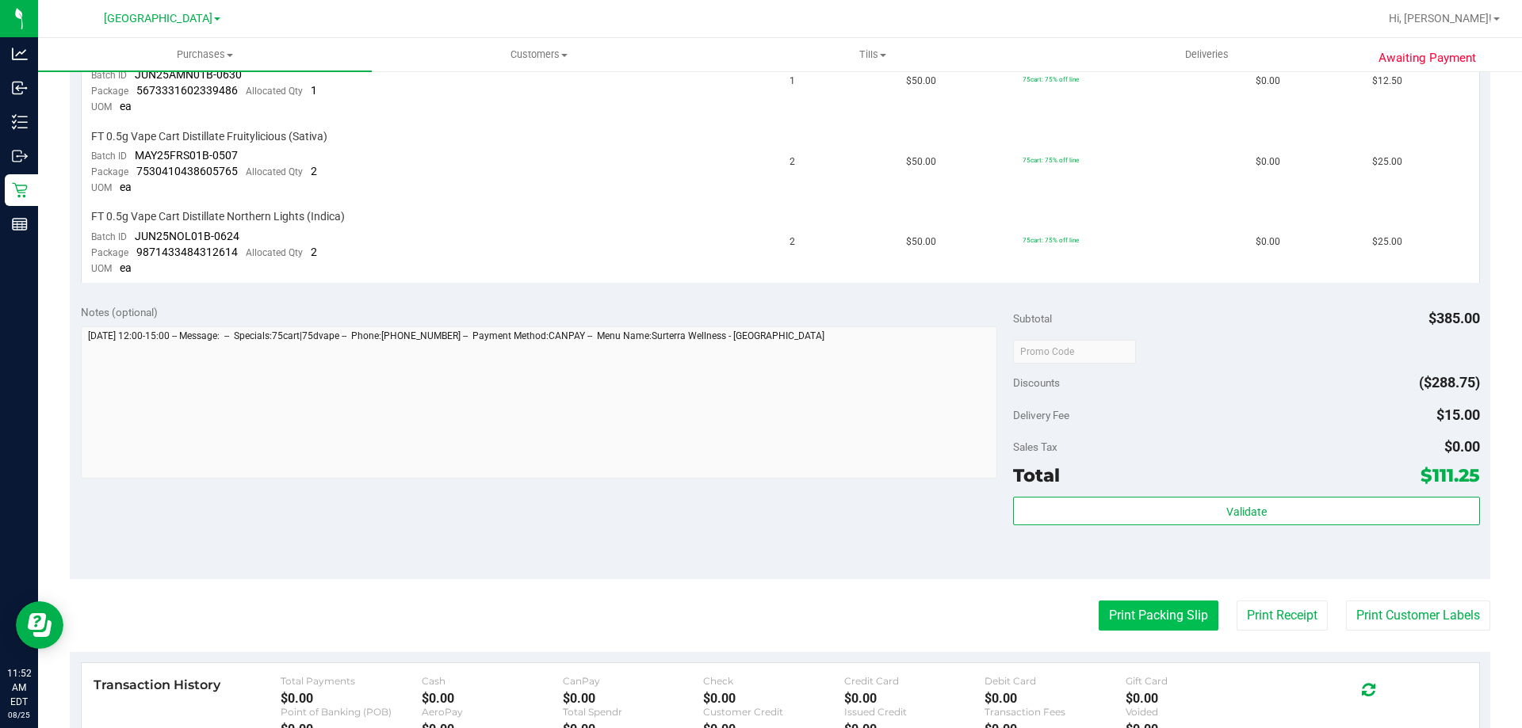
click at [1109, 614] on button "Print Packing Slip" at bounding box center [1159, 616] width 120 height 30
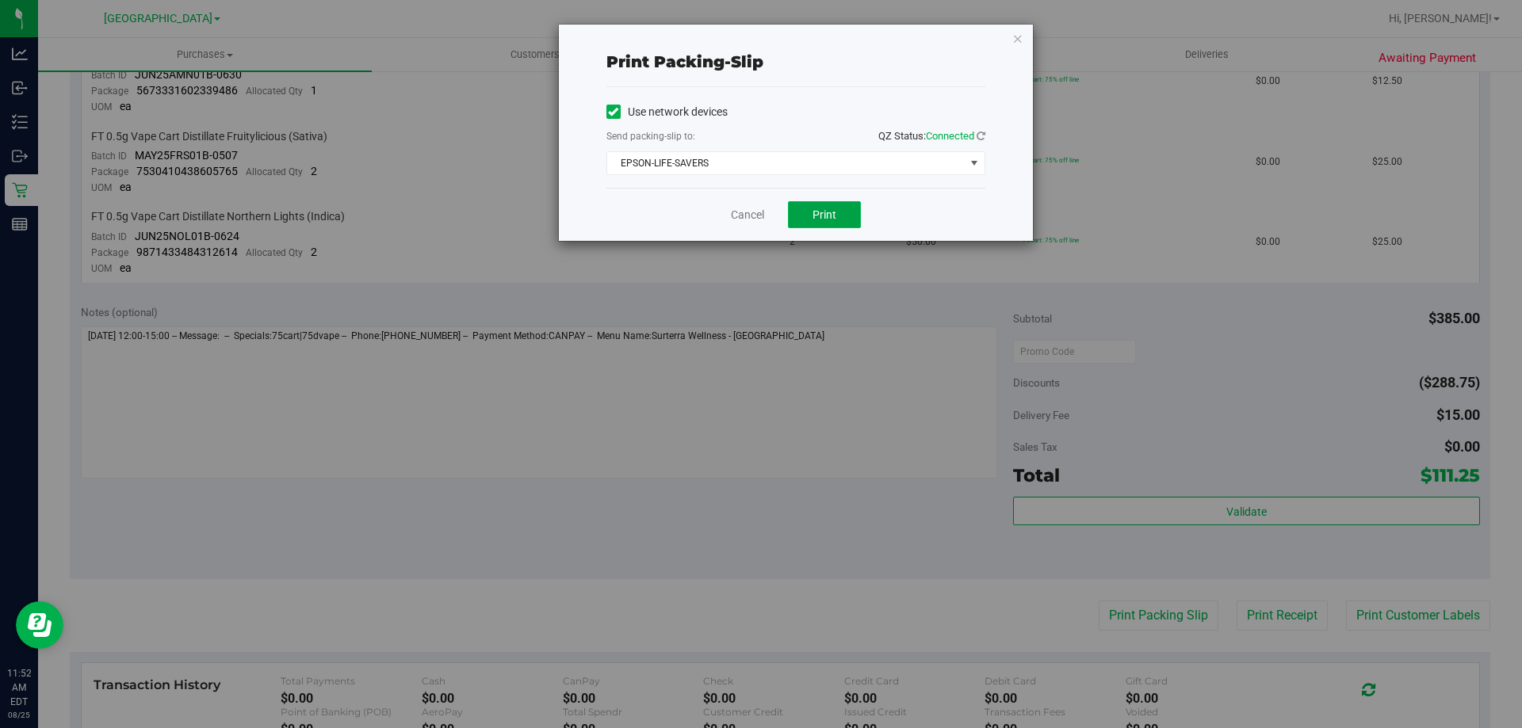
click at [813, 215] on span "Print" at bounding box center [824, 214] width 24 height 13
click at [751, 213] on link "Cancel" at bounding box center [747, 215] width 33 height 17
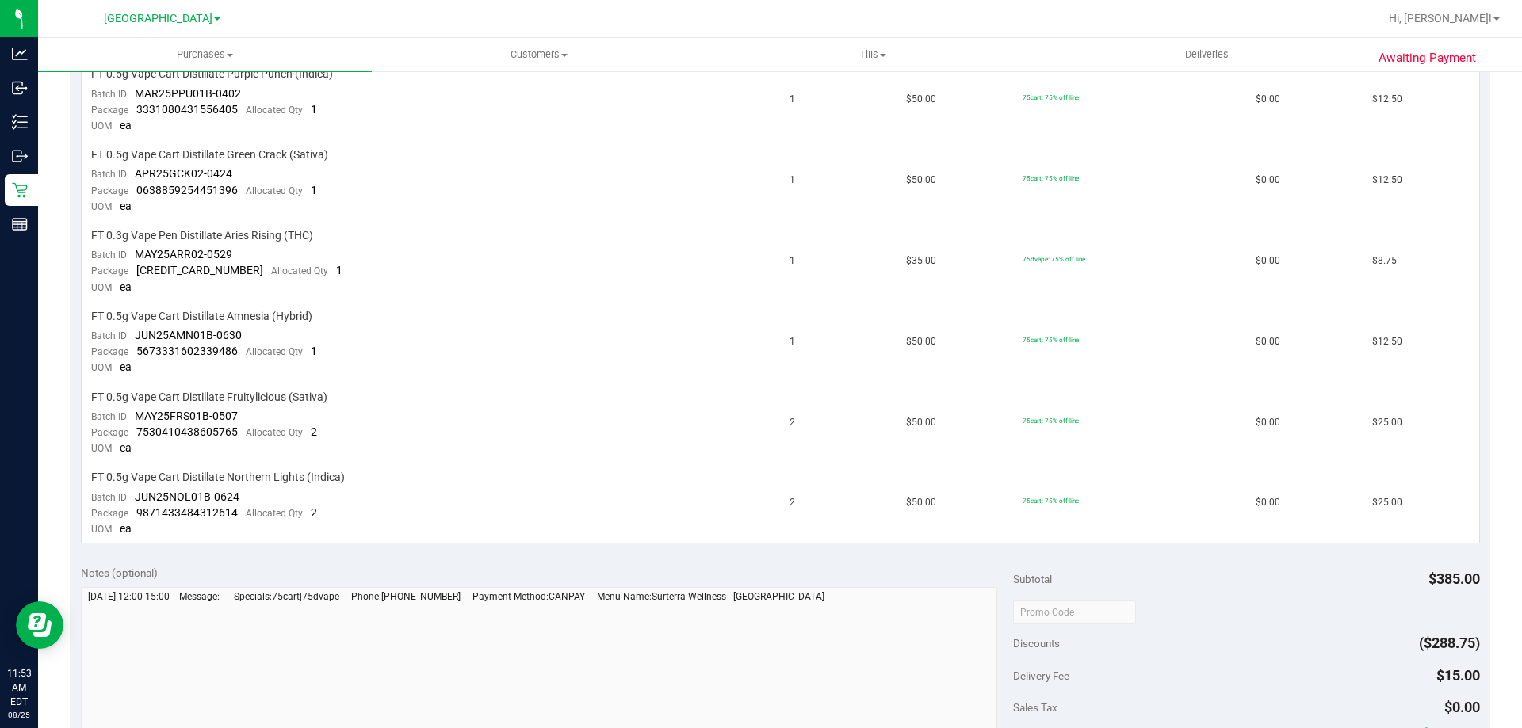
scroll to position [0, 0]
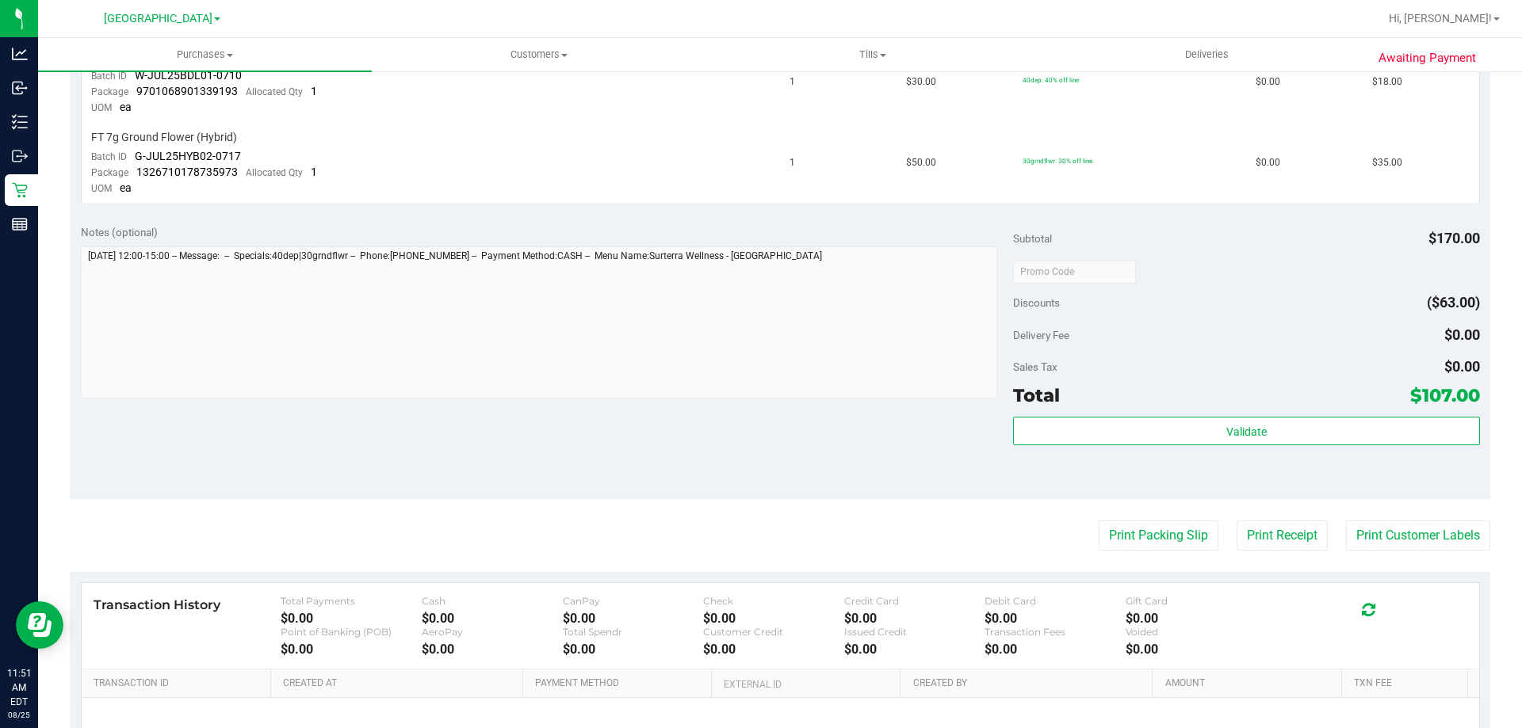
scroll to position [713, 0]
click at [1133, 530] on button "Print Packing Slip" at bounding box center [1159, 535] width 120 height 30
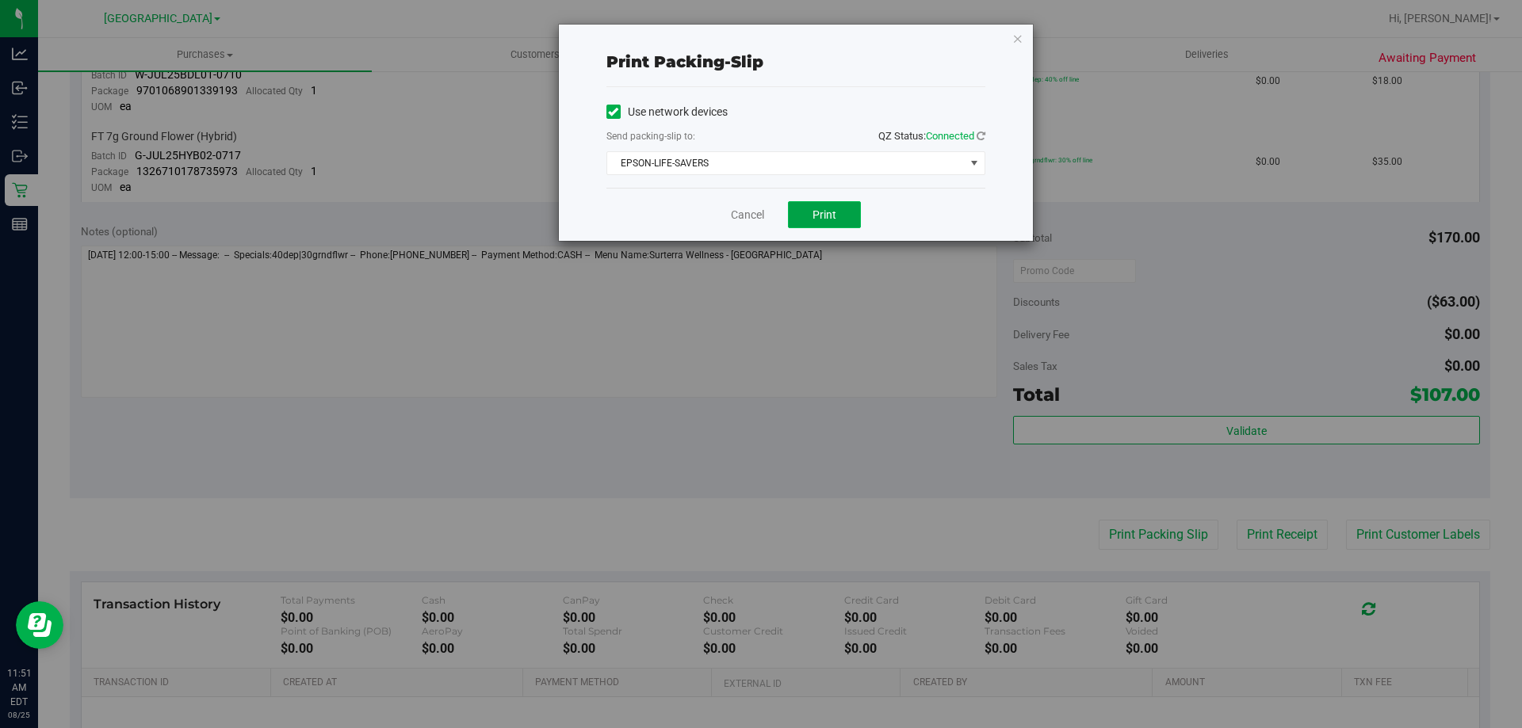
click at [818, 217] on span "Print" at bounding box center [824, 214] width 24 height 13
click at [738, 212] on link "Cancel" at bounding box center [747, 215] width 33 height 17
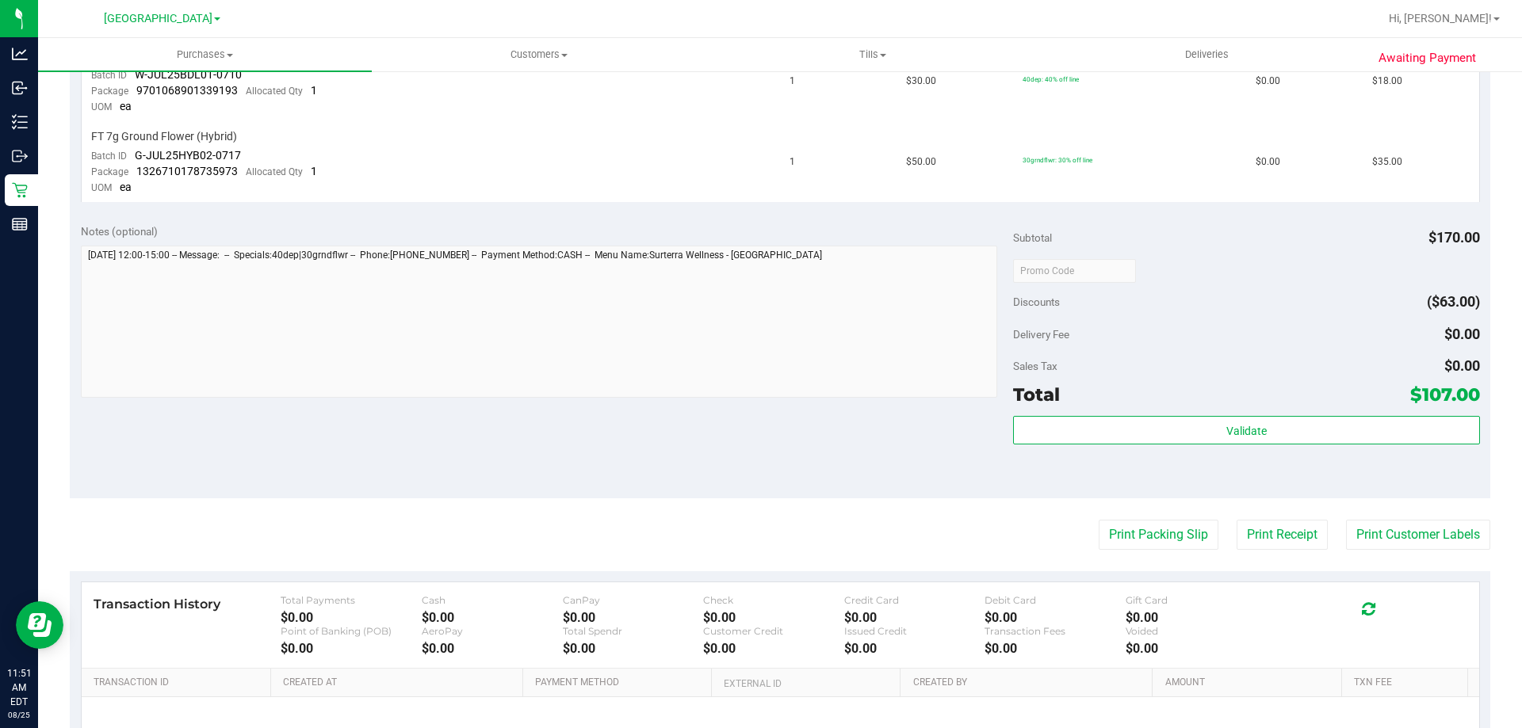
scroll to position [0, 0]
